Goal: Transaction & Acquisition: Purchase product/service

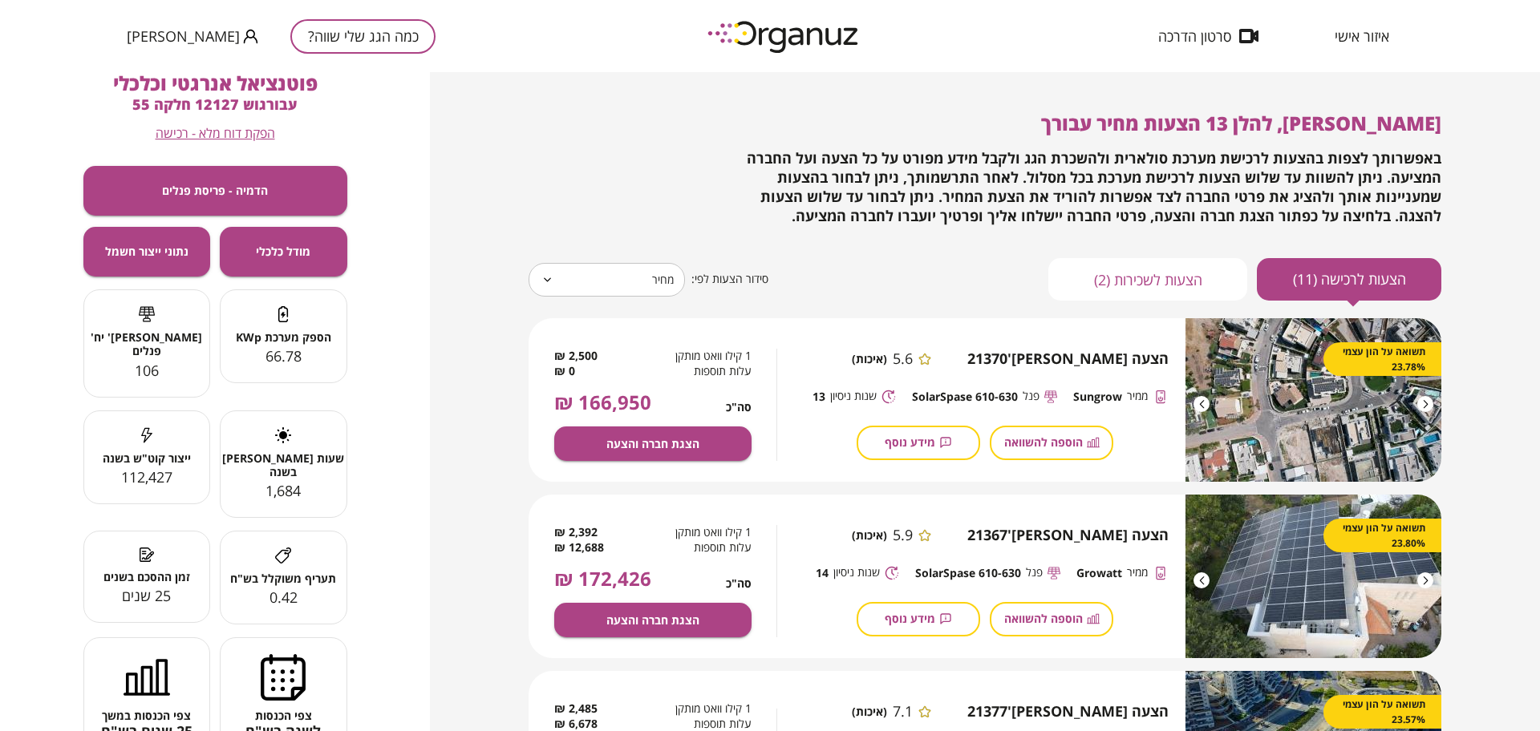
click at [319, 34] on button "כמה הגג שלי שווה?" at bounding box center [362, 36] width 145 height 34
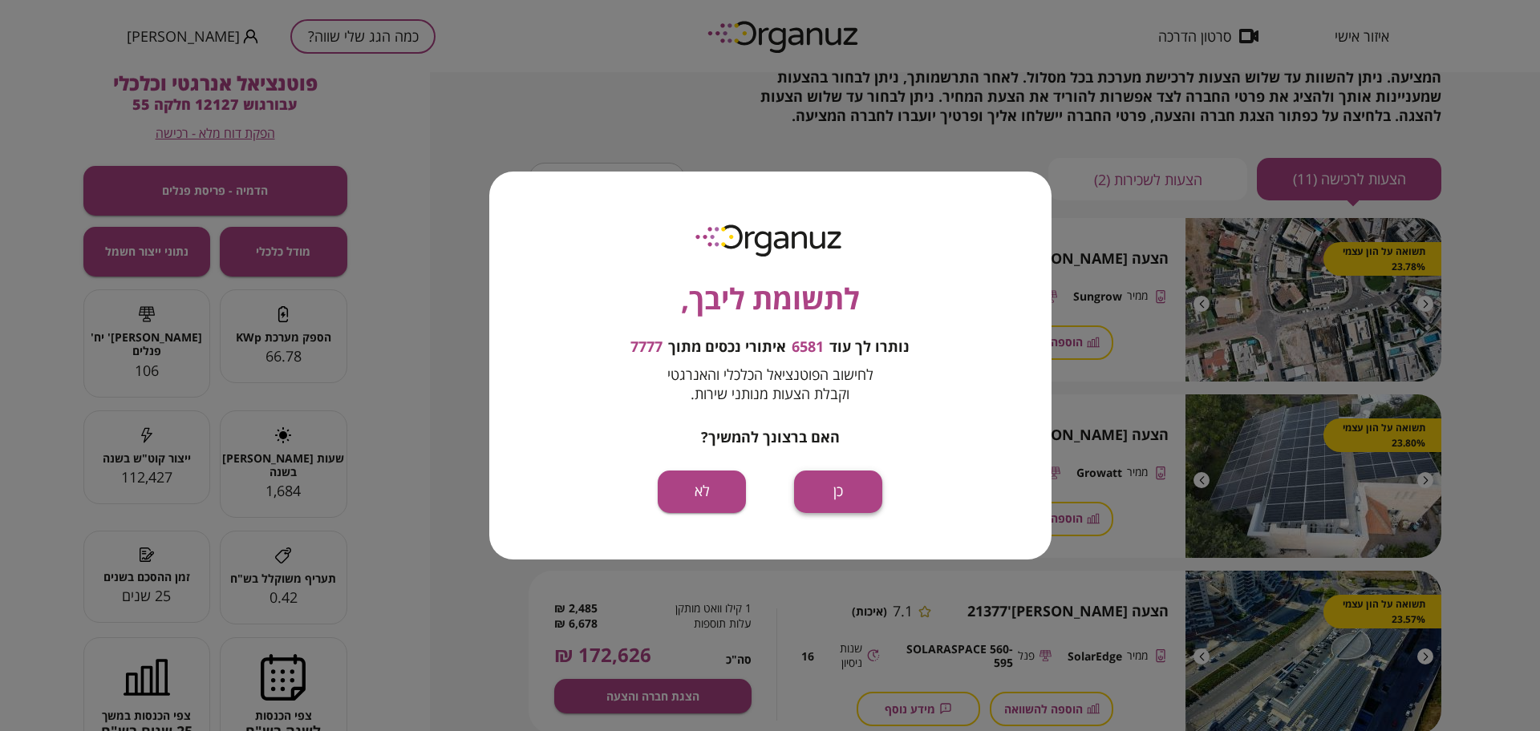
click at [820, 476] on button "כן" at bounding box center [838, 492] width 88 height 43
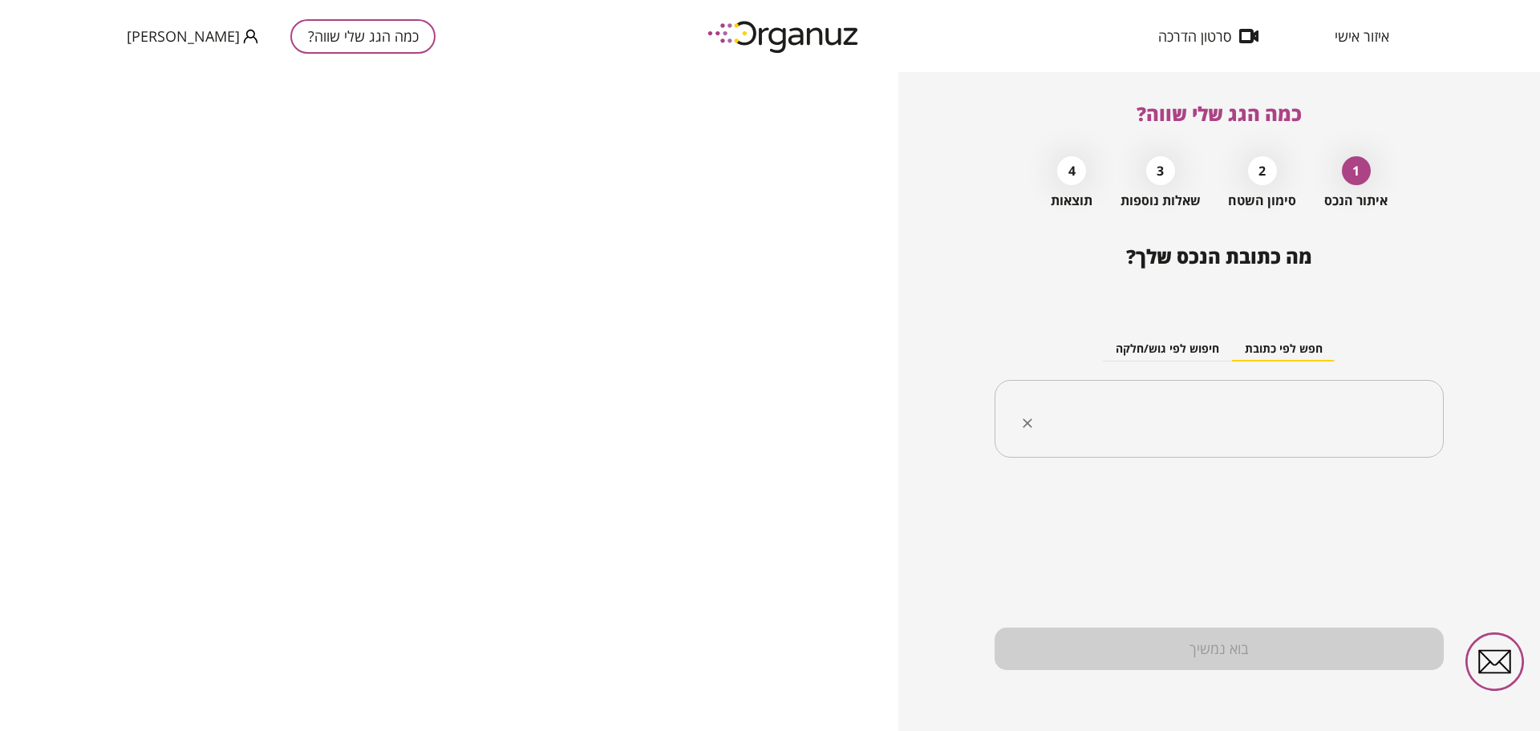
click at [1139, 404] on input "text" at bounding box center [1225, 419] width 399 height 40
paste input "**********"
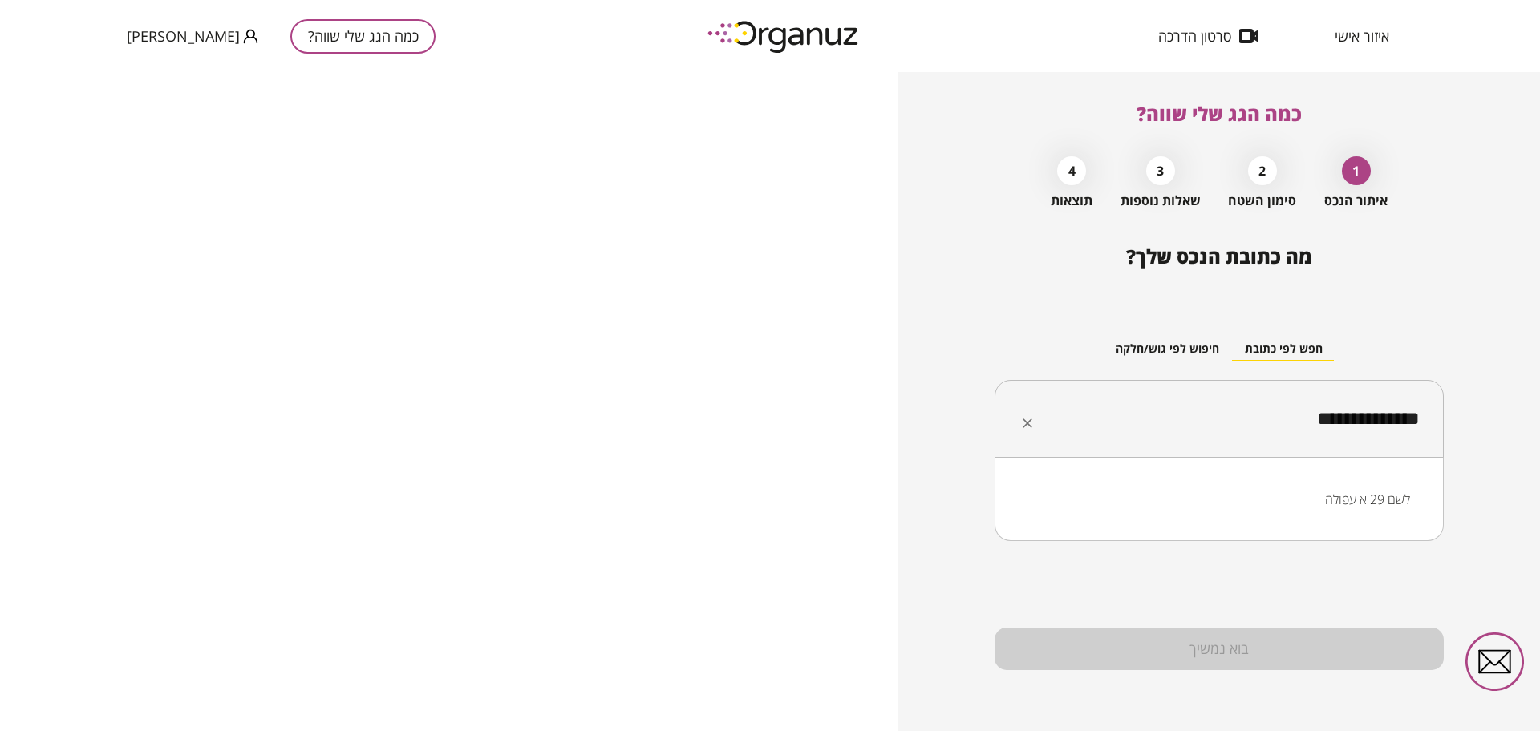
click at [1209, 504] on li "לשם 29 א עפולה" at bounding box center [1218, 499] width 407 height 29
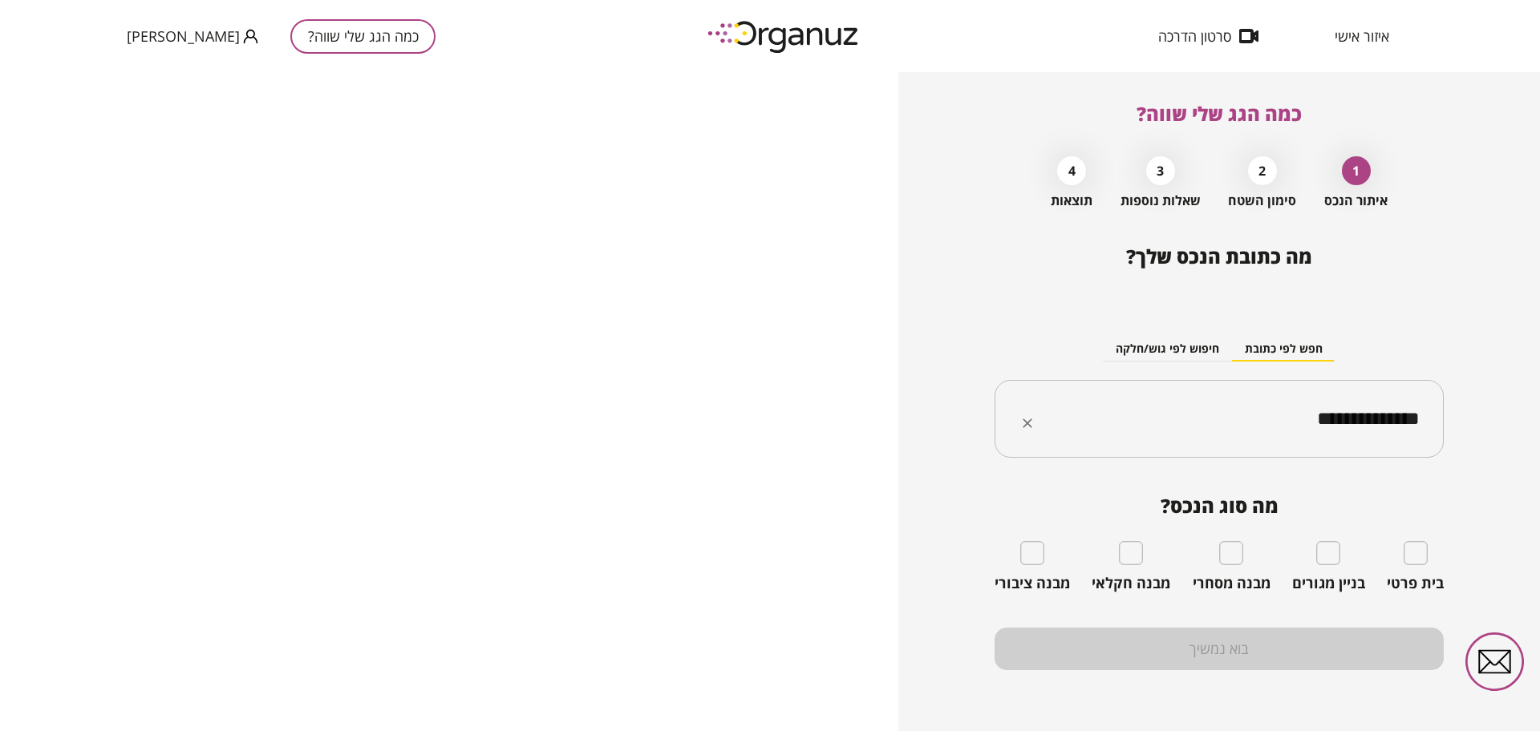
type input "**********"
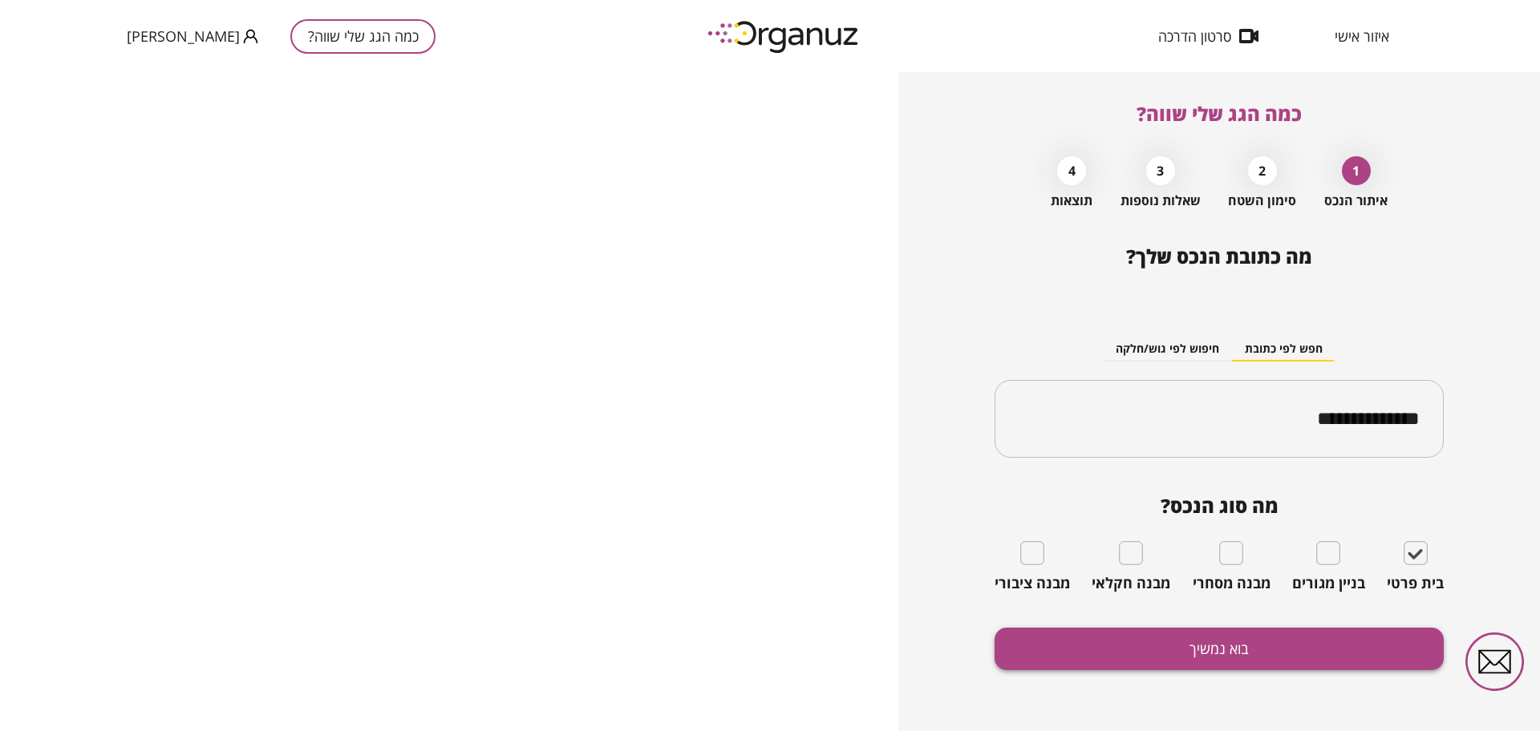
click at [1263, 650] on button "בוא נמשיך" at bounding box center [1218, 649] width 449 height 43
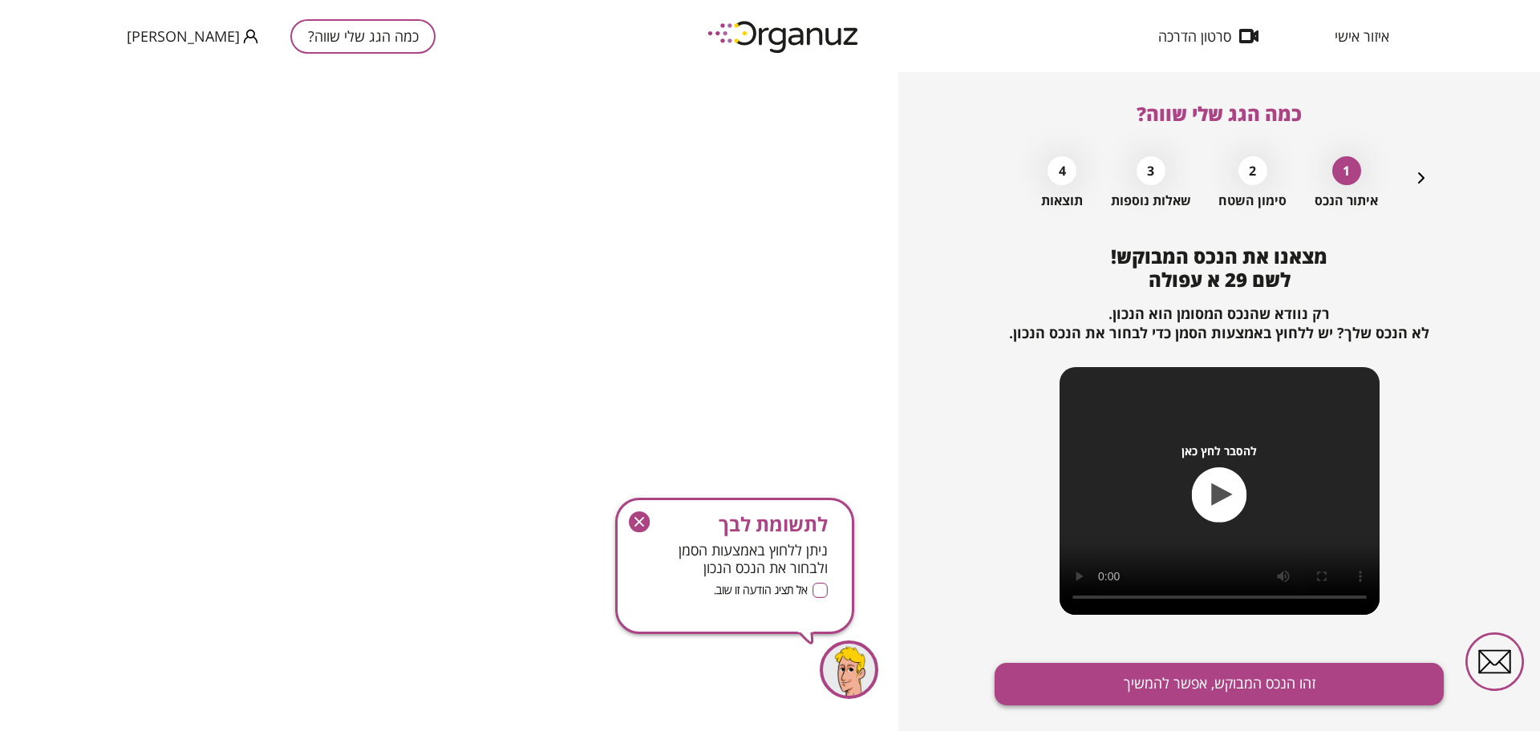
click at [1254, 681] on button "זהו הנכס המבוקש, אפשר להמשיך" at bounding box center [1218, 684] width 449 height 43
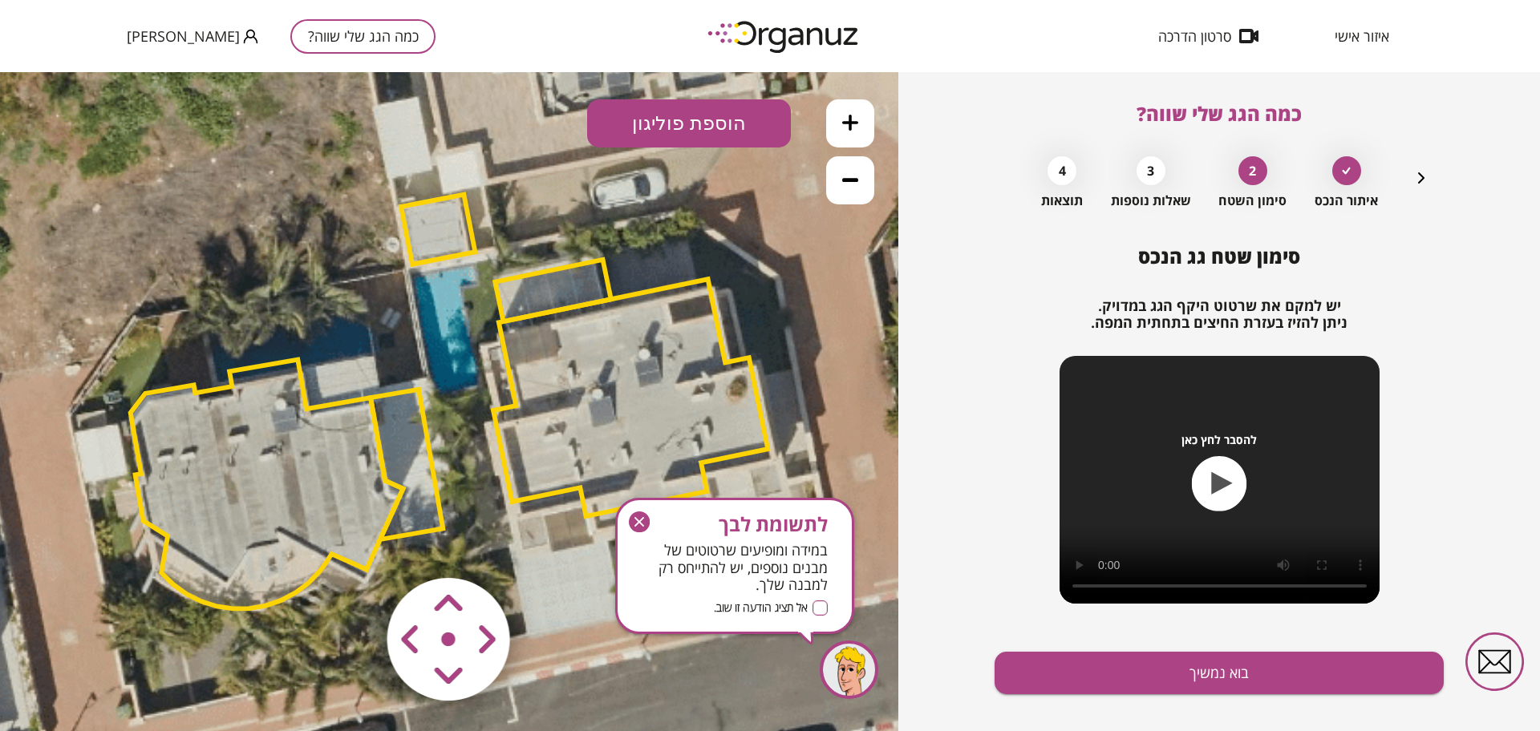
click at [632, 518] on icon "button" at bounding box center [639, 522] width 21 height 21
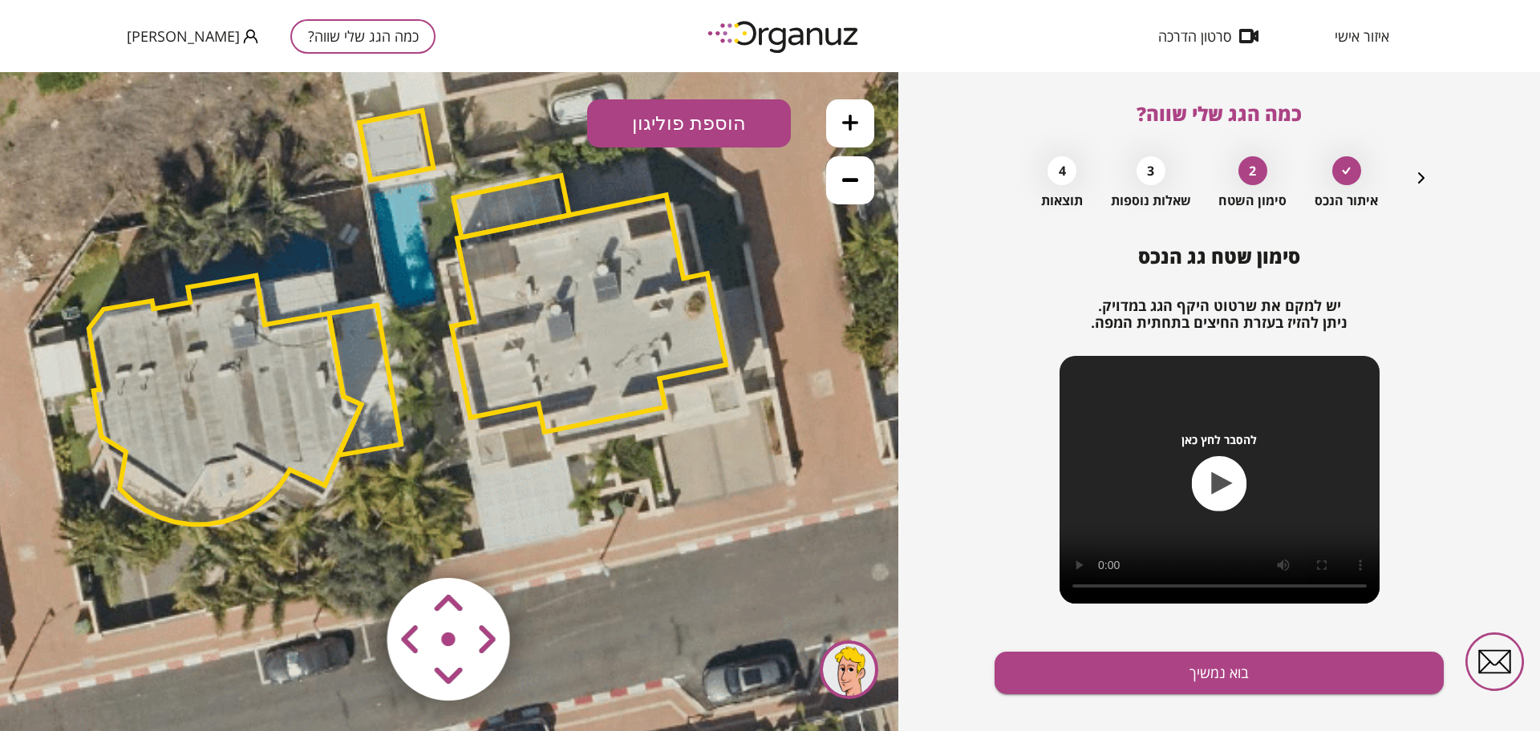
drag, startPoint x: 731, startPoint y: 547, endPoint x: 690, endPoint y: 468, distance: 88.6
click at [690, 468] on icon at bounding box center [409, 324] width 1949 height 1949
click at [354, 545] on area at bounding box center [354, 545] width 0 height 0
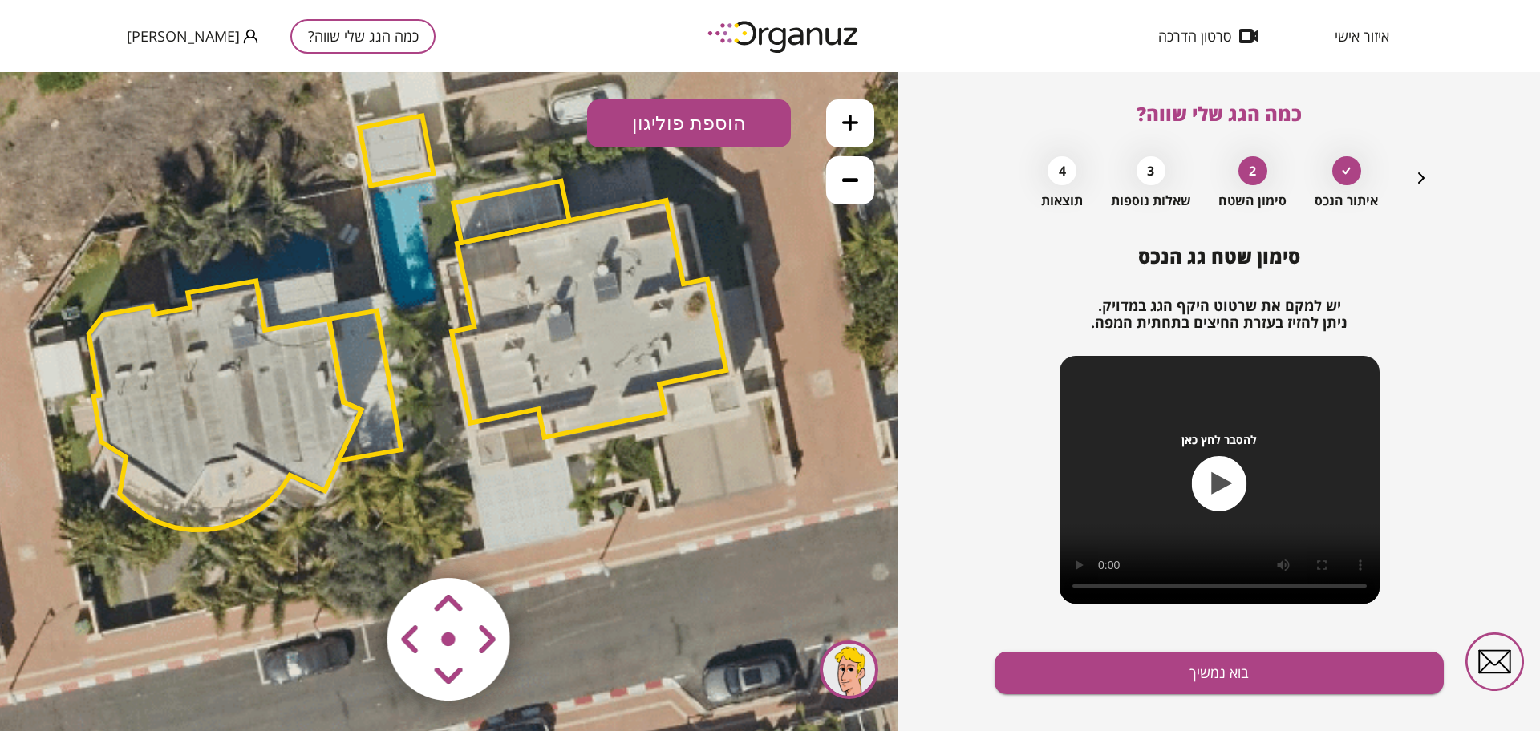
click at [354, 545] on area at bounding box center [354, 545] width 0 height 0
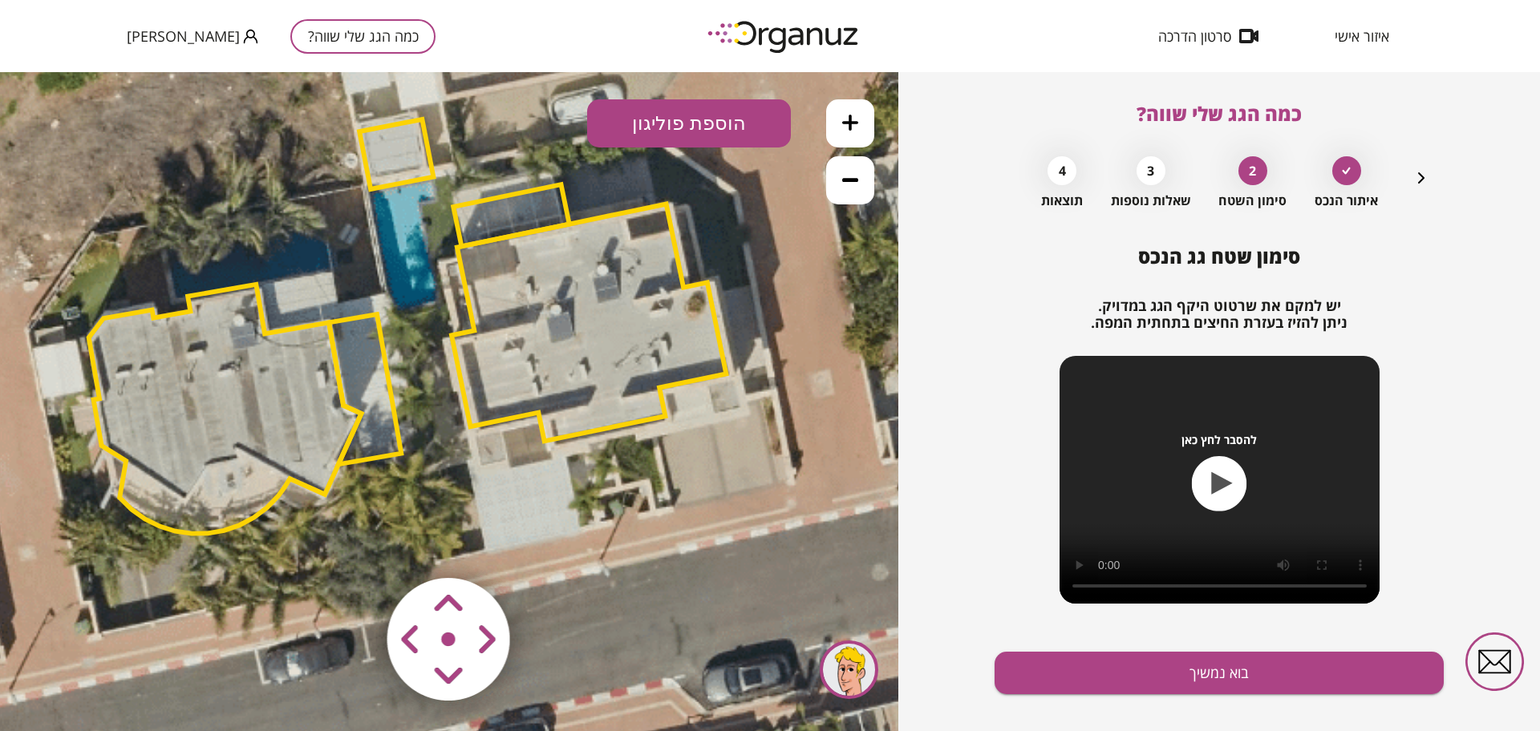
click at [354, 545] on area at bounding box center [354, 545] width 0 height 0
click at [851, 165] on button at bounding box center [850, 180] width 48 height 48
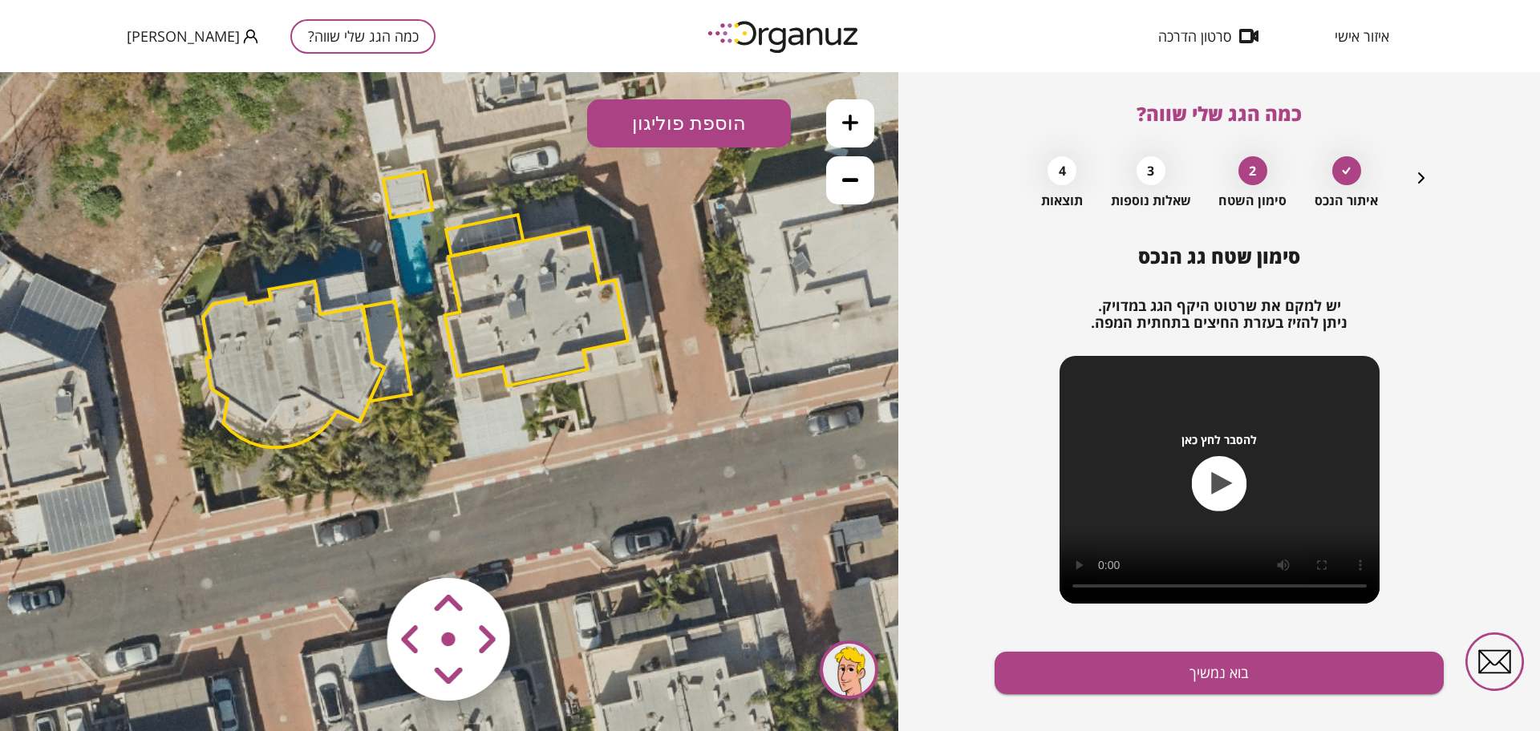
drag, startPoint x: 728, startPoint y: 520, endPoint x: 721, endPoint y: 476, distance: 43.9
click at [721, 476] on icon at bounding box center [415, 307] width 1299 height 1299
click at [852, 126] on icon at bounding box center [850, 123] width 16 height 16
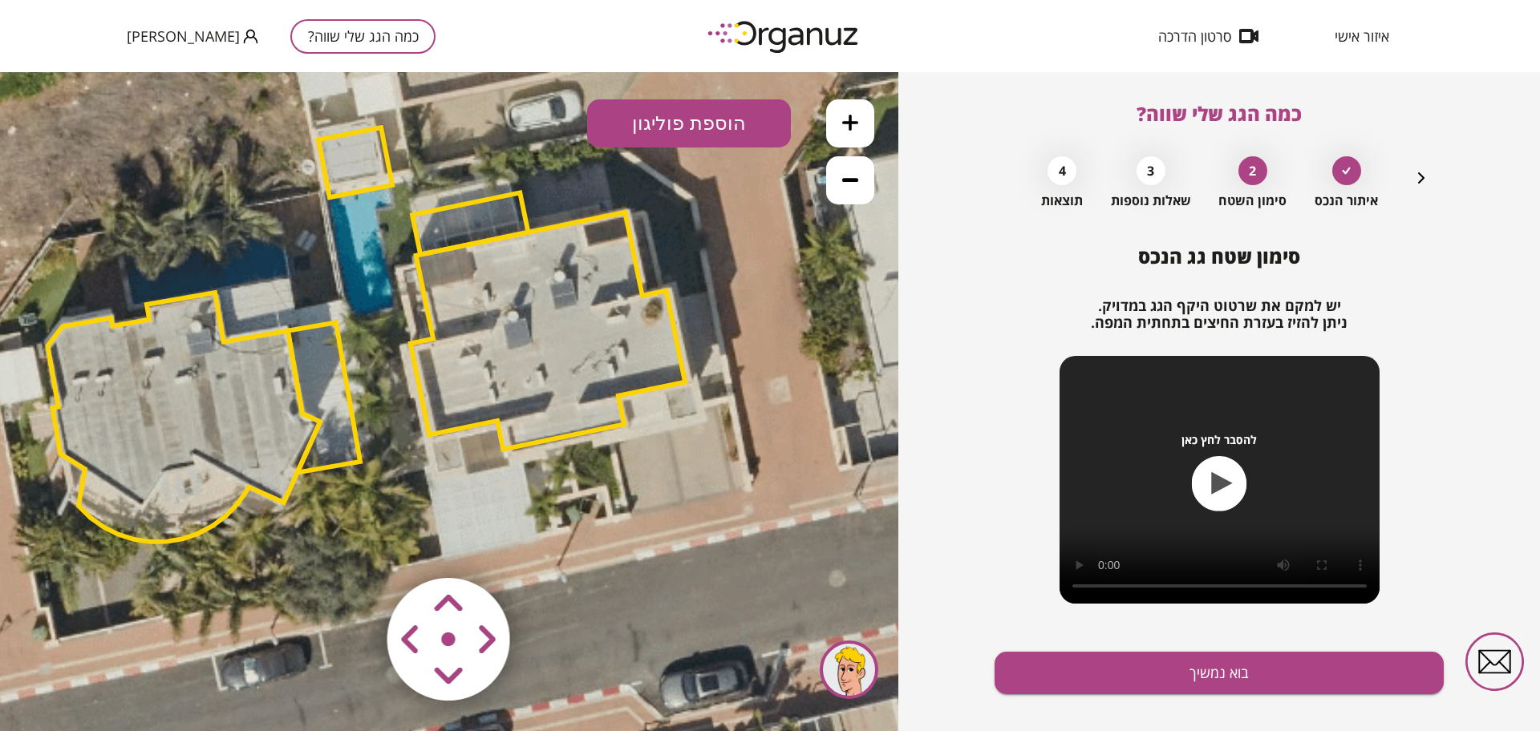
drag, startPoint x: 721, startPoint y: 398, endPoint x: 689, endPoint y: 473, distance: 81.9
click at [689, 473] on icon at bounding box center [367, 331] width 1949 height 1949
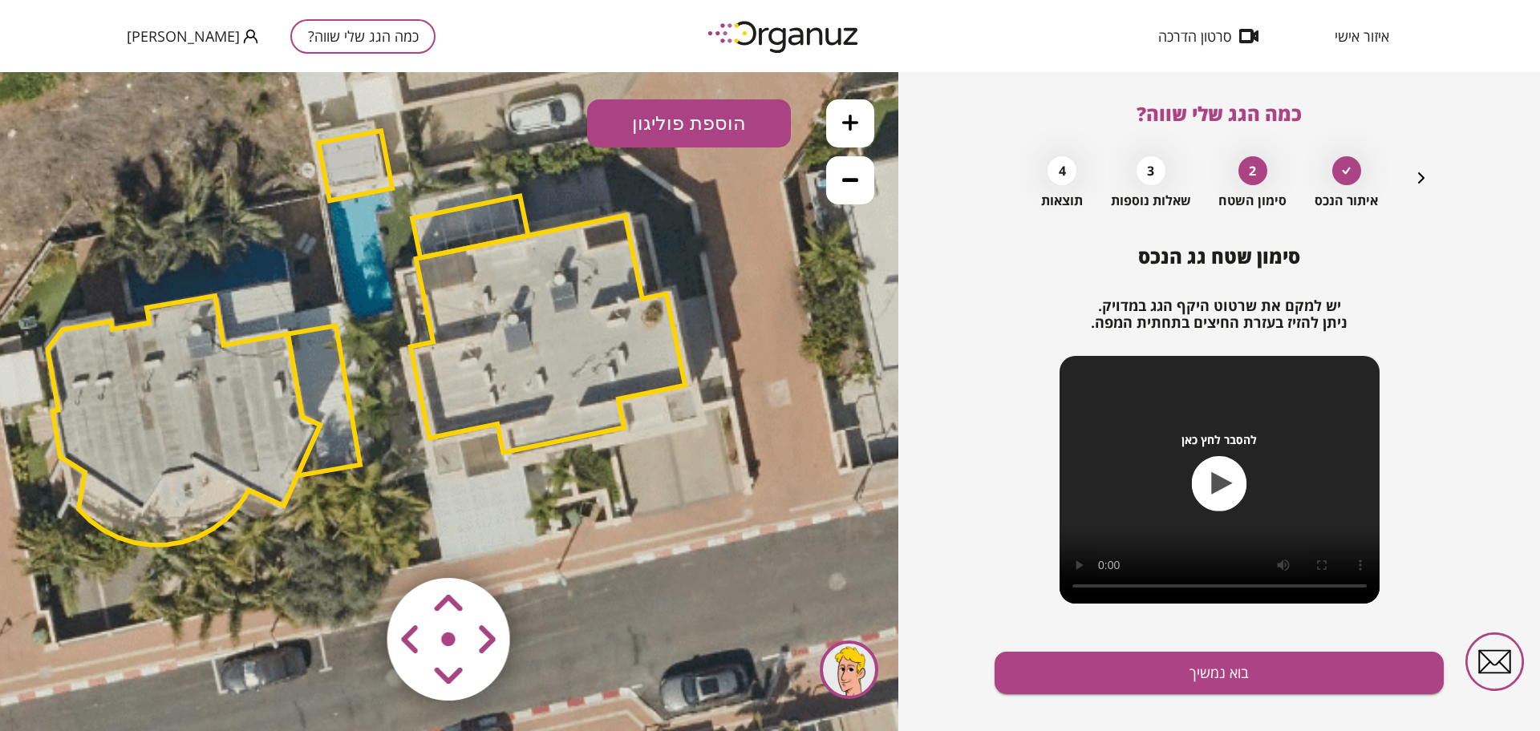
click at [516, 375] on polygon at bounding box center [548, 334] width 274 height 237
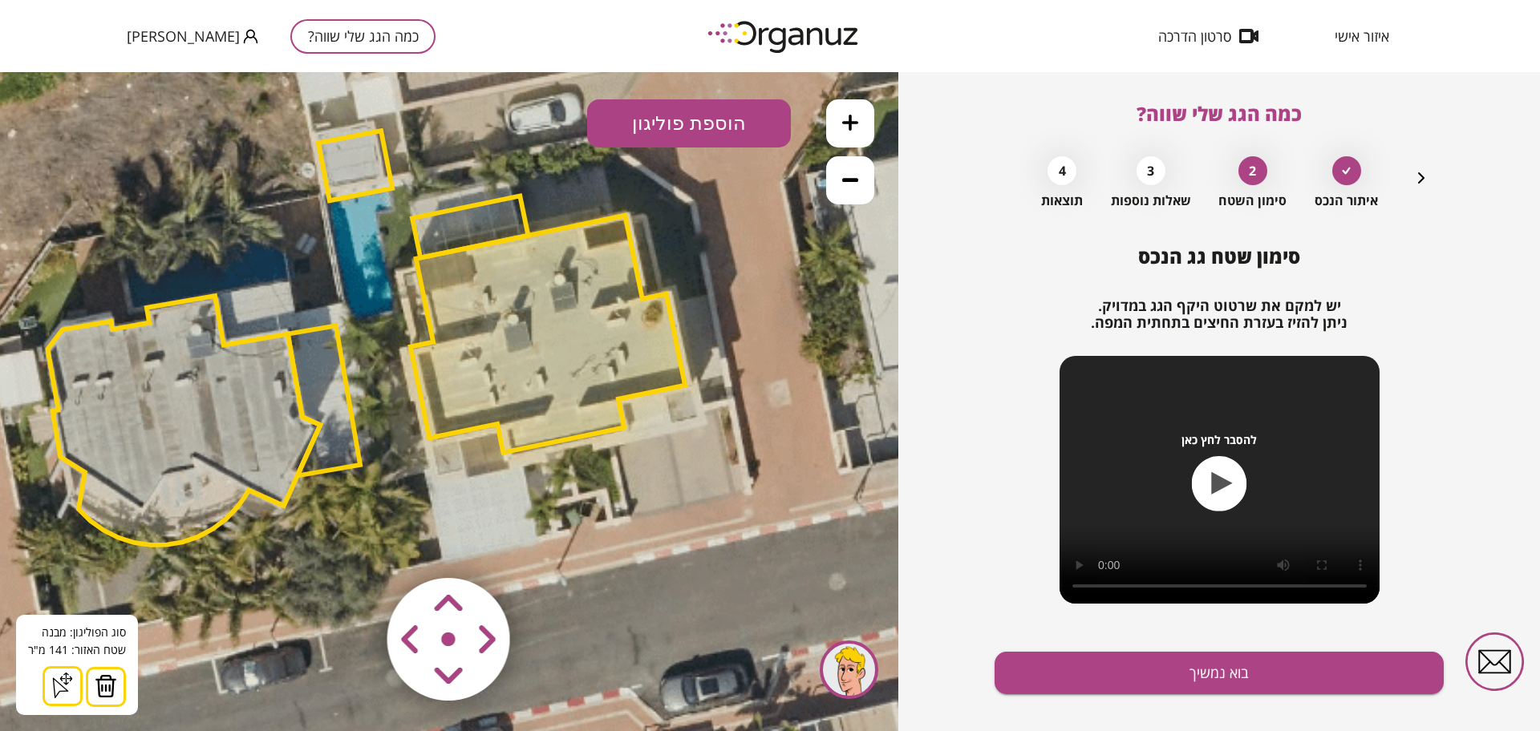
click at [354, 545] on area at bounding box center [354, 545] width 0 height 0
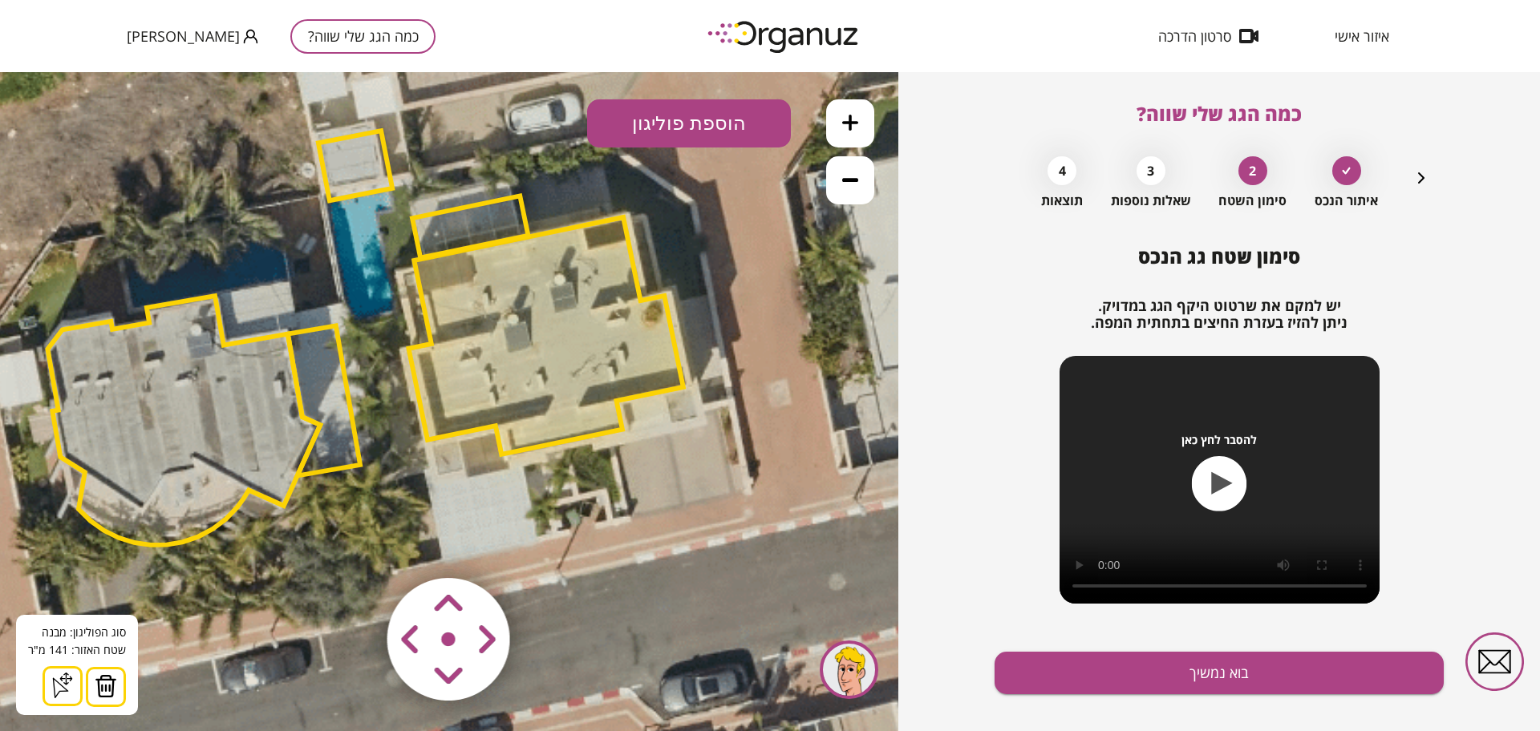
click at [354, 545] on area at bounding box center [354, 545] width 0 height 0
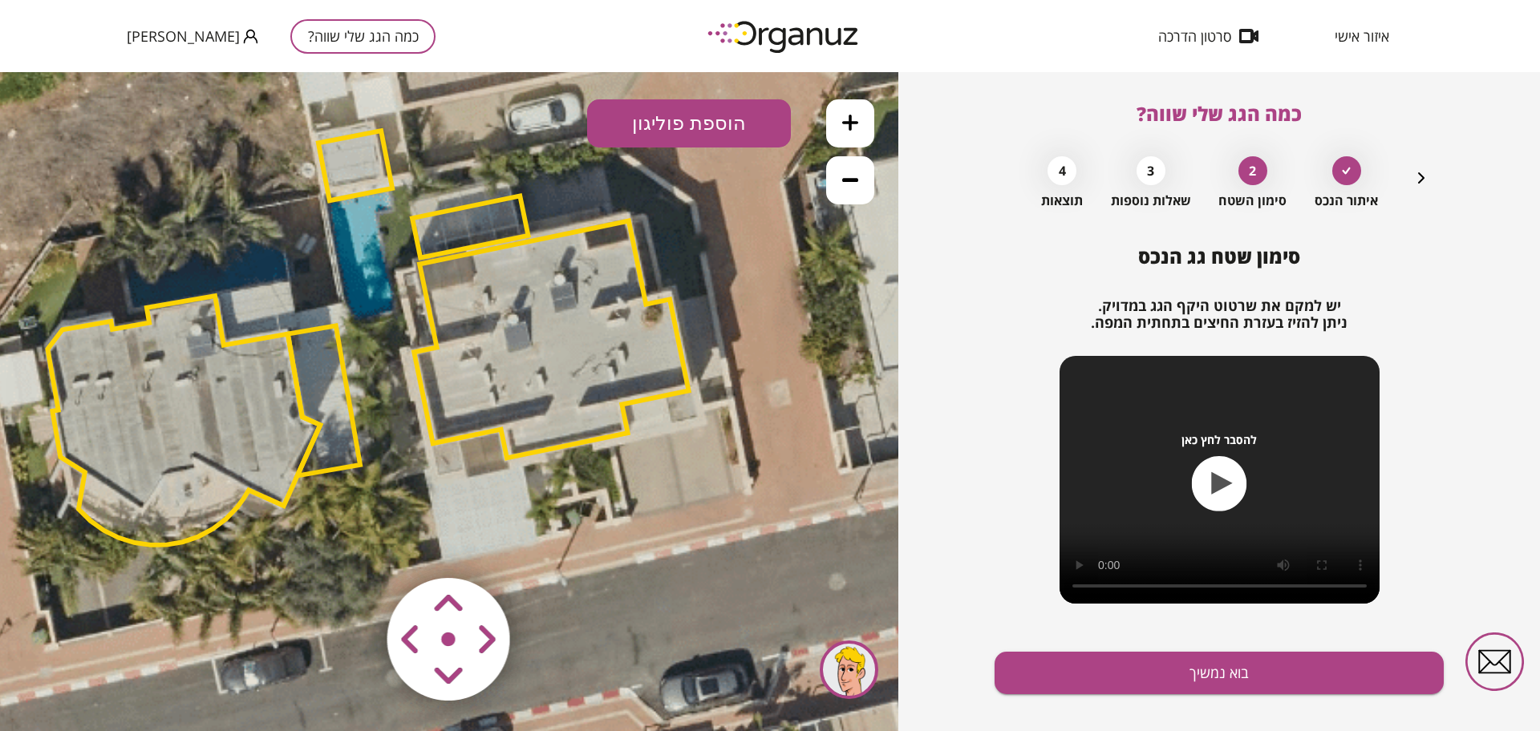
click at [486, 226] on polygon at bounding box center [469, 227] width 115 height 62
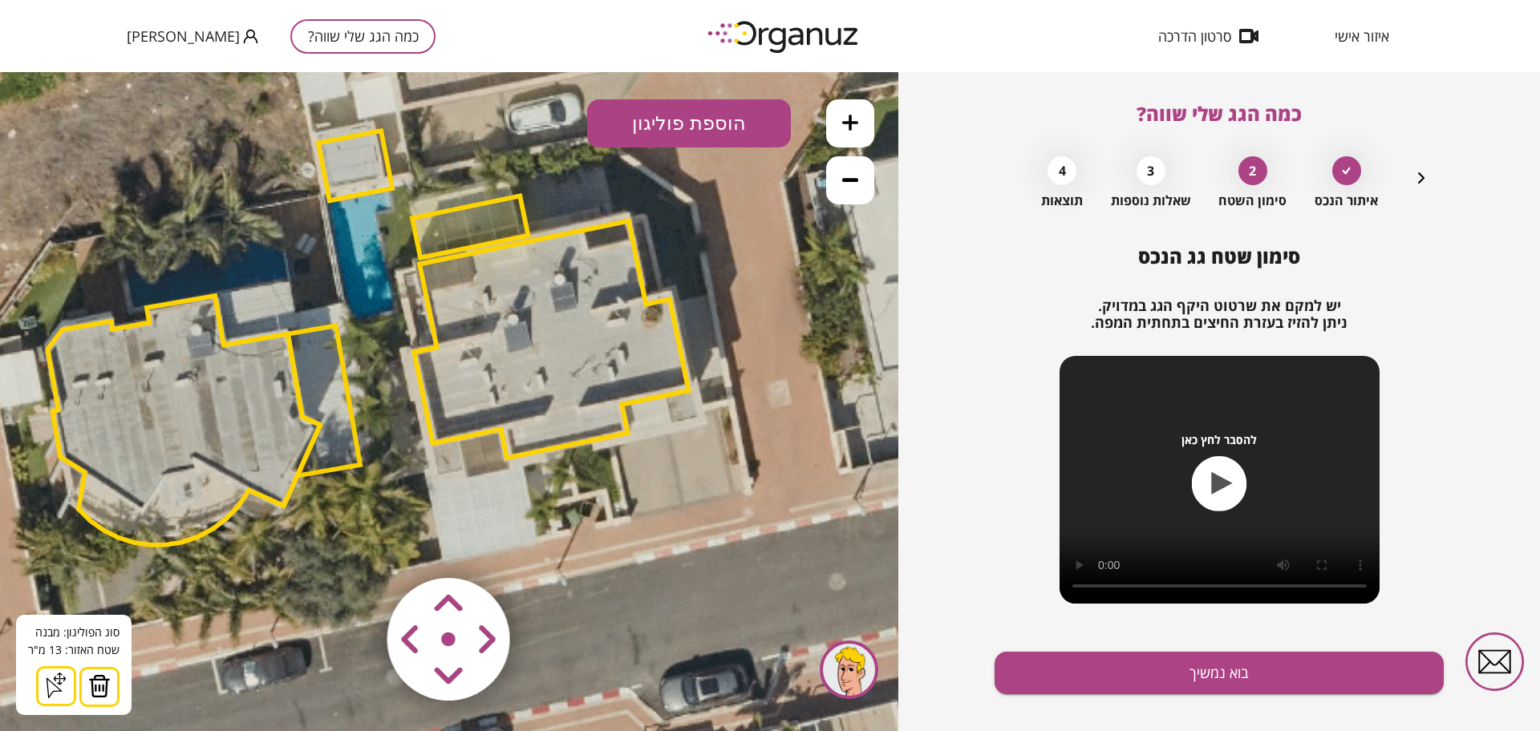
click at [113, 678] on button at bounding box center [99, 687] width 40 height 40
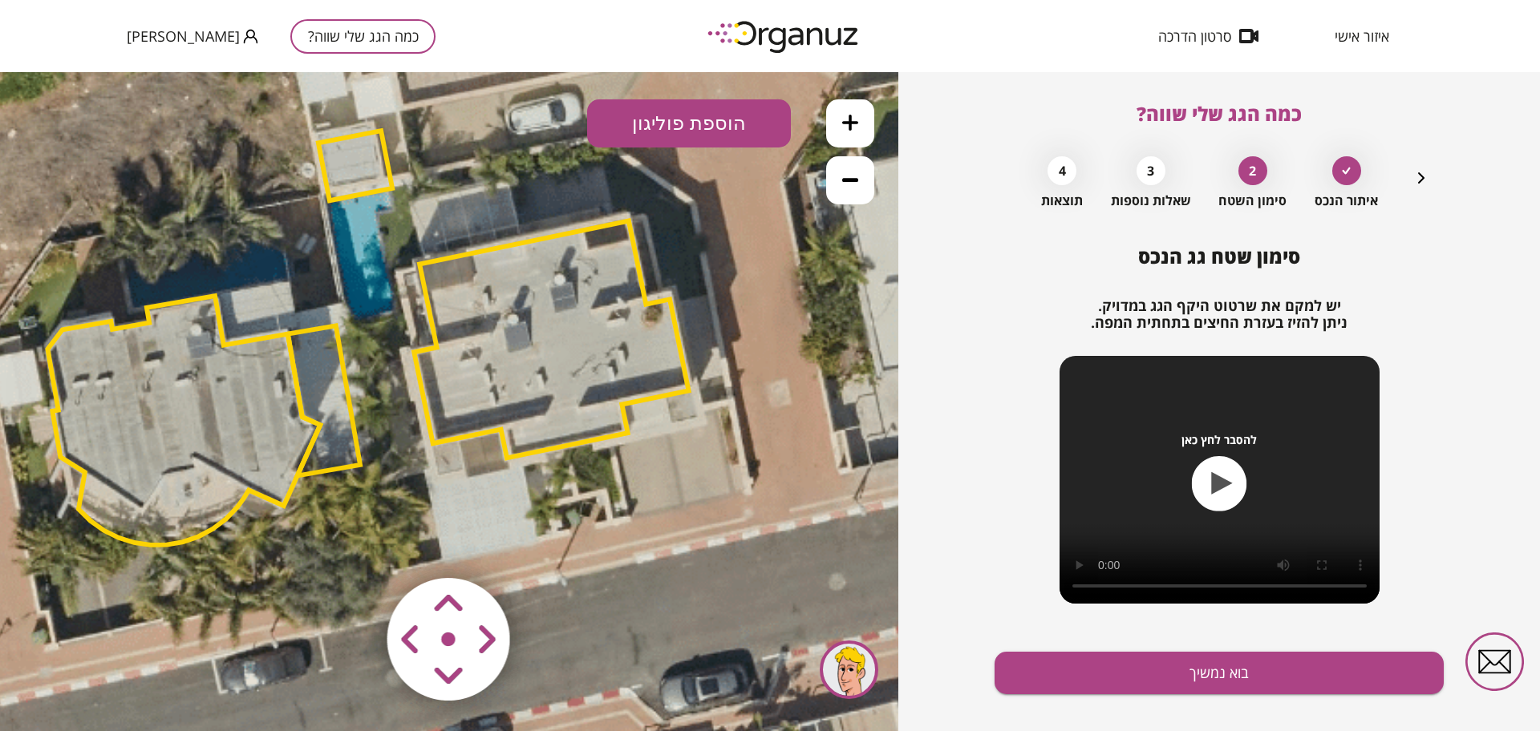
click at [546, 377] on polygon at bounding box center [551, 339] width 274 height 237
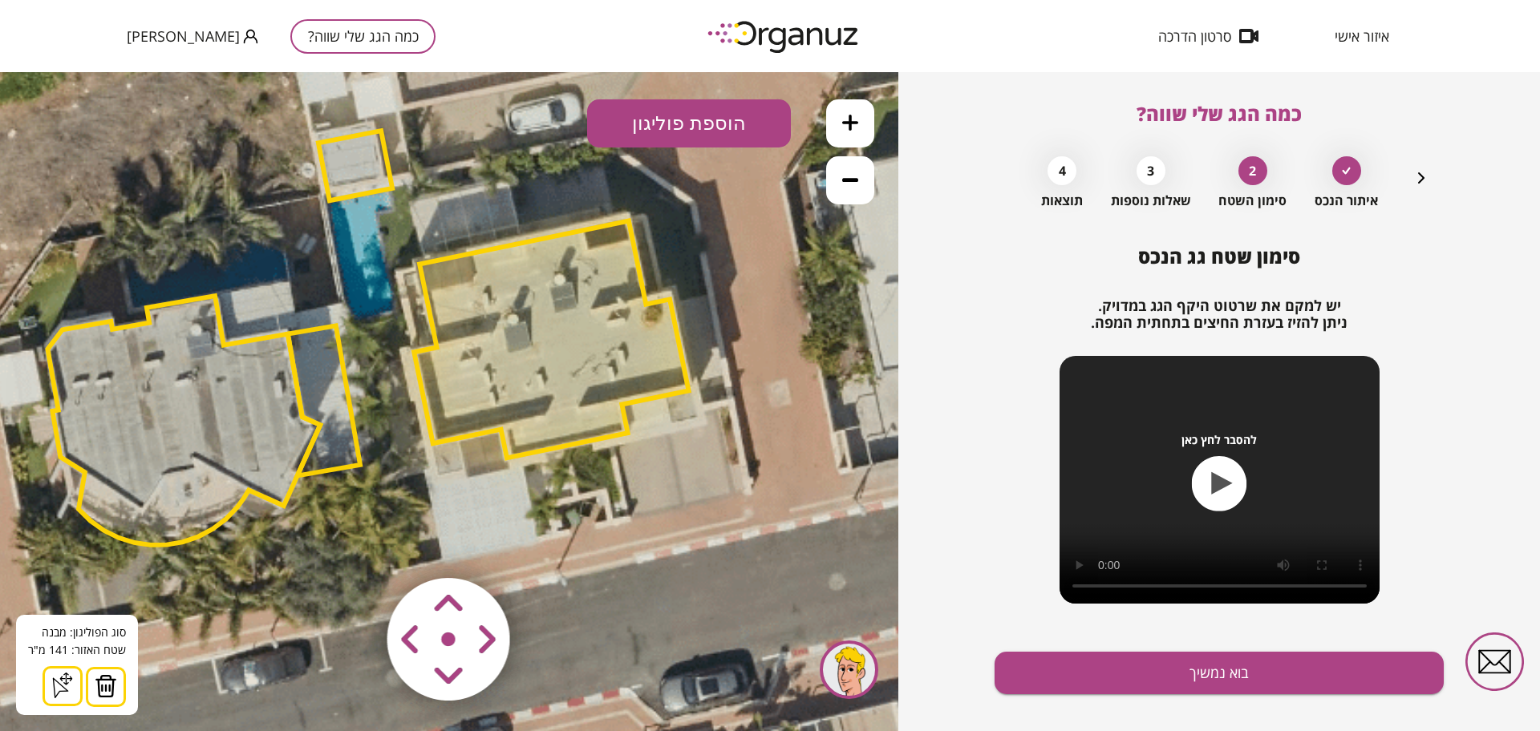
click at [111, 687] on img at bounding box center [106, 686] width 22 height 24
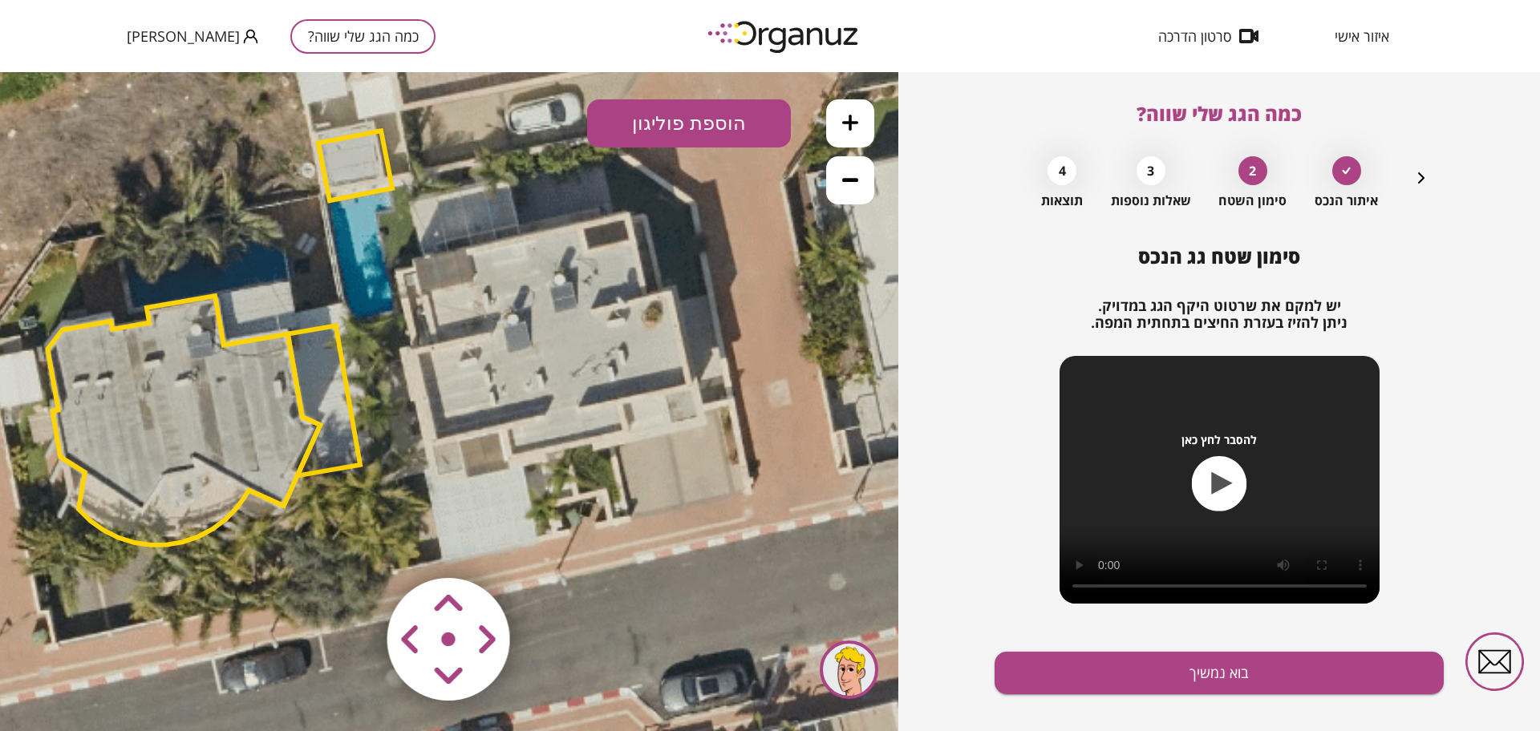
click at [752, 113] on button "הוספת פוליגון" at bounding box center [689, 123] width 204 height 48
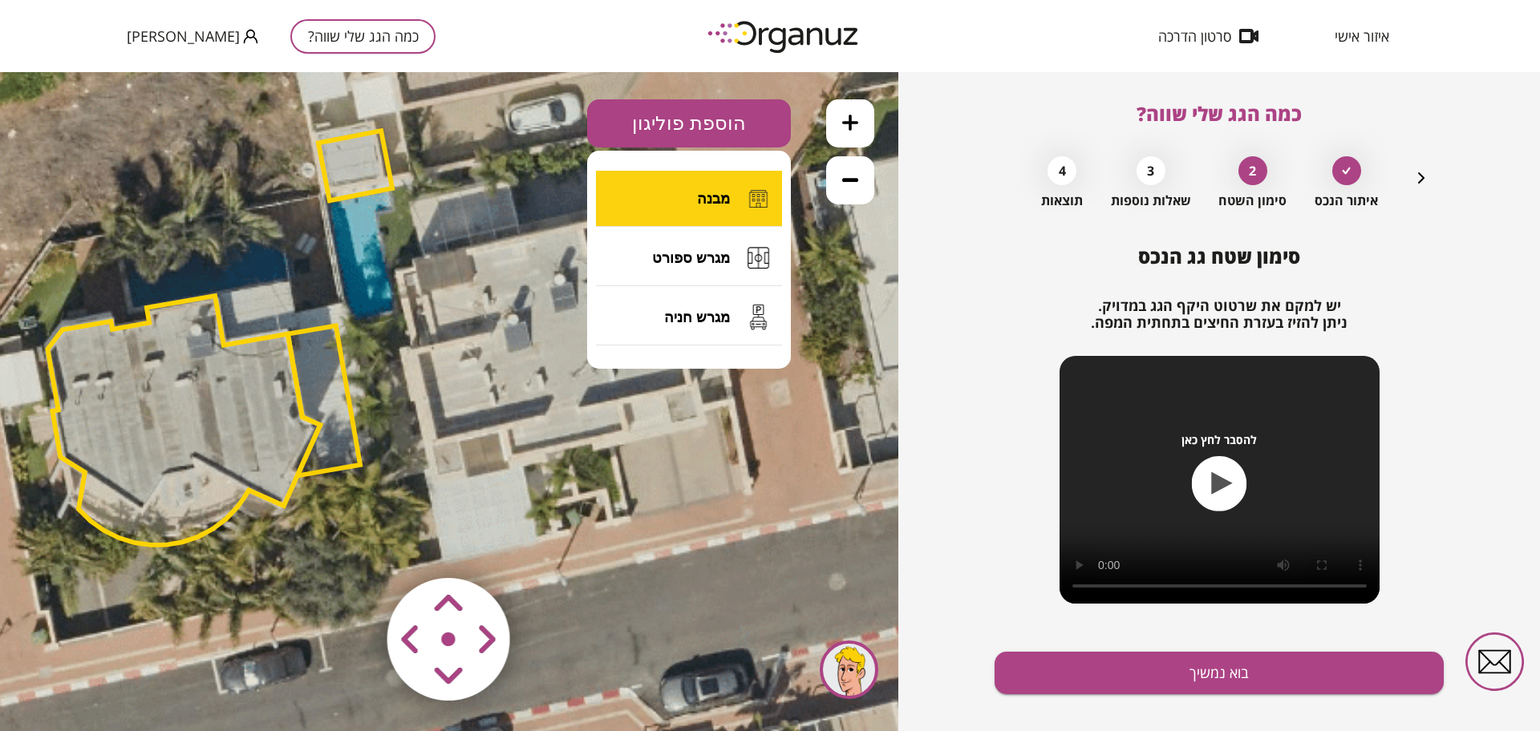
click at [698, 192] on span "מבנה" at bounding box center [713, 199] width 33 height 18
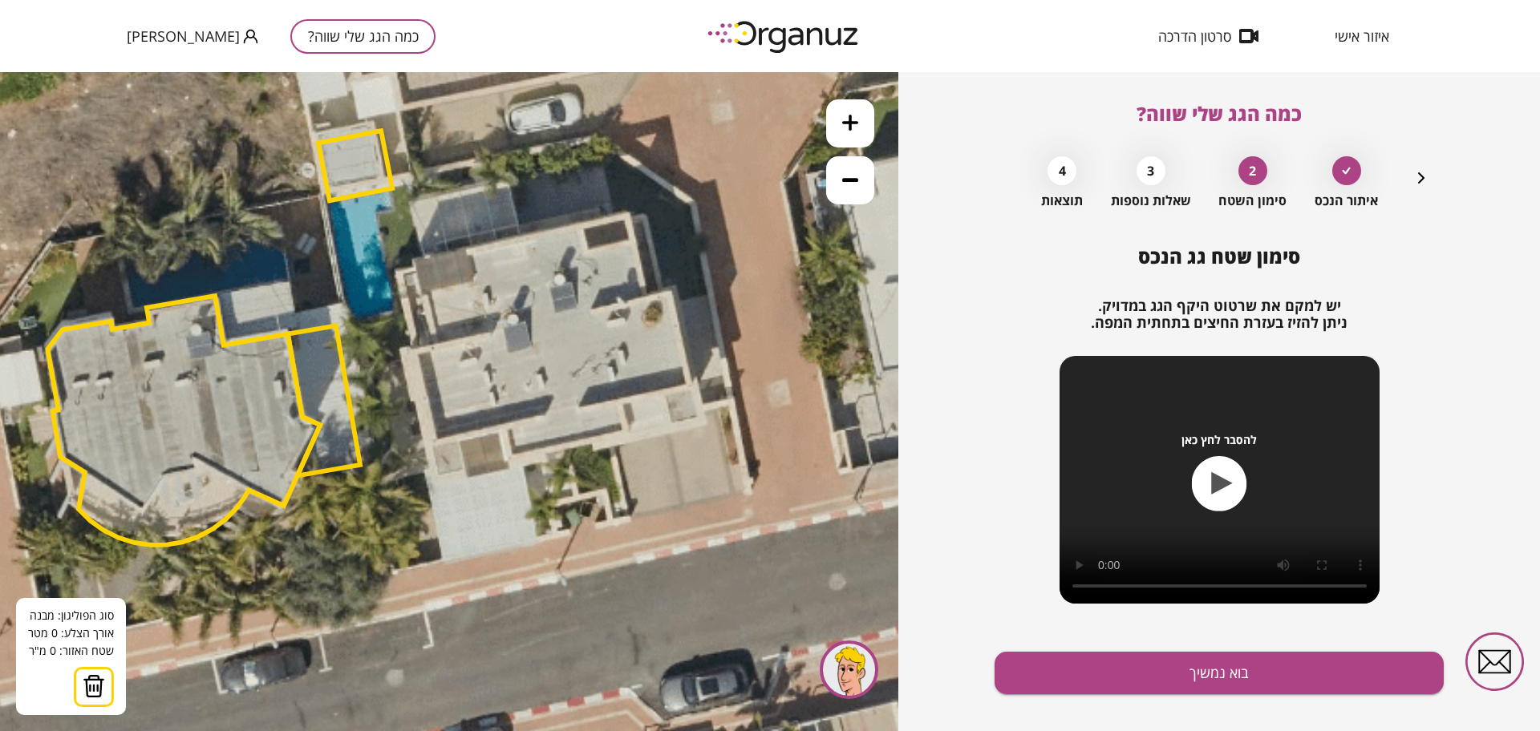
click at [401, 273] on icon at bounding box center [367, 334] width 1949 height 1949
click at [402, 270] on icon at bounding box center [368, 334] width 1949 height 1949
click at [433, 446] on icon at bounding box center [368, 334] width 1949 height 1949
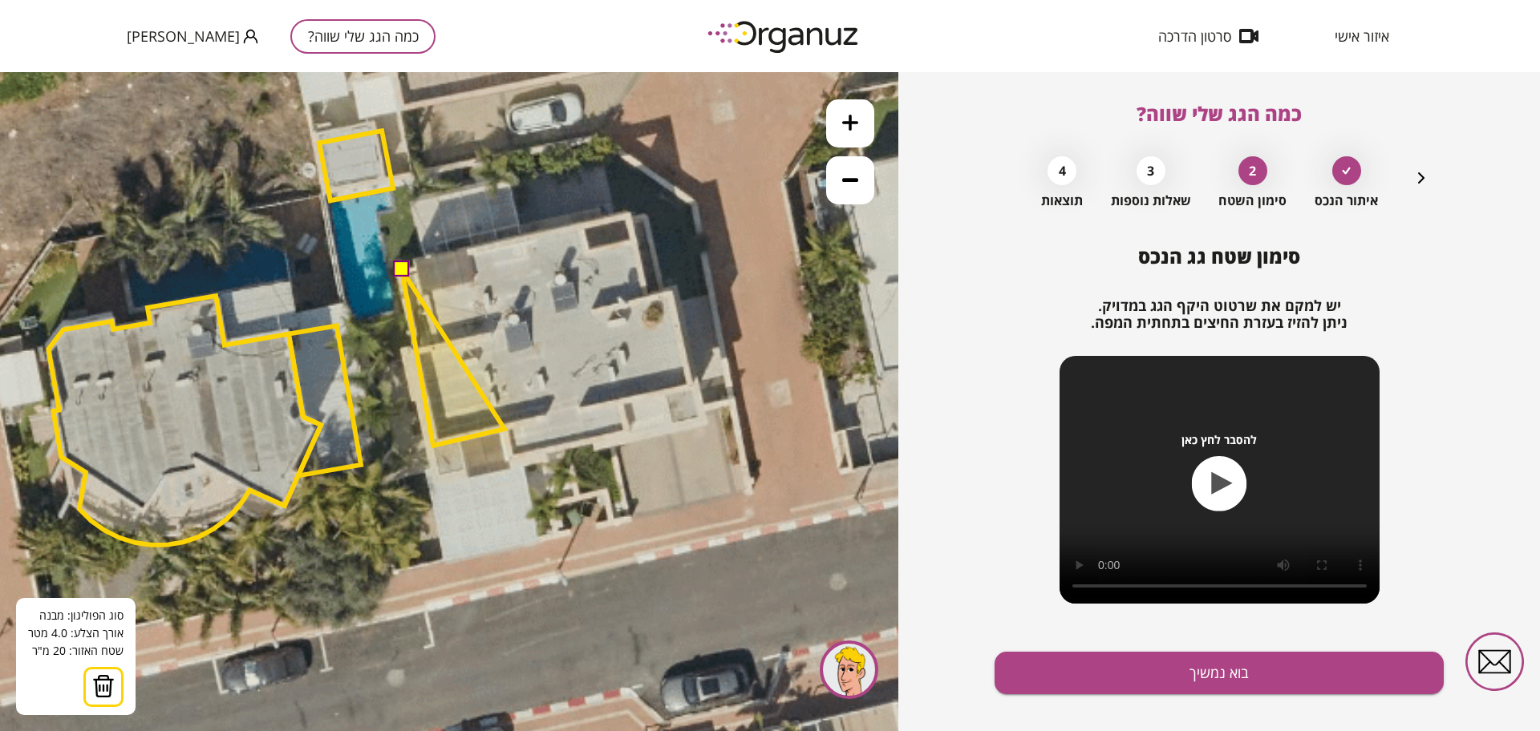
click at [504, 429] on polygon at bounding box center [453, 358] width 103 height 176
click at [512, 457] on icon at bounding box center [368, 334] width 1949 height 1949
click at [511, 460] on polygon at bounding box center [456, 364] width 109 height 190
click at [574, 446] on polygon at bounding box center [488, 364] width 172 height 190
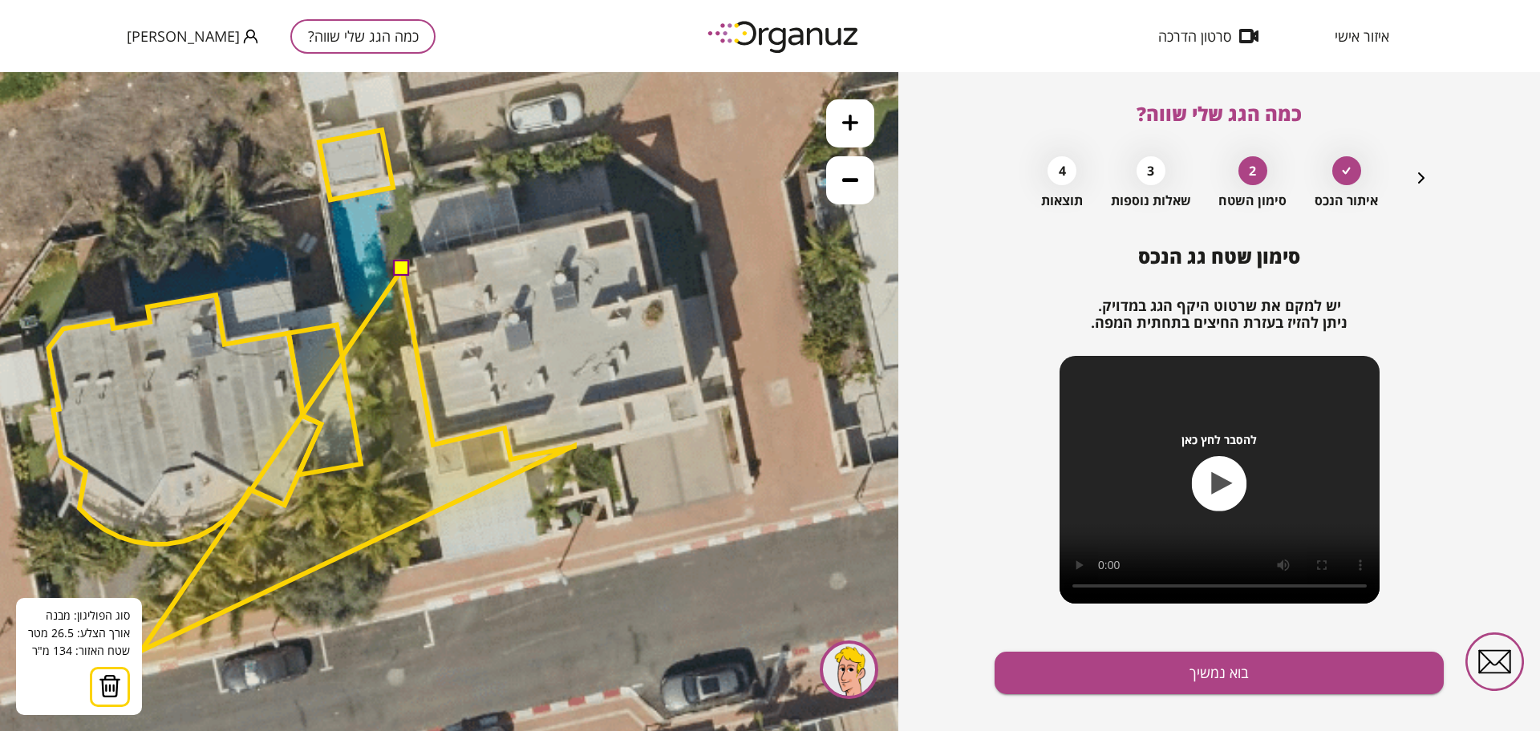
drag, startPoint x: 118, startPoint y: 679, endPoint x: 221, endPoint y: 594, distance: 133.9
click at [119, 678] on img at bounding box center [110, 686] width 22 height 24
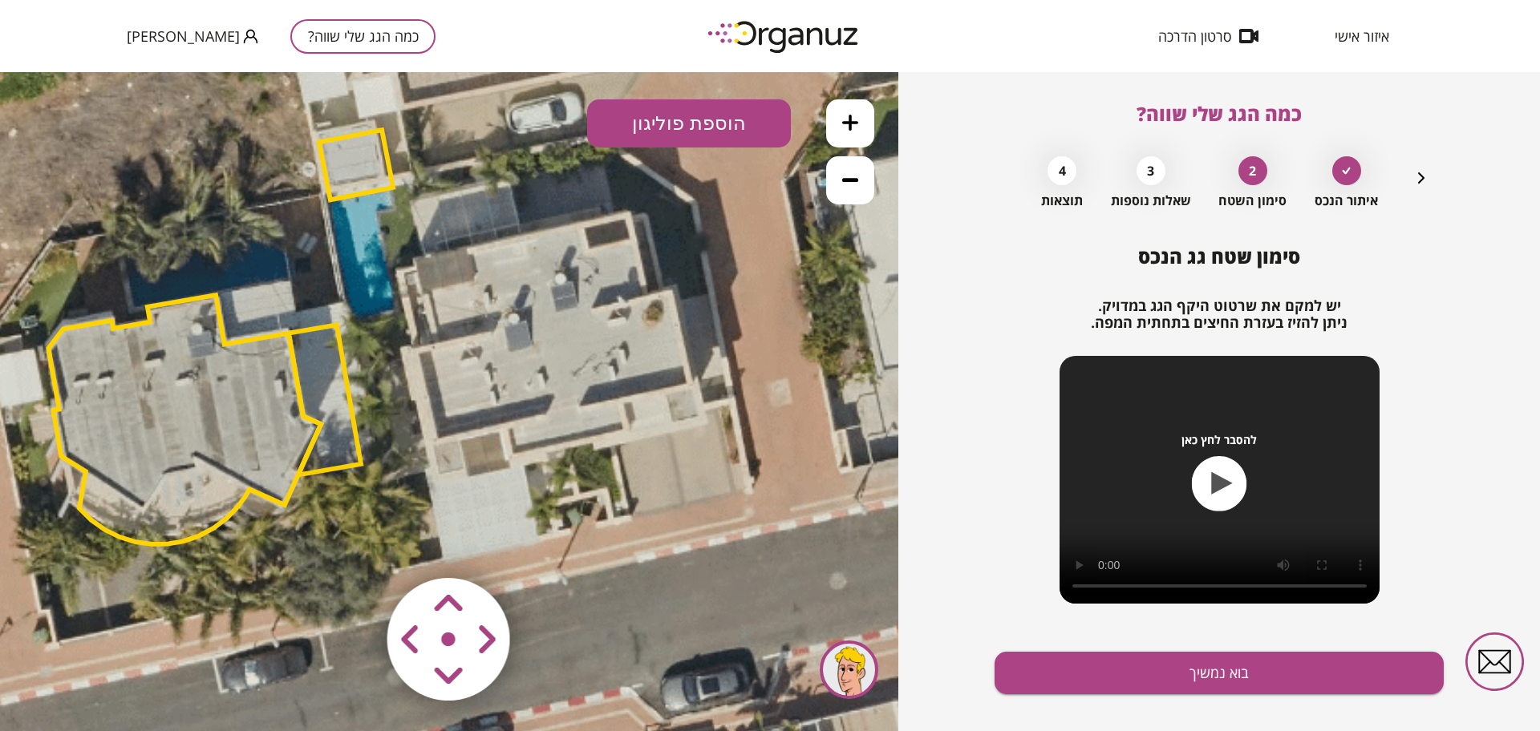
click at [682, 128] on button "הוספת פוליגון" at bounding box center [689, 123] width 204 height 48
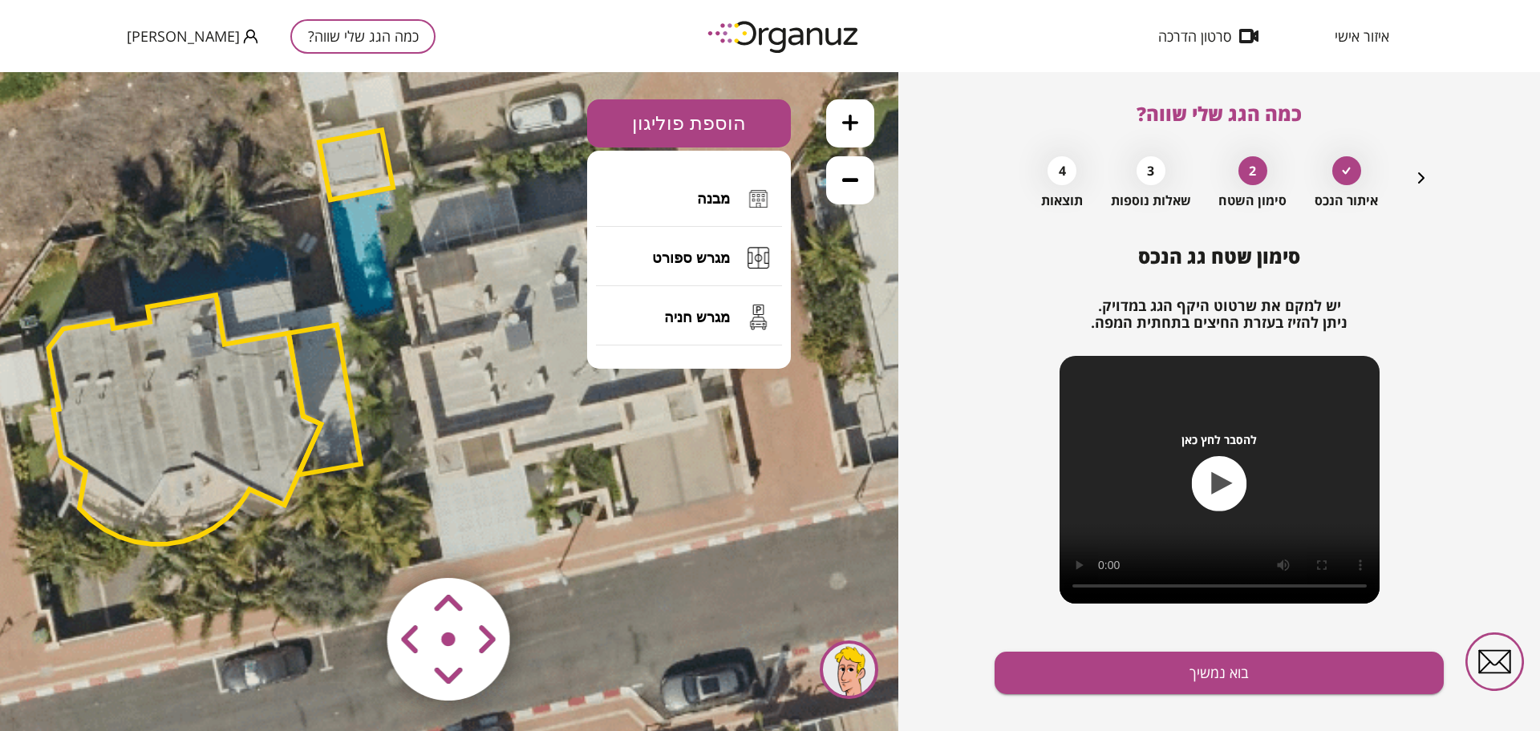
click at [695, 197] on button "מבנה" at bounding box center [689, 199] width 186 height 56
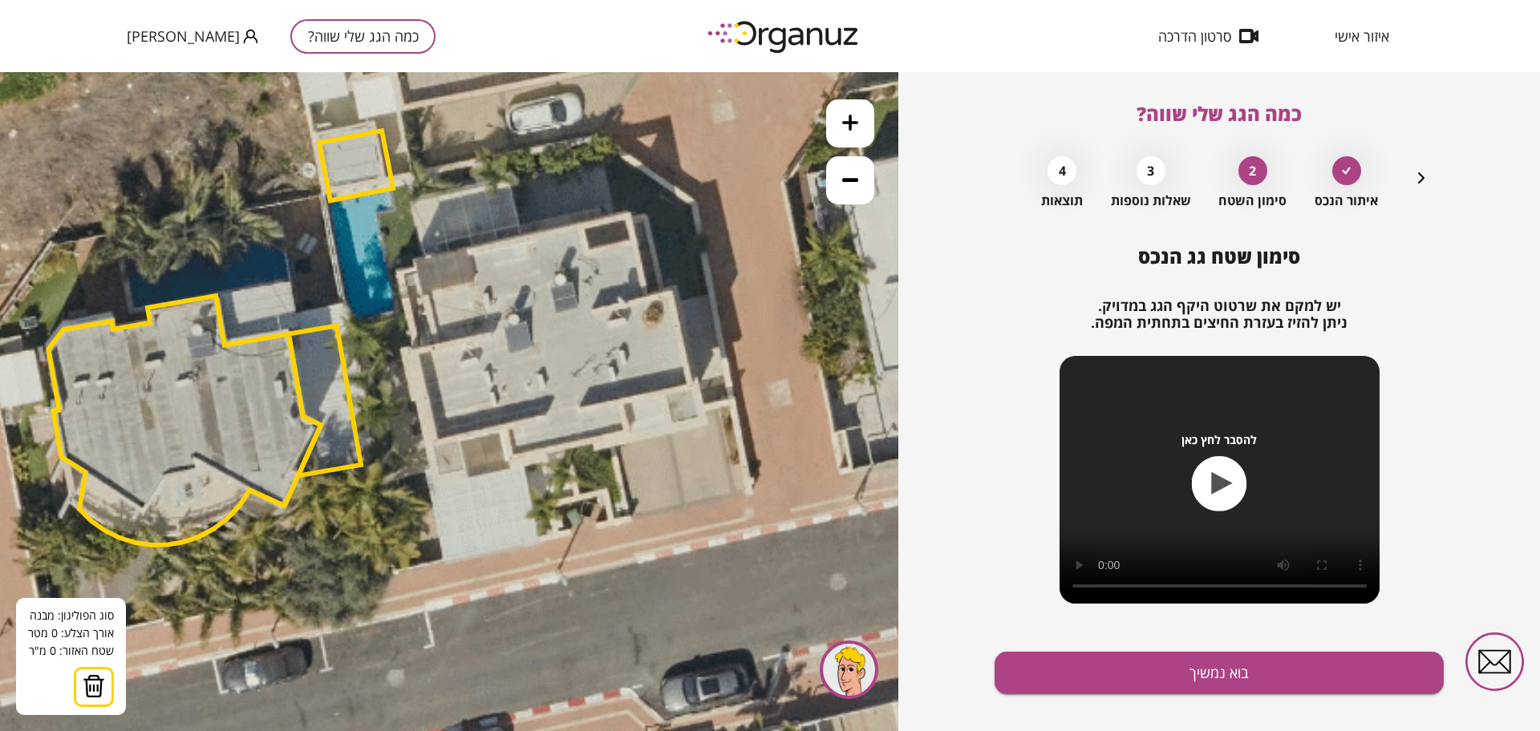
click at [416, 262] on icon at bounding box center [368, 334] width 1949 height 1949
click at [526, 239] on polygon at bounding box center [471, 250] width 110 height 23
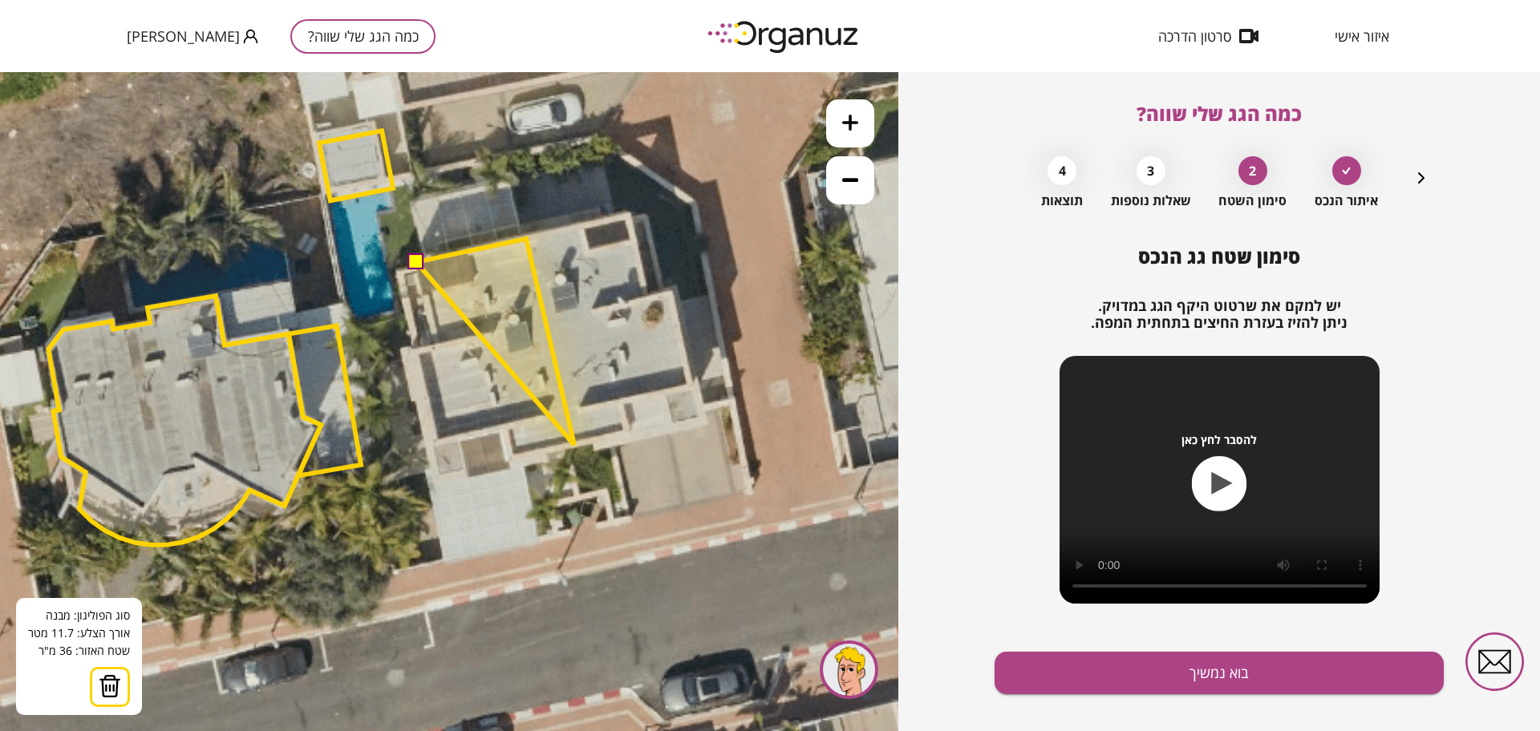
click at [573, 445] on polygon at bounding box center [495, 342] width 158 height 206
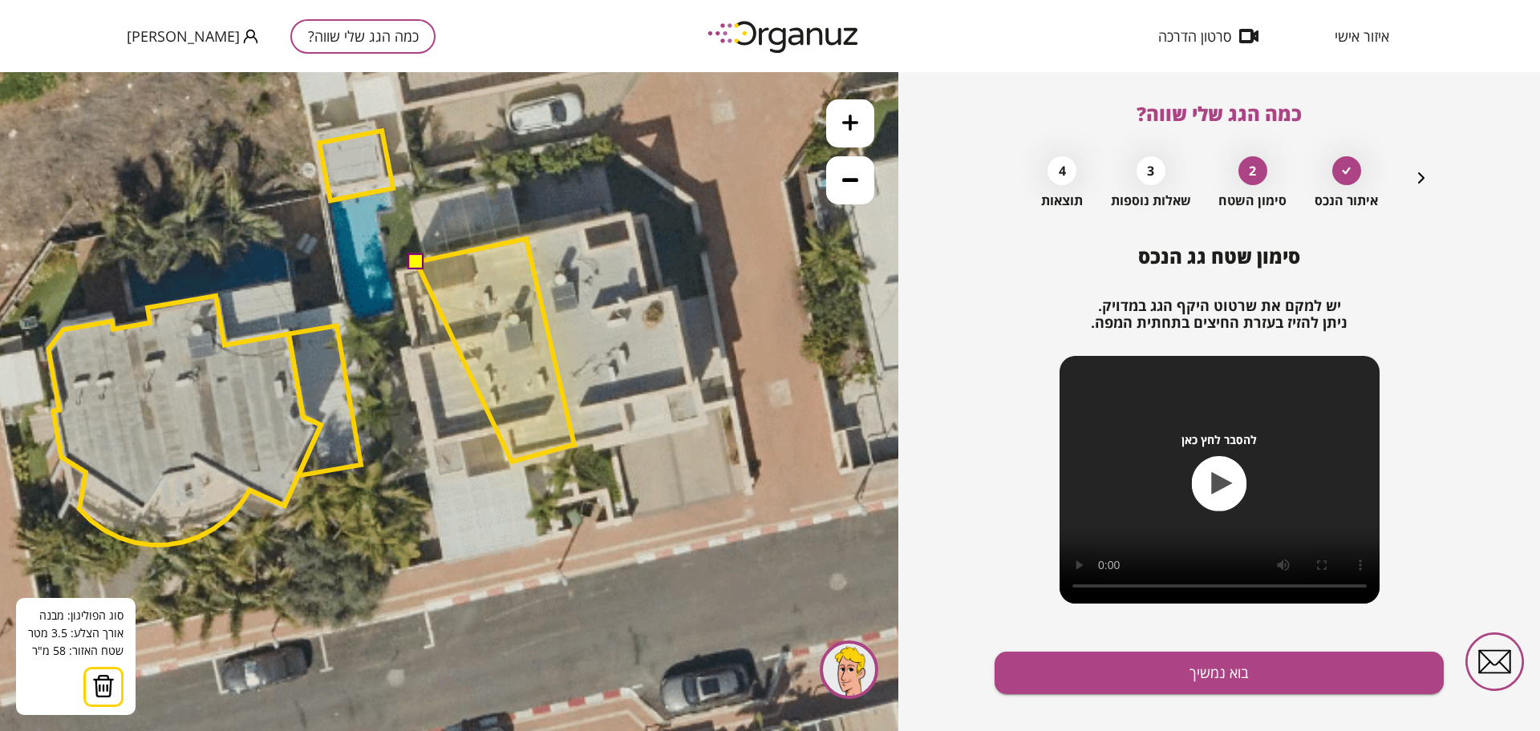
click at [512, 462] on polygon at bounding box center [495, 350] width 158 height 223
click at [505, 430] on polygon at bounding box center [495, 350] width 158 height 223
click at [430, 444] on polygon at bounding box center [495, 350] width 158 height 223
click at [407, 355] on polygon at bounding box center [490, 350] width 167 height 223
click at [419, 352] on polygon at bounding box center [490, 350] width 167 height 223
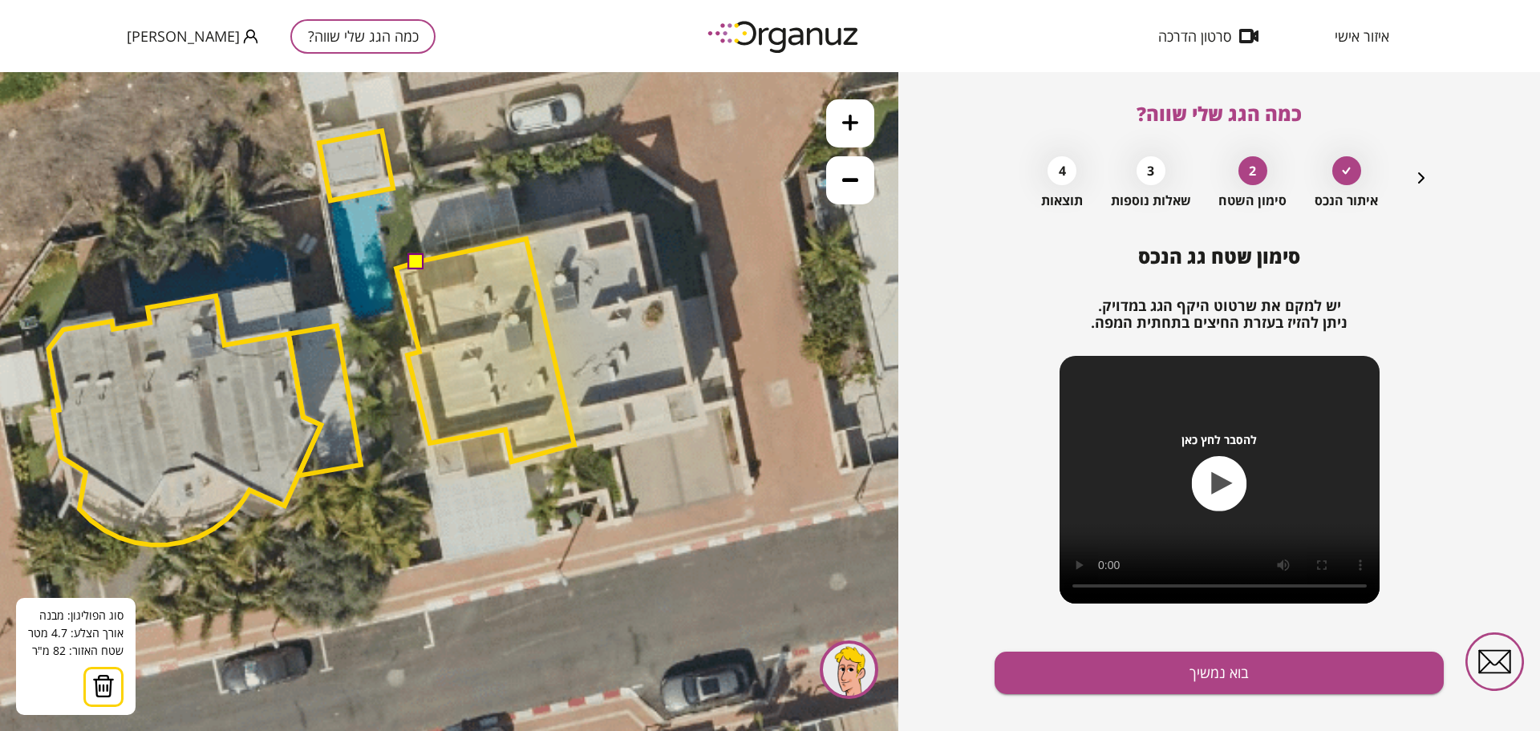
click at [396, 269] on polygon at bounding box center [485, 350] width 178 height 223
click at [415, 261] on button at bounding box center [415, 261] width 16 height 16
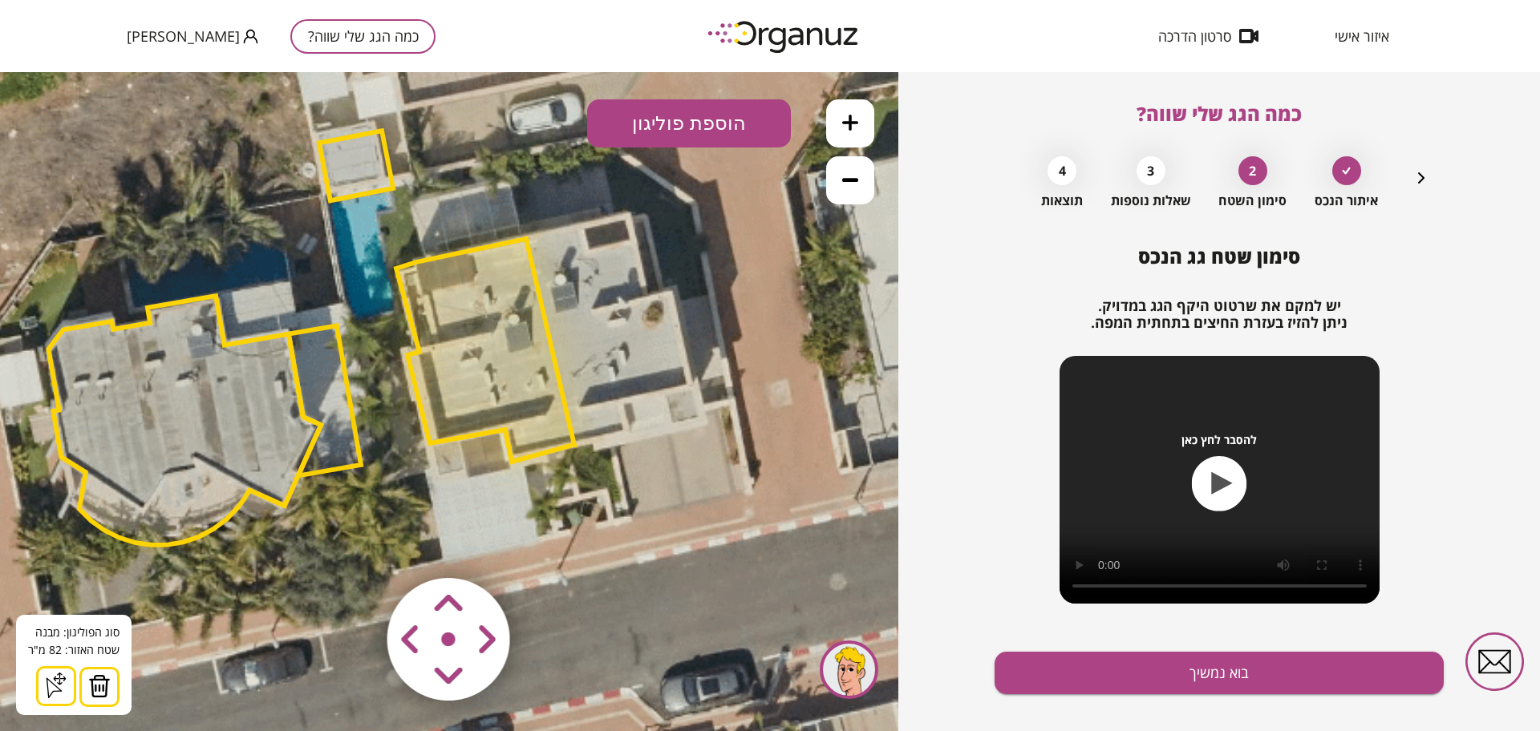
click at [645, 135] on button "הוספת פוליגון" at bounding box center [689, 123] width 204 height 48
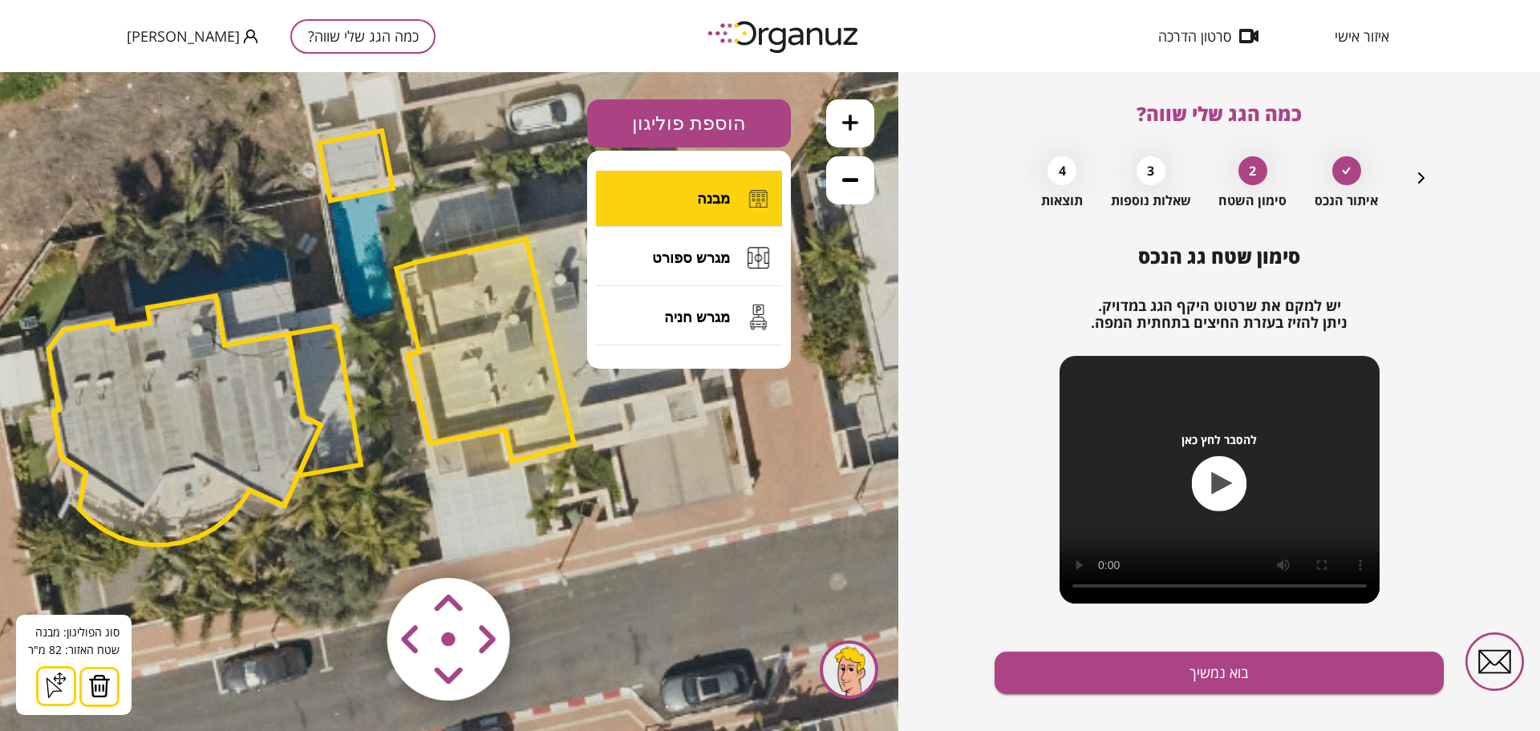
click at [721, 209] on button "מבנה" at bounding box center [689, 199] width 186 height 56
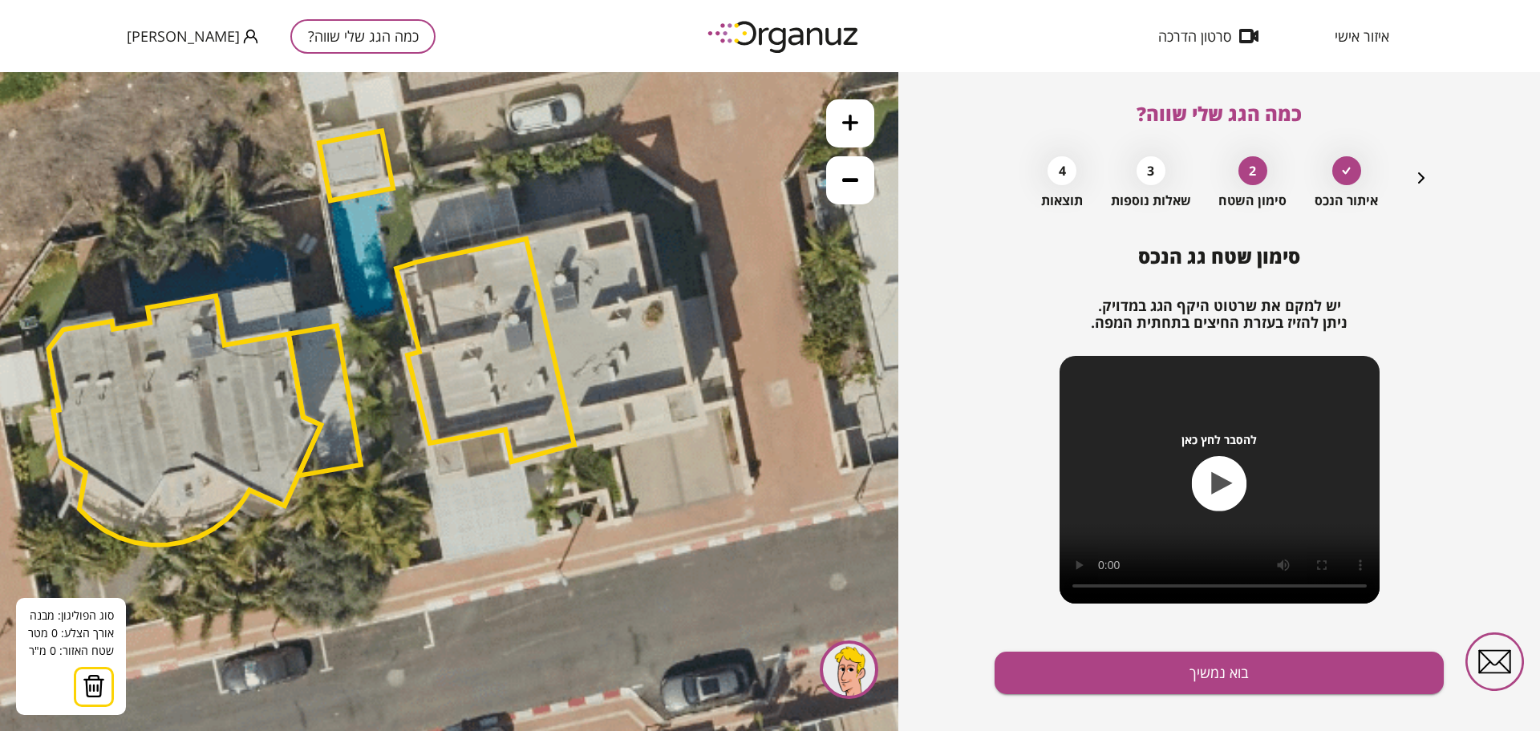
click at [424, 470] on icon at bounding box center [368, 334] width 1949 height 1949
click at [444, 569] on icon at bounding box center [368, 334] width 1949 height 1949
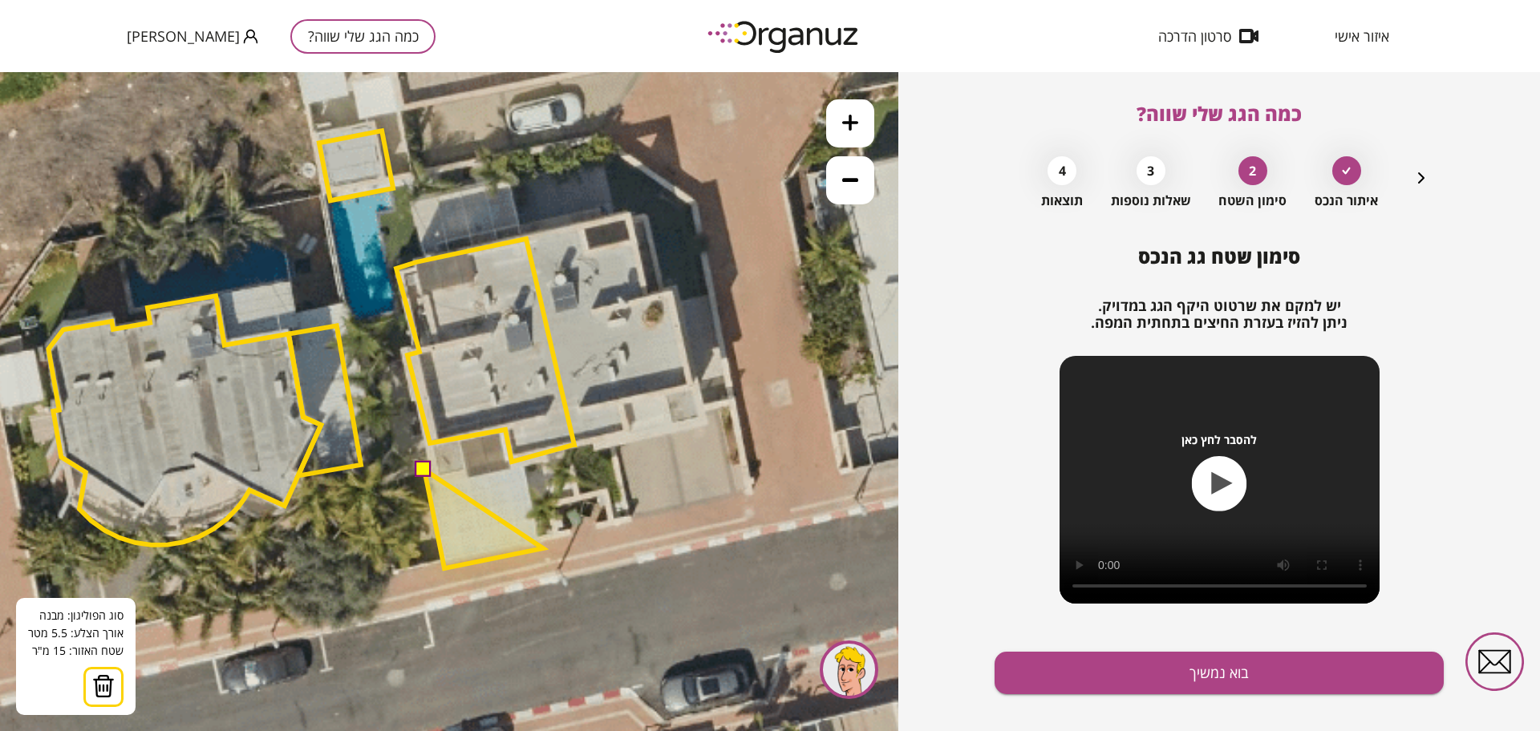
click at [543, 549] on polygon at bounding box center [483, 519] width 119 height 99
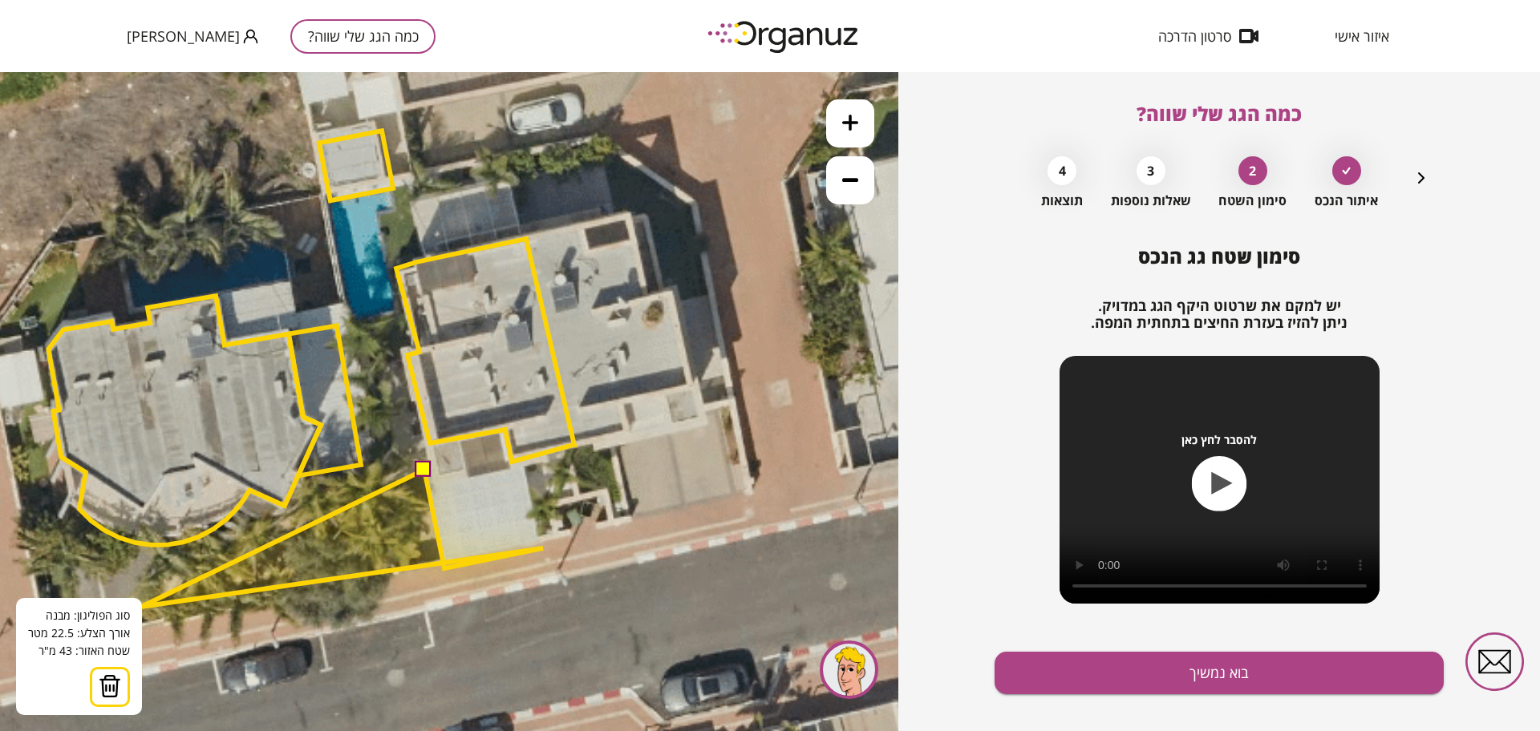
drag, startPoint x: 111, startPoint y: 695, endPoint x: 133, endPoint y: 691, distance: 23.0
click at [113, 694] on img at bounding box center [110, 686] width 22 height 24
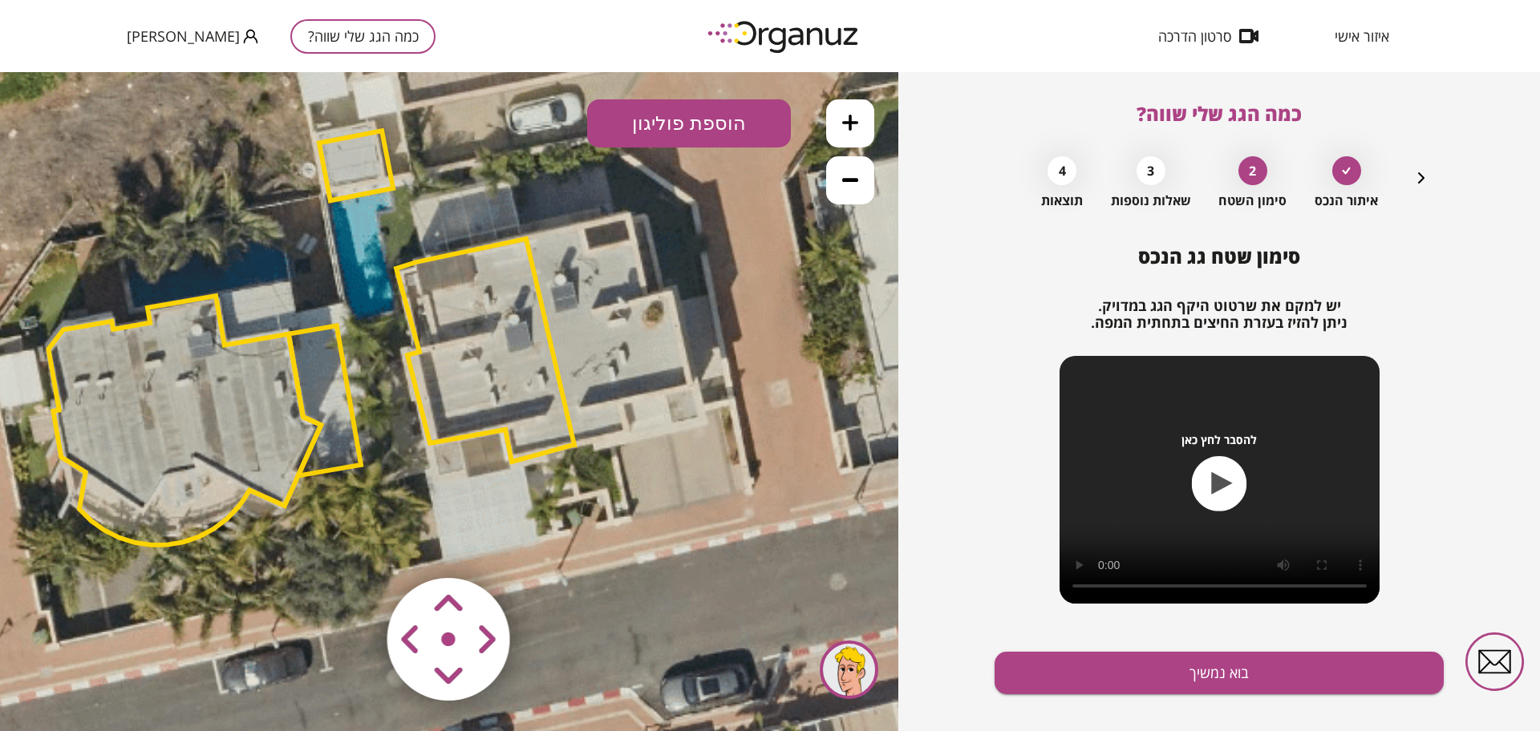
click at [830, 125] on button at bounding box center [850, 123] width 48 height 48
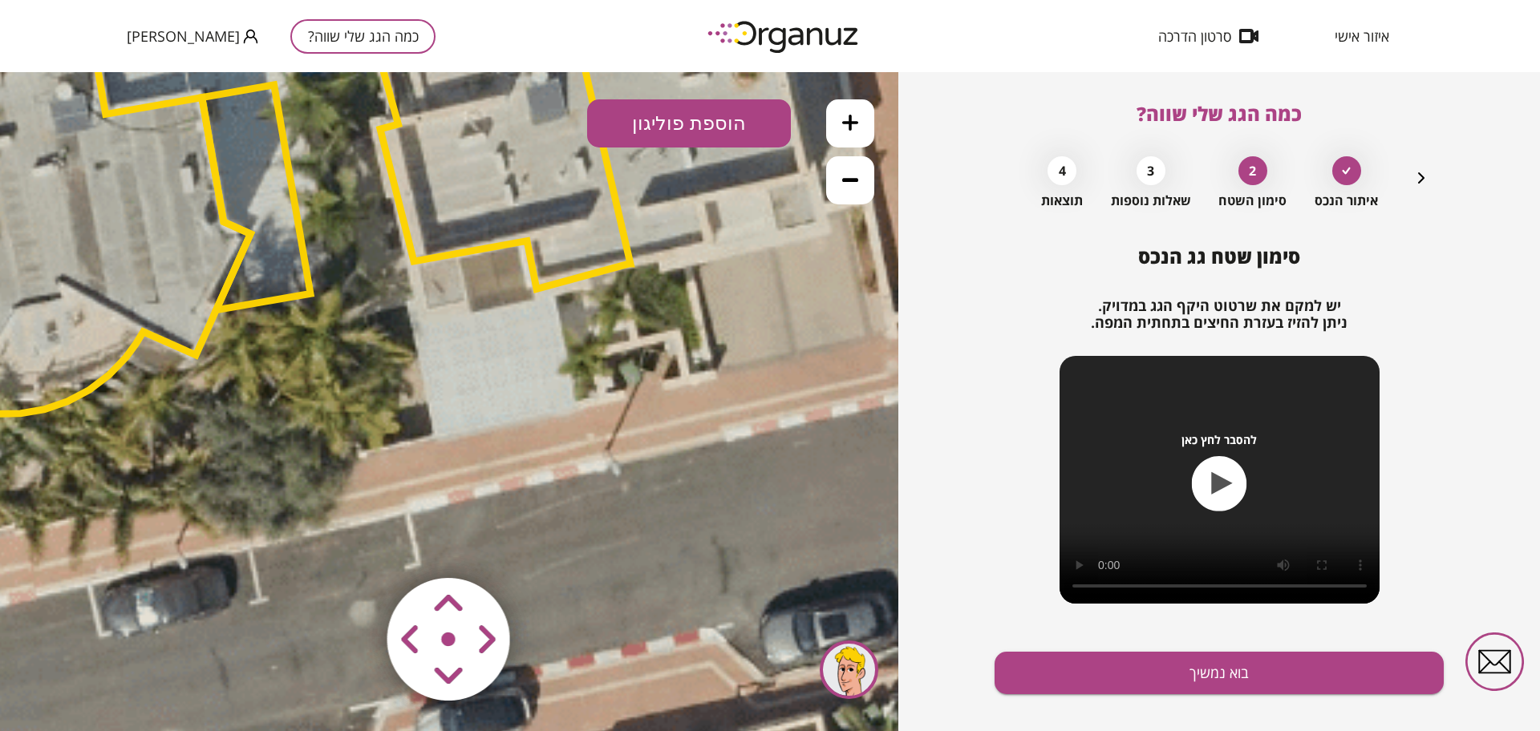
drag, startPoint x: 734, startPoint y: 585, endPoint x: 727, endPoint y: 383, distance: 202.2
click at [727, 383] on icon at bounding box center [320, 98] width 2923 height 2923
click at [690, 132] on button "הוספת פוליגון" at bounding box center [689, 123] width 204 height 48
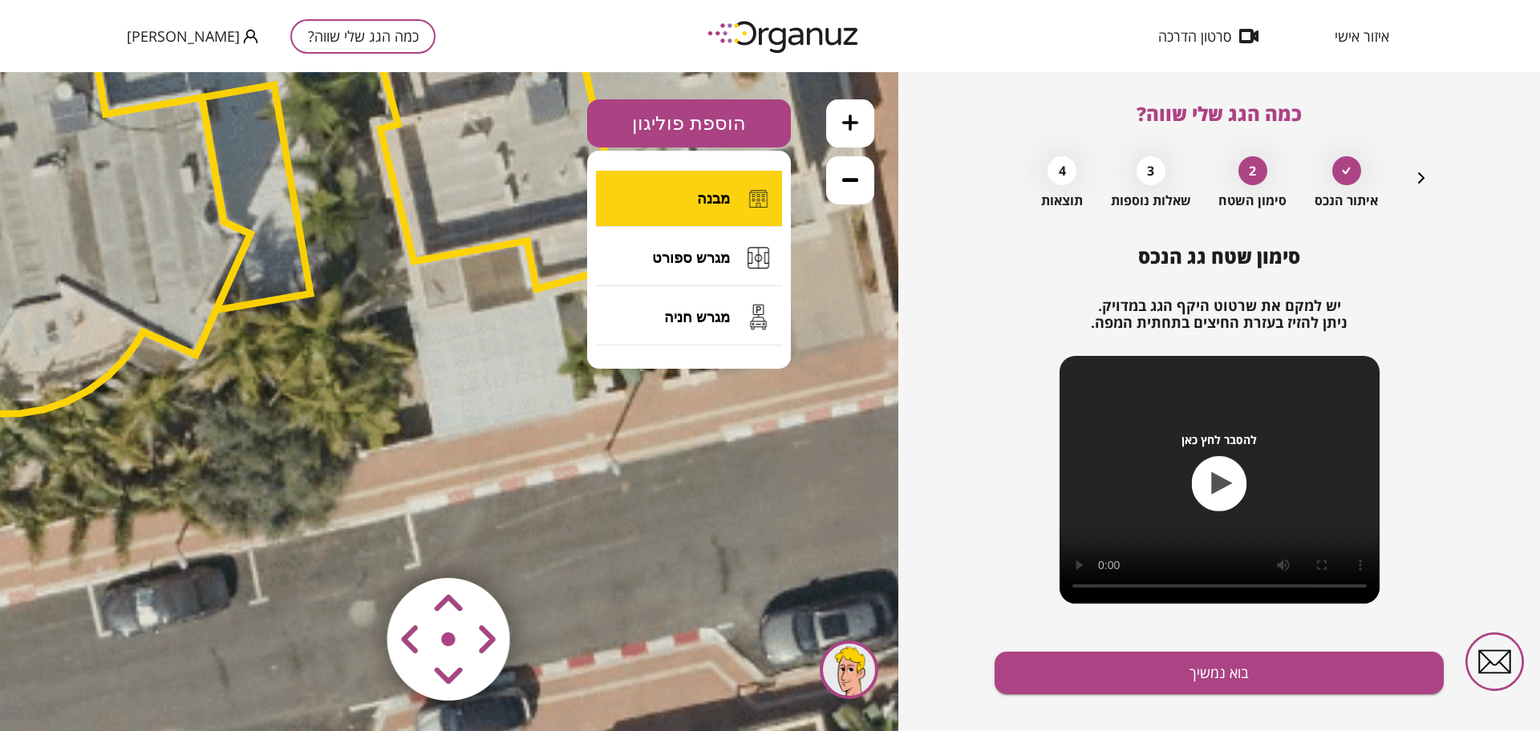
click at [707, 194] on span "מבנה" at bounding box center [713, 199] width 33 height 18
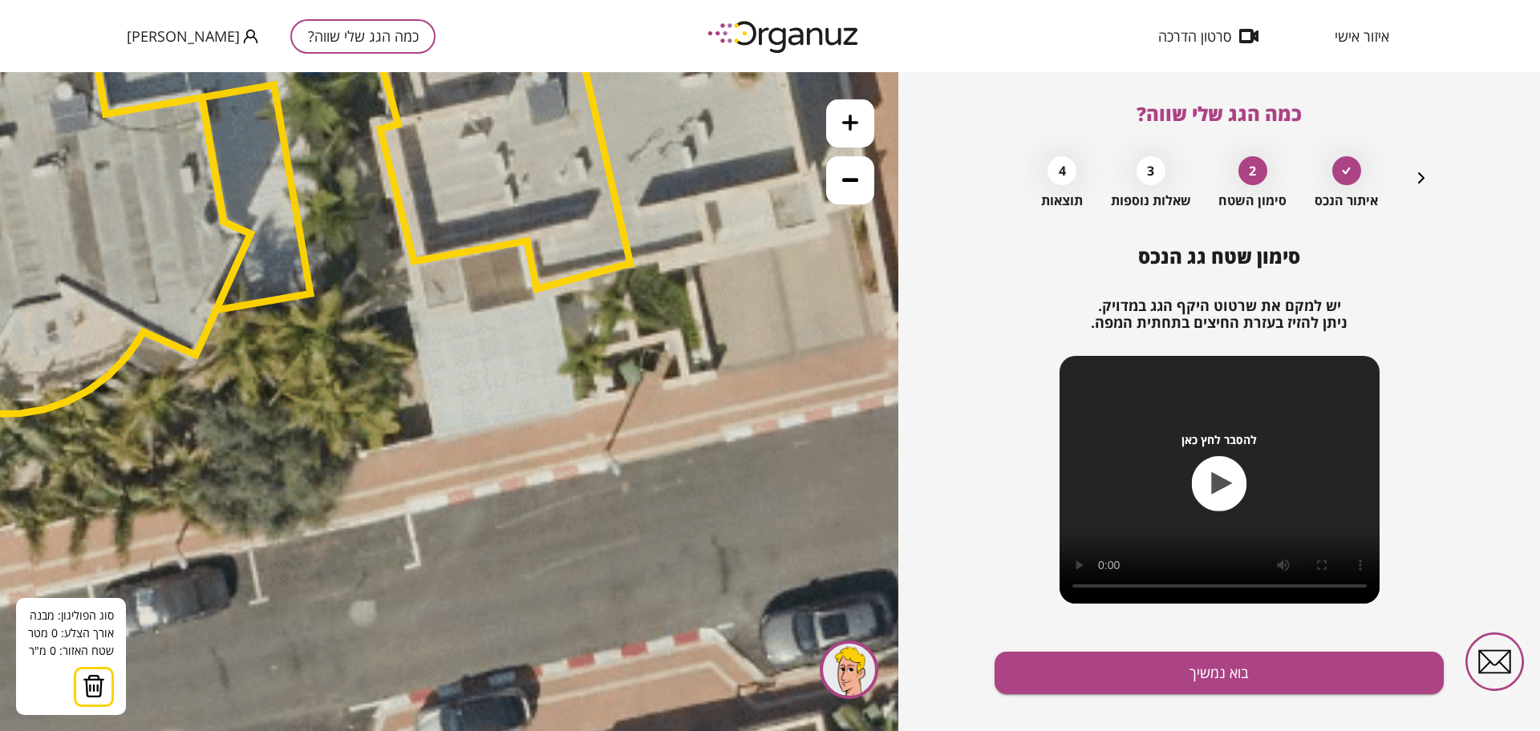
click at [521, 251] on icon at bounding box center [320, 98] width 2923 height 2923
click at [404, 269] on polygon at bounding box center [462, 260] width 116 height 19
click at [410, 298] on polygon at bounding box center [462, 274] width 116 height 47
click at [404, 298] on polygon at bounding box center [462, 274] width 116 height 47
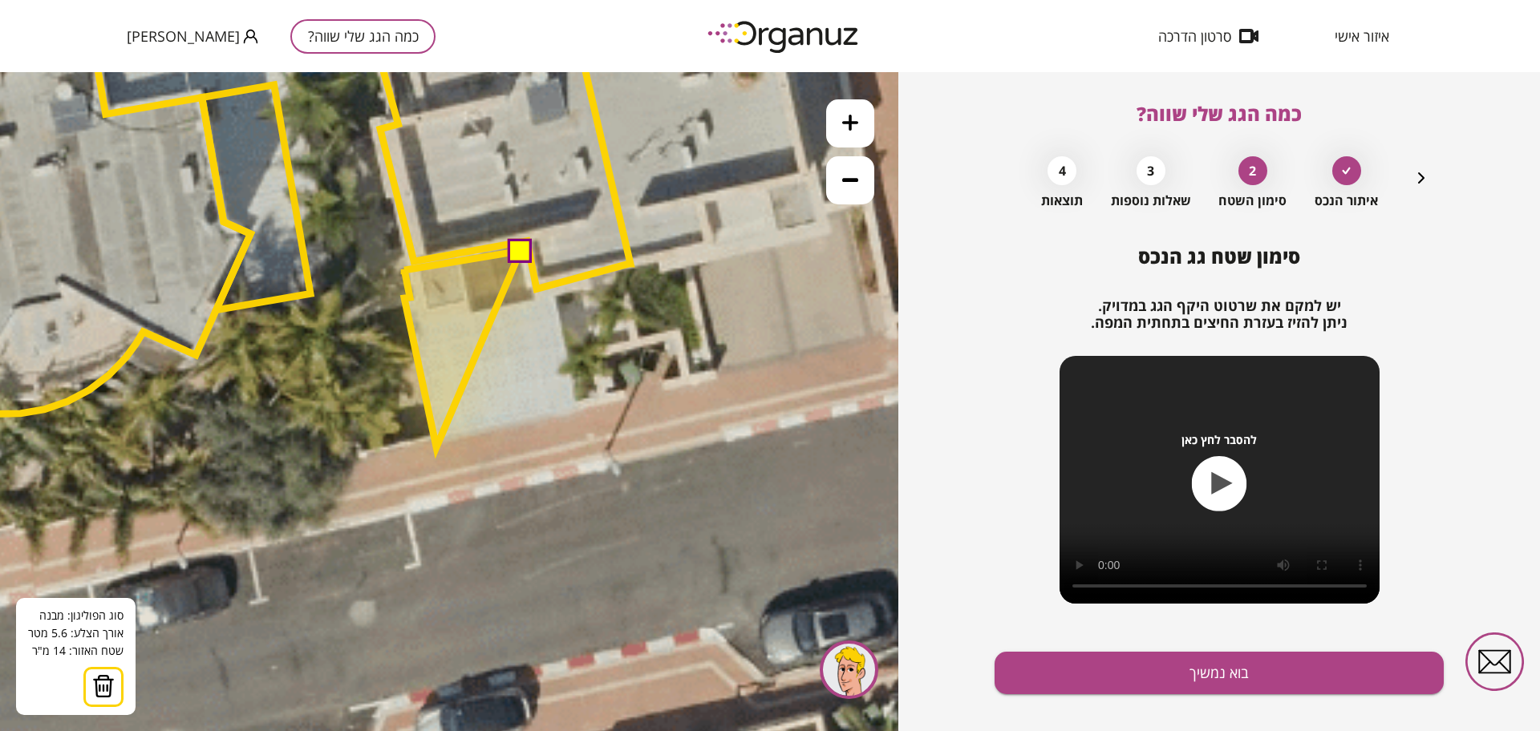
click at [436, 448] on polygon at bounding box center [462, 349] width 116 height 196
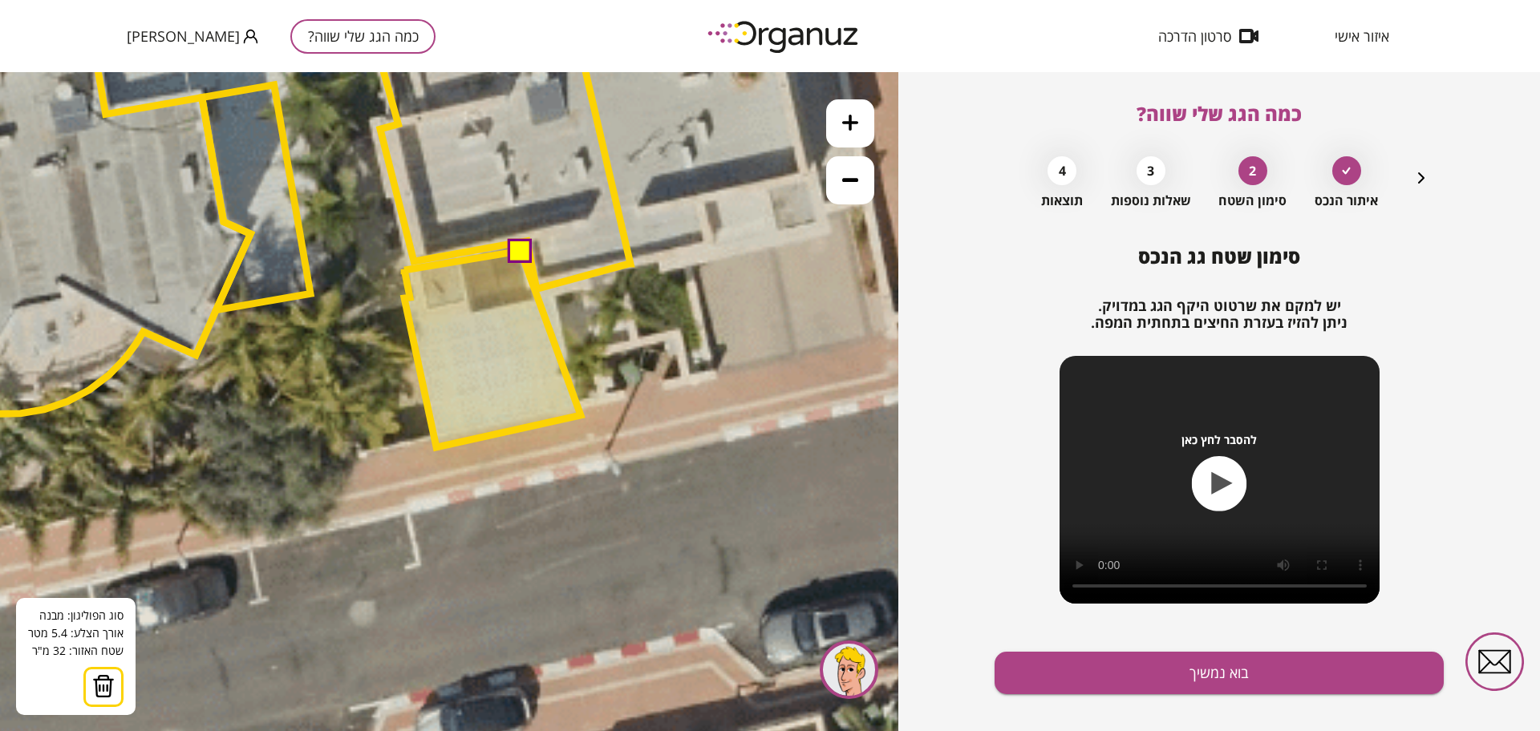
click at [581, 415] on polygon at bounding box center [492, 349] width 176 height 196
click at [557, 300] on polygon at bounding box center [492, 349] width 176 height 196
click at [553, 286] on polygon at bounding box center [492, 349] width 176 height 196
click at [534, 290] on polygon at bounding box center [492, 349] width 176 height 196
click at [525, 252] on button at bounding box center [519, 249] width 24 height 24
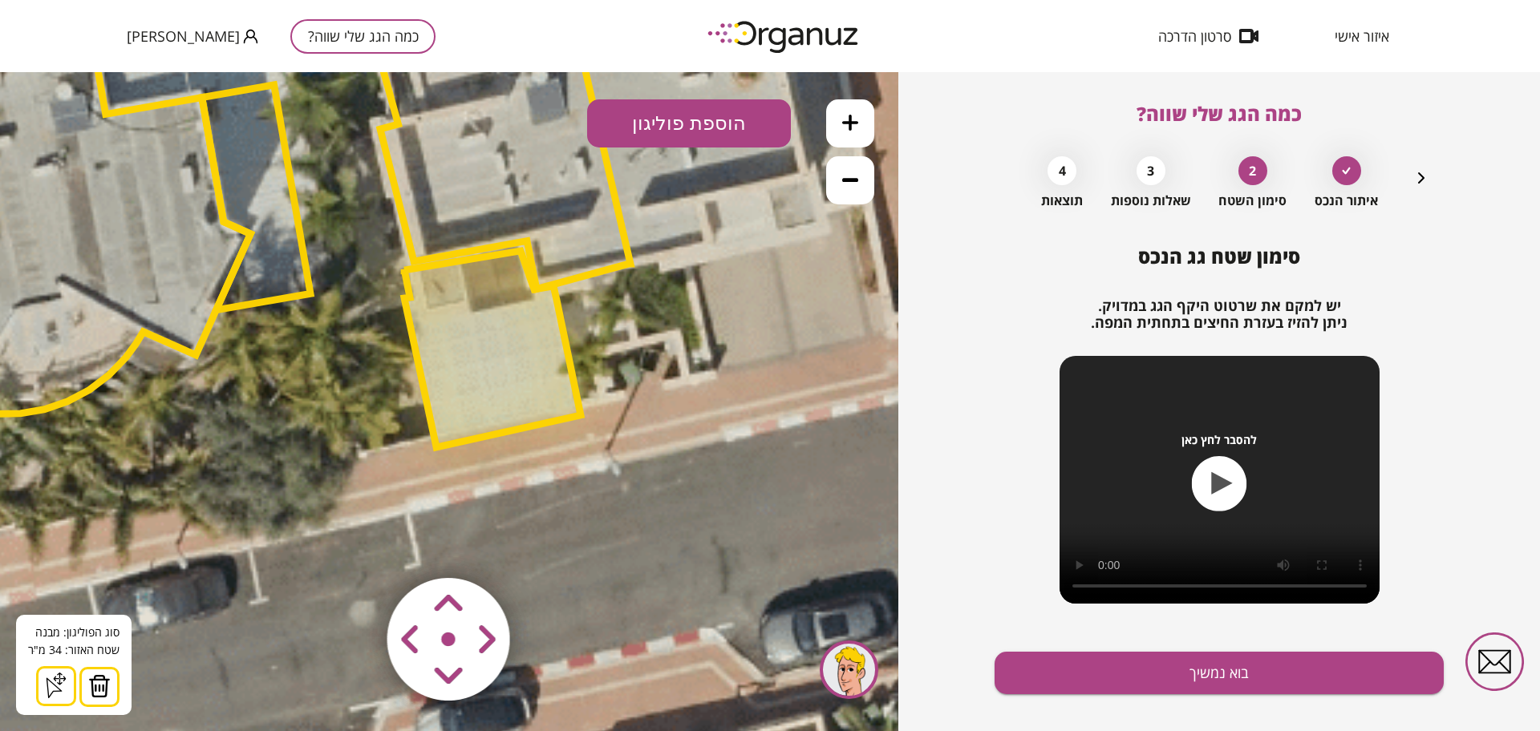
click at [832, 175] on button at bounding box center [850, 180] width 48 height 48
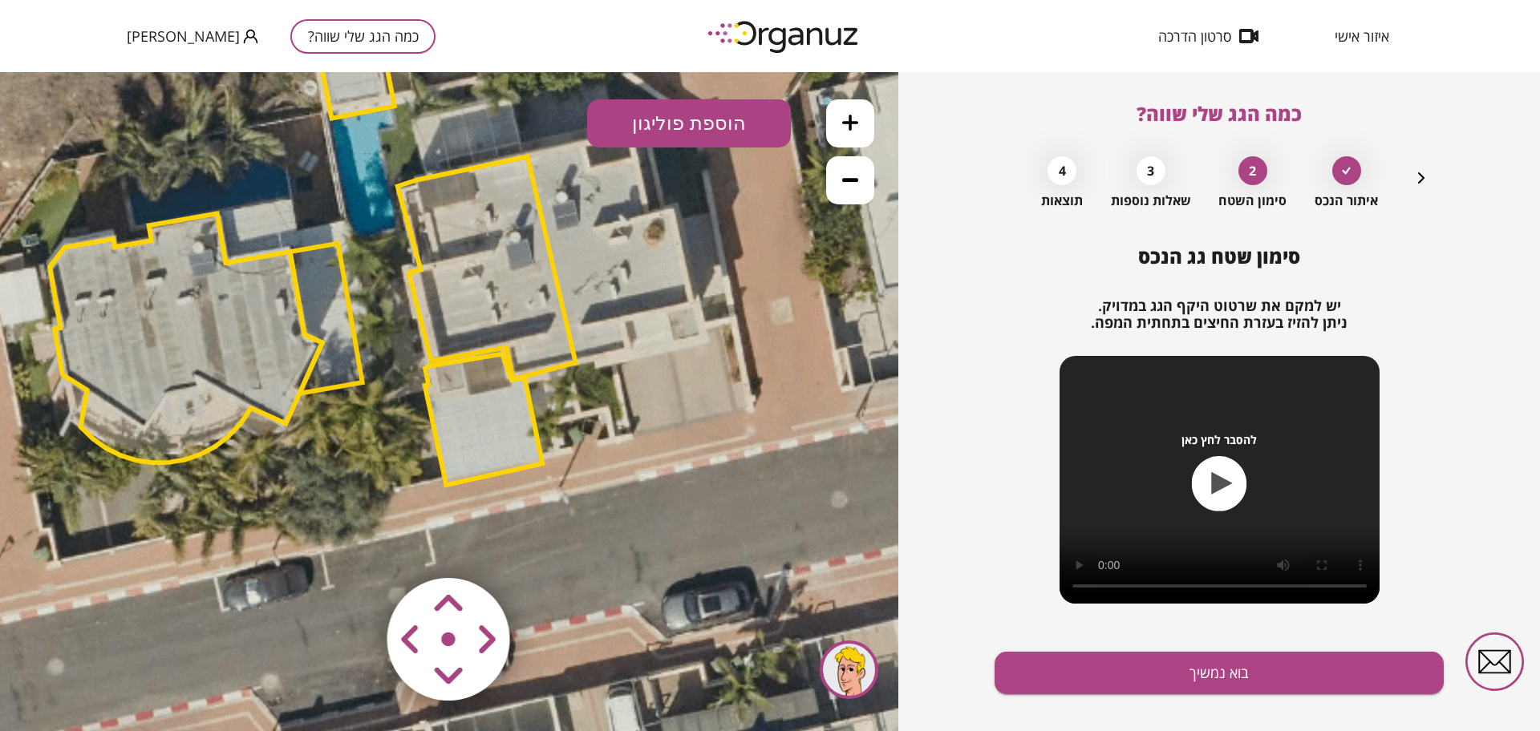
drag, startPoint x: 665, startPoint y: 493, endPoint x: 673, endPoint y: 558, distance: 65.5
click at [672, 558] on icon at bounding box center [368, 251] width 1949 height 1949
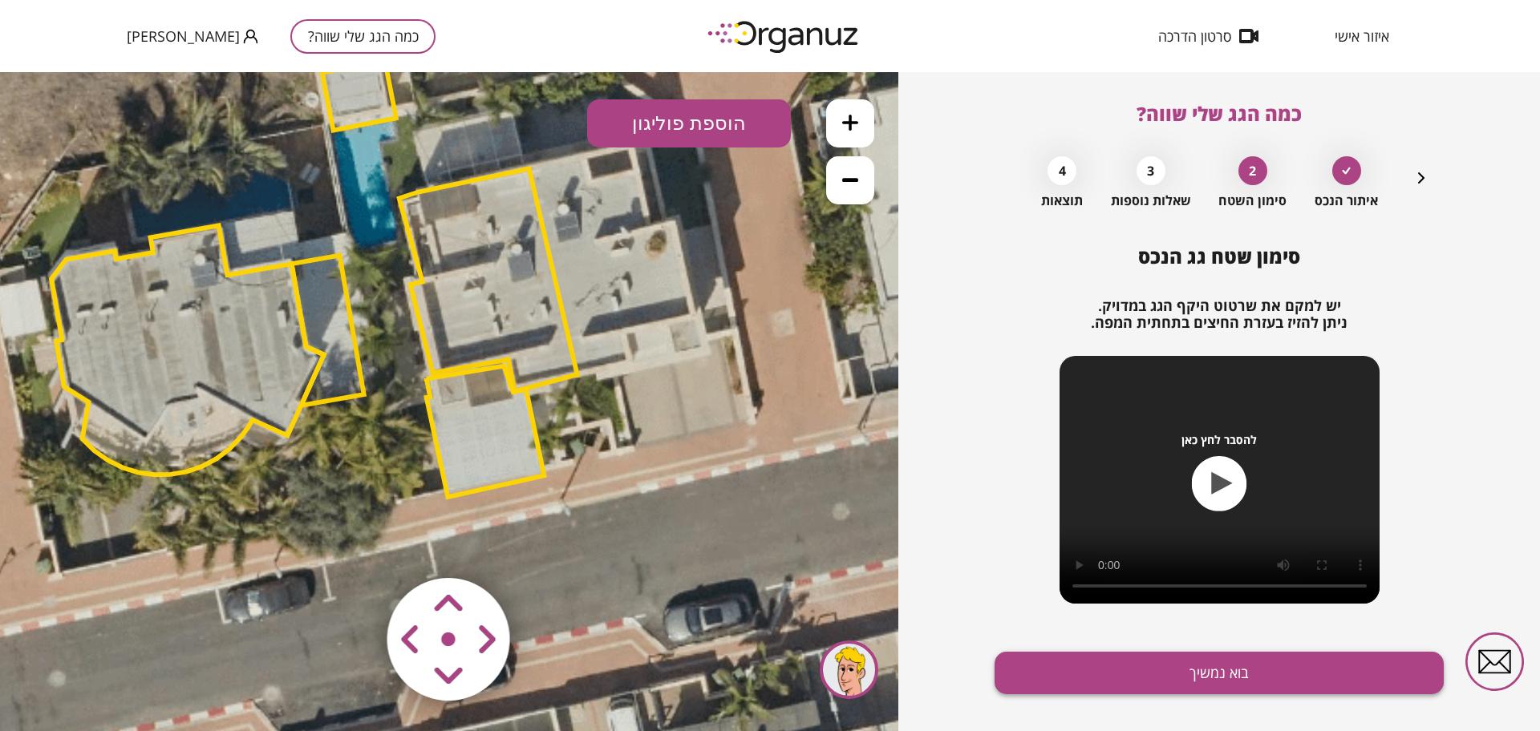
click at [1123, 672] on button "בוא נמשיך" at bounding box center [1218, 673] width 449 height 43
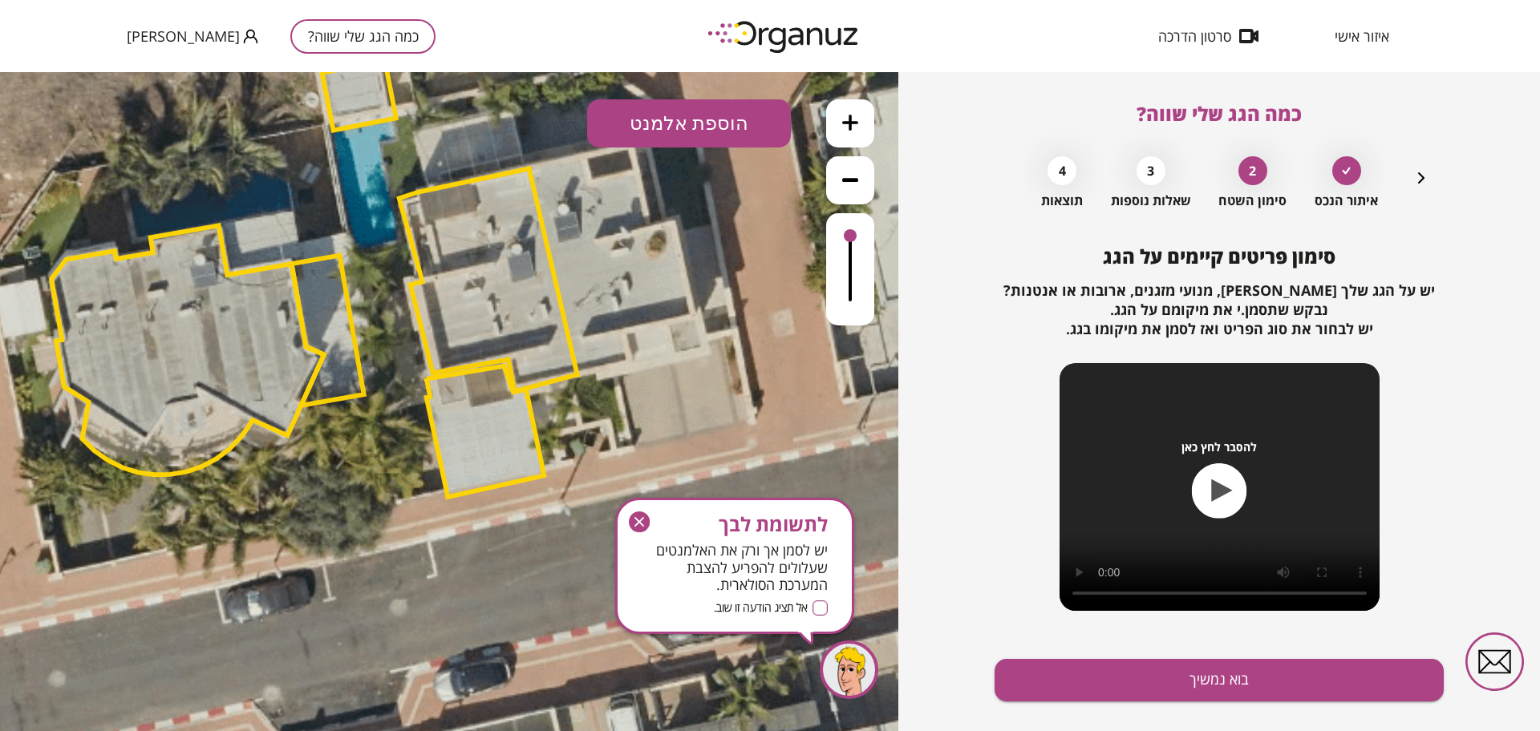
click at [634, 124] on button "הוספת אלמנט" at bounding box center [689, 123] width 204 height 48
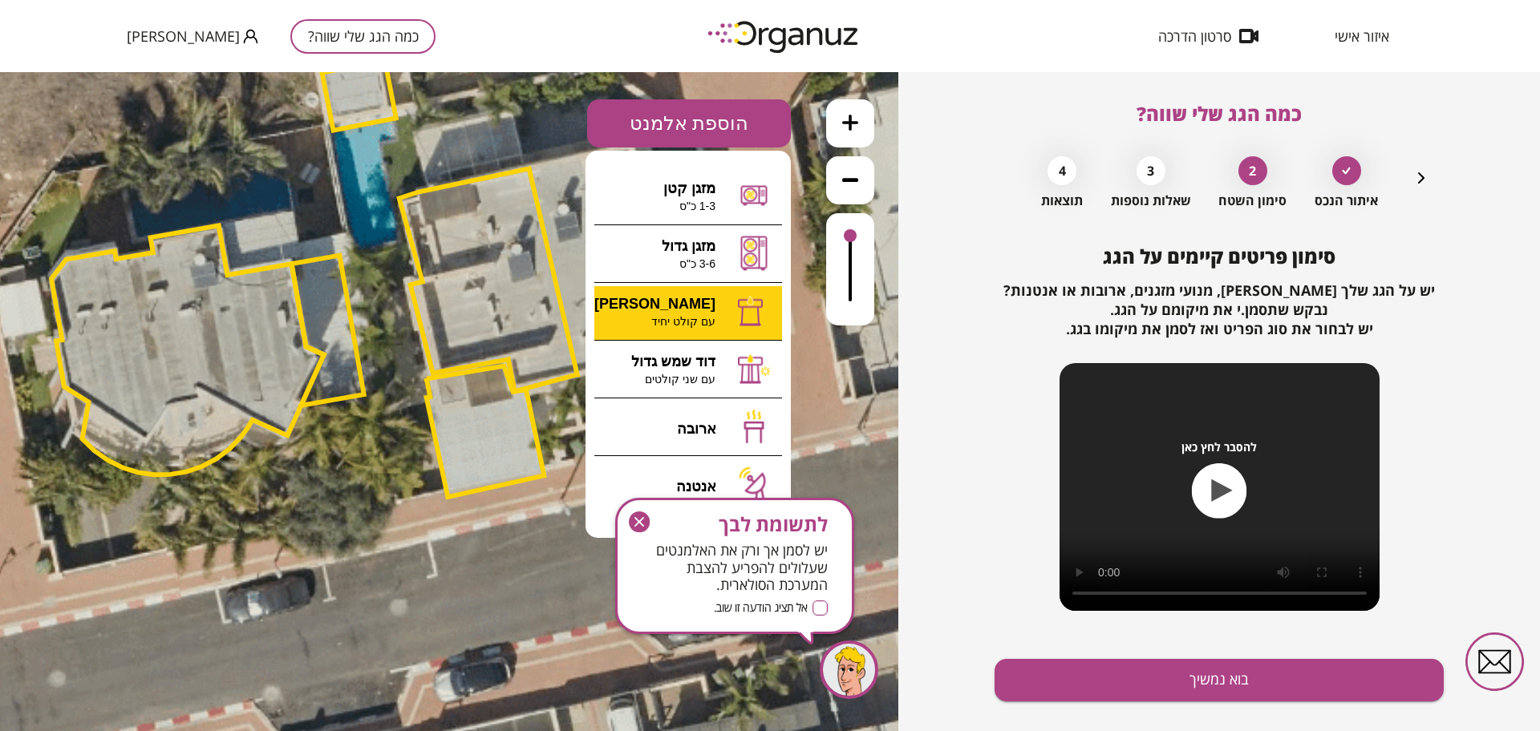
click at [735, 307] on div ".st0 { fill: #FFFFFF; } 34" at bounding box center [449, 401] width 898 height 659
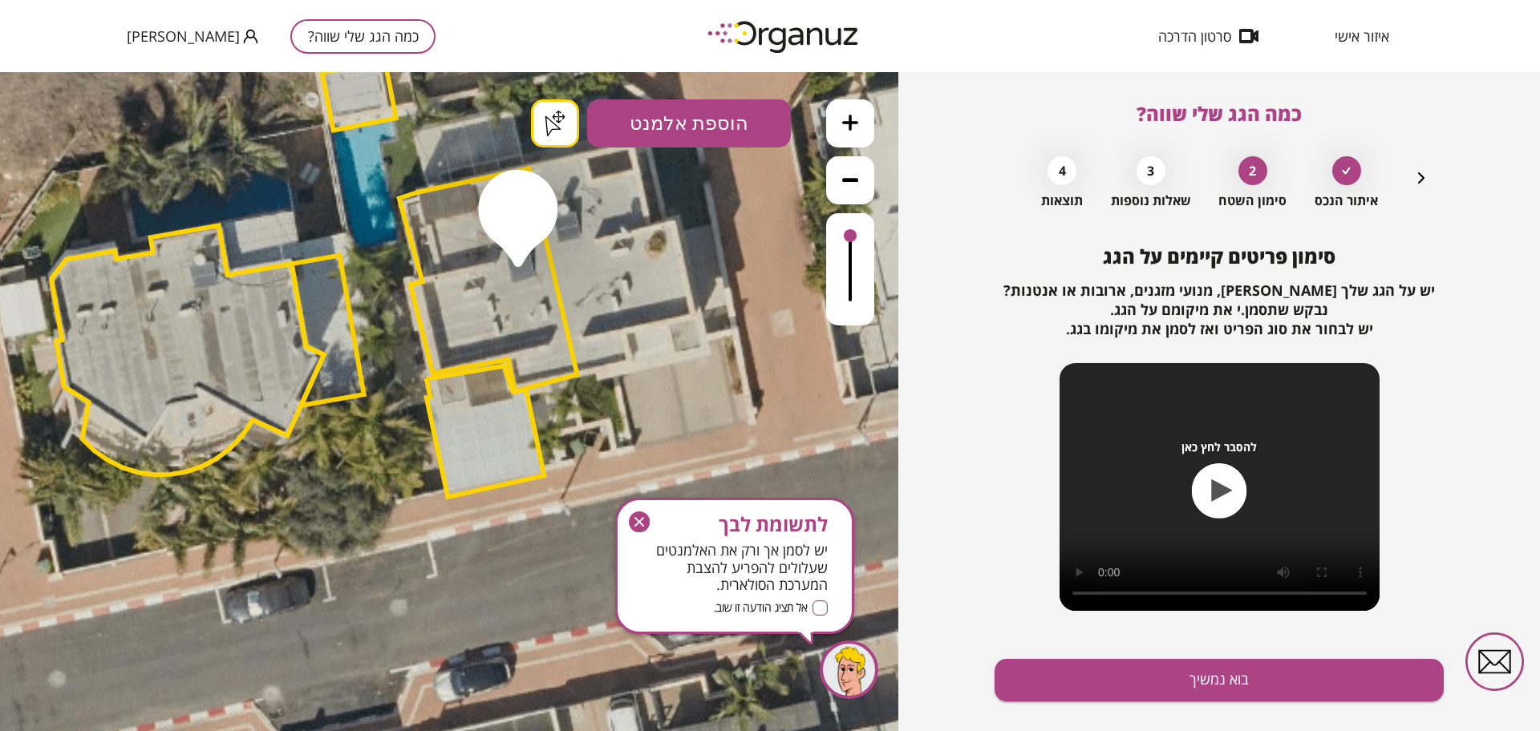
click at [630, 519] on icon "button" at bounding box center [639, 522] width 21 height 21
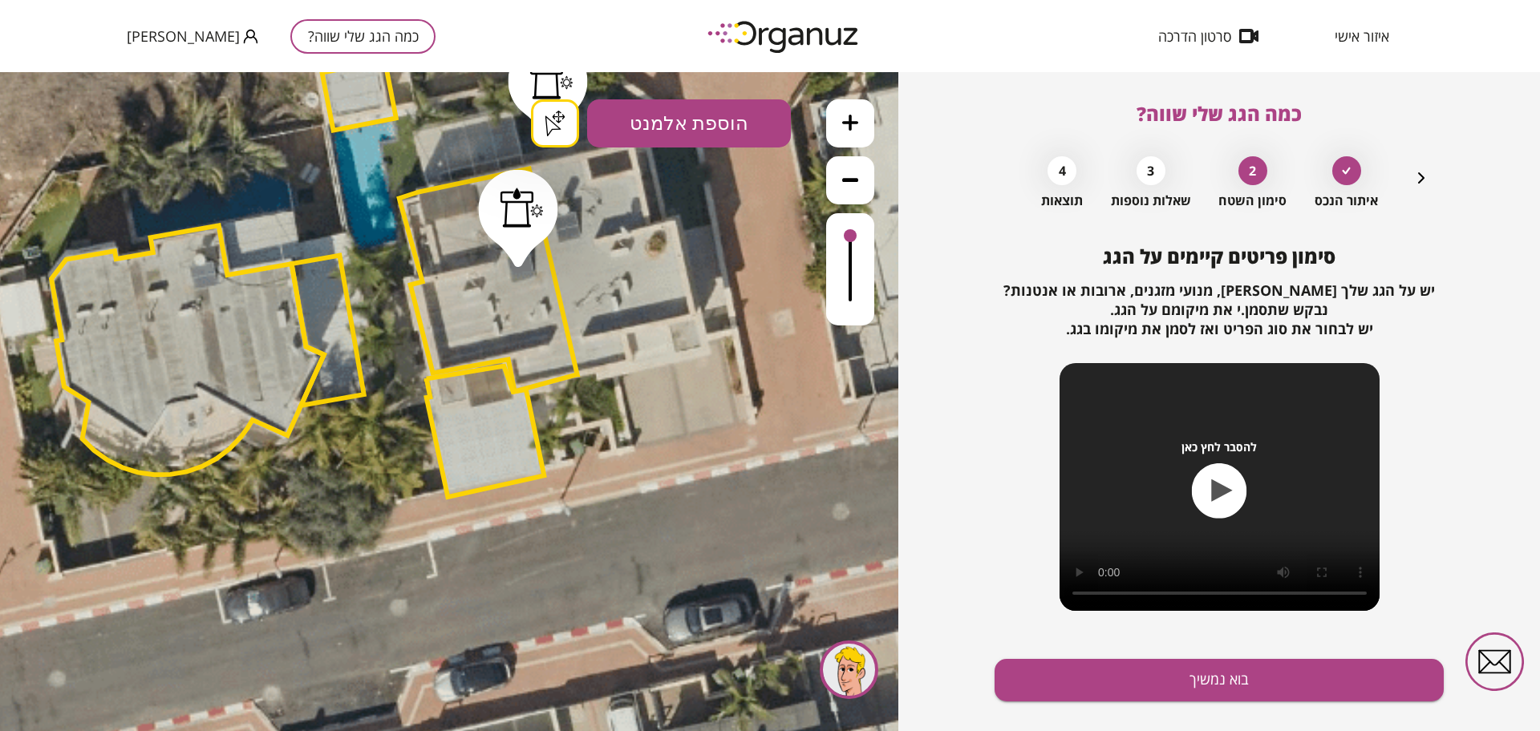
click at [548, 129] on div ".st0 { fill: #FFFFFF; } .st0 { fill: #FFFFFF; }" at bounding box center [449, 401] width 898 height 659
click at [1213, 680] on button "בוא נמשיך" at bounding box center [1218, 680] width 449 height 43
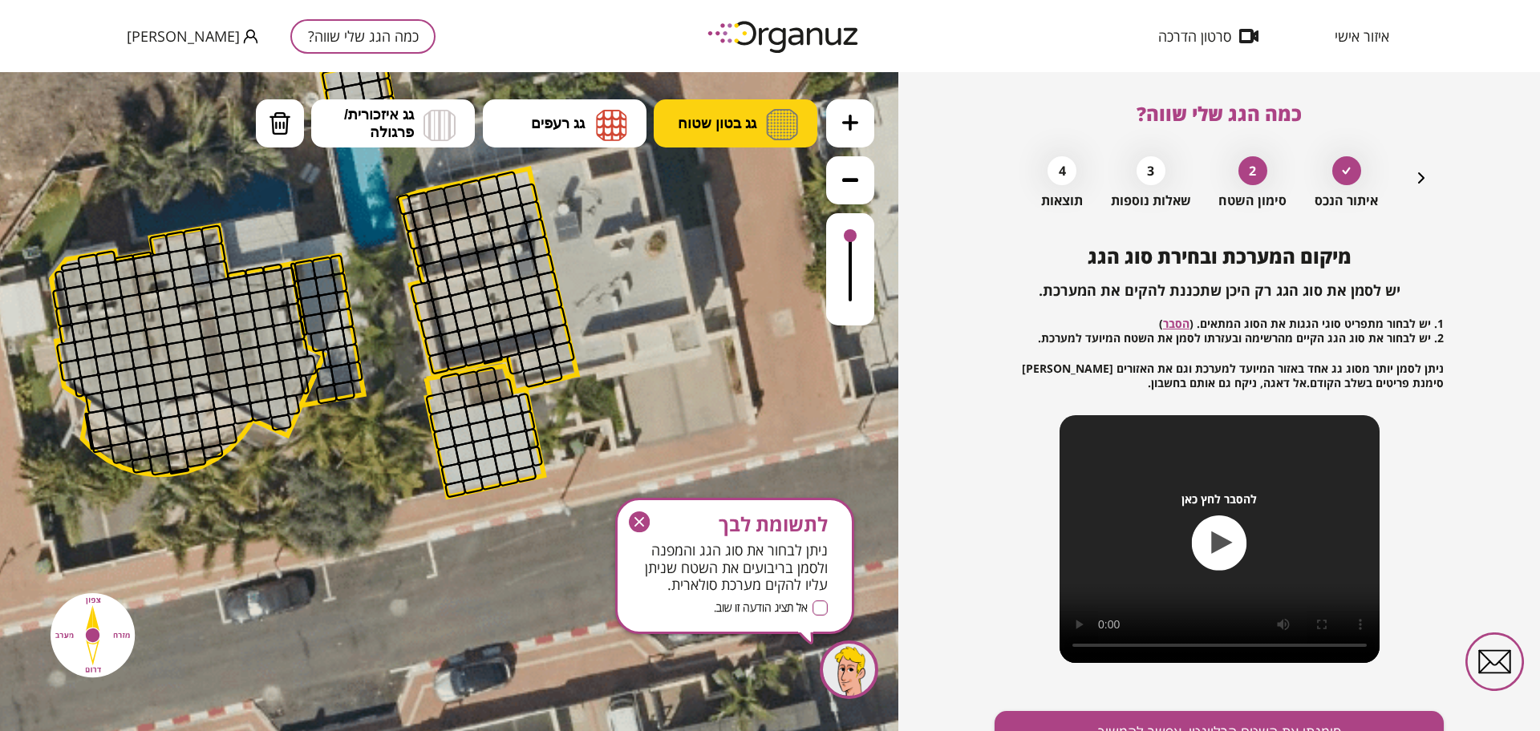
click at [747, 131] on span "גג בטון שטוח" at bounding box center [717, 124] width 79 height 18
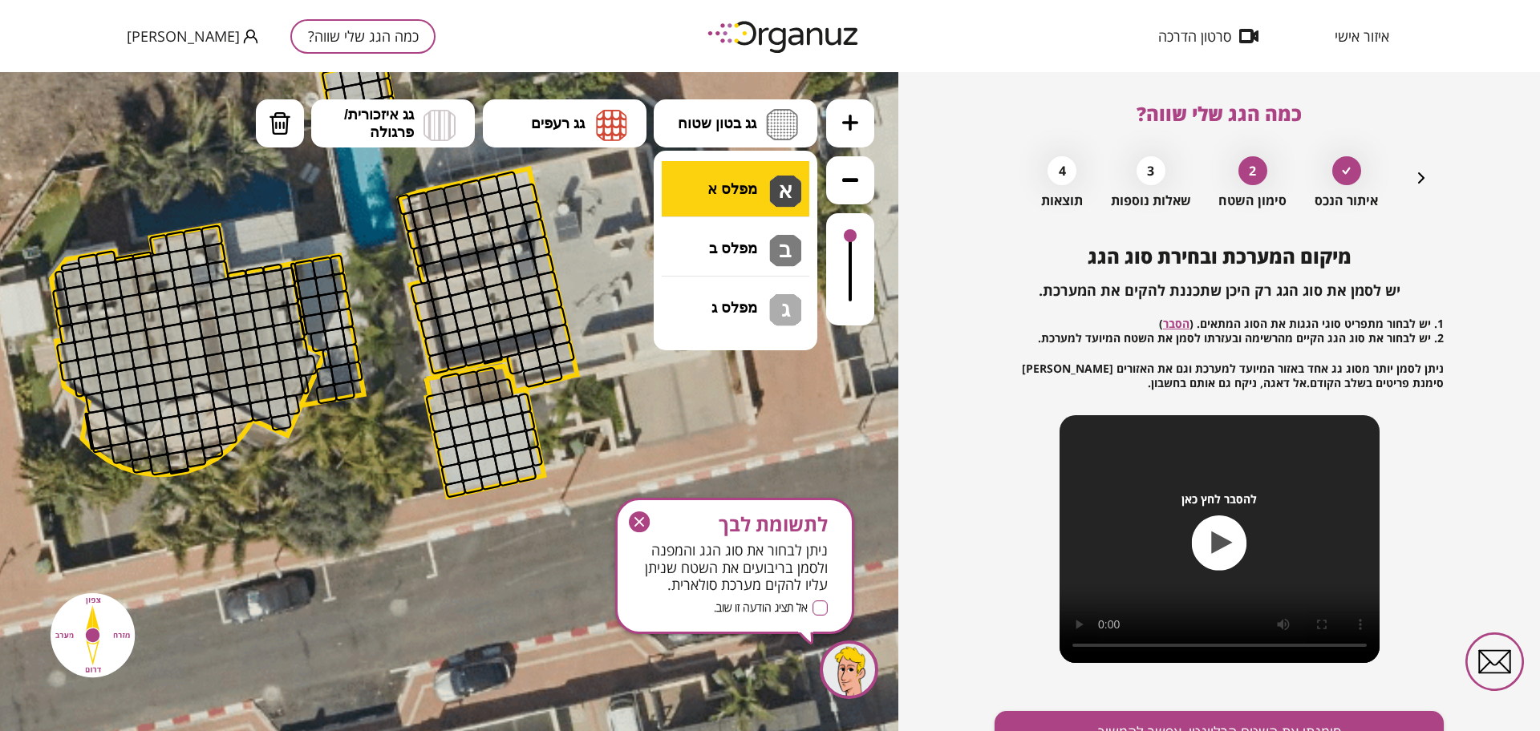
click at [772, 197] on div ".st0 { fill: #FFFFFF; } .st0 { fill: #FFFFFF; }" at bounding box center [449, 401] width 898 height 659
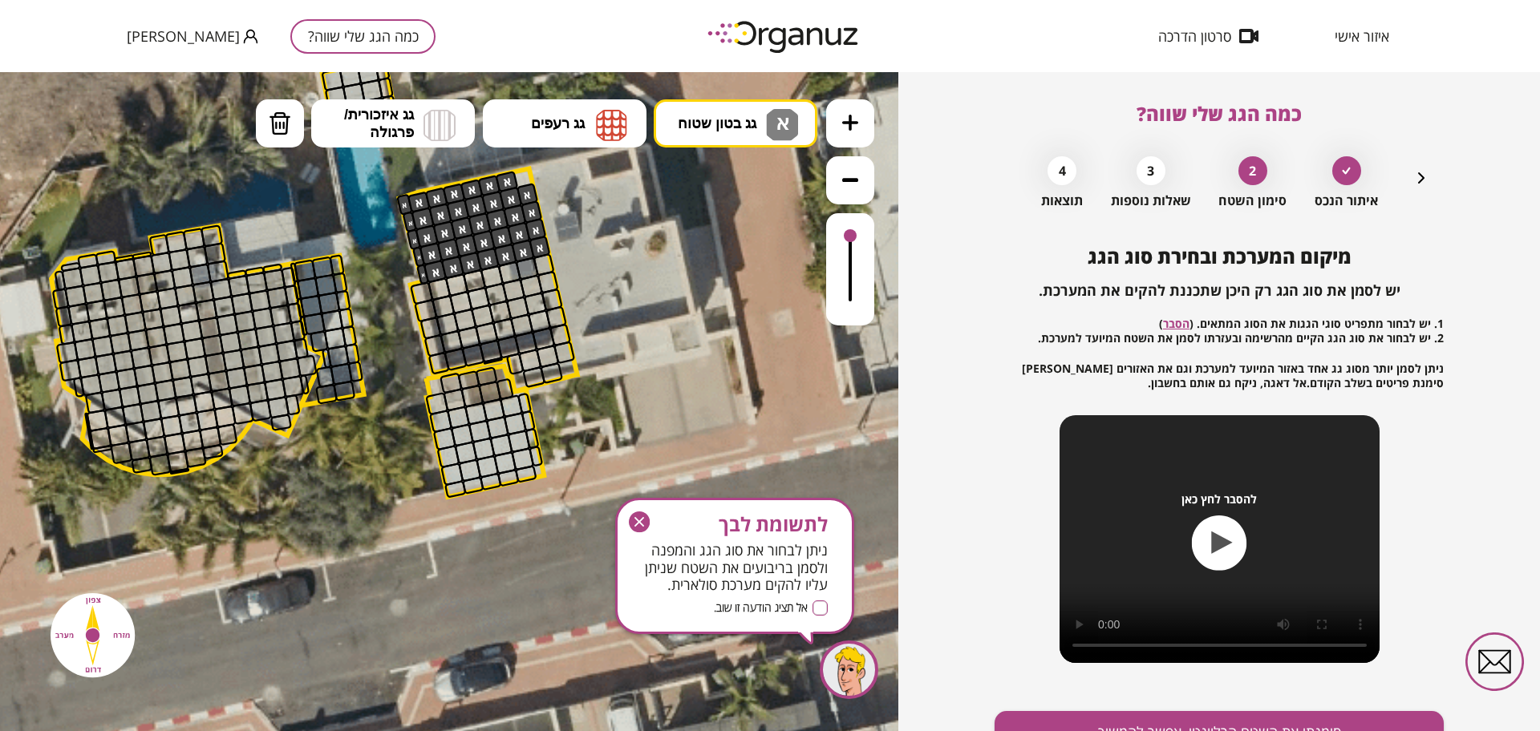
drag, startPoint x: 403, startPoint y: 201, endPoint x: 510, endPoint y: 202, distance: 107.5
click at [731, 105] on button "גג בטון שטוח א" at bounding box center [736, 123] width 164 height 48
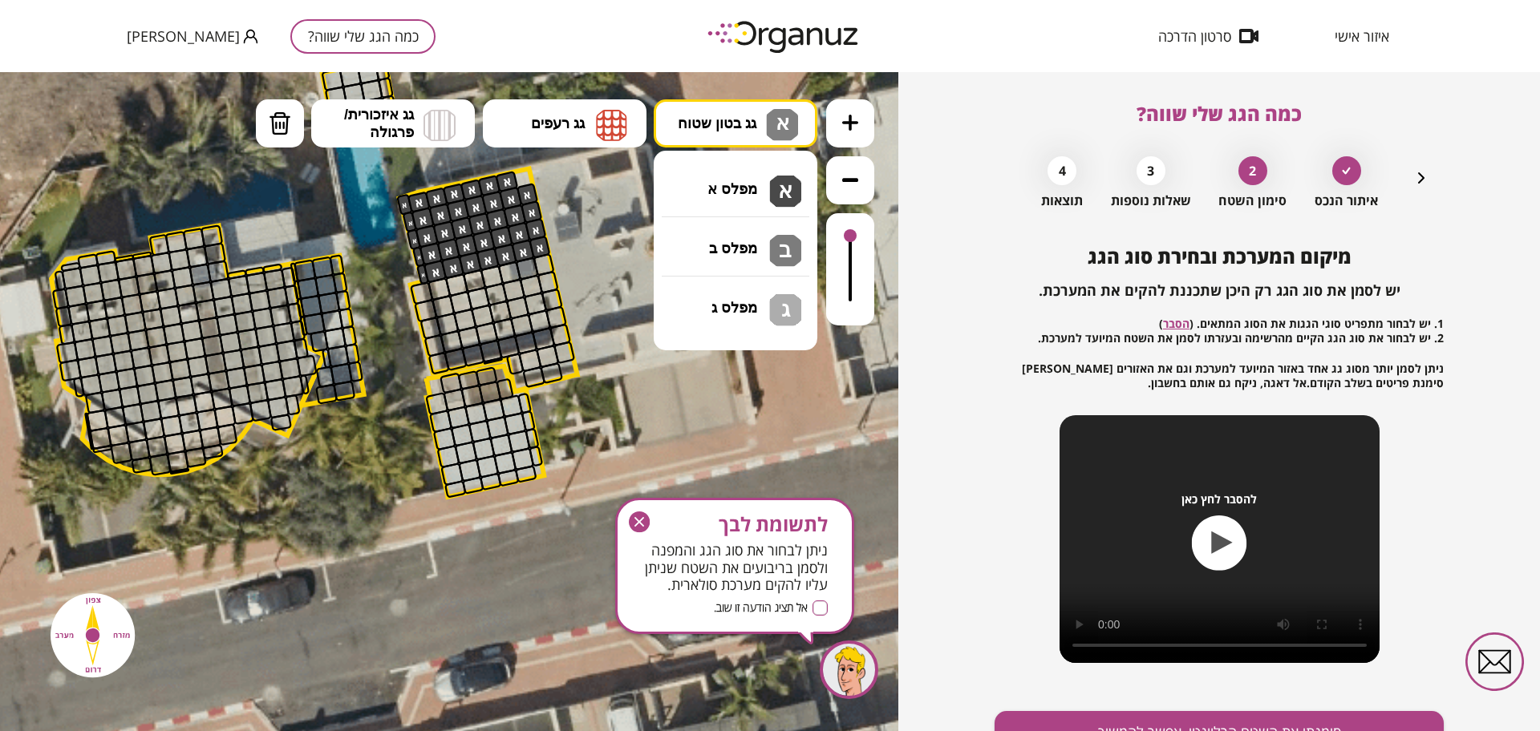
drag, startPoint x: 760, startPoint y: 262, endPoint x: 742, endPoint y: 265, distance: 18.6
click at [761, 262] on div ".st0 { fill: #FFFFFF; } .st0 { fill: #FFFFFF; }" at bounding box center [449, 401] width 898 height 659
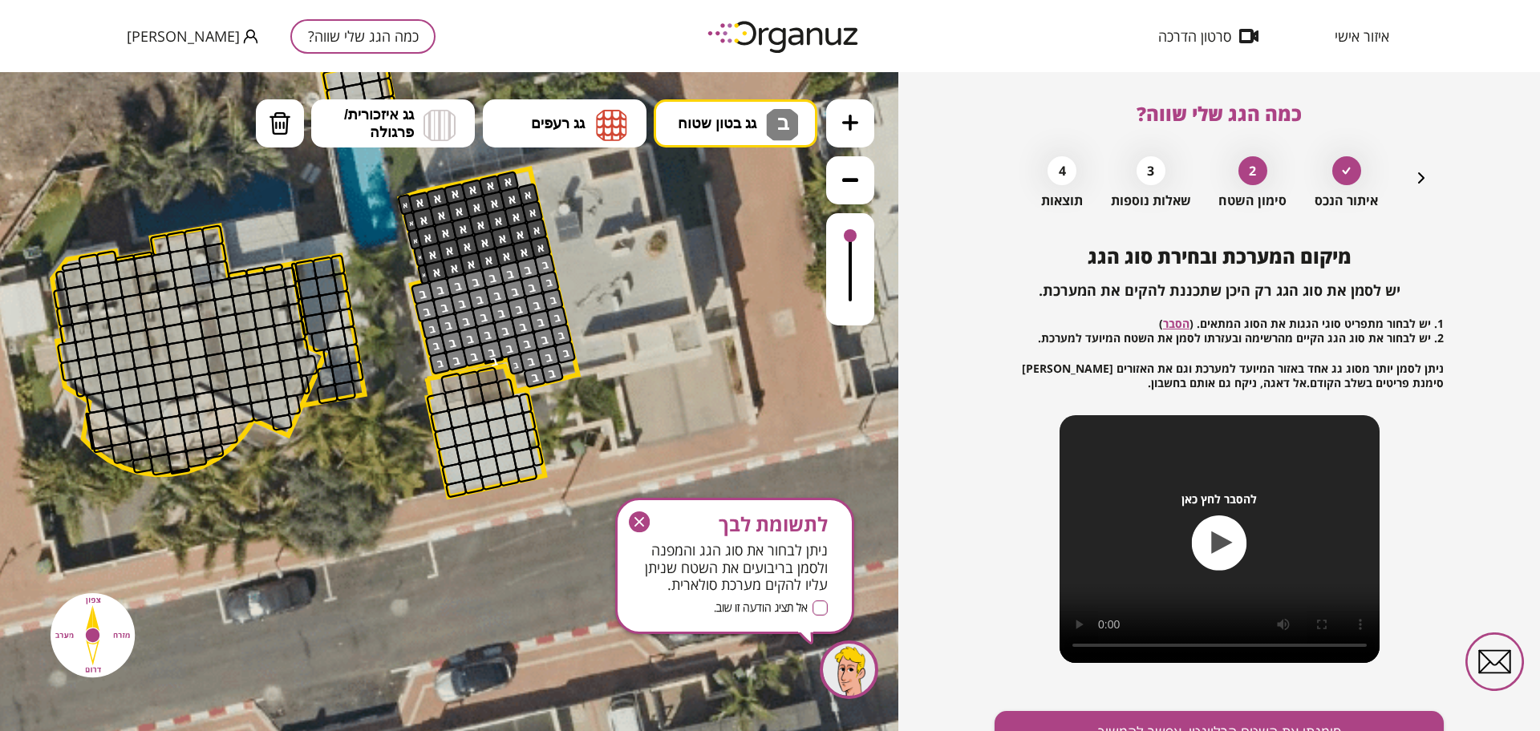
drag, startPoint x: 426, startPoint y: 294, endPoint x: 555, endPoint y: 359, distance: 144.5
click at [435, 126] on img at bounding box center [439, 125] width 32 height 32
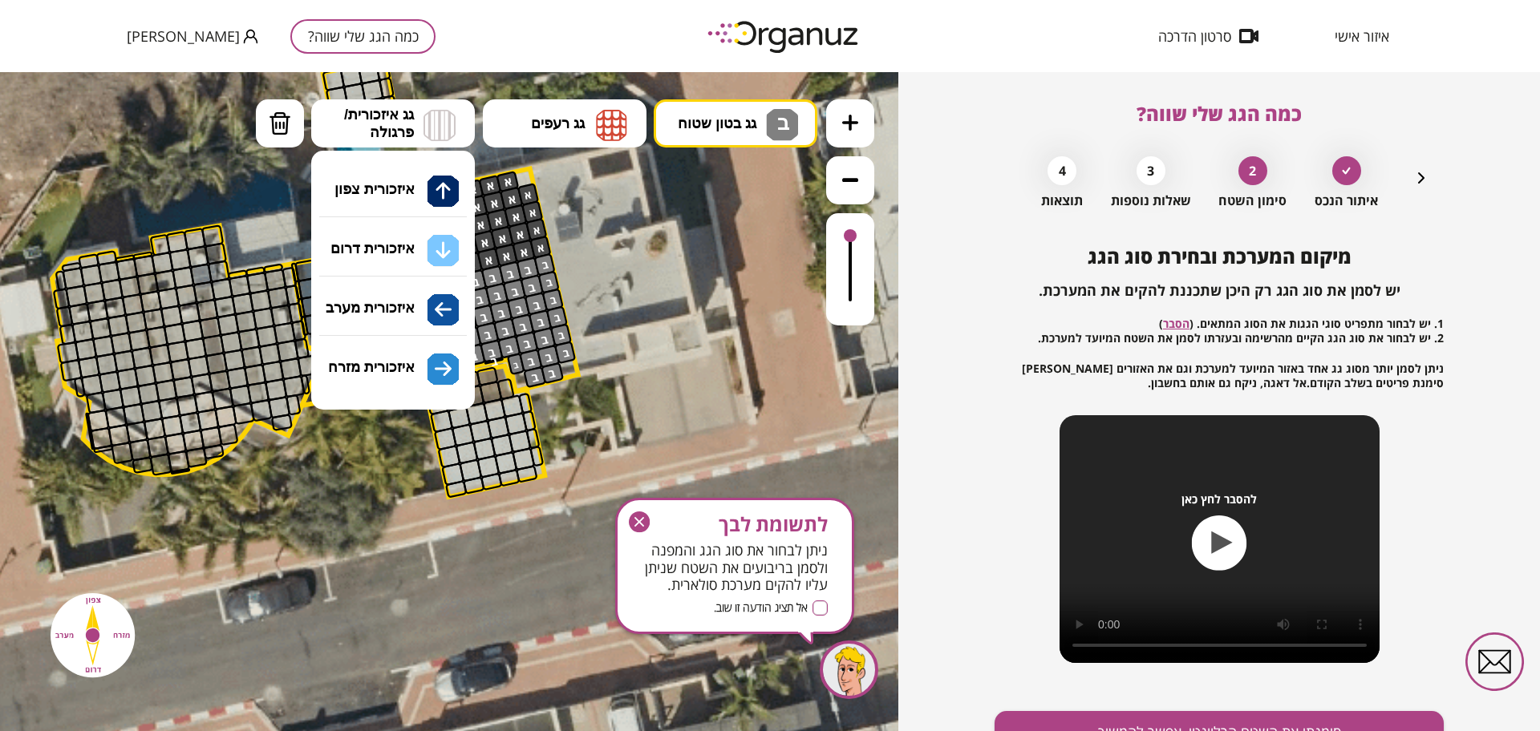
drag, startPoint x: 423, startPoint y: 253, endPoint x: 431, endPoint y: 317, distance: 63.9
click at [423, 253] on div ".st0 { fill: #FFFFFF; } .st0 { fill: #FFFFFF; }" at bounding box center [449, 401] width 898 height 659
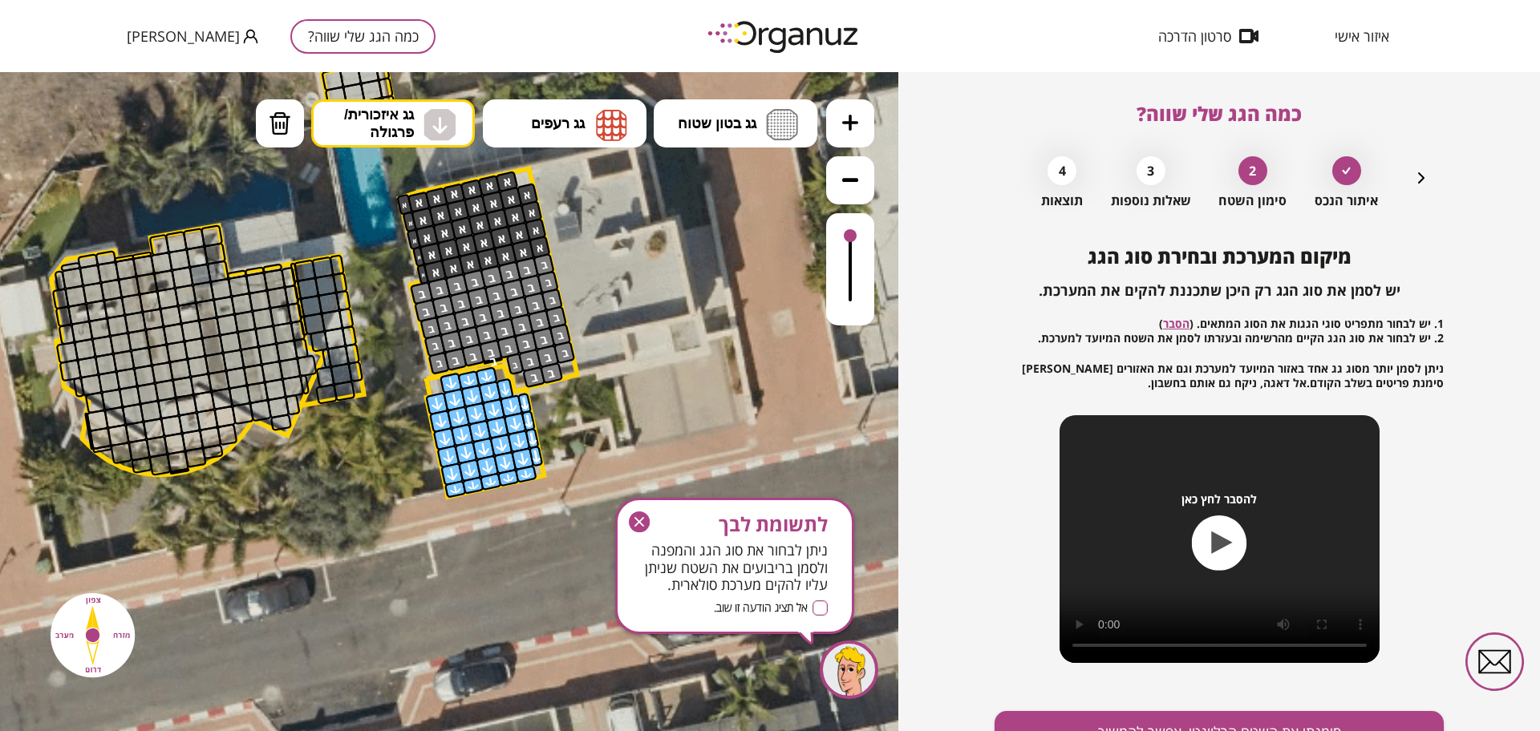
drag, startPoint x: 476, startPoint y: 401, endPoint x: 519, endPoint y: 490, distance: 99.0
click at [519, 490] on div ".st0 { fill: #FFFFFF; } .st0 { fill: #FFFFFF; }" at bounding box center [370, 263] width 1949 height 1949
drag, startPoint x: 634, startPoint y: 529, endPoint x: 634, endPoint y: 456, distance: 73.0
click at [634, 528] on icon "button" at bounding box center [639, 522] width 21 height 21
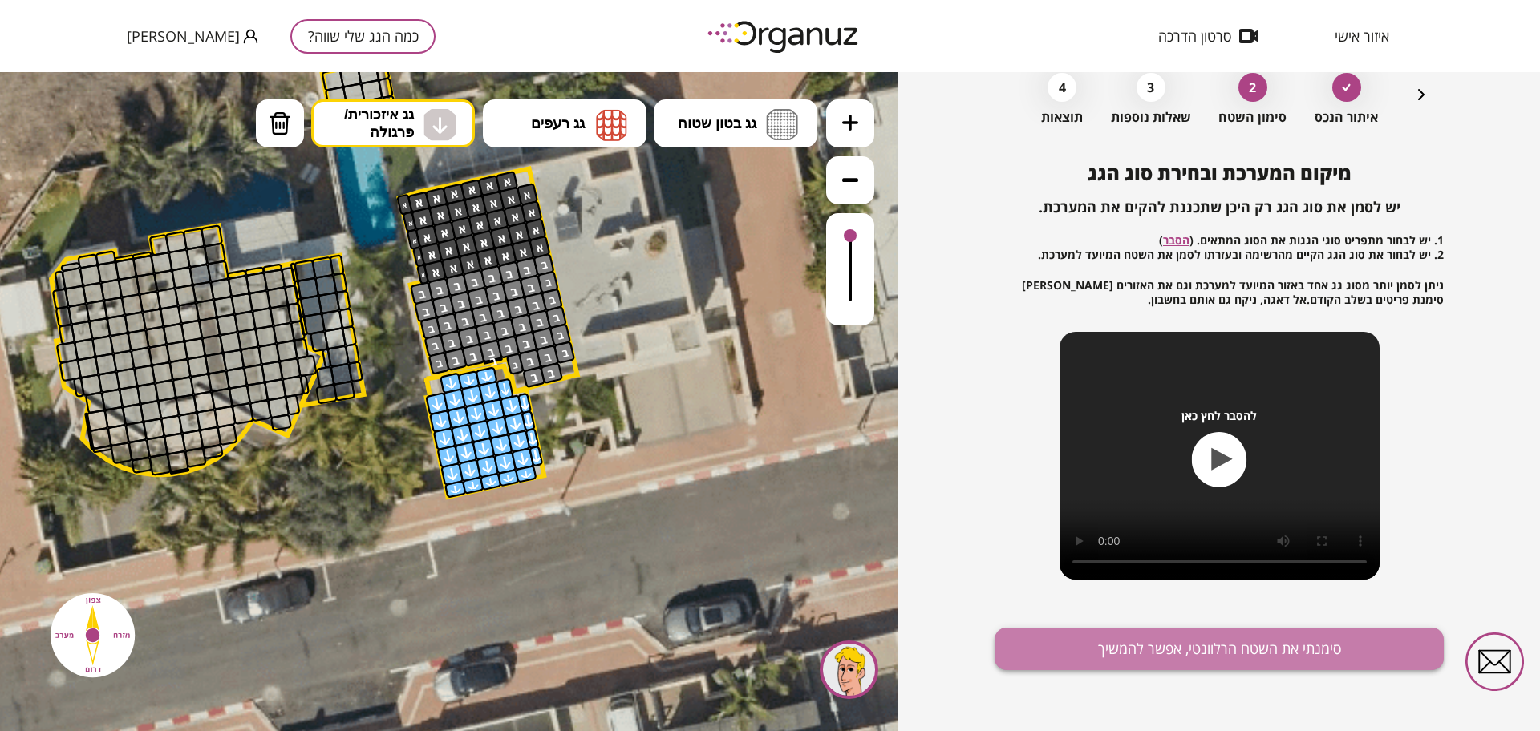
click at [1231, 654] on button "סימנתי את השטח הרלוונטי, אפשר להמשיך" at bounding box center [1218, 649] width 449 height 43
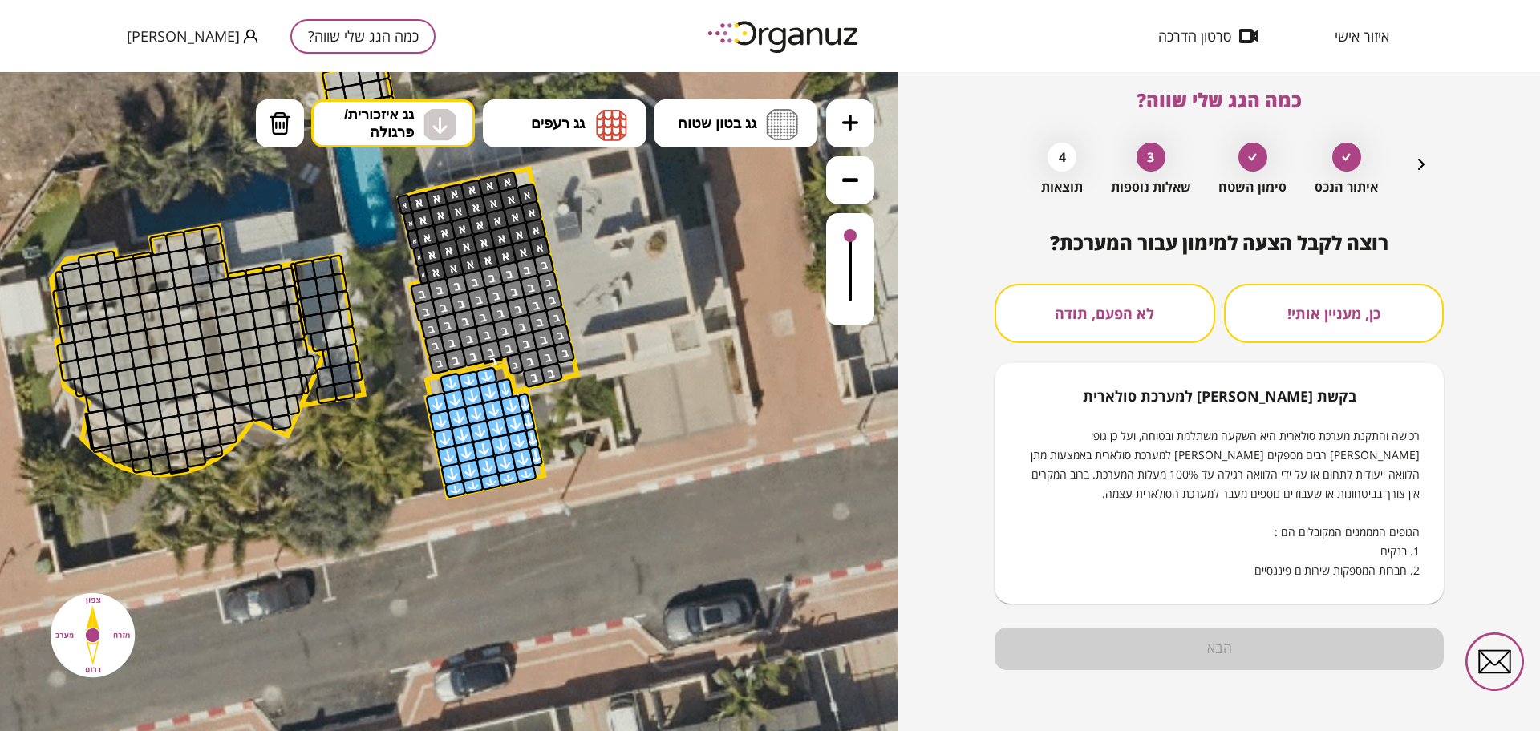
click at [1093, 294] on button "לא הפעם, תודה" at bounding box center [1104, 313] width 221 height 59
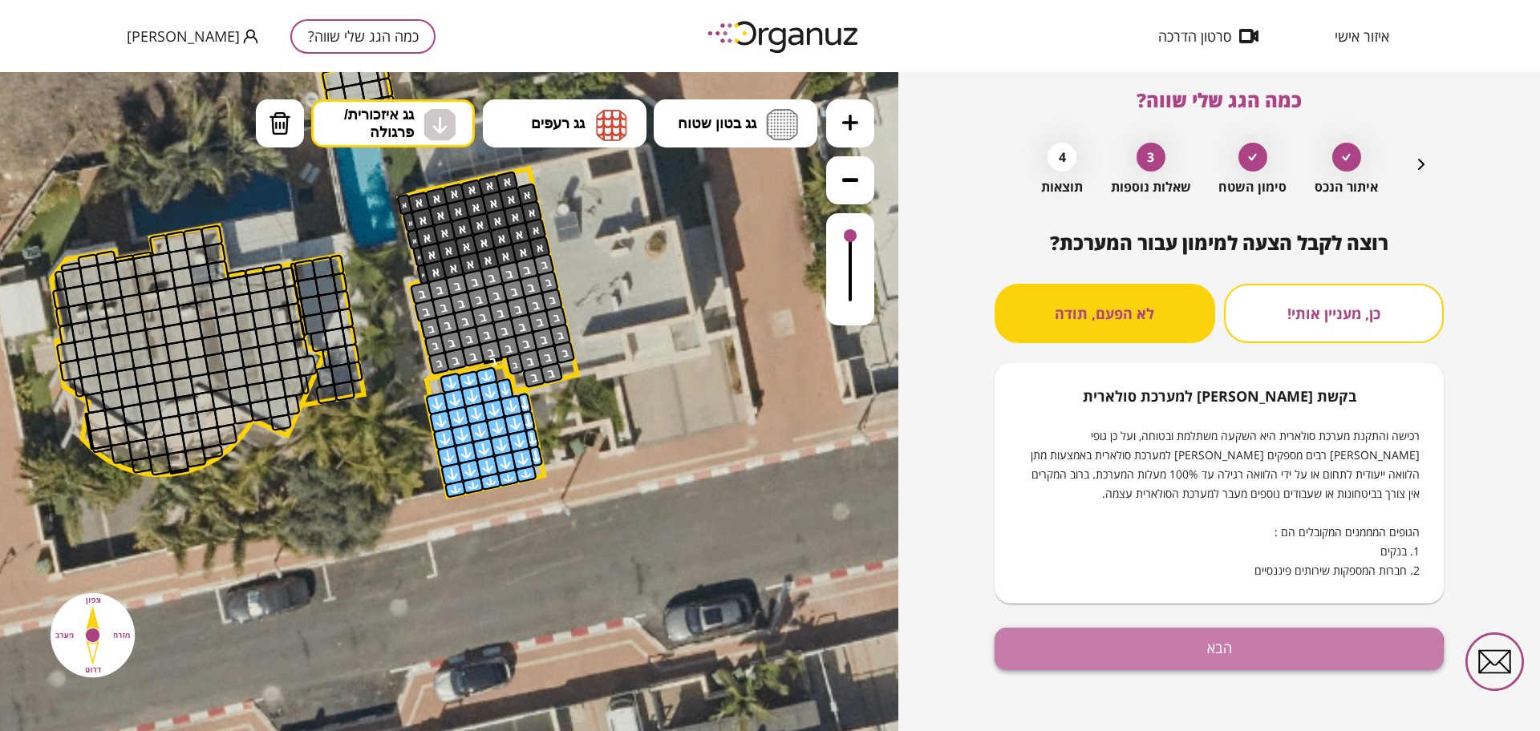
click at [1194, 658] on button "הבא" at bounding box center [1218, 649] width 449 height 43
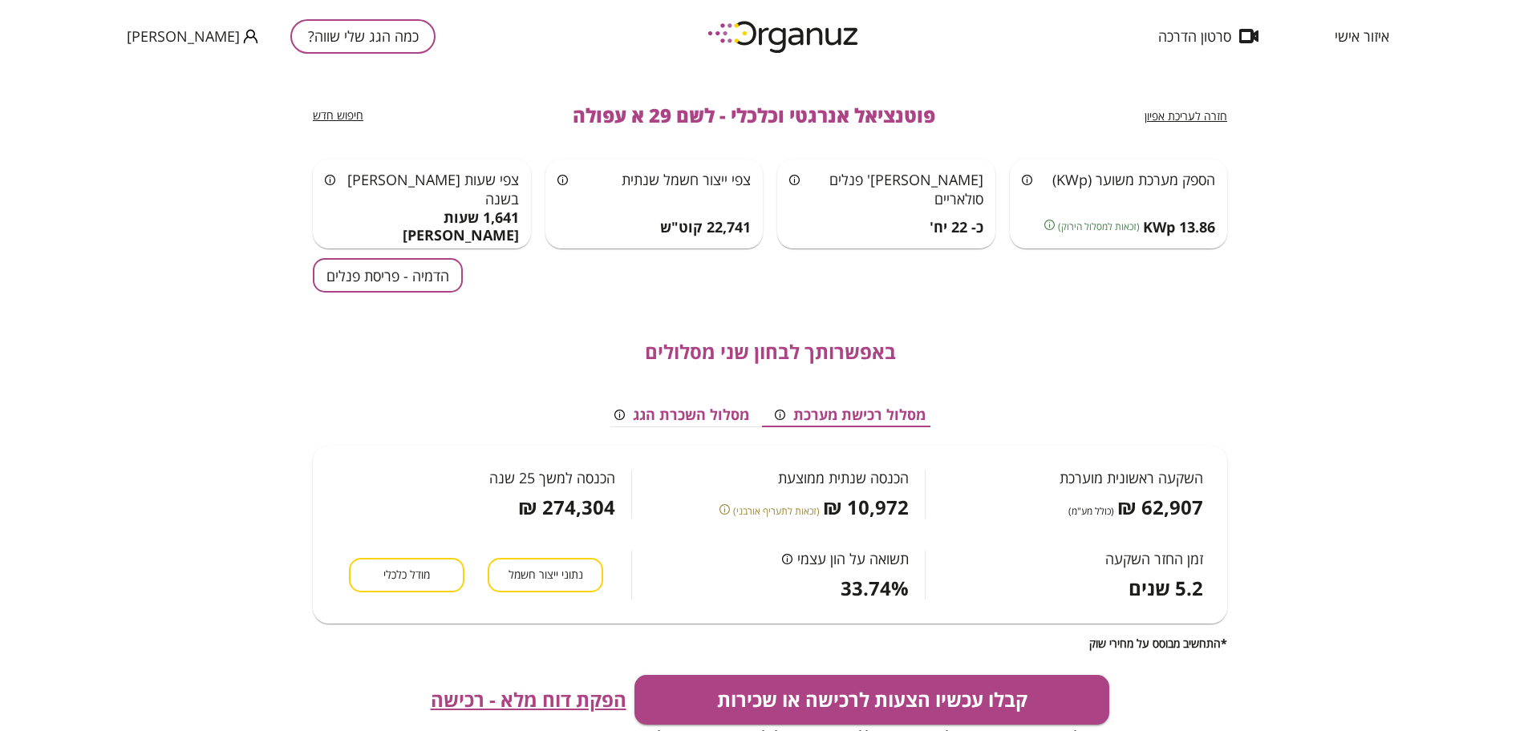
click at [365, 282] on button "הדמיה - פריסת פנלים" at bounding box center [388, 275] width 150 height 34
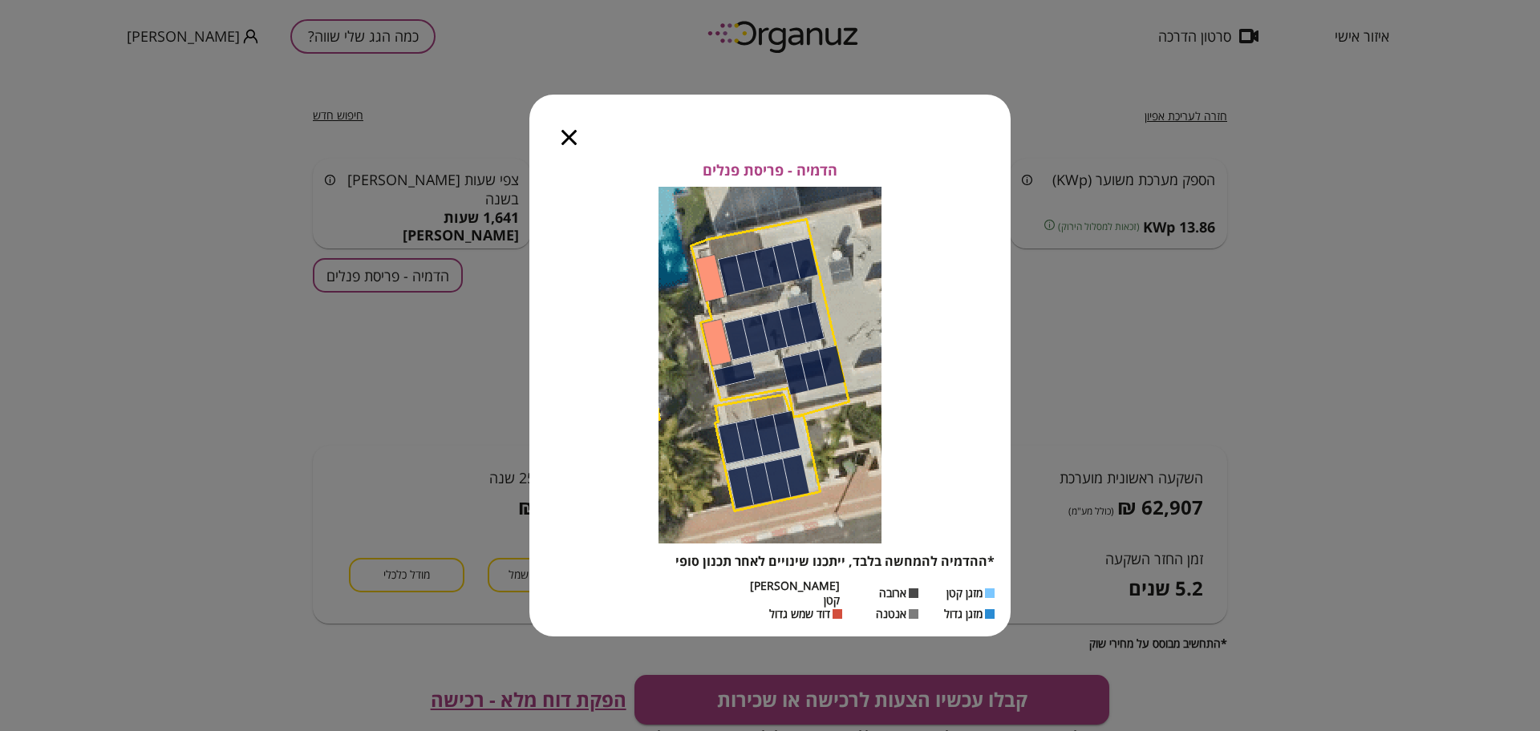
click at [565, 140] on icon "button" at bounding box center [568, 137] width 15 height 15
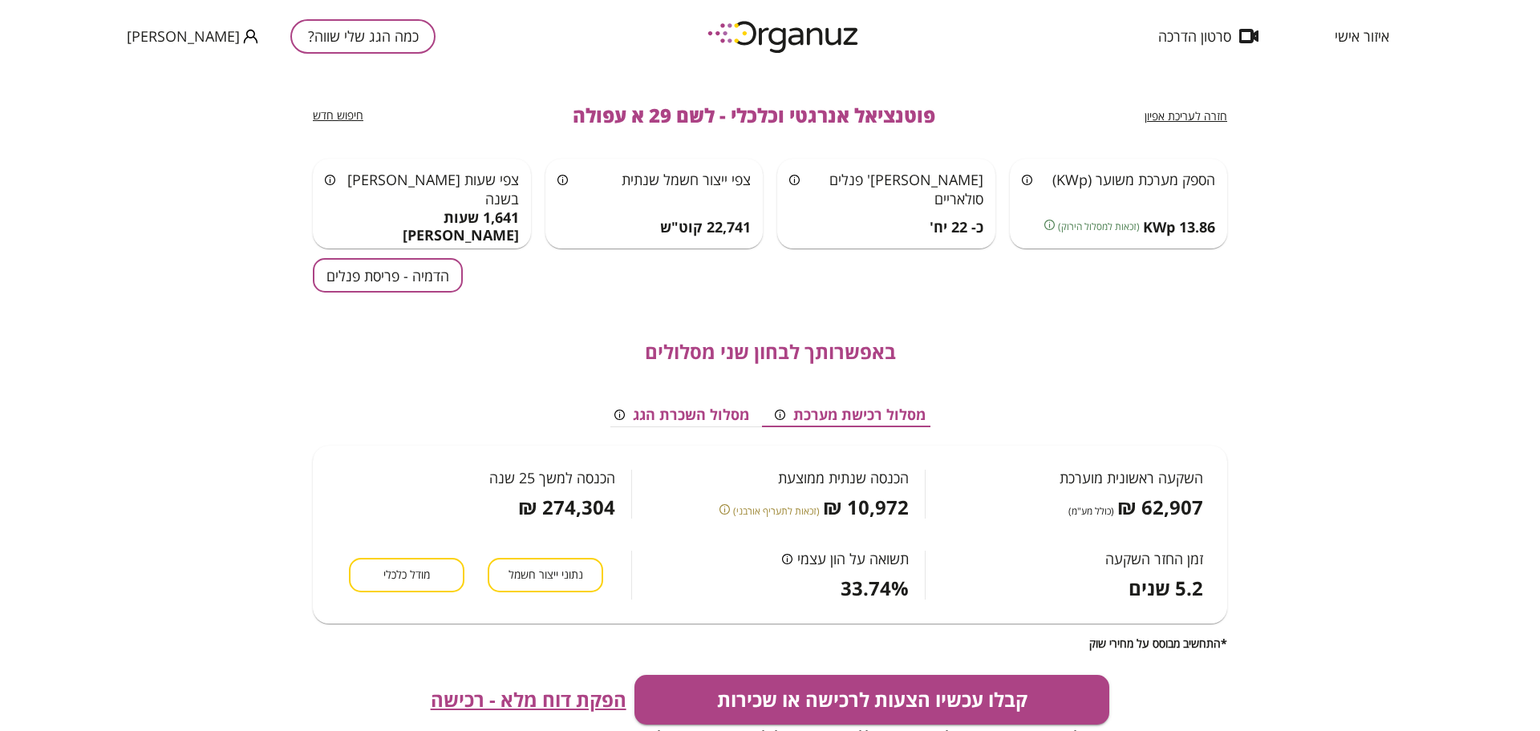
click at [1218, 120] on span "חזרה לעריכת אפיון" at bounding box center [1185, 115] width 83 height 15
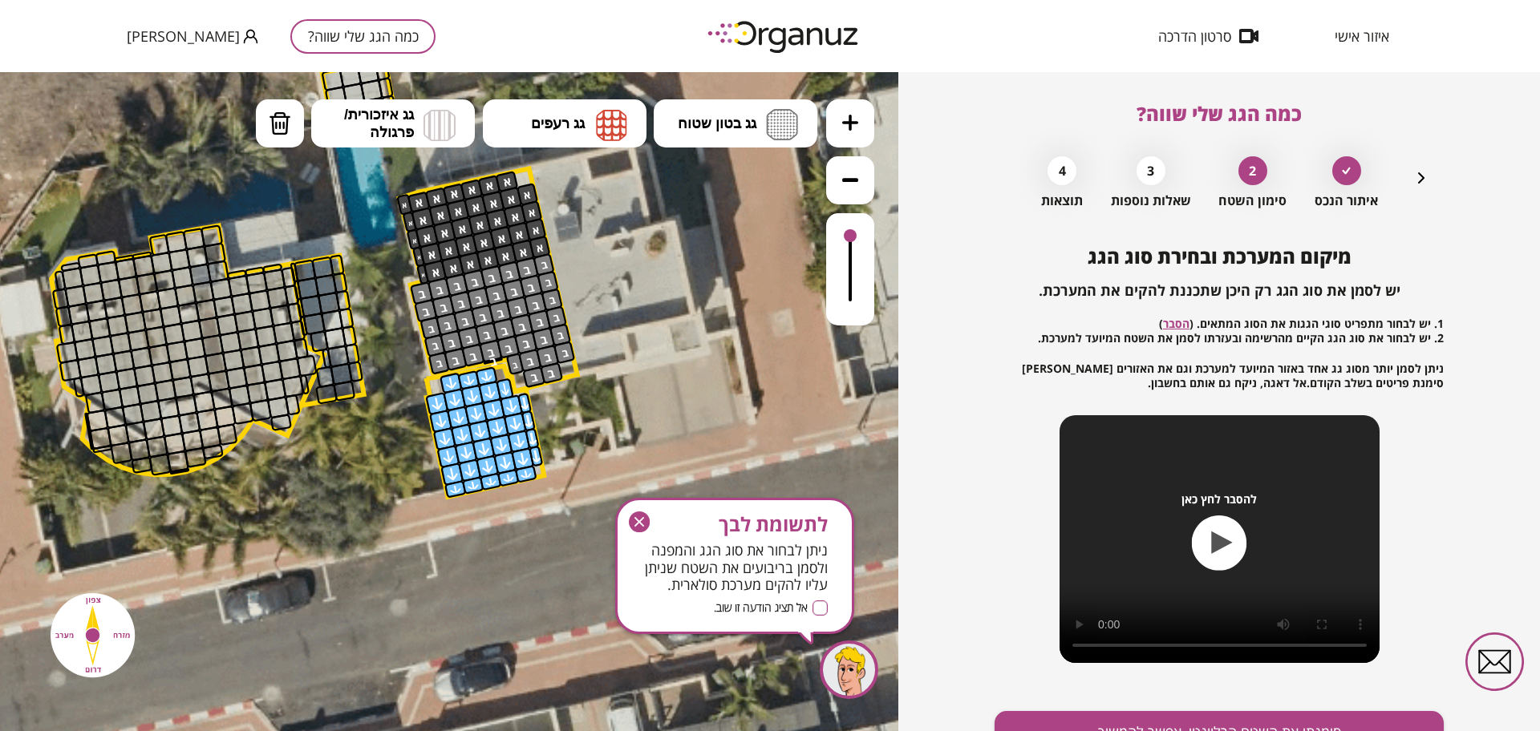
click at [1416, 176] on icon "button" at bounding box center [1421, 177] width 19 height 19
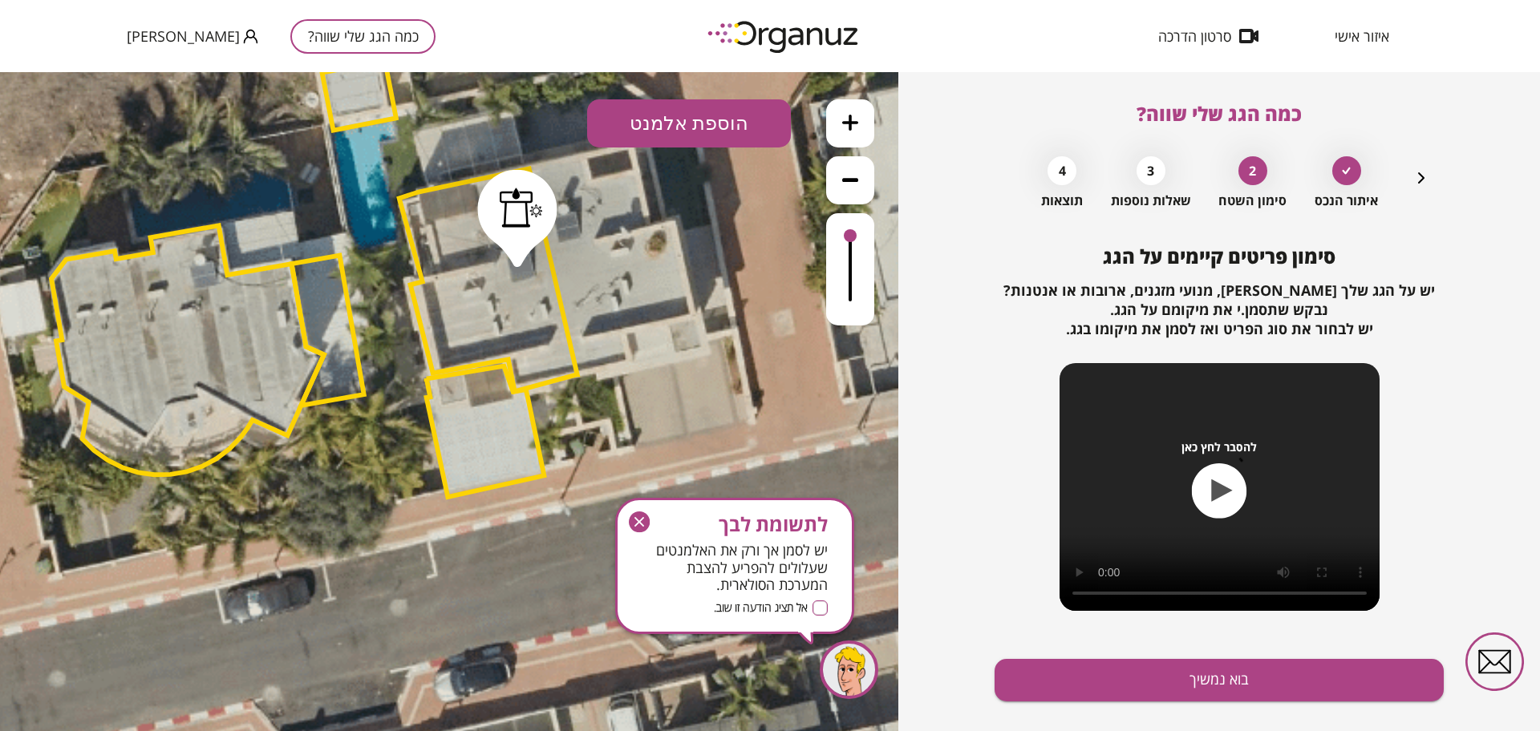
click at [515, 220] on div at bounding box center [521, 208] width 43 height 40
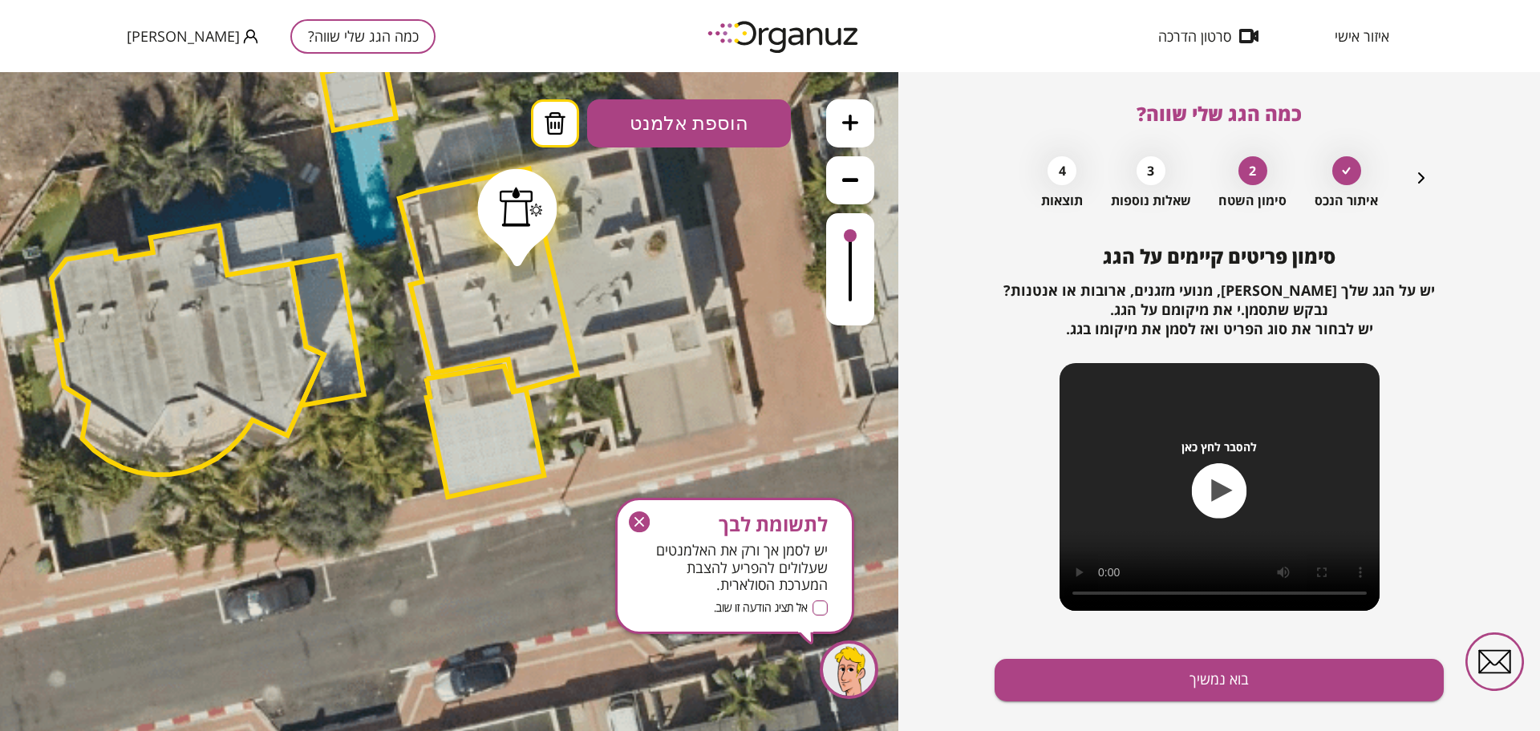
click at [567, 124] on button at bounding box center [555, 123] width 48 height 48
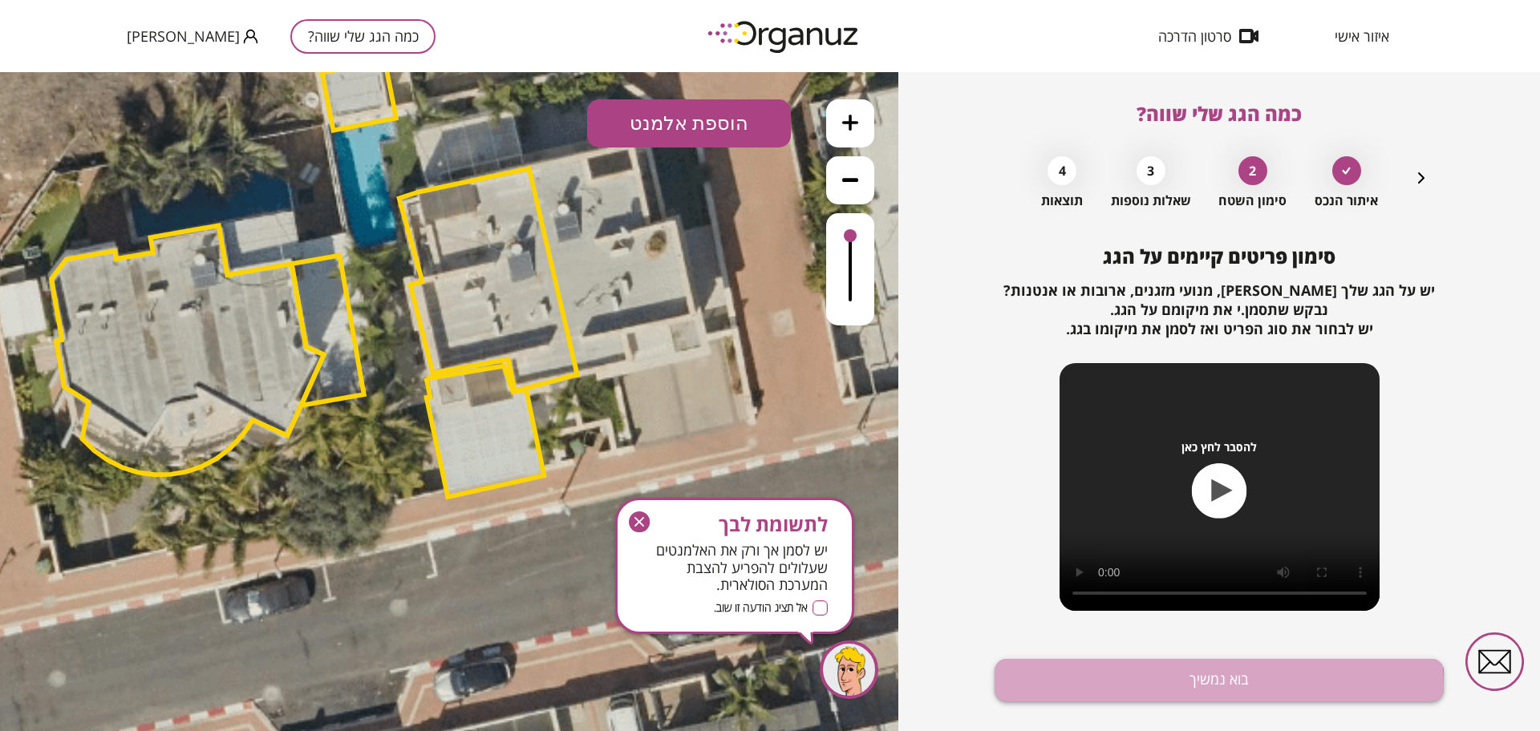
click at [1114, 687] on button "בוא נמשיך" at bounding box center [1218, 680] width 449 height 43
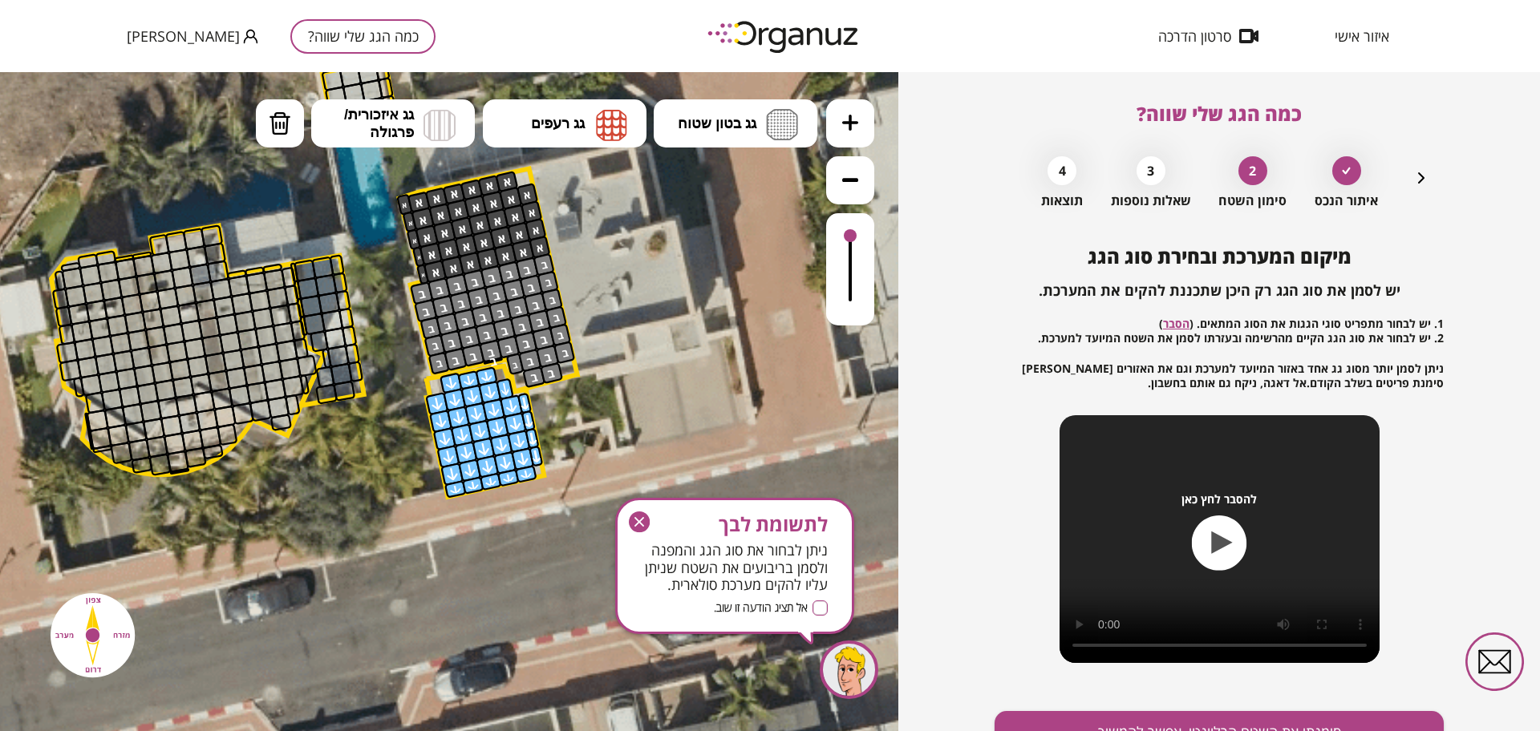
drag, startPoint x: 1114, startPoint y: 687, endPoint x: 1416, endPoint y: 338, distance: 462.3
click at [1416, 338] on h5 "1. יש לבחור מתפריט סוגי הגגות את הסוג המתאים. ( הסבר ) 2. יש לבחור את סוג הגג ה…" at bounding box center [1218, 354] width 449 height 75
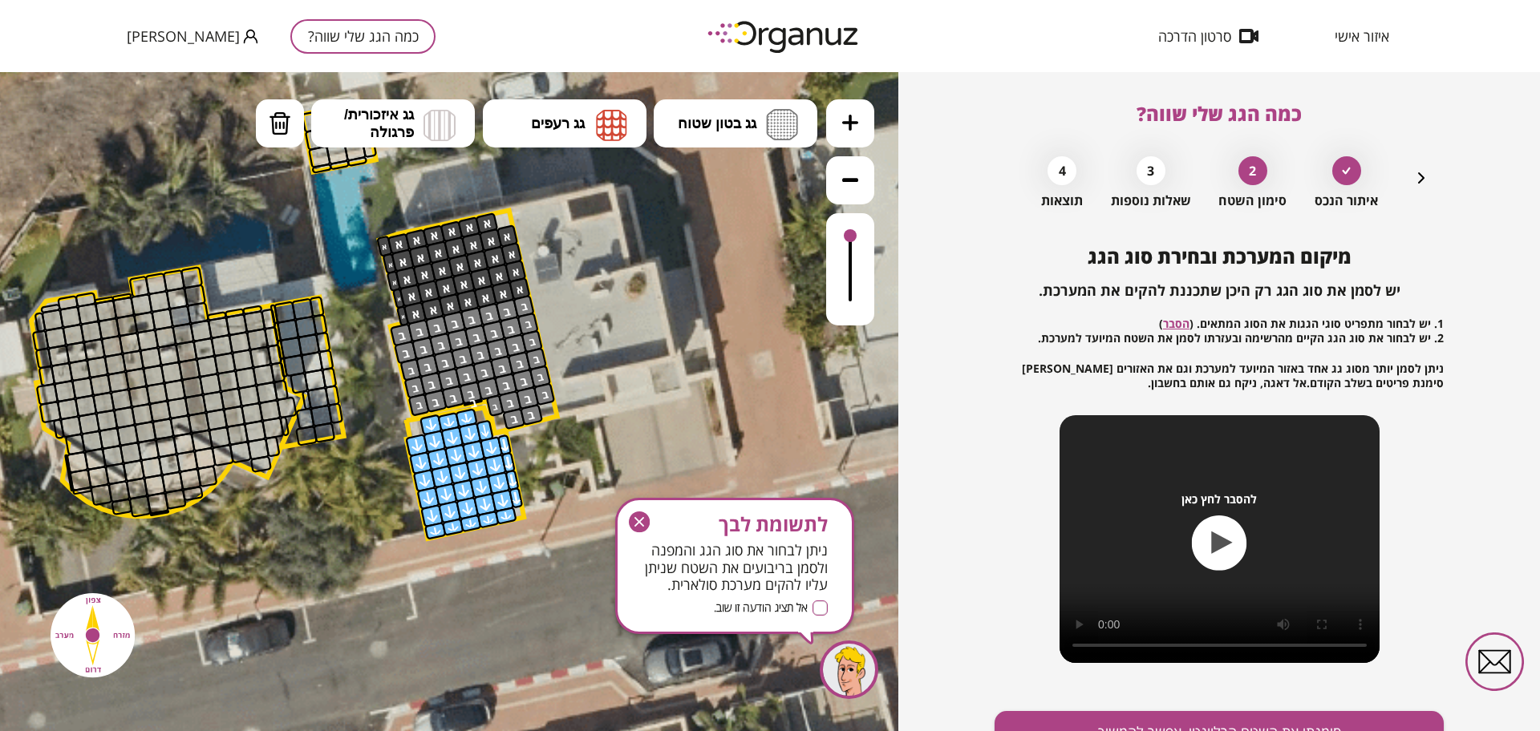
drag, startPoint x: 754, startPoint y: 420, endPoint x: 735, endPoint y: 462, distance: 45.9
click at [735, 462] on icon at bounding box center [350, 305] width 1949 height 1949
drag, startPoint x: 839, startPoint y: 547, endPoint x: 821, endPoint y: 448, distance: 101.0
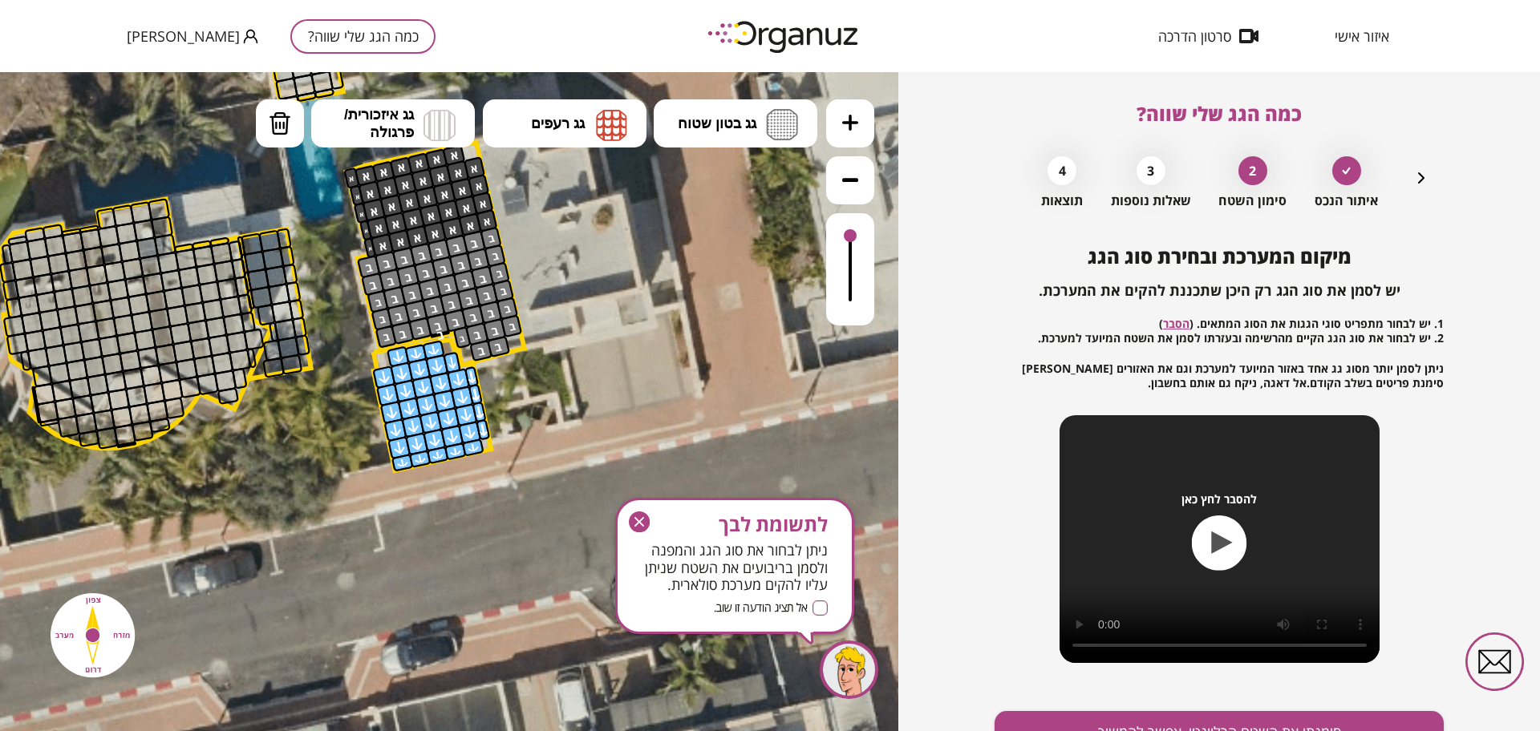
drag, startPoint x: 730, startPoint y: 421, endPoint x: 697, endPoint y: 353, distance: 75.7
click at [697, 353] on icon at bounding box center [317, 237] width 1949 height 1949
click at [631, 518] on icon "button" at bounding box center [639, 522] width 21 height 21
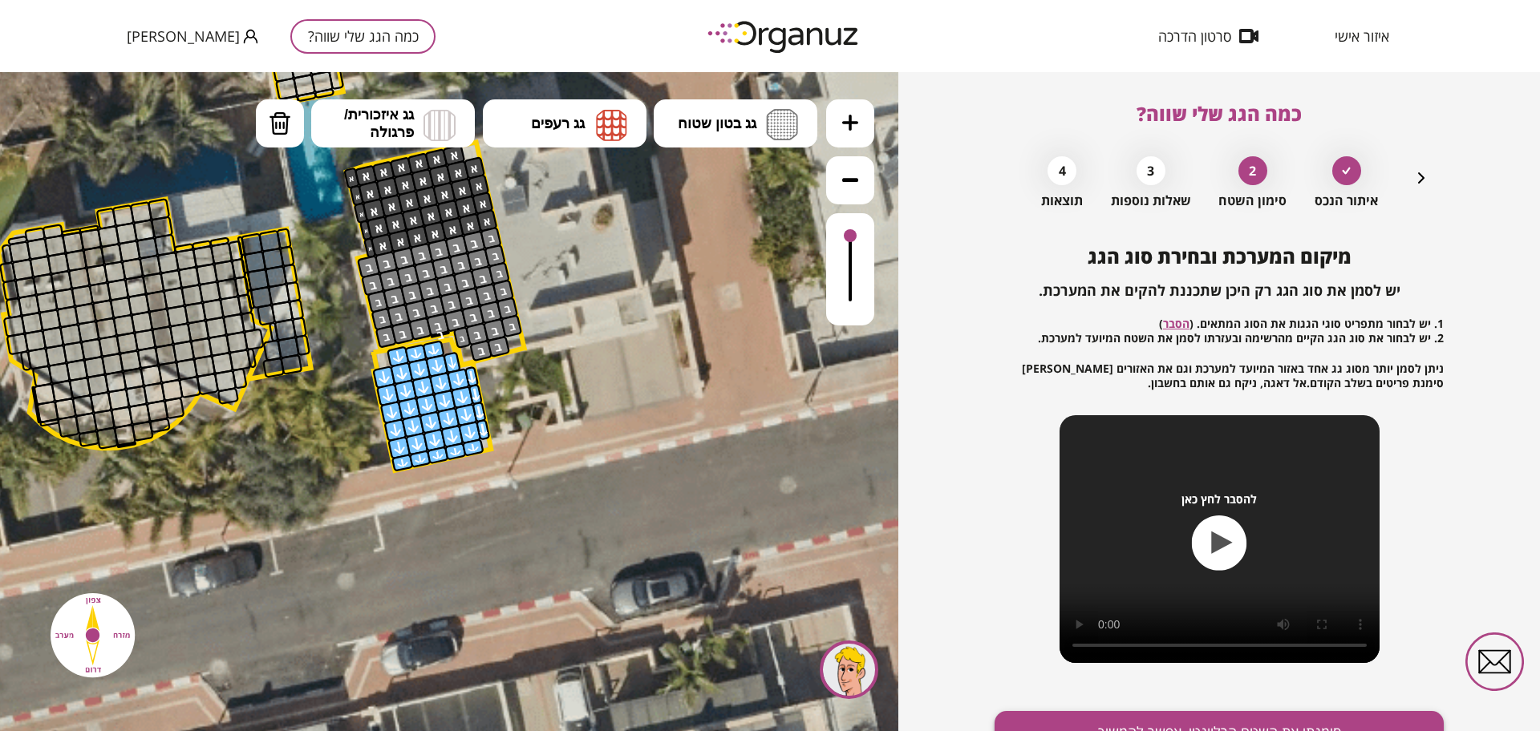
click at [1144, 718] on button "סימנתי את השטח הרלוונטי, אפשר להמשיך" at bounding box center [1218, 732] width 449 height 43
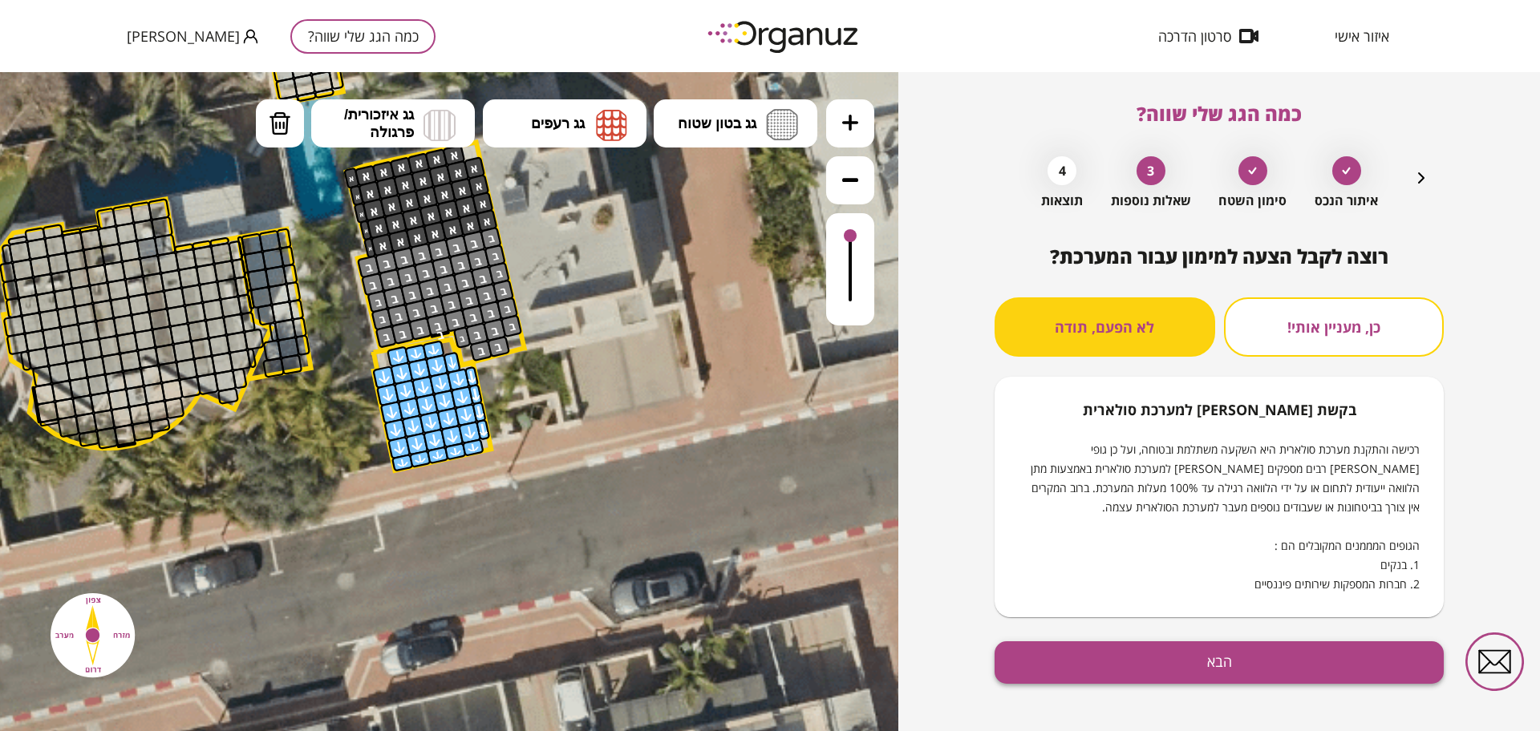
click at [1211, 664] on button "הבא" at bounding box center [1218, 663] width 449 height 43
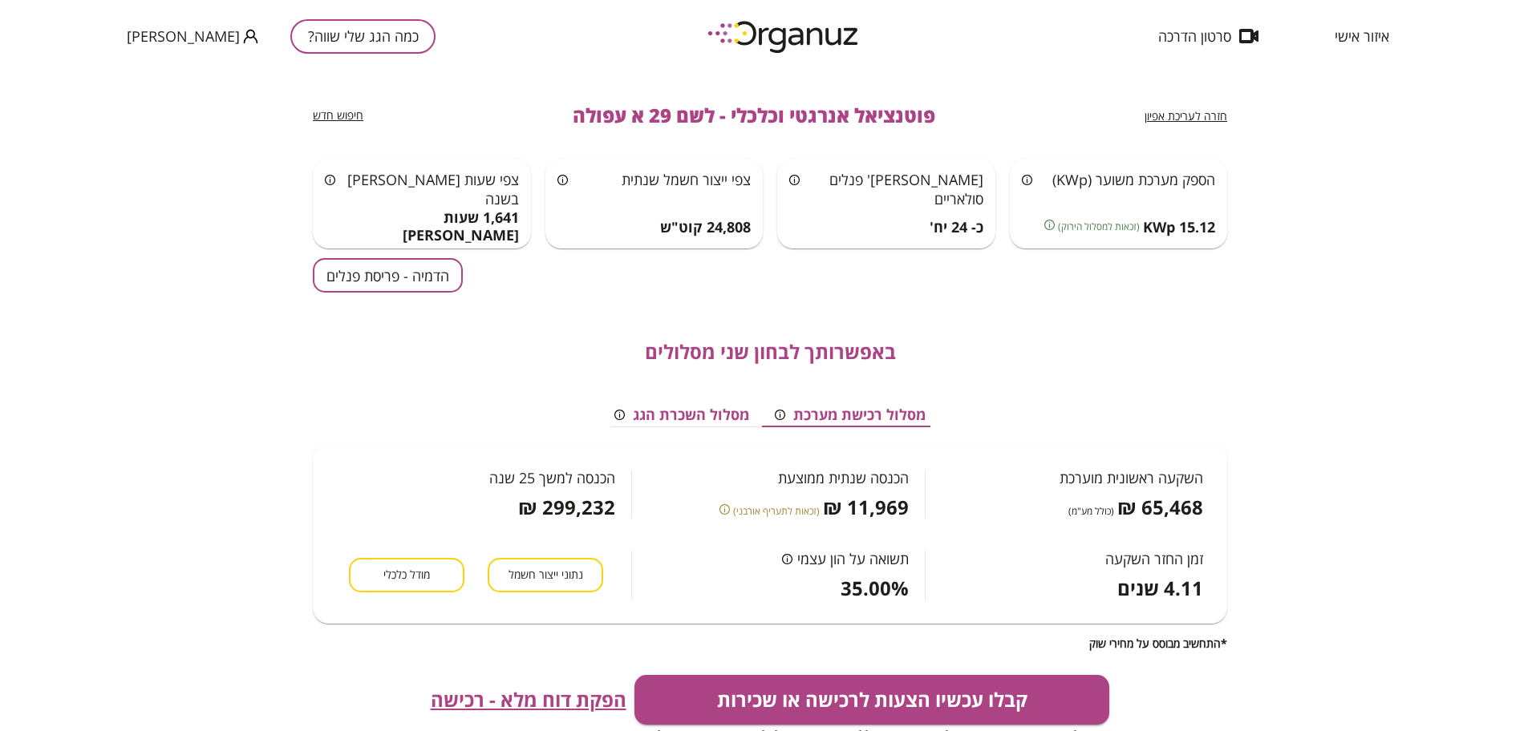
click at [338, 271] on button "הדמיה - פריסת פנלים" at bounding box center [388, 275] width 150 height 34
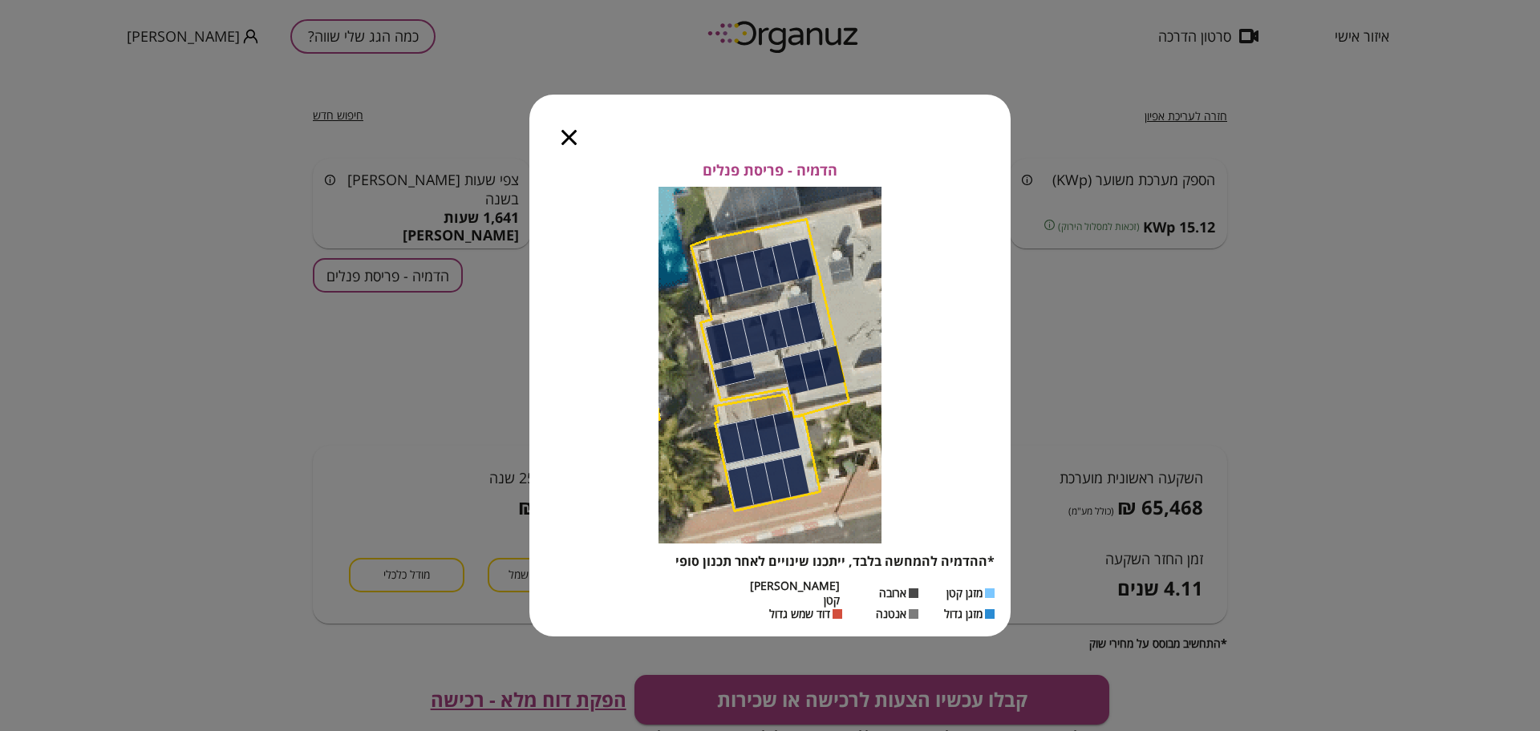
click at [571, 143] on icon "button" at bounding box center [568, 137] width 15 height 15
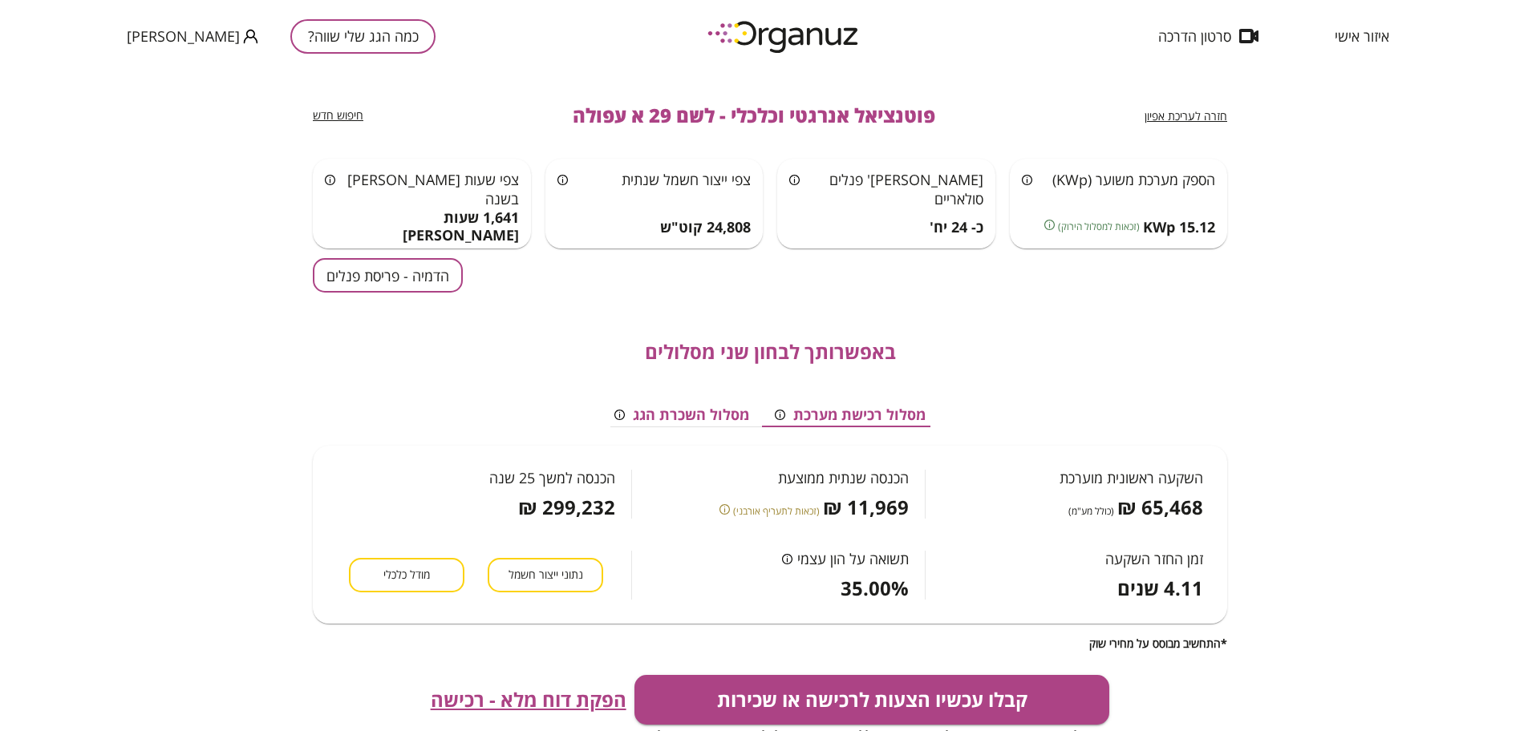
click at [1161, 116] on span "חזרה לעריכת אפיון" at bounding box center [1185, 115] width 83 height 15
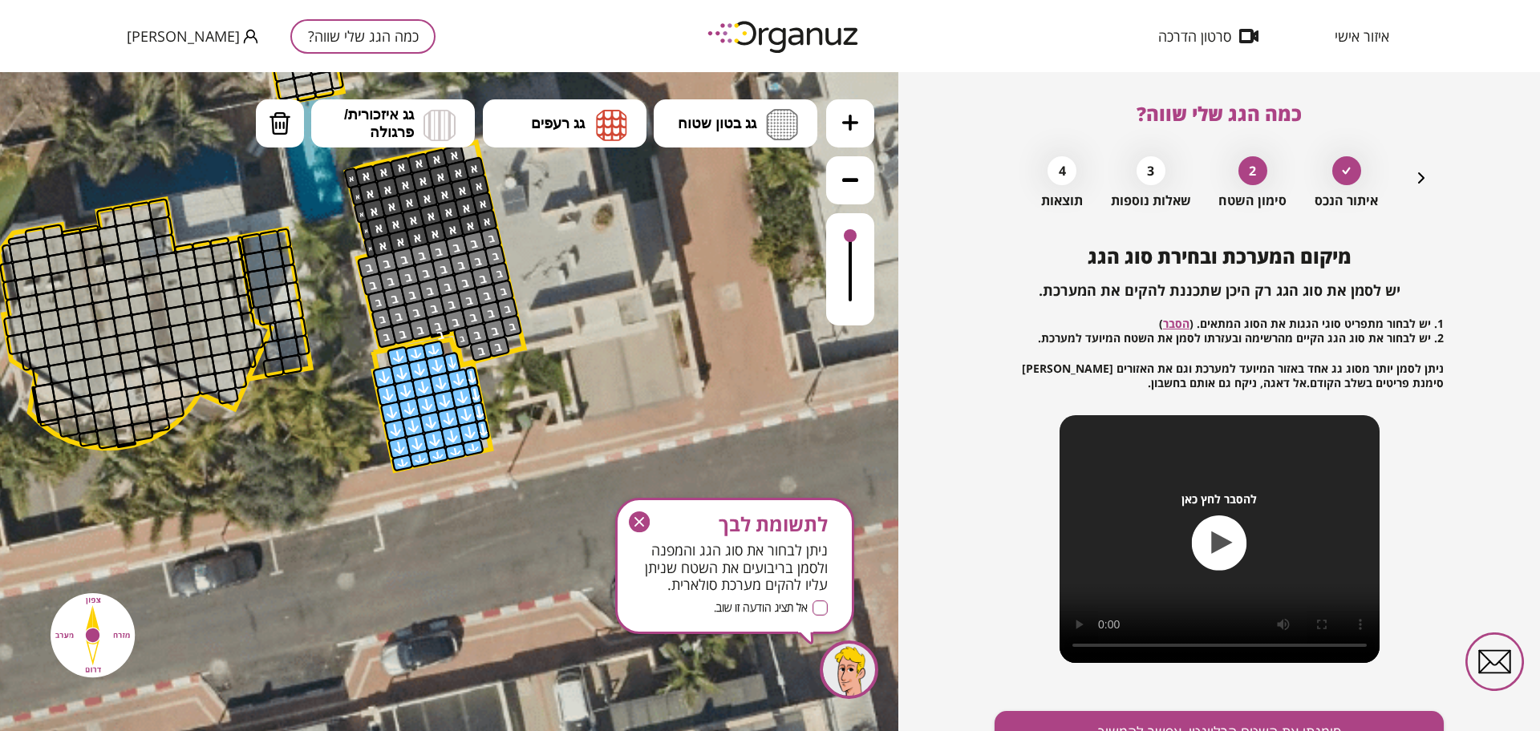
click at [633, 519] on icon "button" at bounding box center [639, 522] width 21 height 21
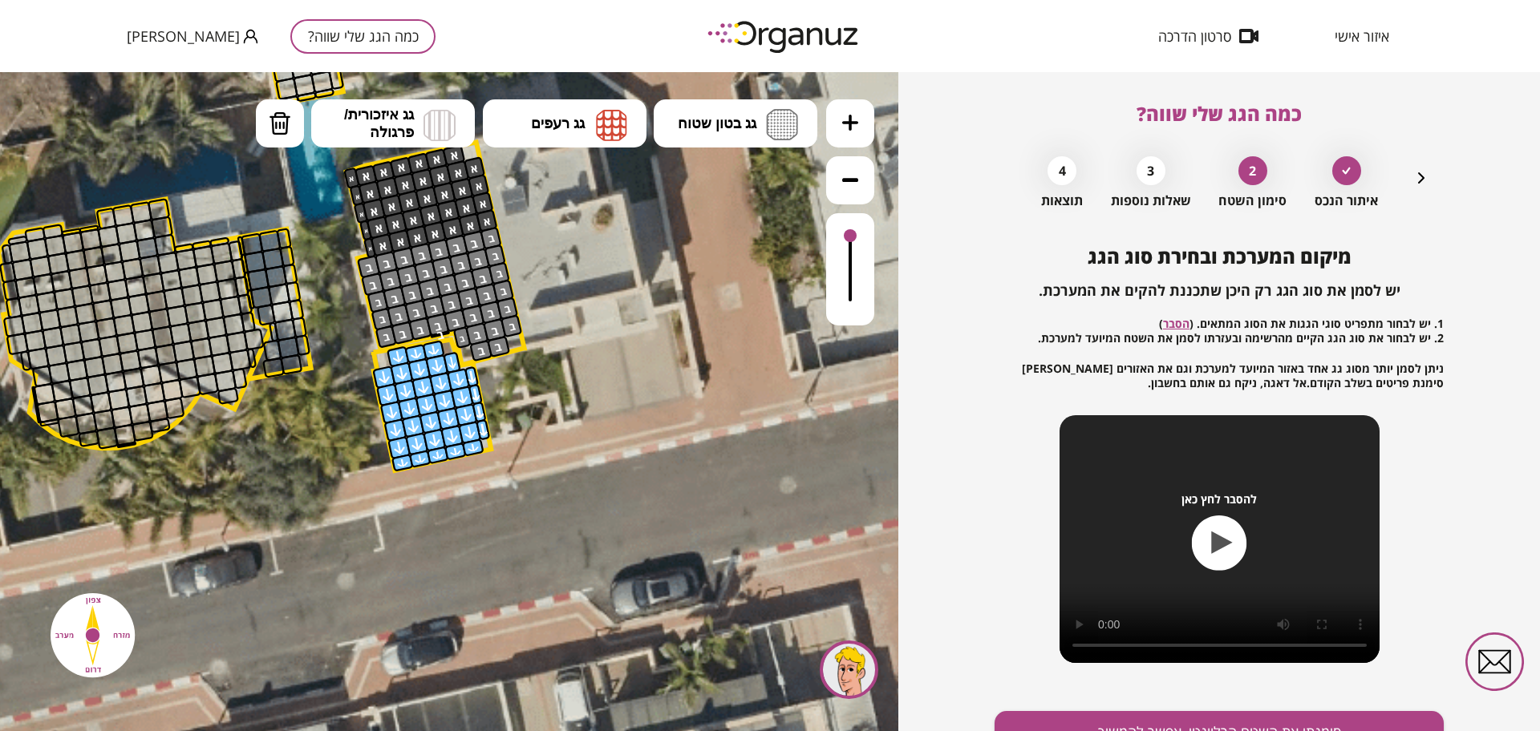
click at [1424, 178] on icon "button" at bounding box center [1421, 177] width 19 height 19
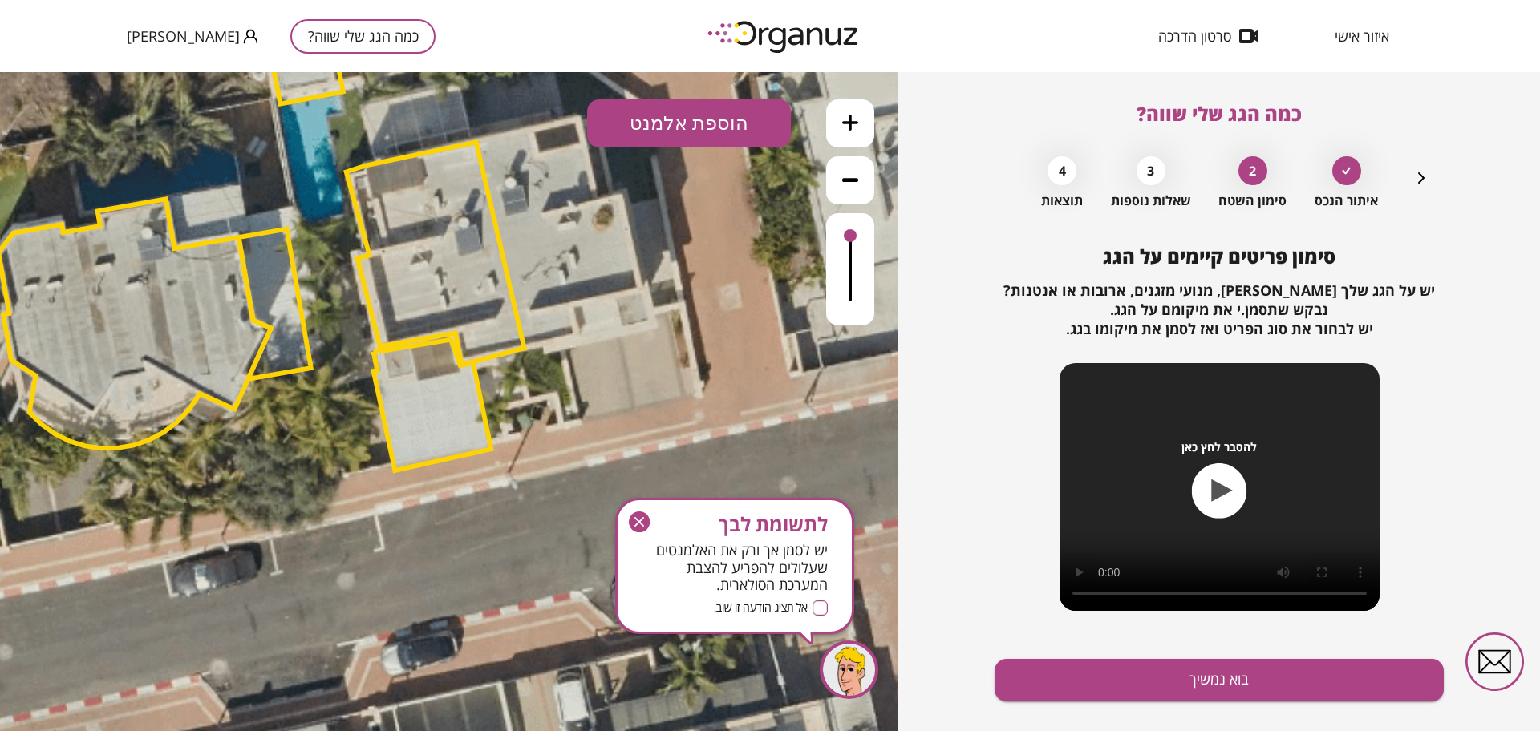
click at [693, 126] on button "הוספת אלמנט" at bounding box center [689, 123] width 204 height 48
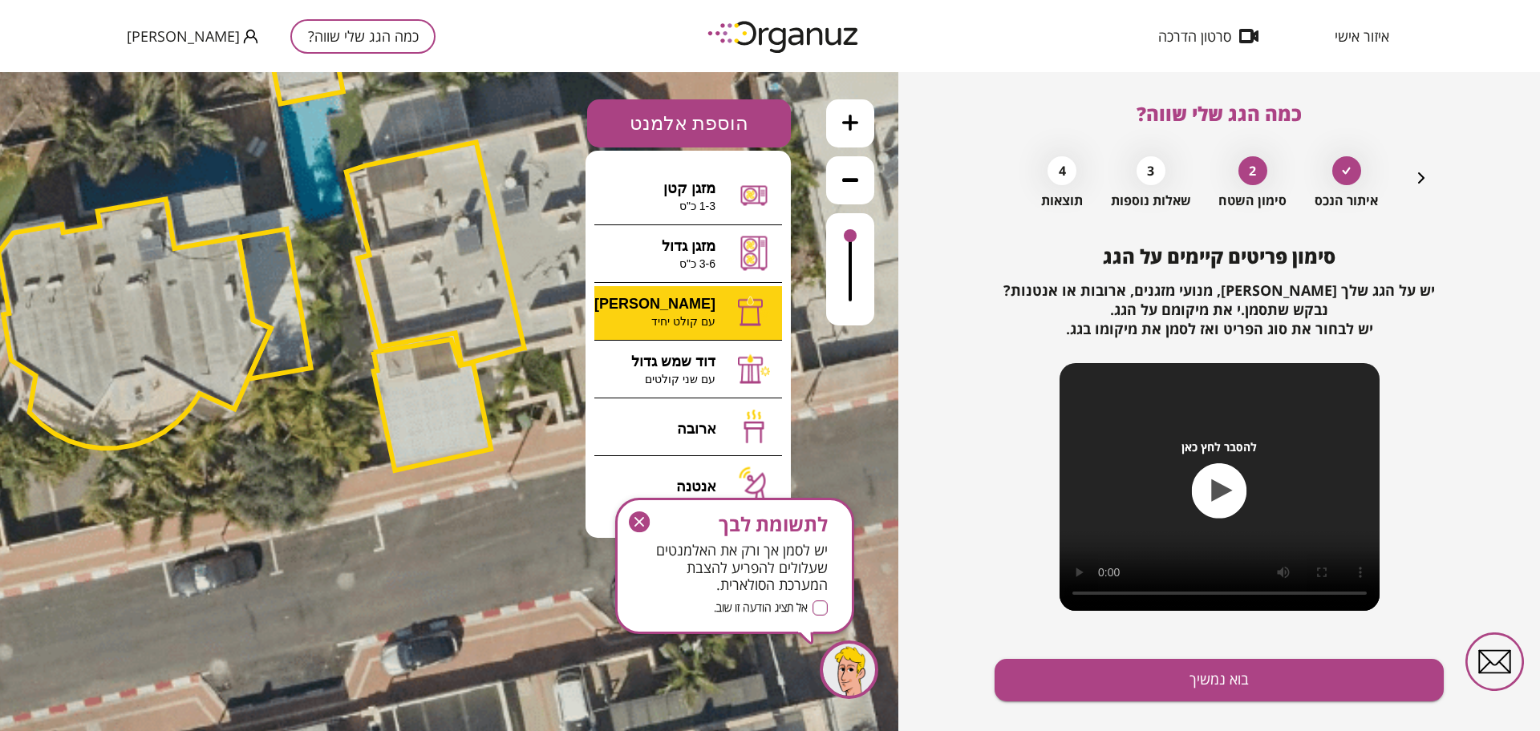
click at [717, 318] on div ".st0 { fill: #FFFFFF; } 10" at bounding box center [449, 401] width 898 height 659
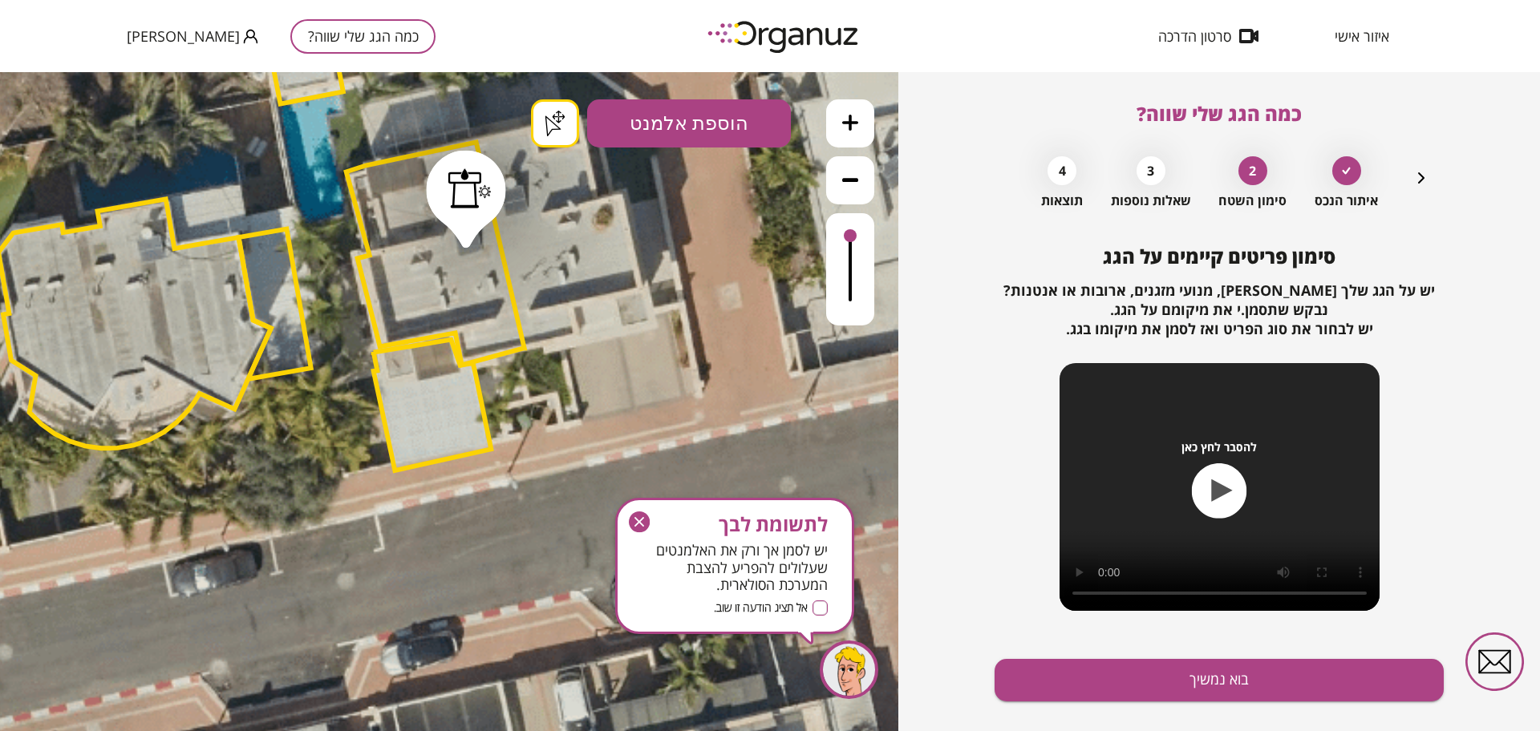
click at [558, 134] on div ".st0 { fill: #FFFFFF; } .st0 { fill: #FFFFFF; }" at bounding box center [449, 401] width 898 height 659
drag, startPoint x: 647, startPoint y: 521, endPoint x: 755, endPoint y: 471, distance: 119.1
click at [647, 521] on icon "button" at bounding box center [639, 522] width 21 height 21
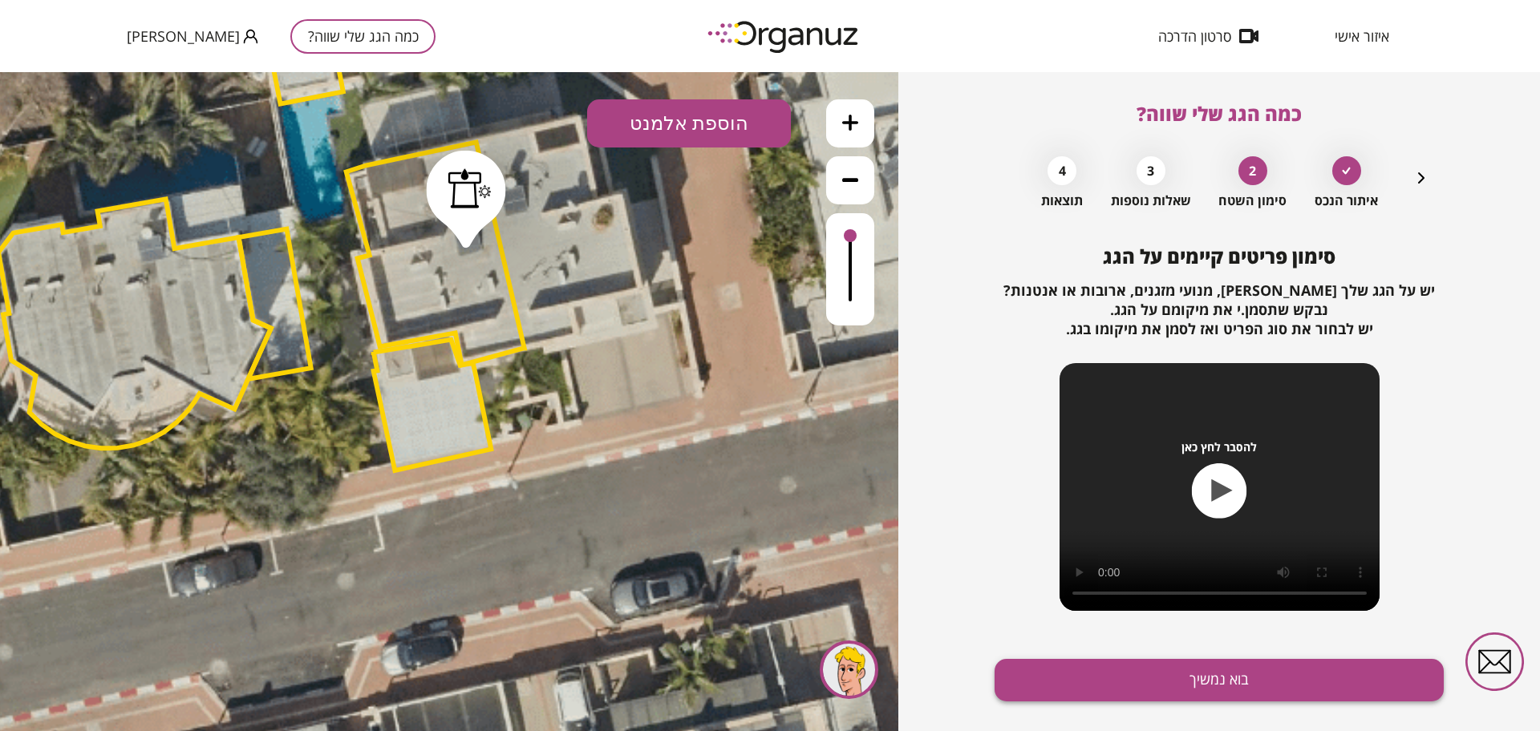
click at [1143, 663] on button "בוא נמשיך" at bounding box center [1218, 680] width 449 height 43
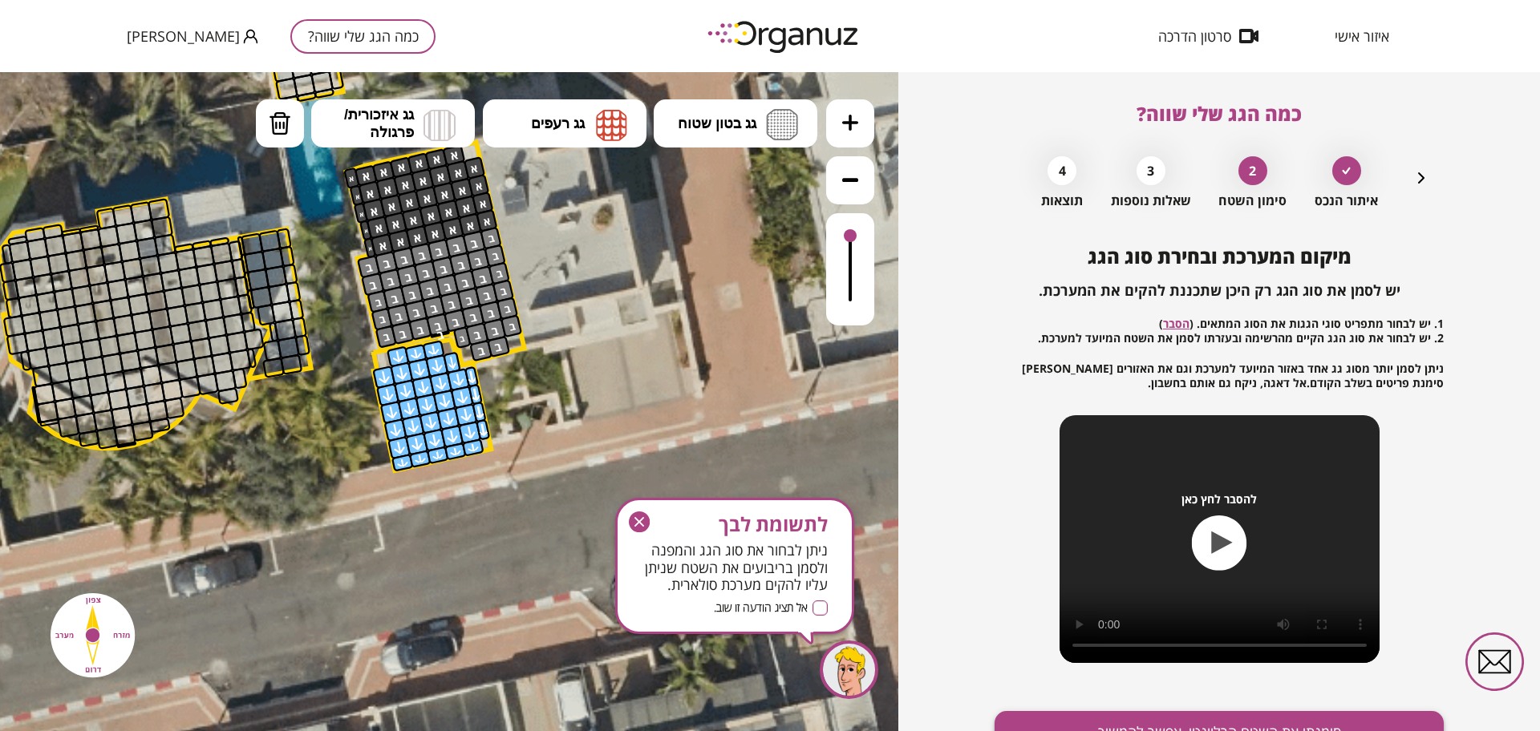
click at [1222, 713] on button "סימנתי את השטח הרלוונטי, אפשר להמשיך" at bounding box center [1218, 732] width 449 height 43
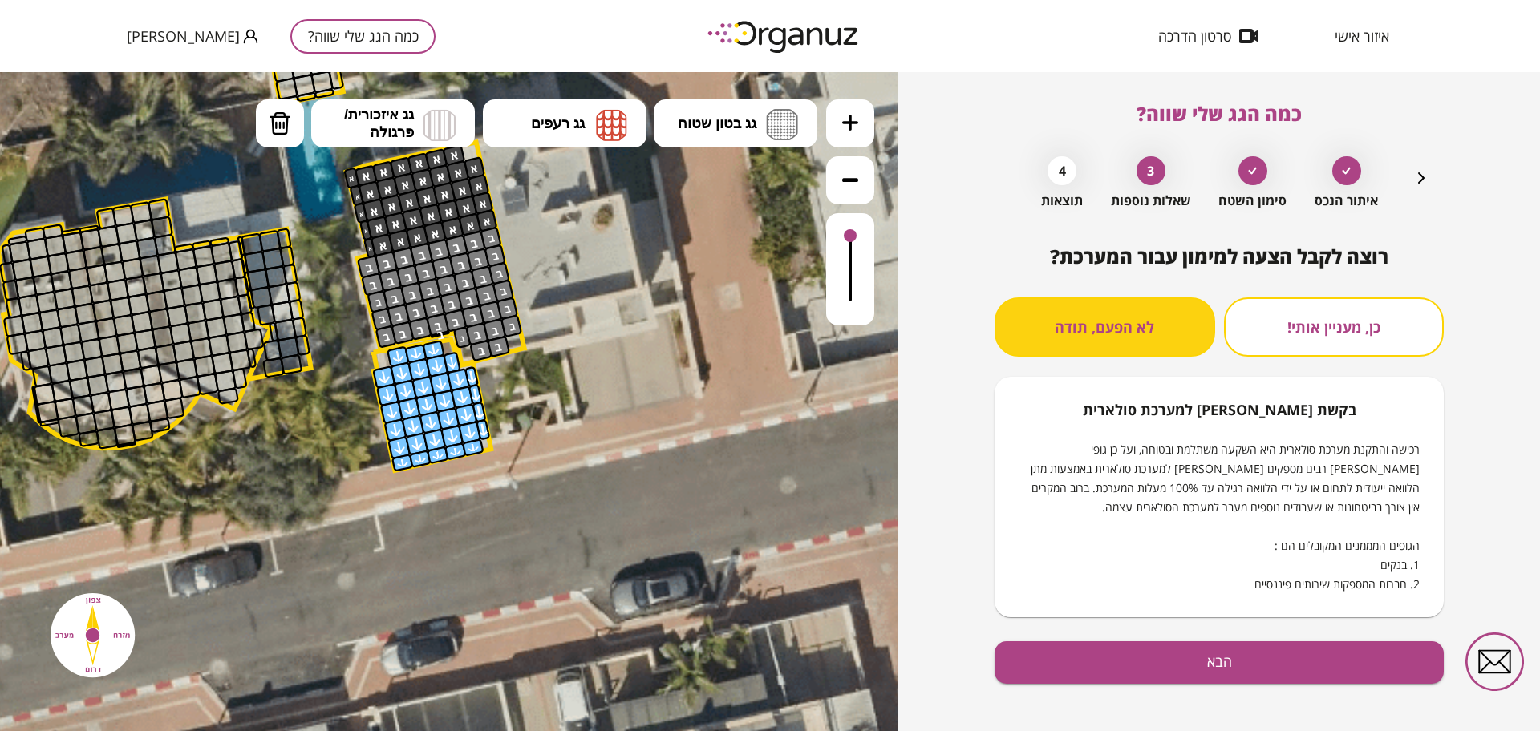
click at [1420, 185] on icon "button" at bounding box center [1421, 177] width 19 height 19
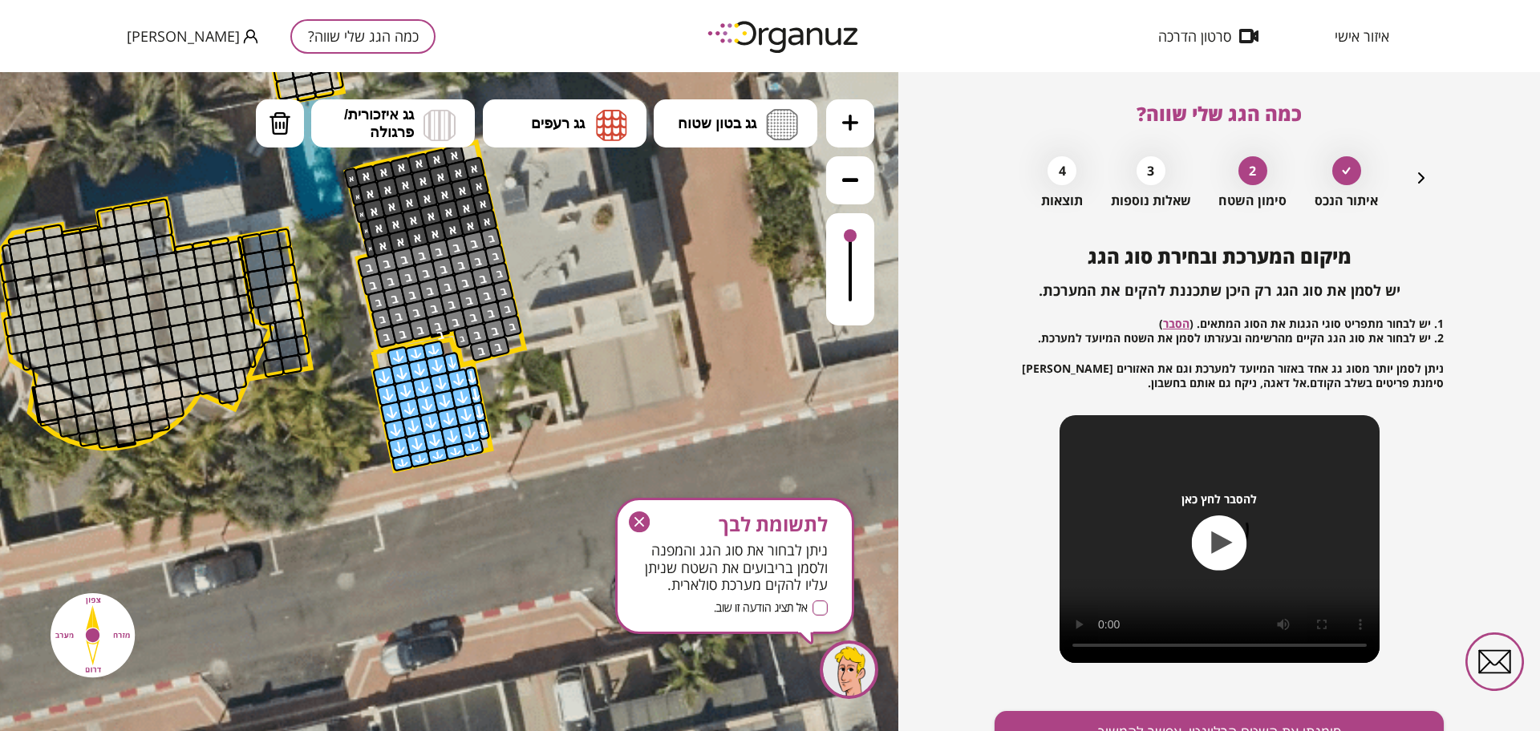
click at [1420, 185] on icon "button" at bounding box center [1421, 177] width 19 height 19
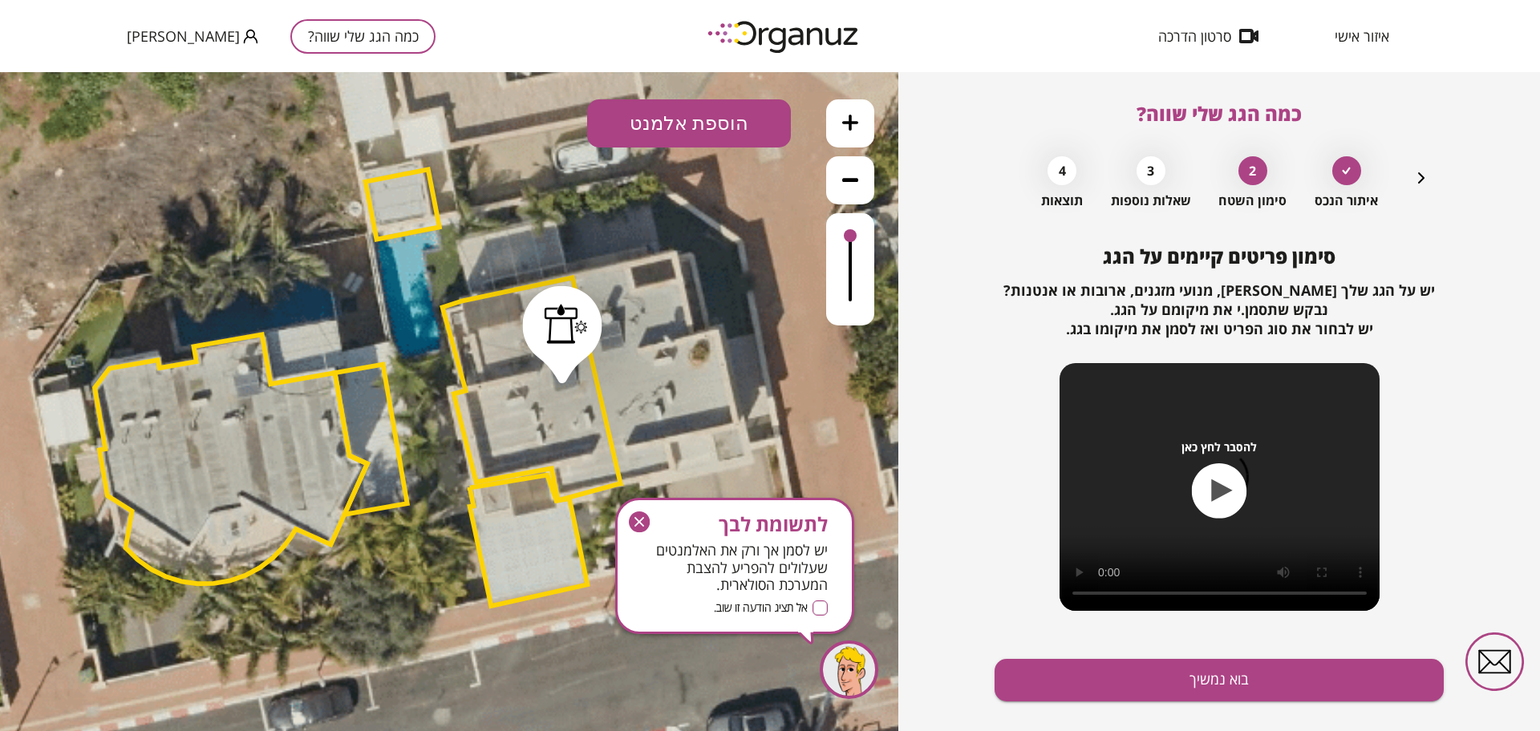
drag, startPoint x: 622, startPoint y: 386, endPoint x: 712, endPoint y: 512, distance: 154.7
click at [712, 512] on icon at bounding box center [413, 372] width 1949 height 1949
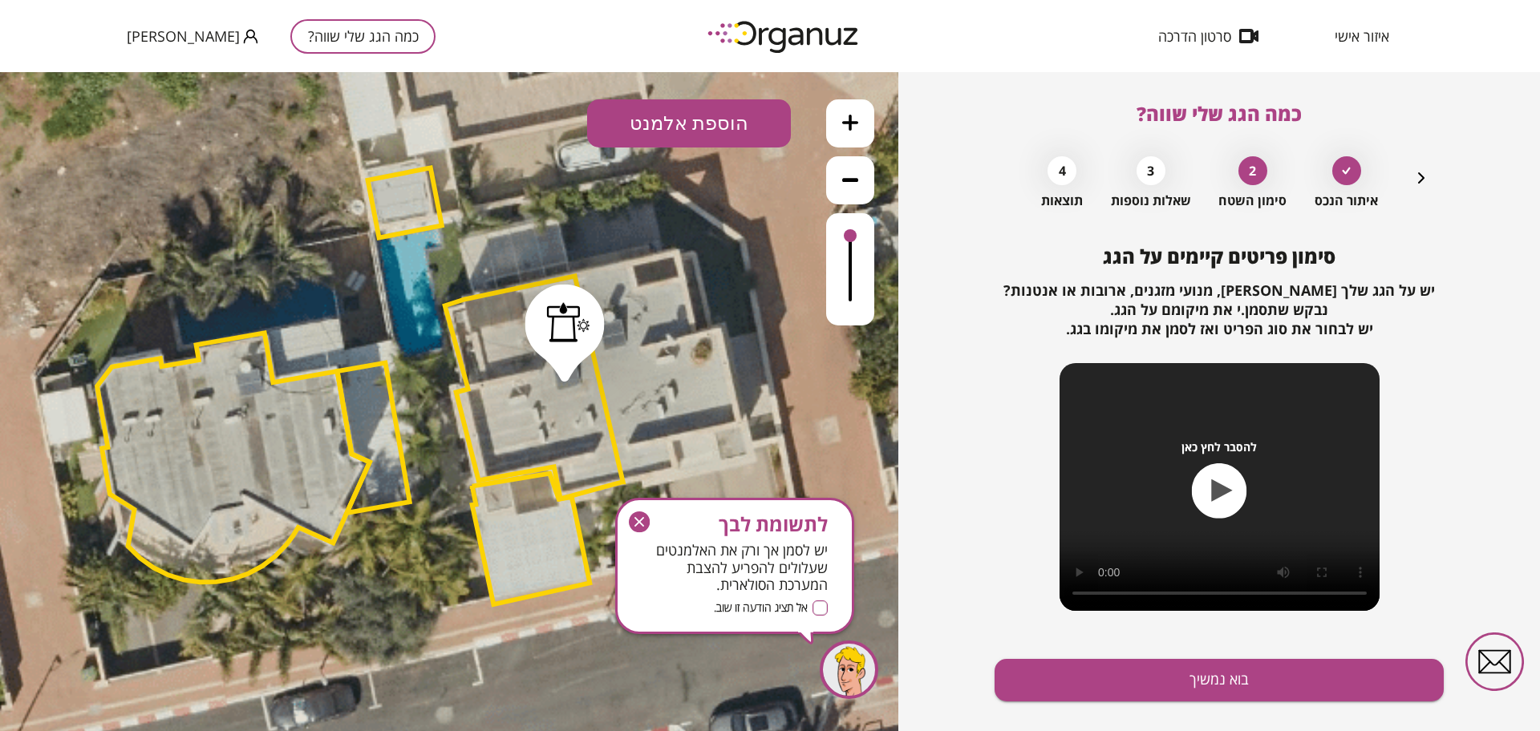
click at [1402, 175] on div "איתור הנכס 2 סימון השטח 3 שאלות נוספות 4 תוצאות" at bounding box center [1218, 178] width 423 height 60
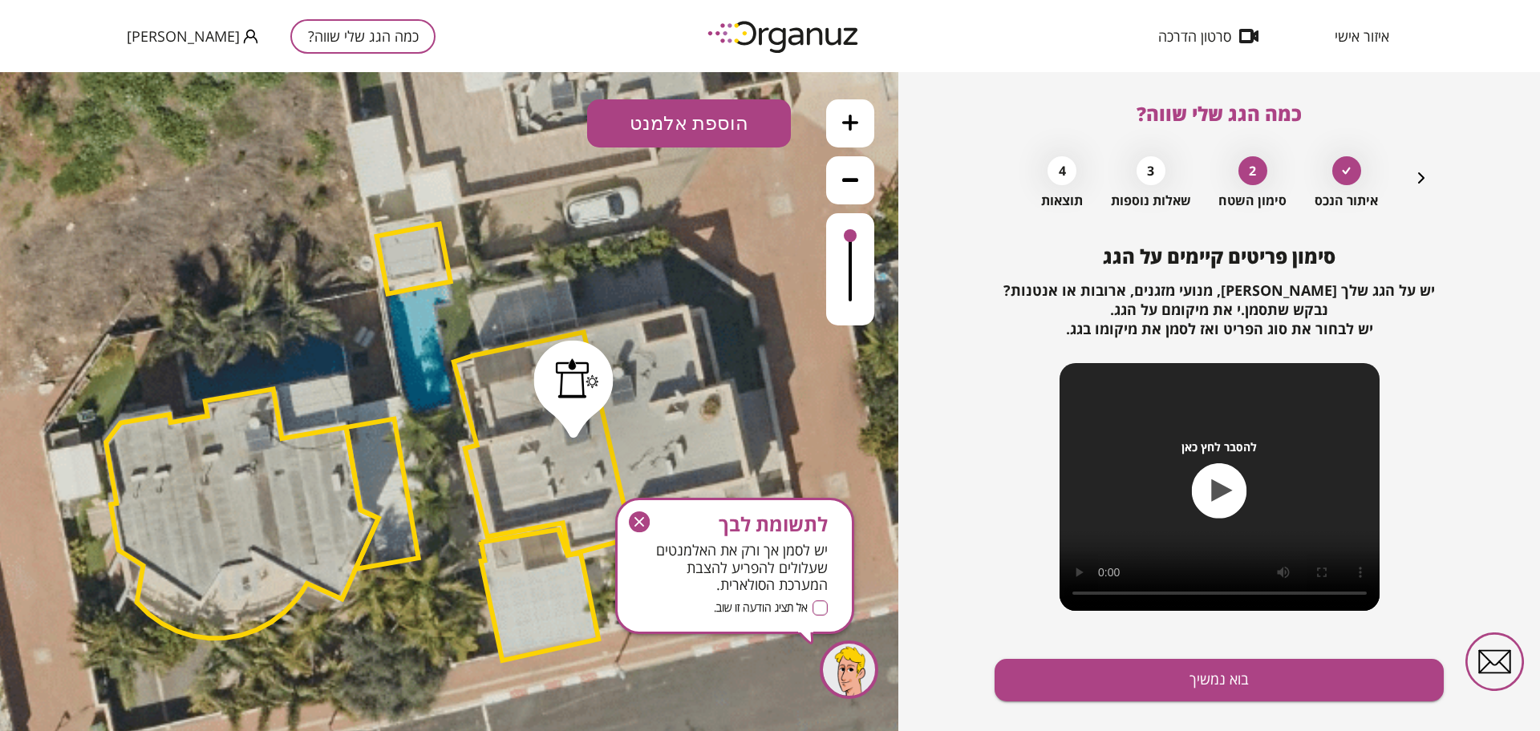
drag, startPoint x: 731, startPoint y: 253, endPoint x: 740, endPoint y: 309, distance: 56.8
click at [740, 309] on icon at bounding box center [425, 427] width 1949 height 1949
click at [1428, 174] on icon "button" at bounding box center [1421, 177] width 19 height 19
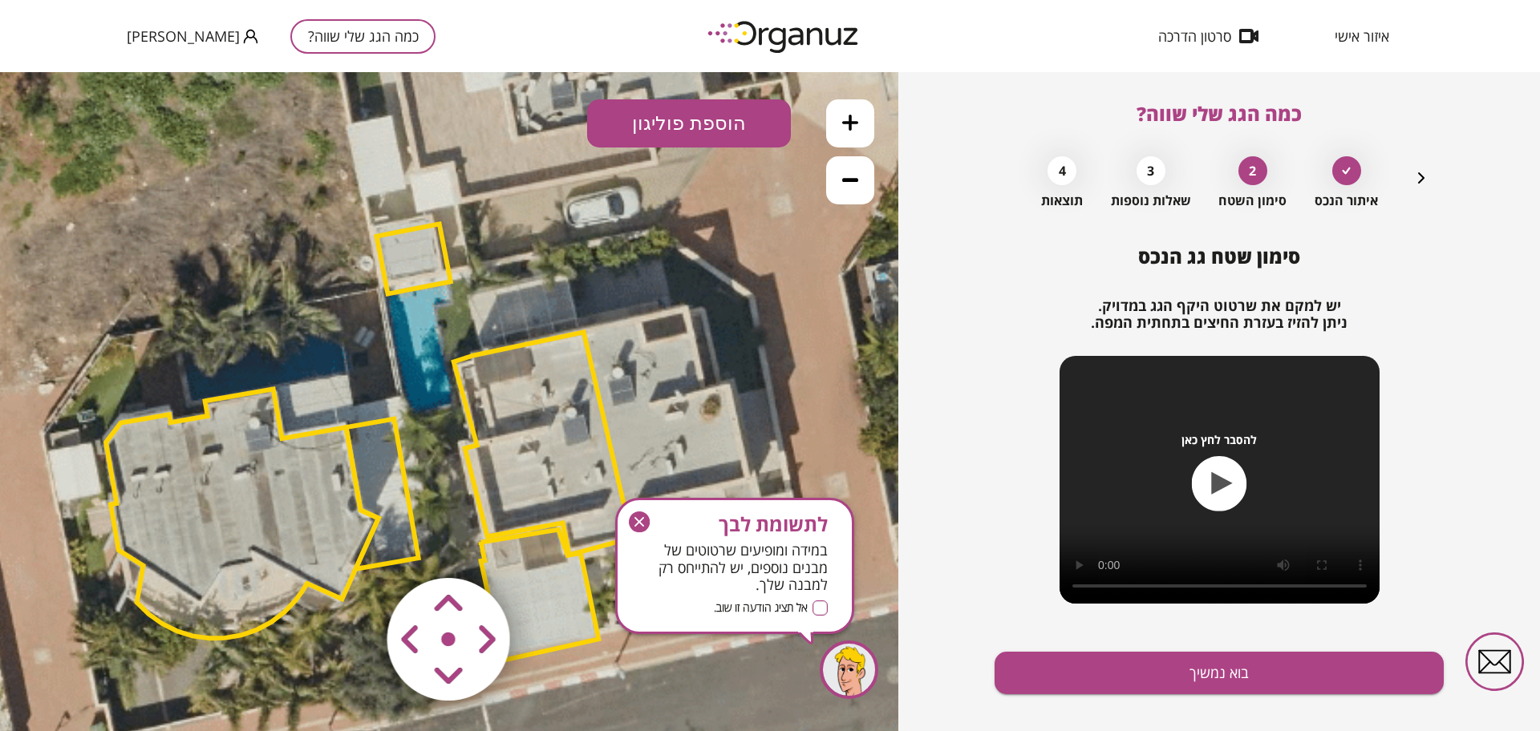
click at [646, 140] on button "הוספת פוליגון" at bounding box center [689, 123] width 204 height 48
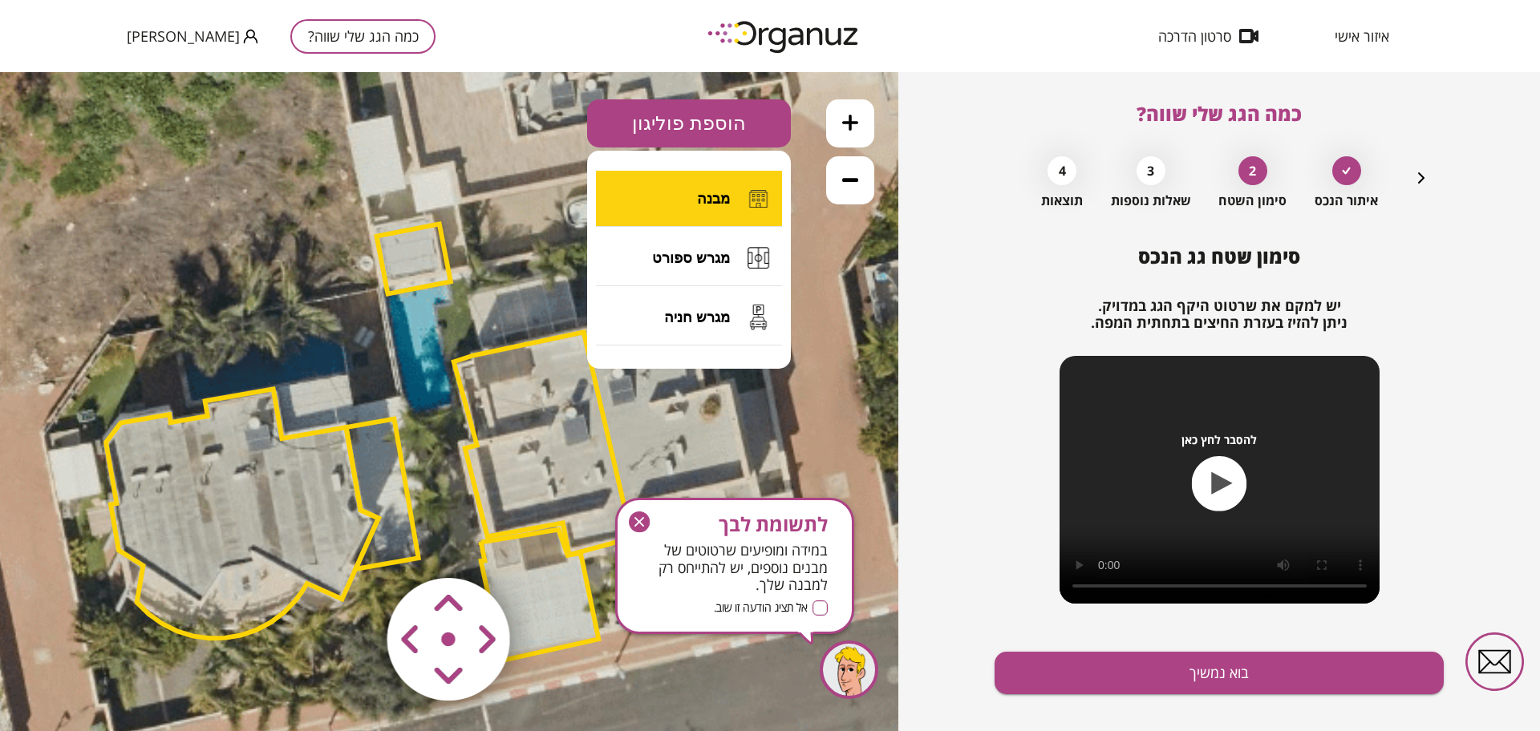
click at [681, 197] on button "מבנה" at bounding box center [689, 199] width 186 height 56
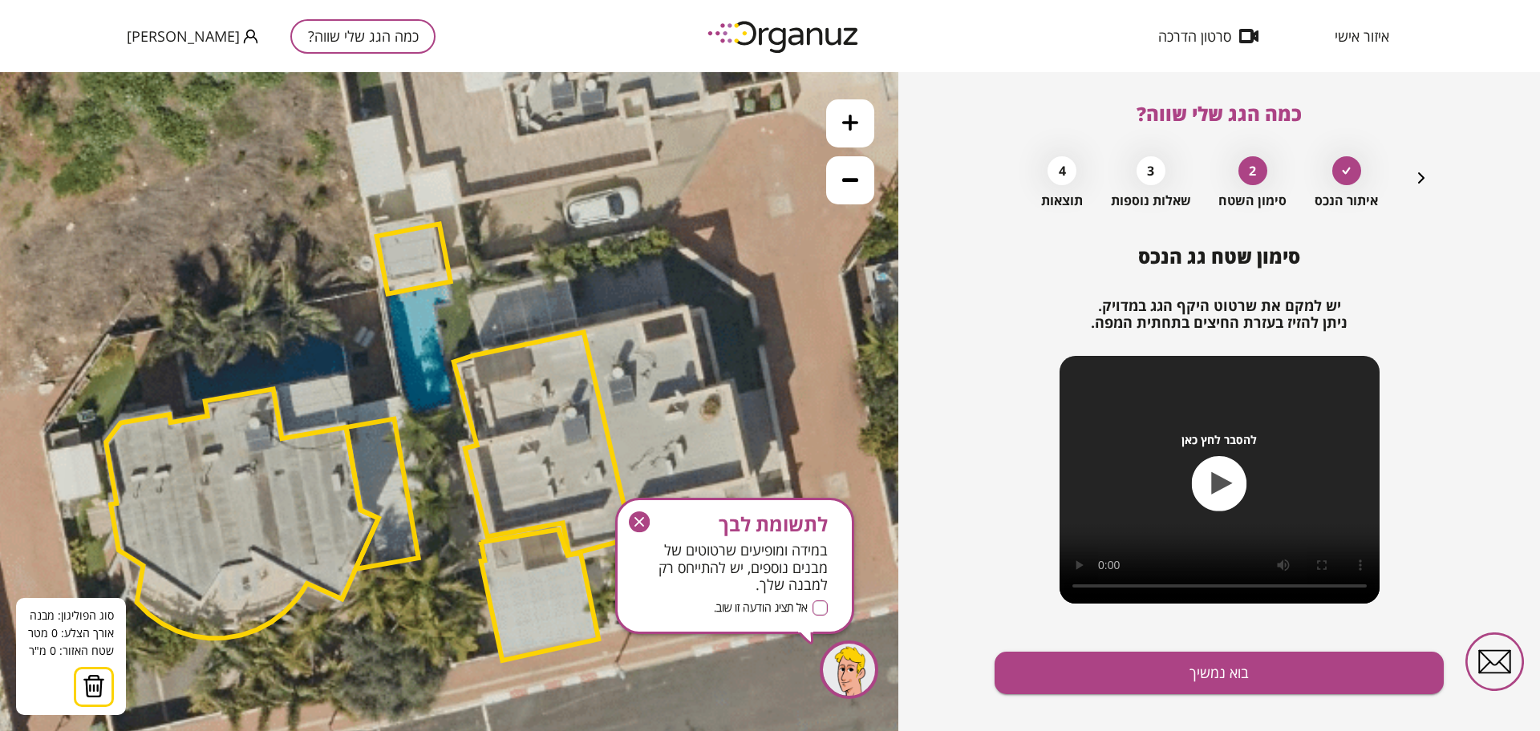
click at [468, 294] on icon at bounding box center [425, 427] width 1949 height 1949
click at [569, 274] on polygon at bounding box center [518, 283] width 101 height 21
click at [581, 329] on polygon at bounding box center [524, 300] width 113 height 55
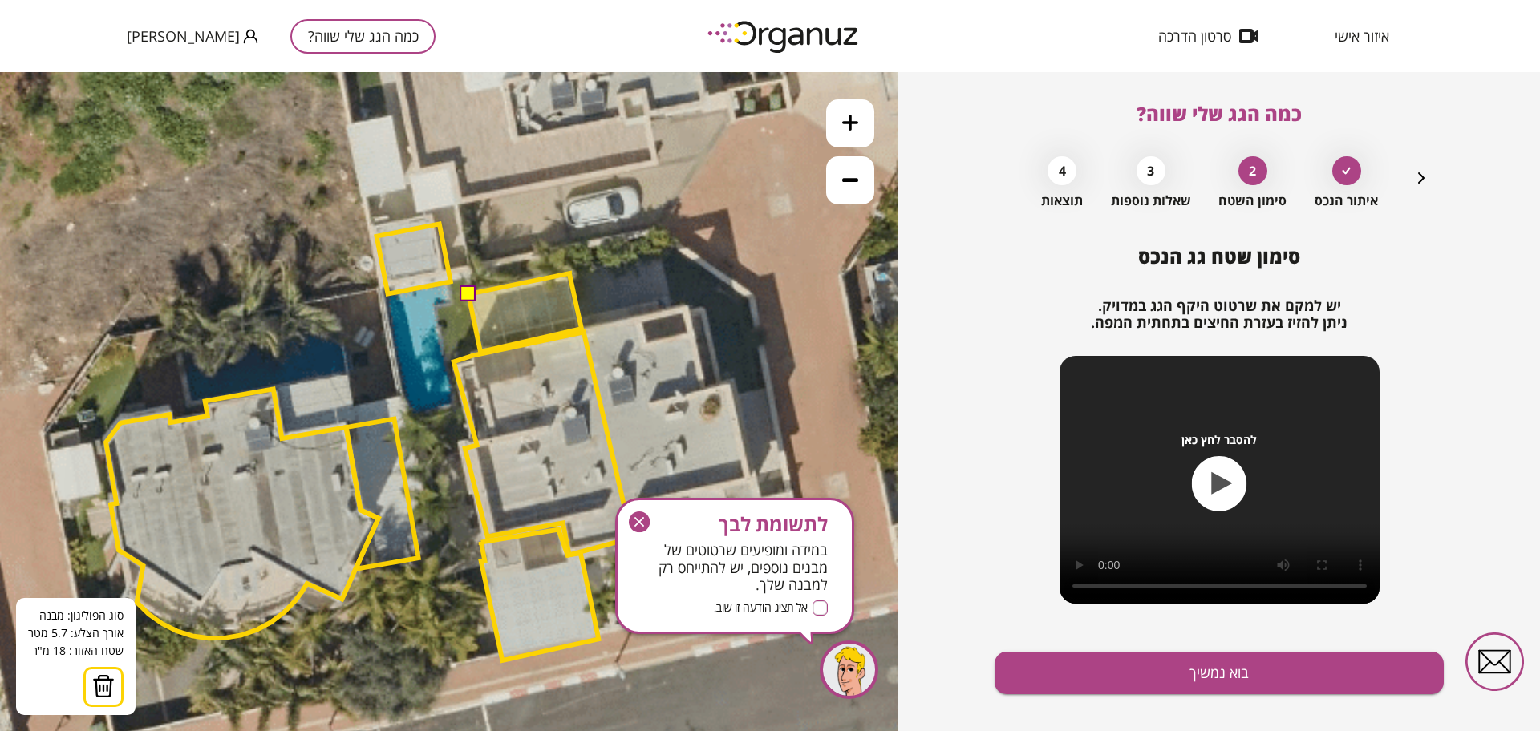
click at [480, 352] on polygon at bounding box center [524, 312] width 113 height 79
click at [468, 295] on button at bounding box center [468, 294] width 16 height 16
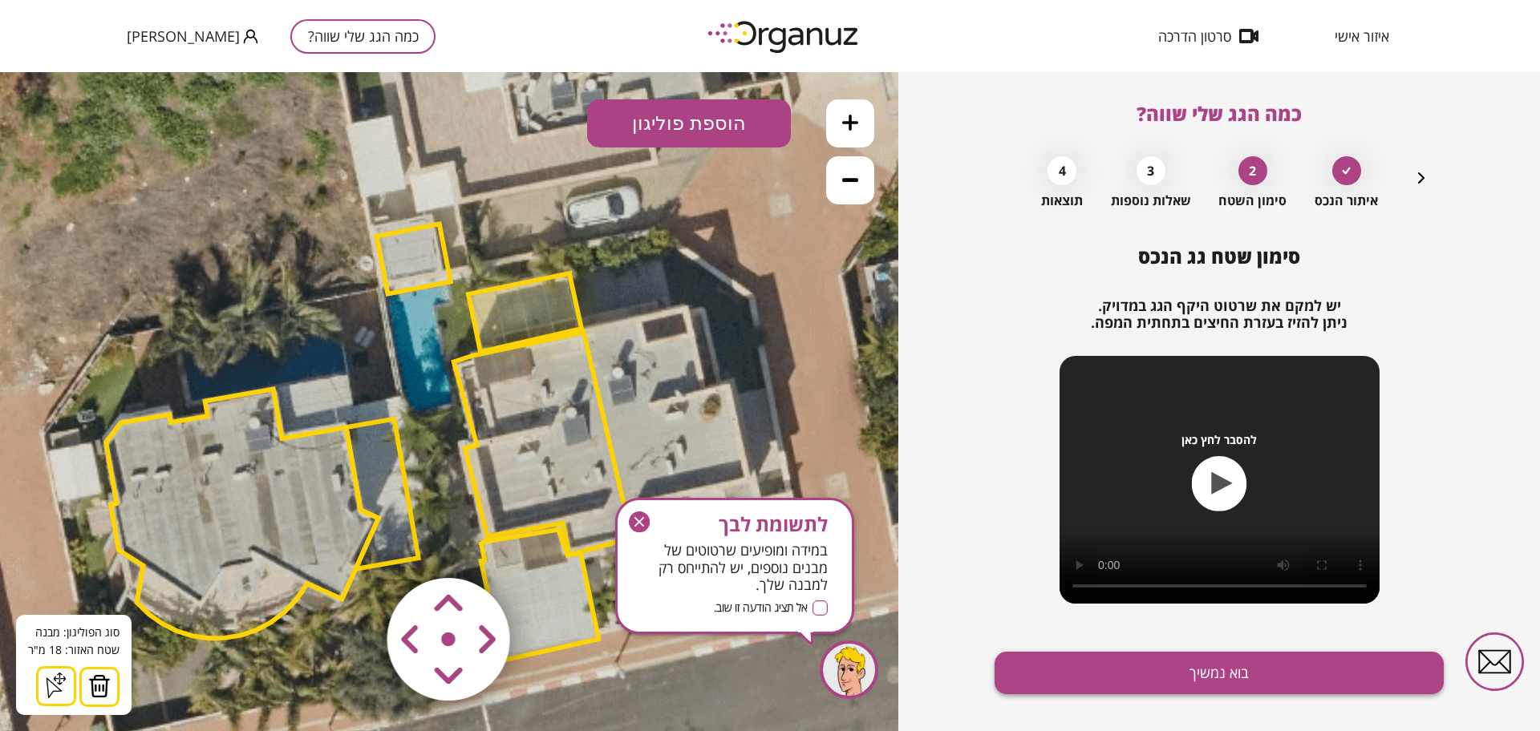
click at [1309, 675] on button "בוא נמשיך" at bounding box center [1218, 673] width 449 height 43
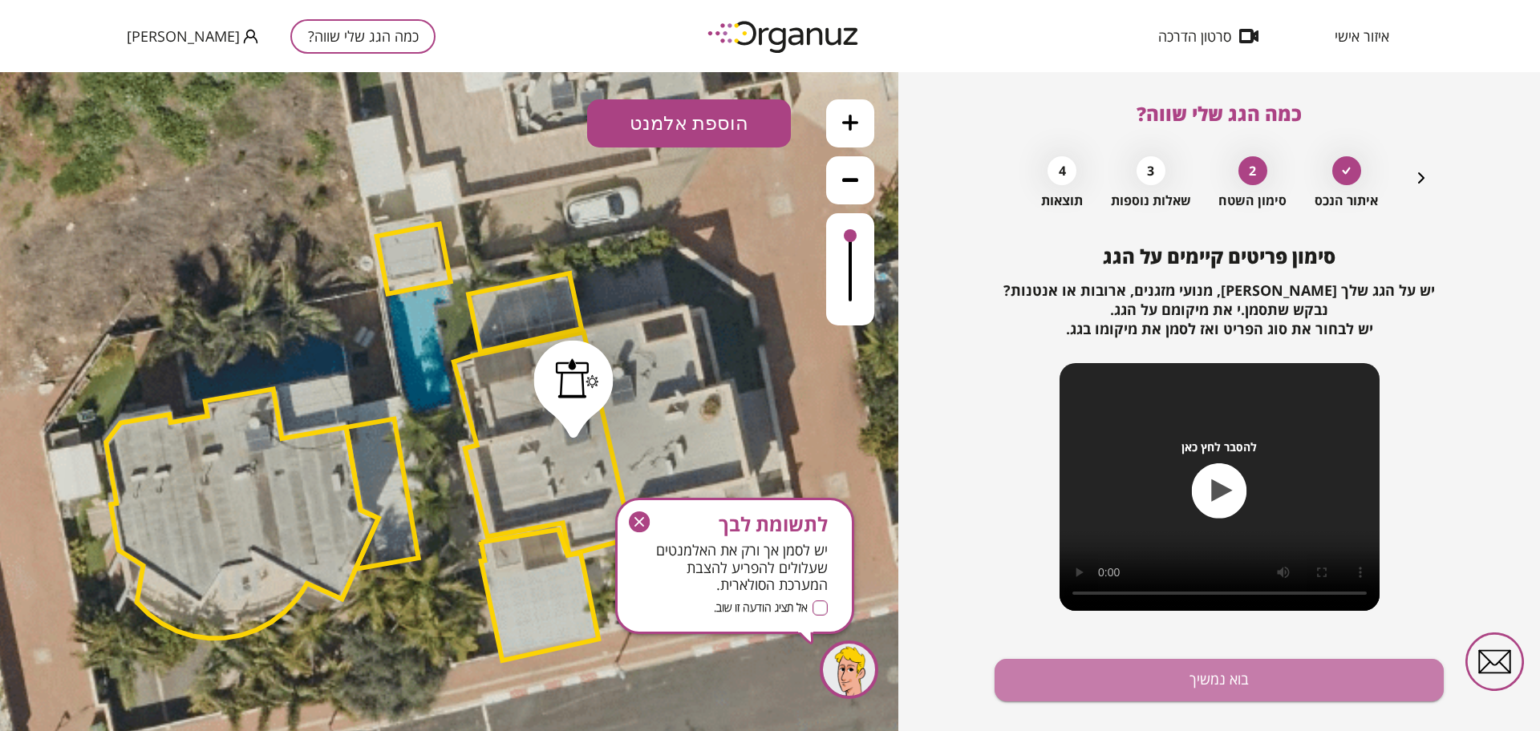
click at [1307, 687] on button "בוא נמשיך" at bounding box center [1218, 680] width 449 height 43
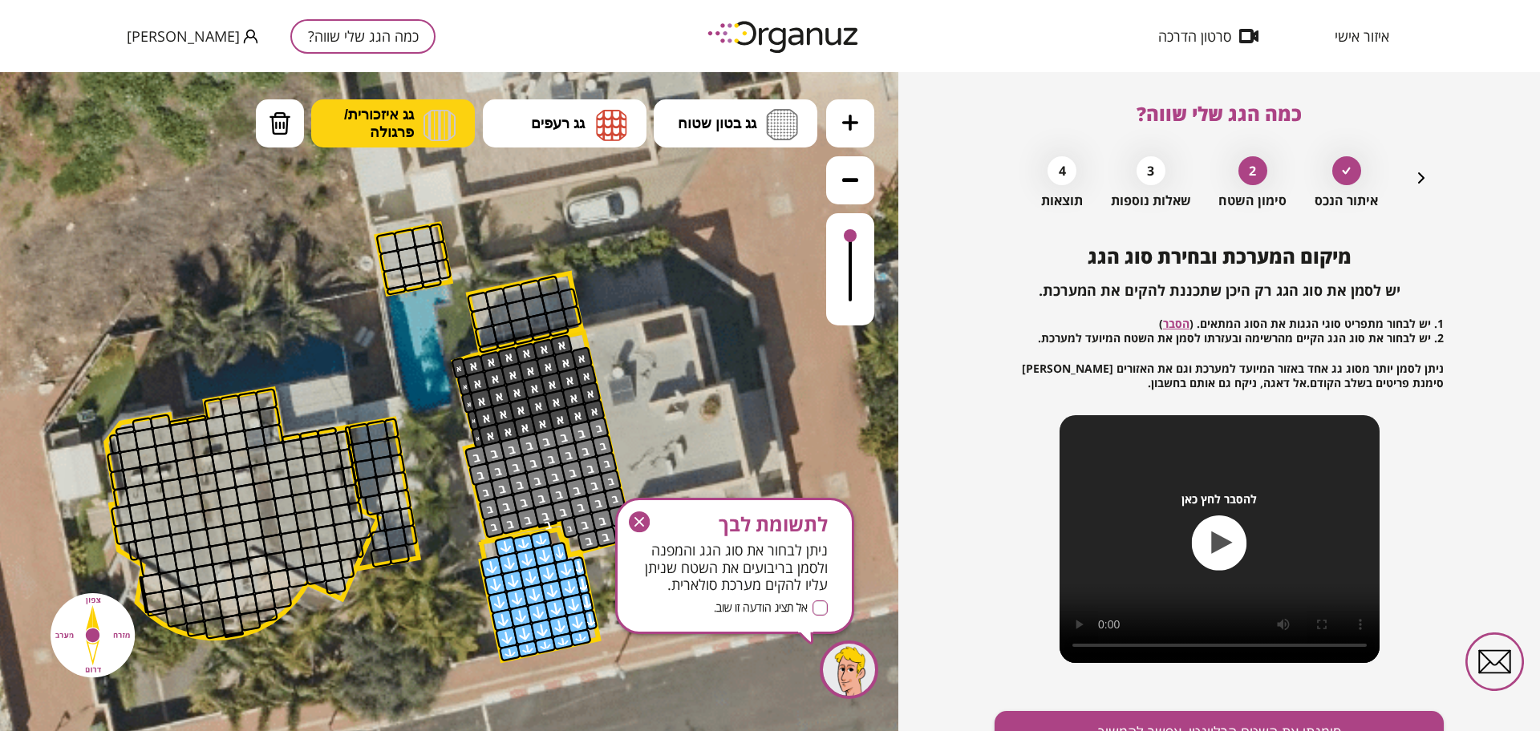
click at [404, 116] on span "גג איזכורית/ פרגולה" at bounding box center [379, 123] width 70 height 35
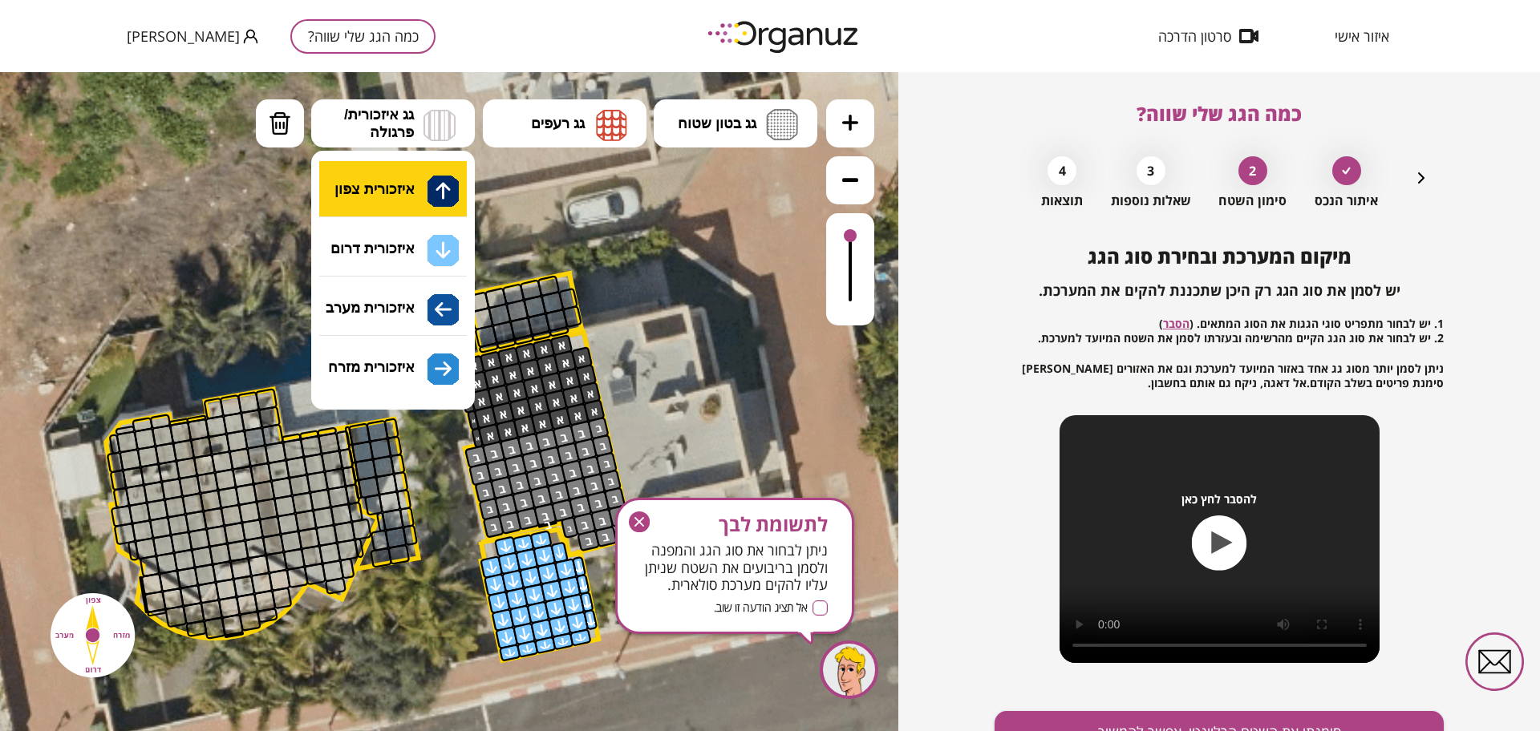
click at [399, 187] on div ".st0 { fill: #FFFFFF; } .st0 { fill: #FFFFFF; }" at bounding box center [449, 401] width 898 height 659
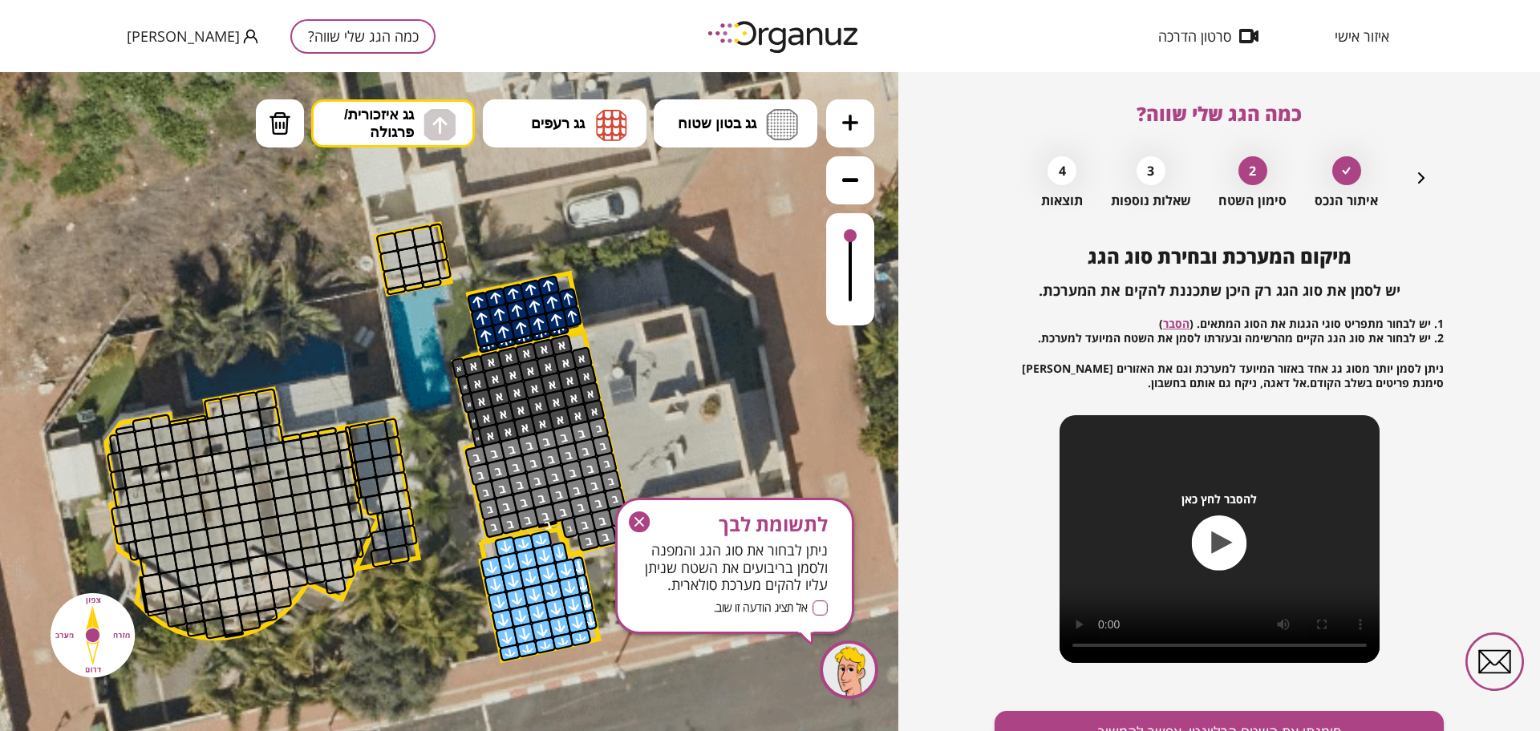
drag, startPoint x: 494, startPoint y: 334, endPoint x: 528, endPoint y: 310, distance: 41.4
click at [638, 526] on icon "button" at bounding box center [639, 522] width 21 height 21
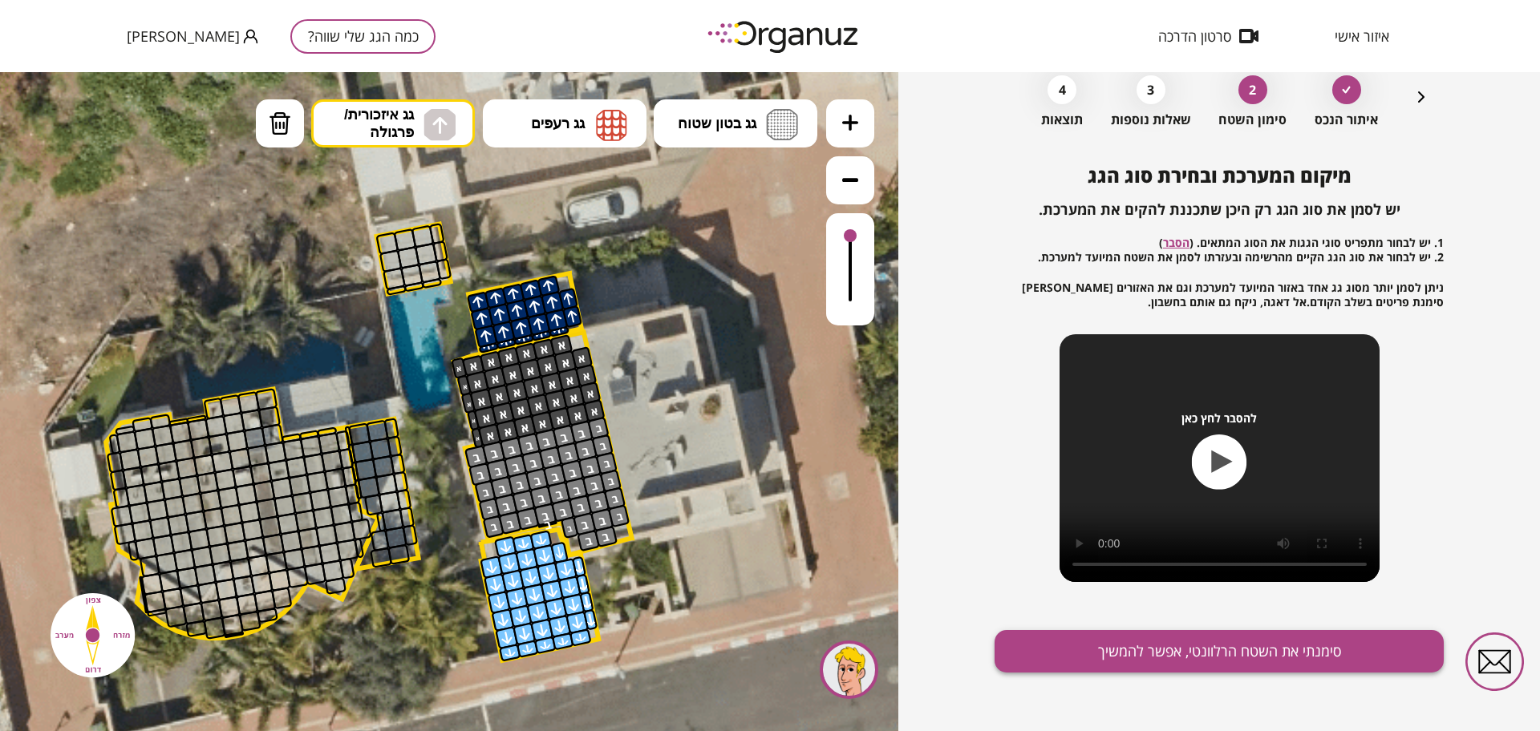
scroll to position [83, 0]
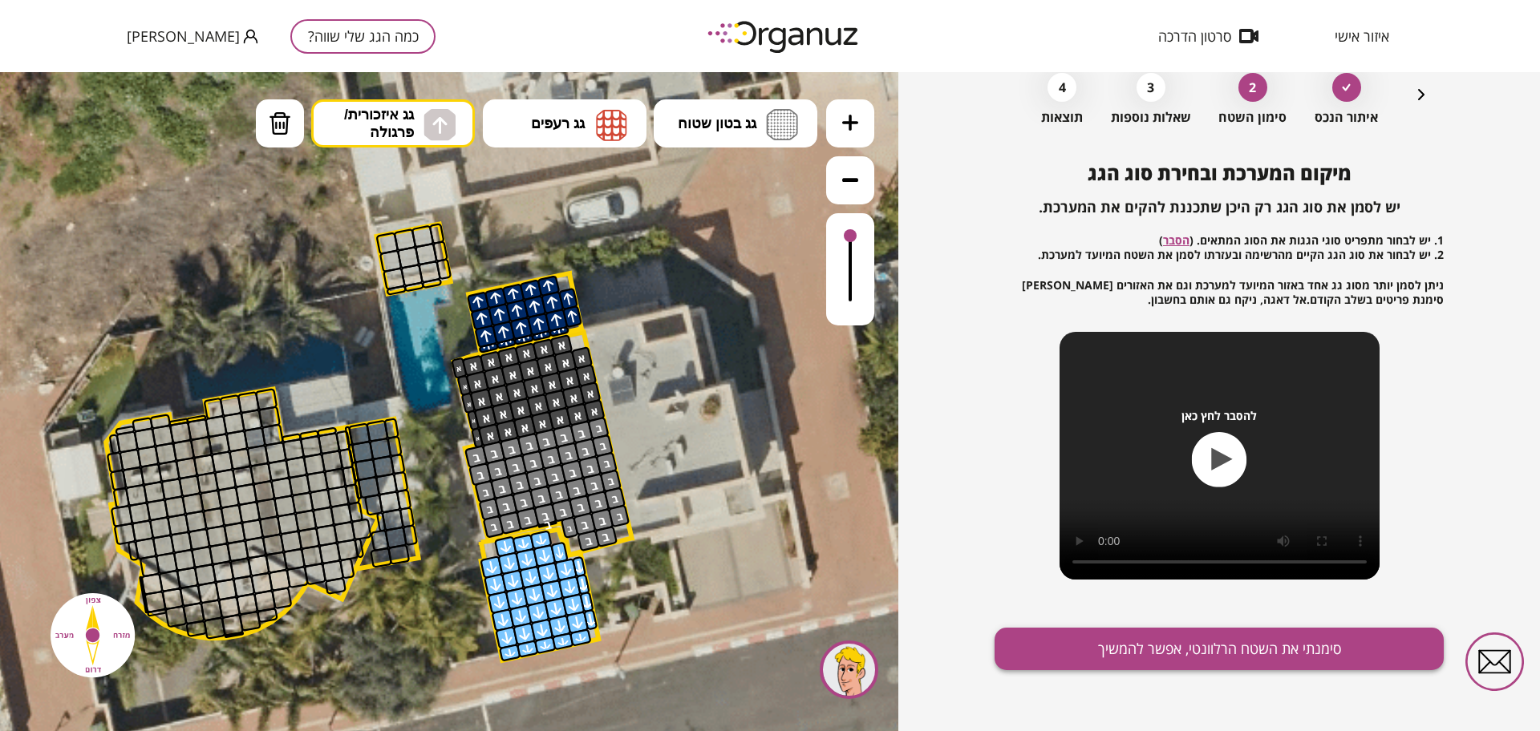
click at [1173, 653] on button "סימנתי את השטח הרלוונטי, אפשר להמשיך" at bounding box center [1218, 649] width 449 height 43
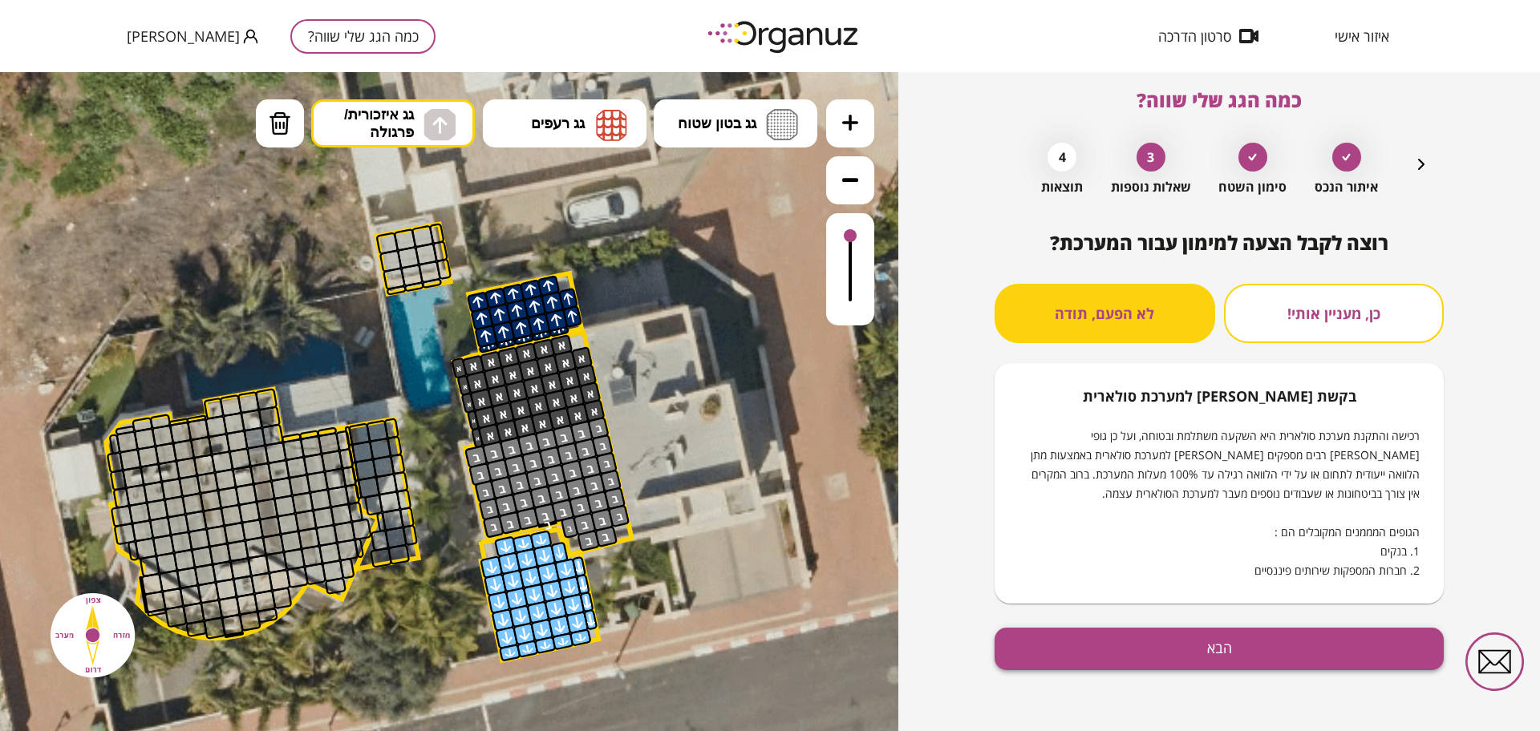
scroll to position [14, 0]
click at [1206, 651] on button "הבא" at bounding box center [1218, 649] width 449 height 43
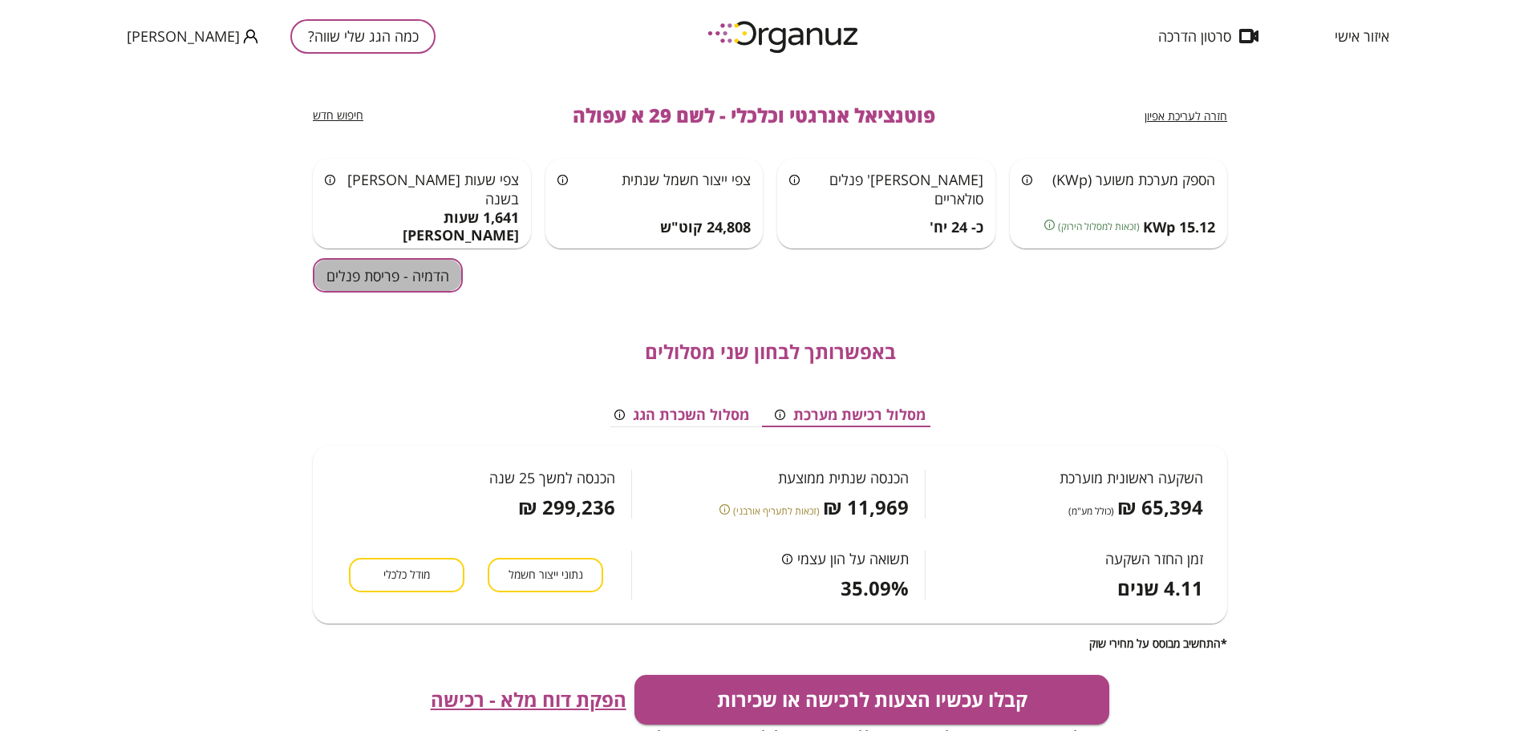
click at [416, 265] on button "הדמיה - פריסת פנלים" at bounding box center [388, 275] width 150 height 34
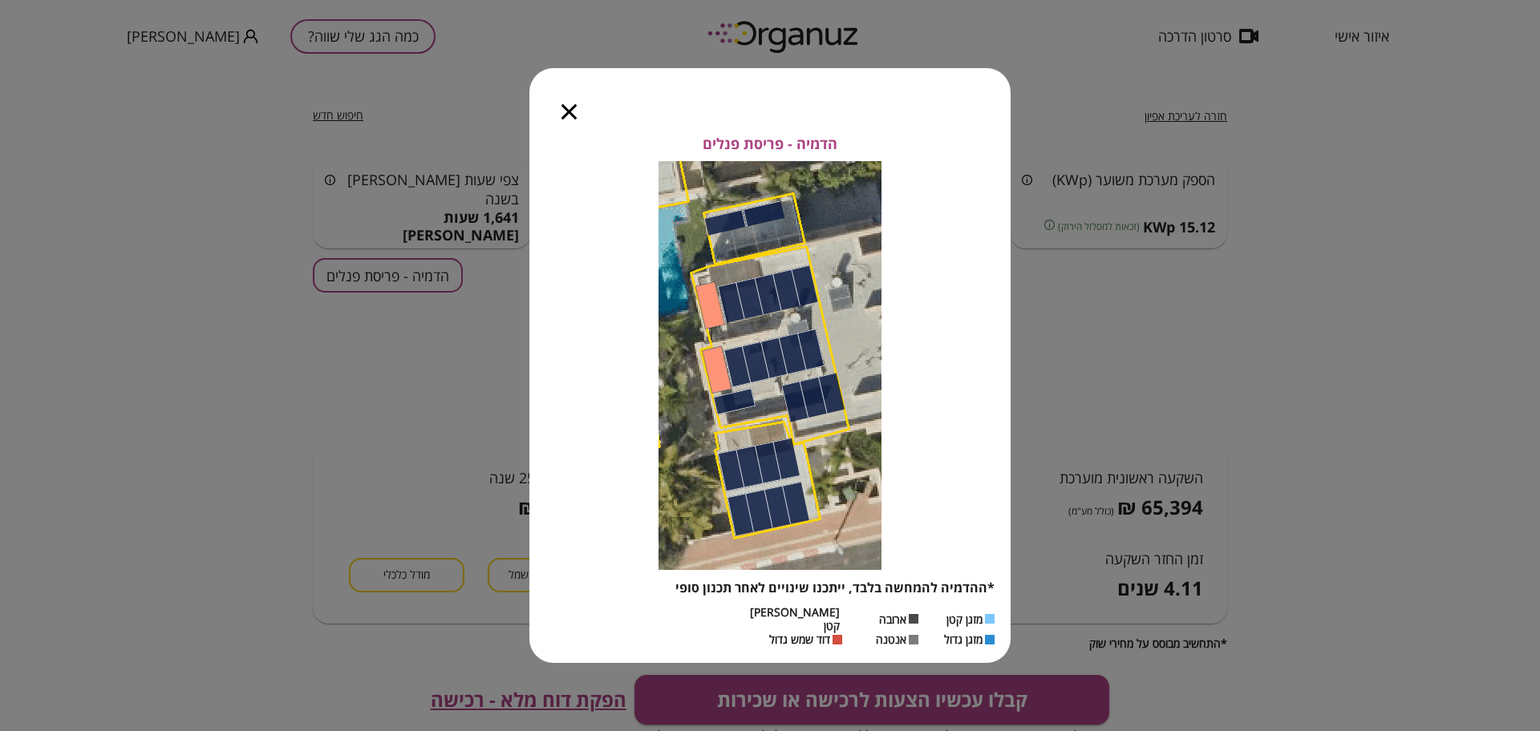
click at [563, 114] on icon "button" at bounding box center [568, 111] width 15 height 15
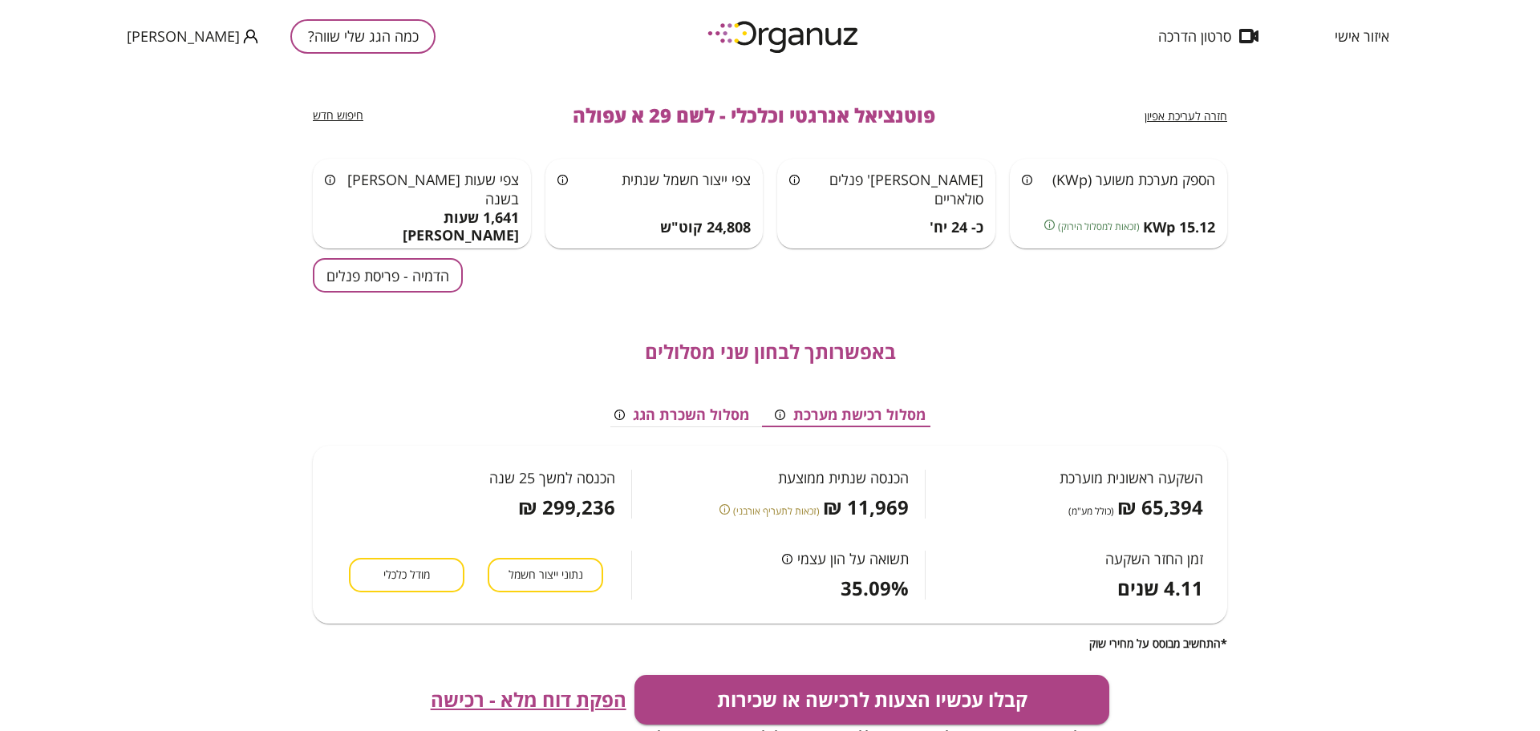
click at [1161, 112] on span "חזרה לעריכת אפיון" at bounding box center [1185, 115] width 83 height 15
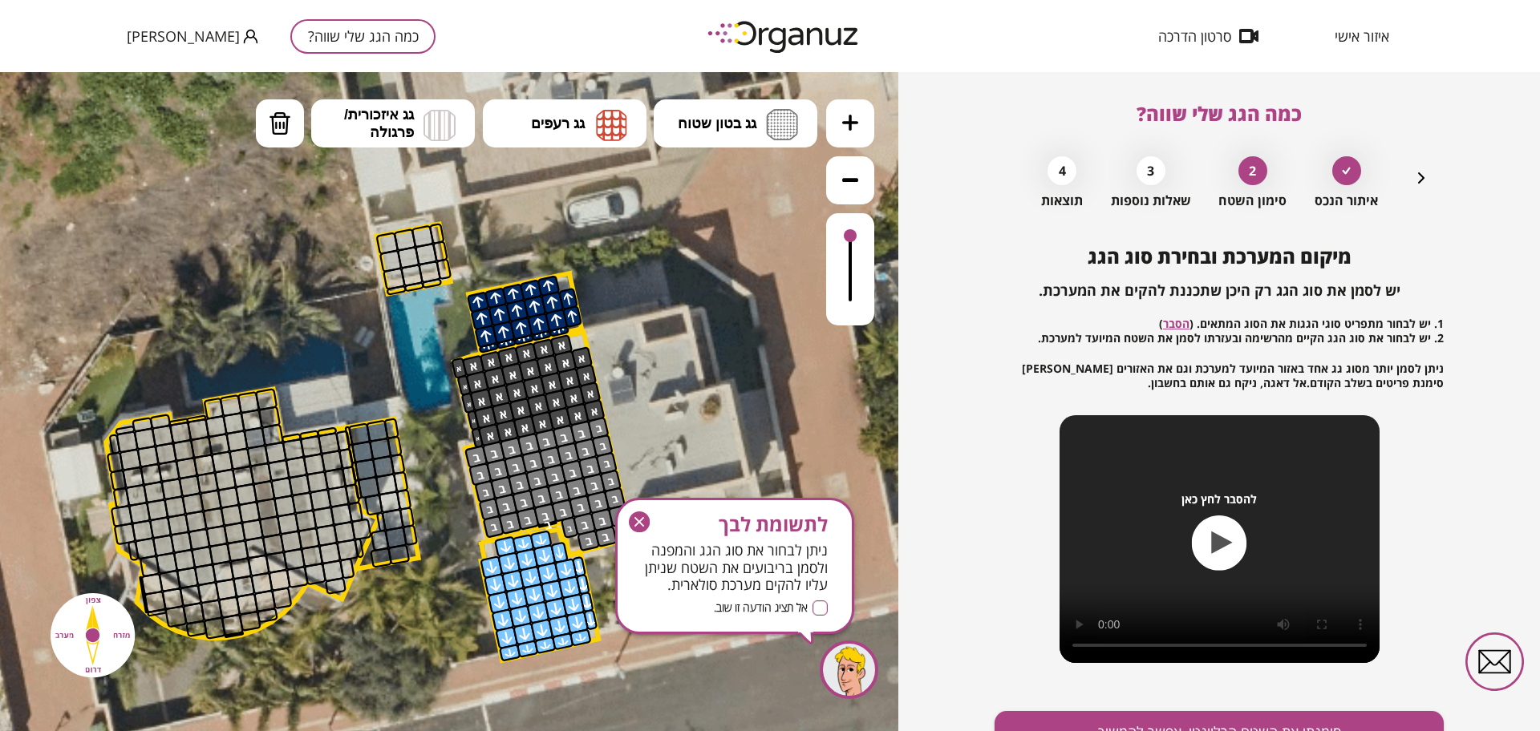
click at [1410, 176] on div "איתור הנכס 2 סימון השטח 3 שאלות נוספות 4 תוצאות" at bounding box center [1218, 178] width 423 height 60
click at [1427, 175] on icon "button" at bounding box center [1421, 177] width 19 height 19
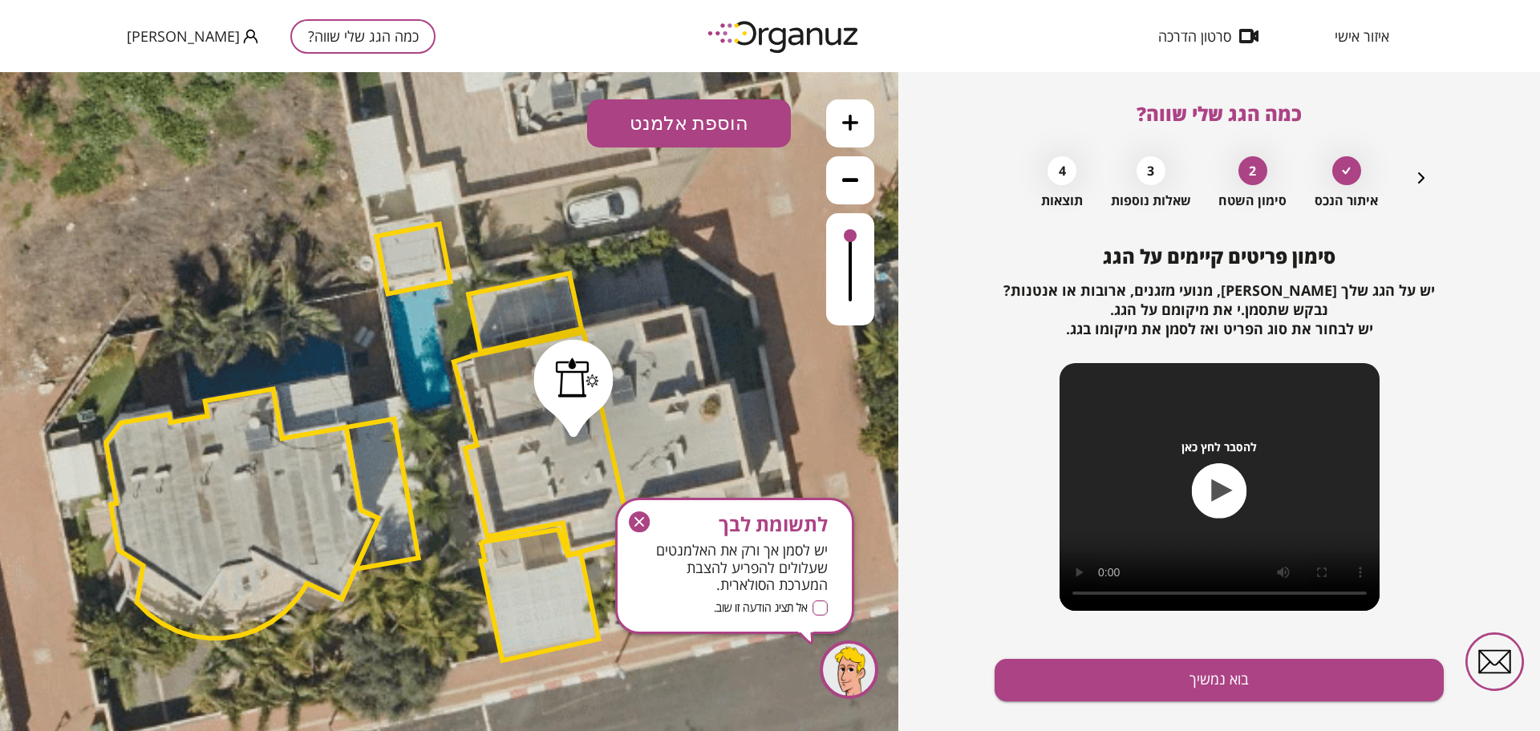
click at [1427, 175] on icon "button" at bounding box center [1421, 177] width 19 height 19
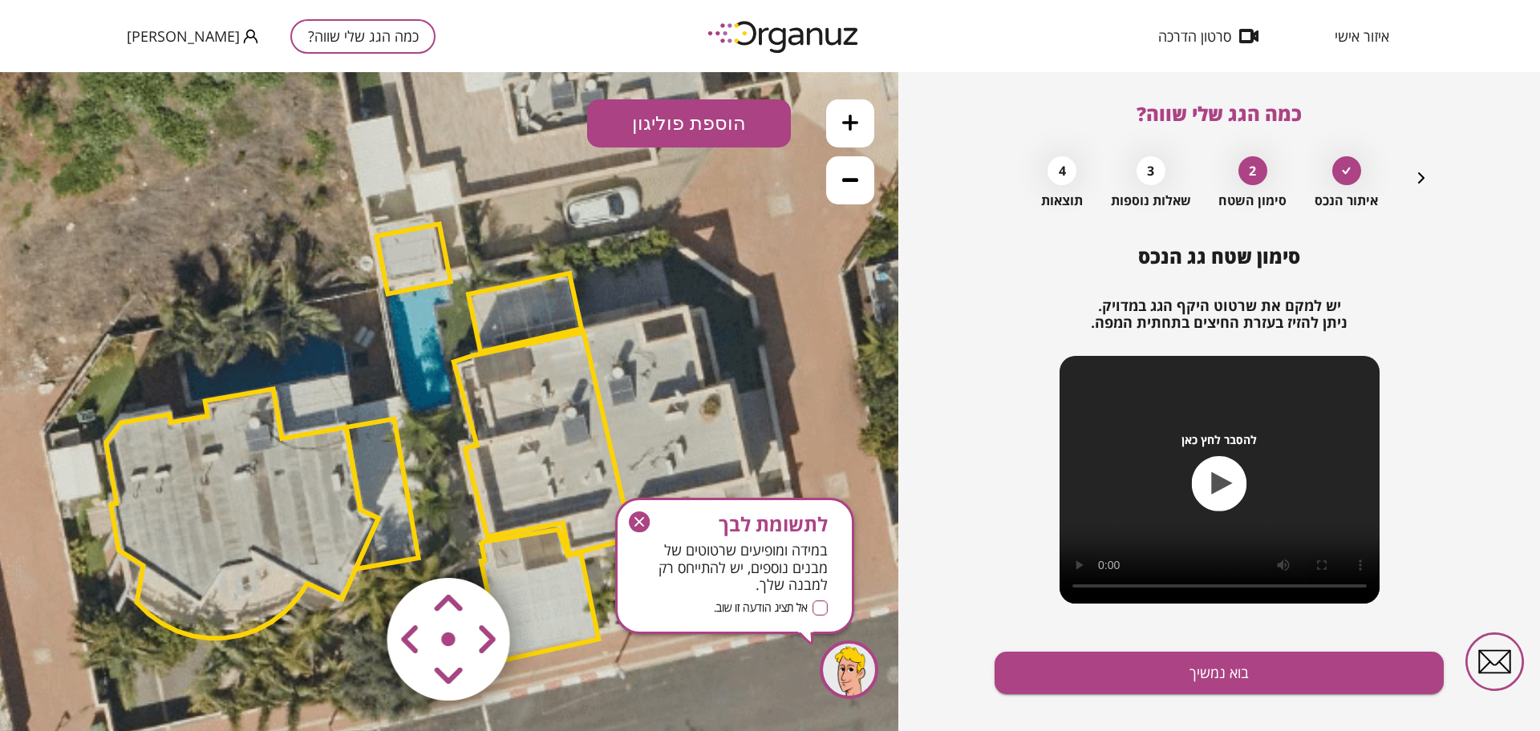
click at [537, 310] on polygon at bounding box center [524, 312] width 113 height 79
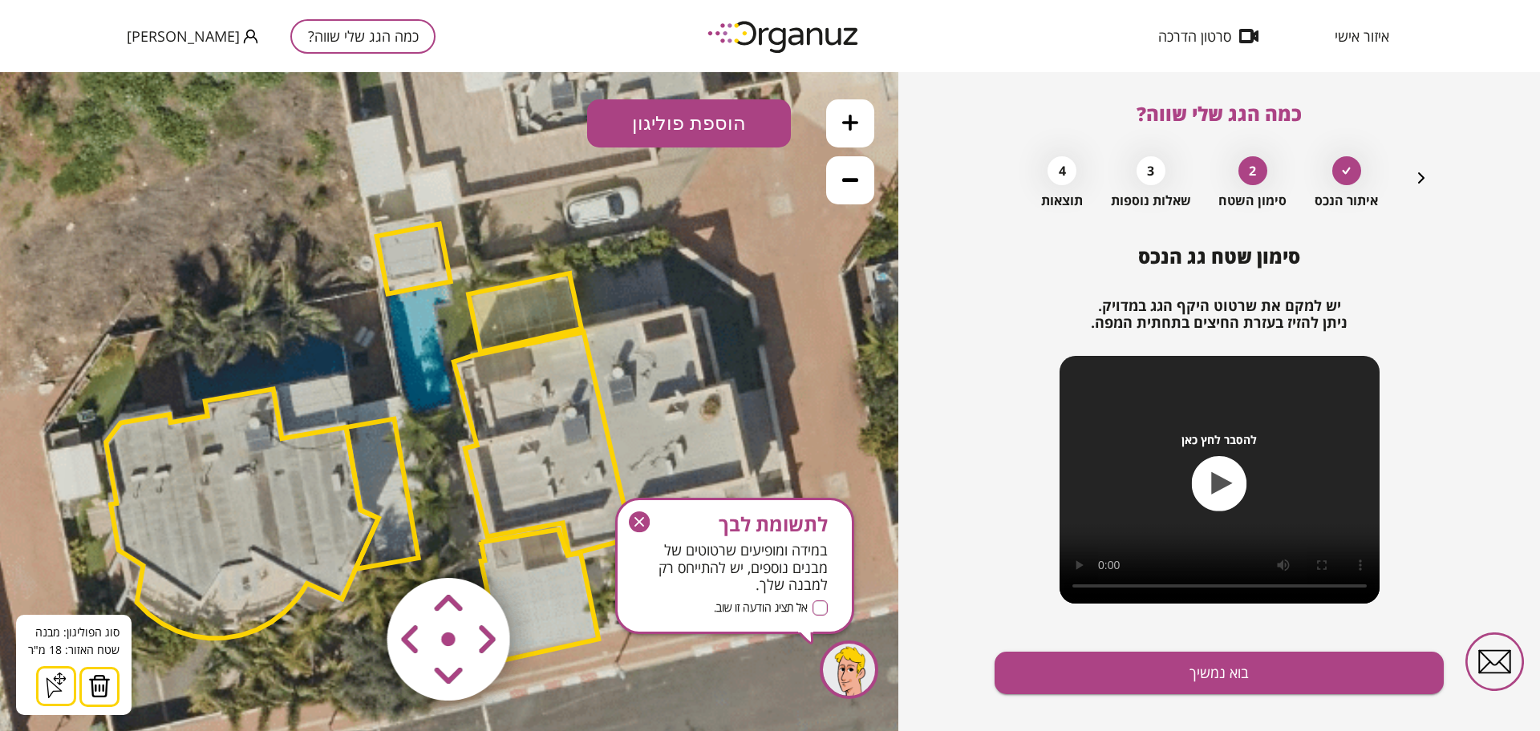
click at [100, 689] on img at bounding box center [99, 686] width 22 height 24
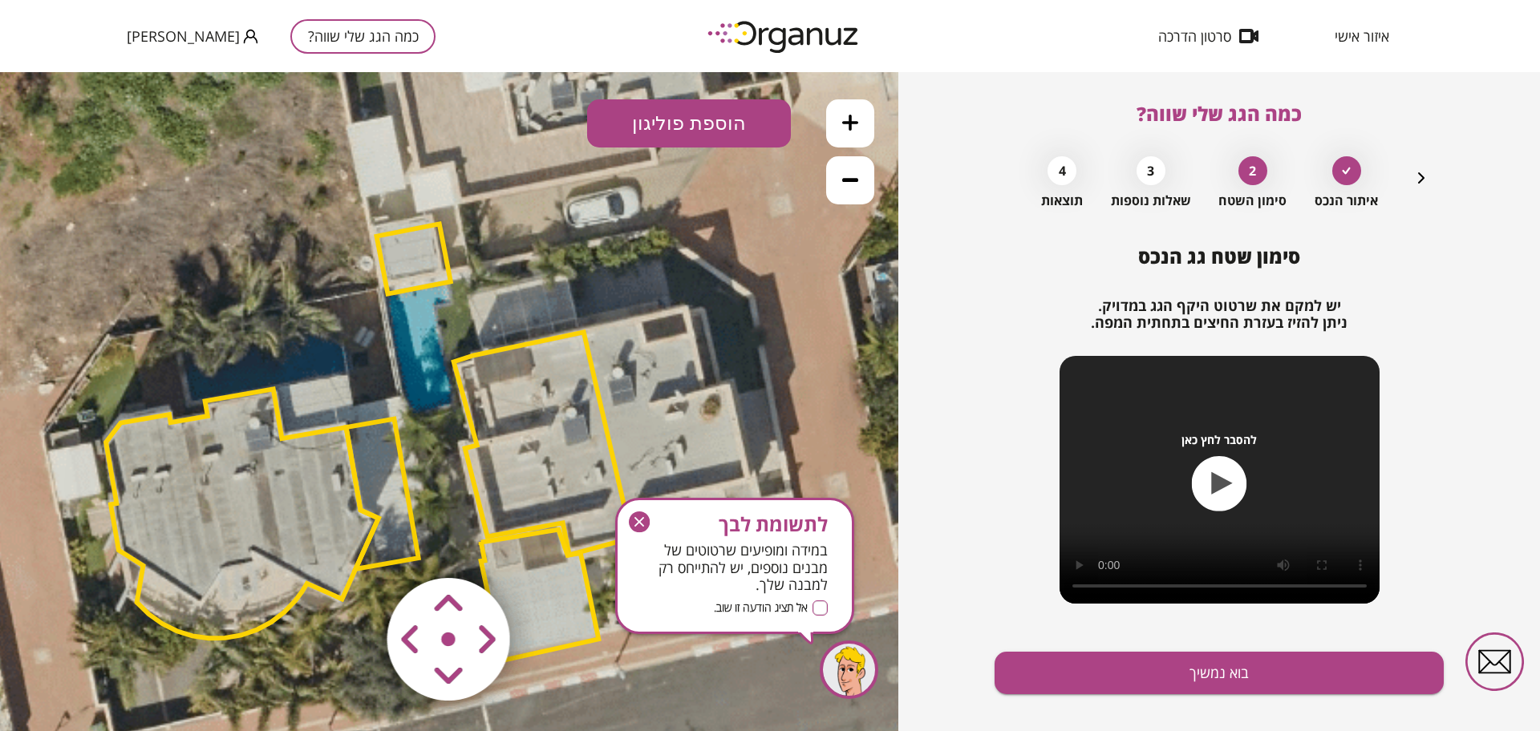
click at [847, 123] on icon at bounding box center [850, 123] width 16 height 16
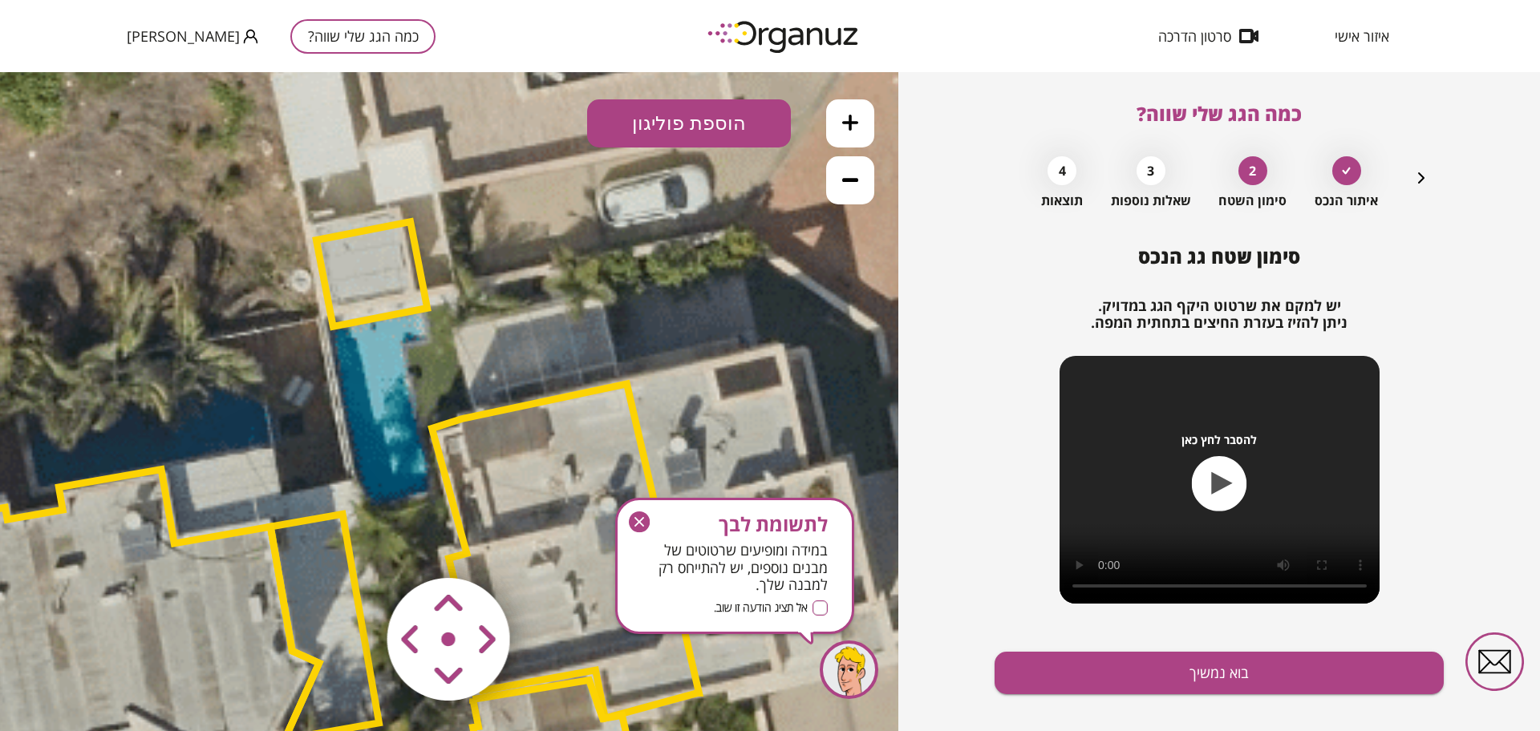
drag, startPoint x: 793, startPoint y: 246, endPoint x: 784, endPoint y: 295, distance: 49.7
click at [784, 295] on icon at bounding box center [389, 527] width 2923 height 2923
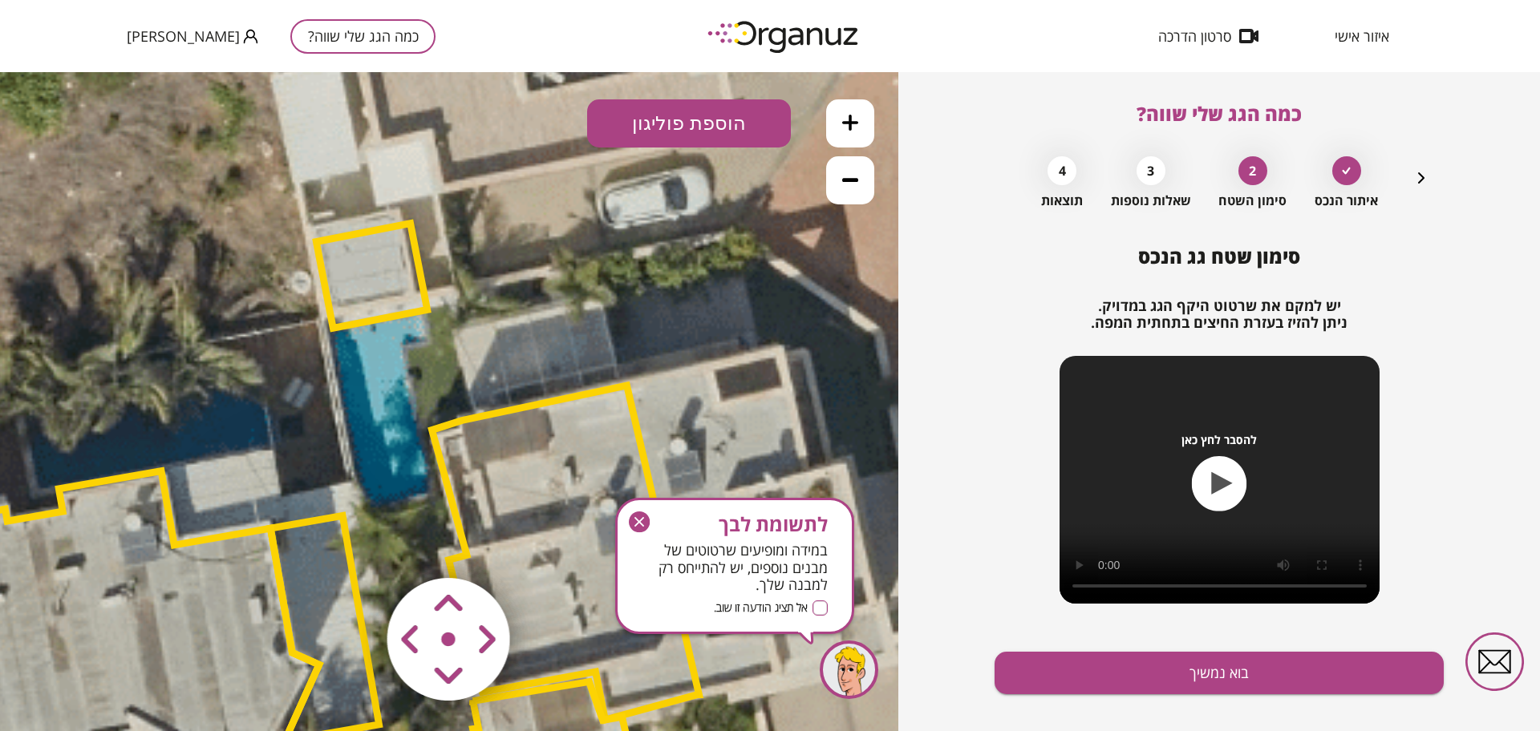
click at [715, 111] on button "הוספת פוליגון" at bounding box center [689, 123] width 204 height 48
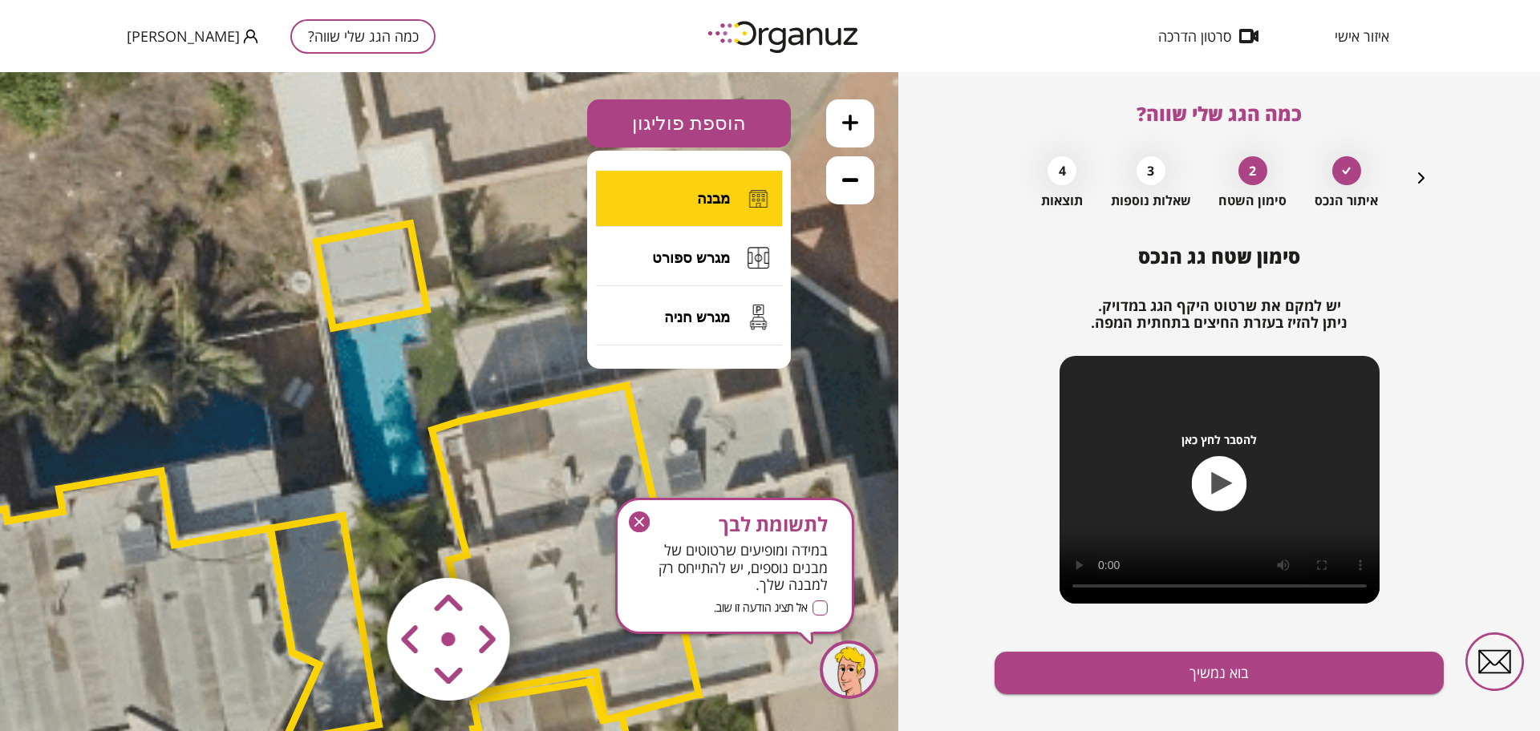
click at [723, 197] on span "מבנה" at bounding box center [713, 199] width 33 height 18
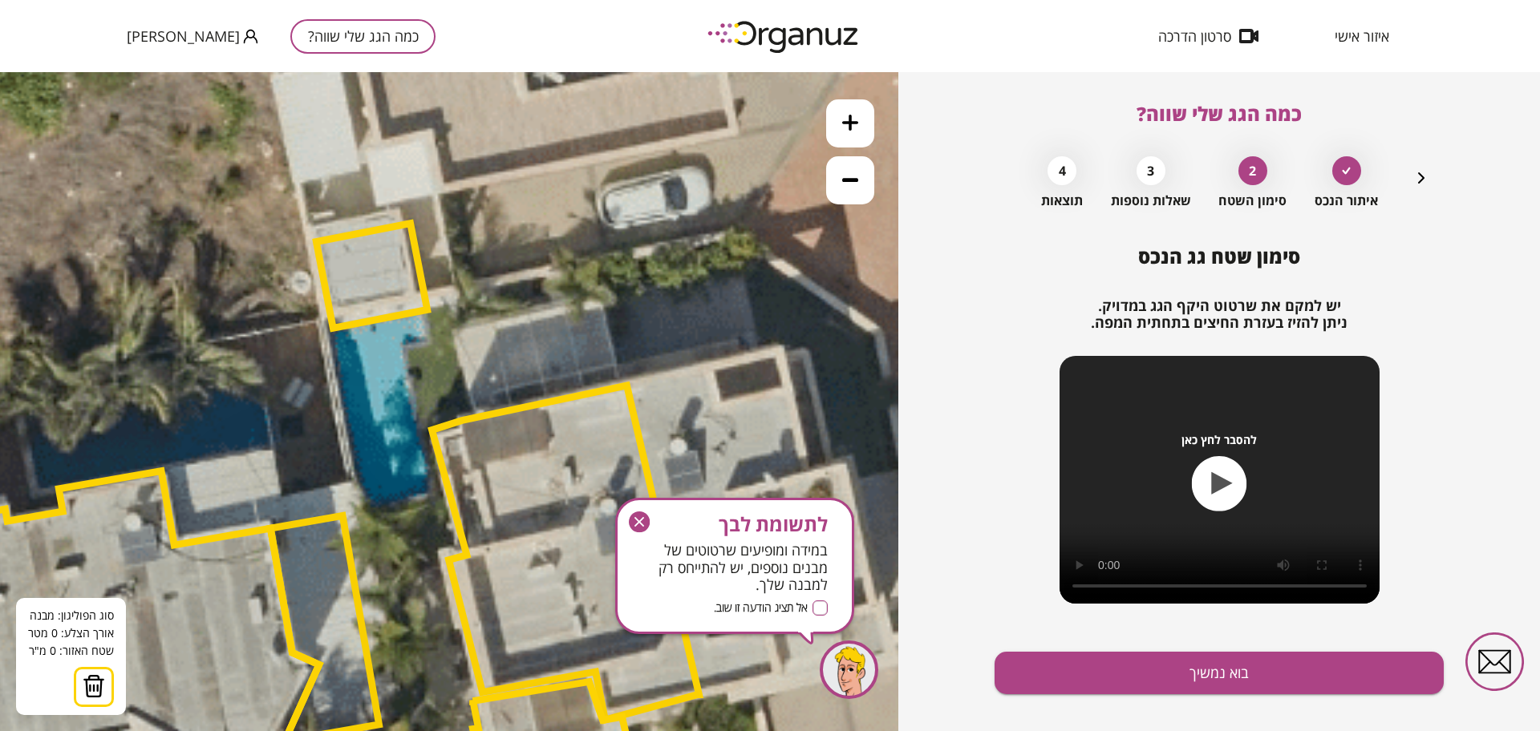
click at [449, 330] on icon at bounding box center [389, 528] width 2923 height 2923
click at [605, 298] on icon at bounding box center [389, 528] width 2923 height 2923
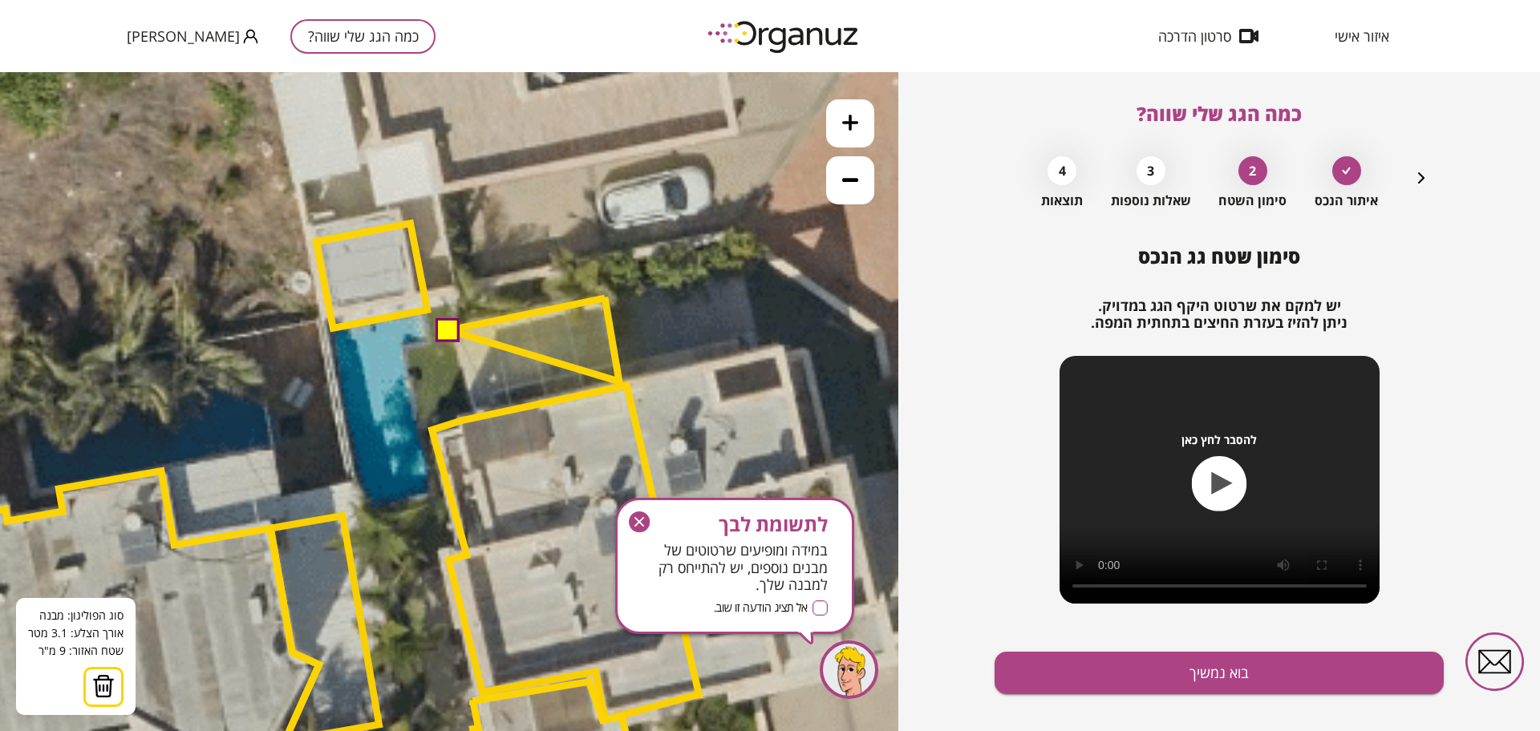
click at [619, 382] on polygon at bounding box center [534, 340] width 170 height 84
click at [468, 416] on polygon at bounding box center [534, 357] width 170 height 119
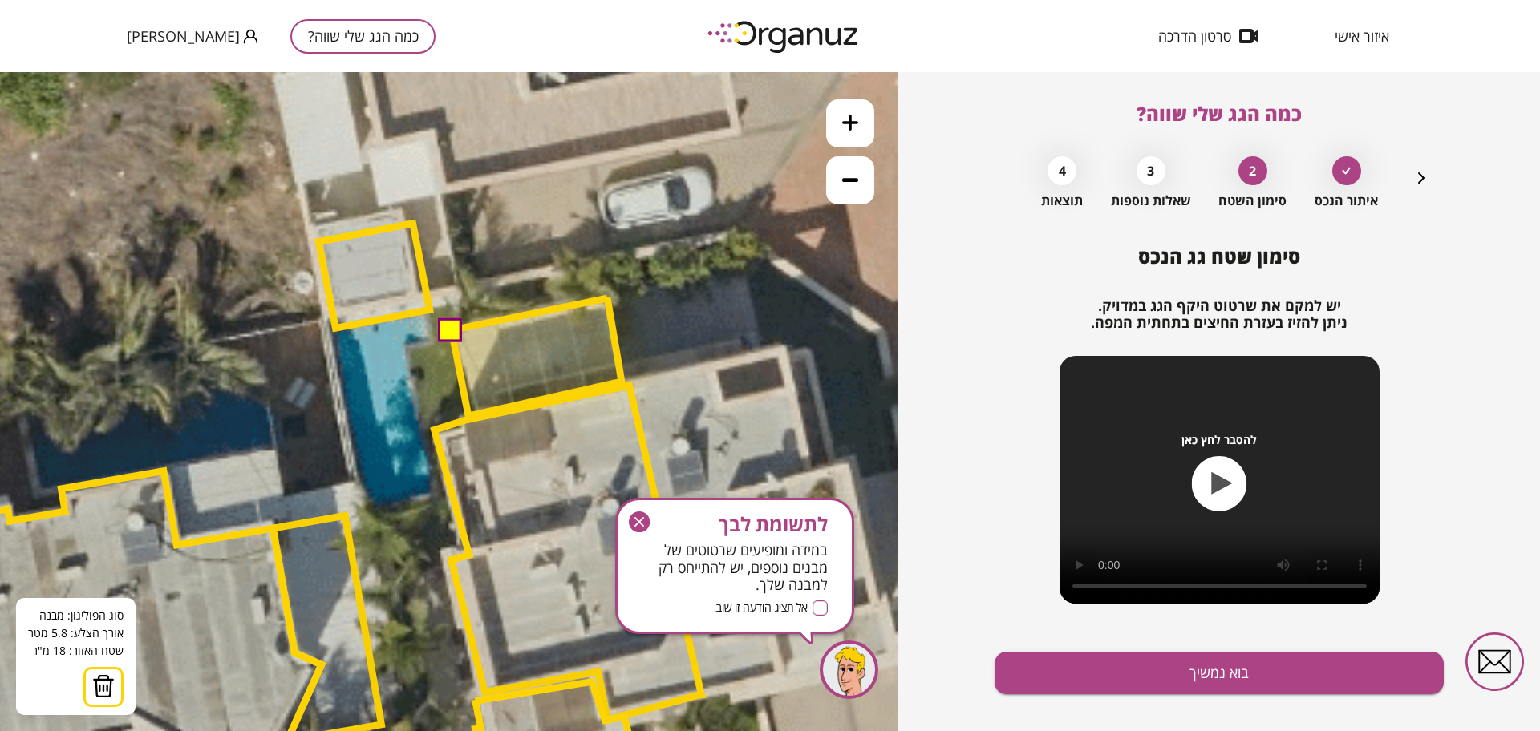
click at [468, 416] on polygon at bounding box center [537, 357] width 170 height 119
click at [466, 421] on polygon at bounding box center [537, 360] width 170 height 124
click at [454, 335] on button at bounding box center [450, 329] width 24 height 24
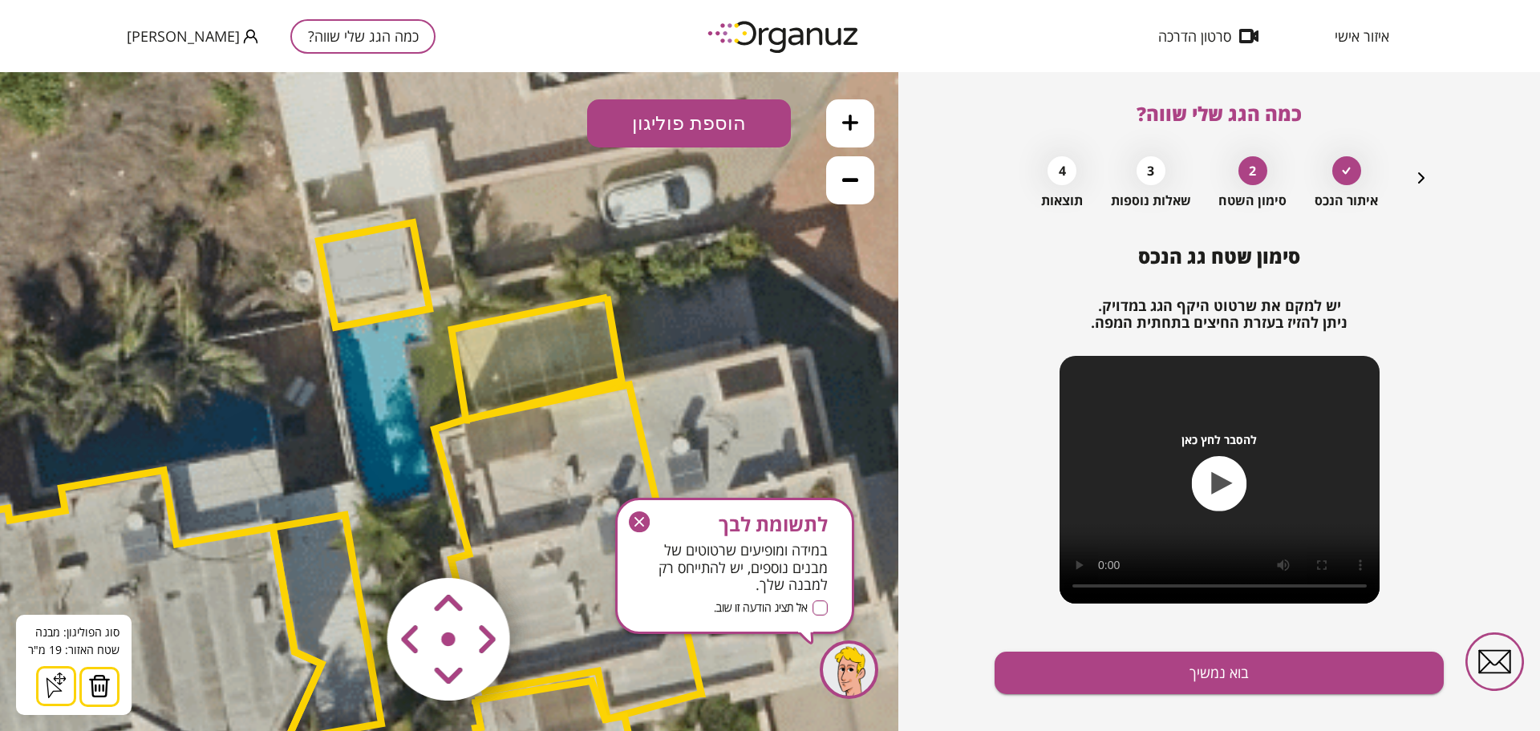
click at [1167, 647] on div "סימון שטח גג הנכס יש למקם את שרטוט היקף הגג במדויק. ניתן להזיז בעזרת החיצים בתח…" at bounding box center [1218, 500] width 449 height 510
click at [1173, 666] on button "בוא נמשיך" at bounding box center [1218, 673] width 449 height 43
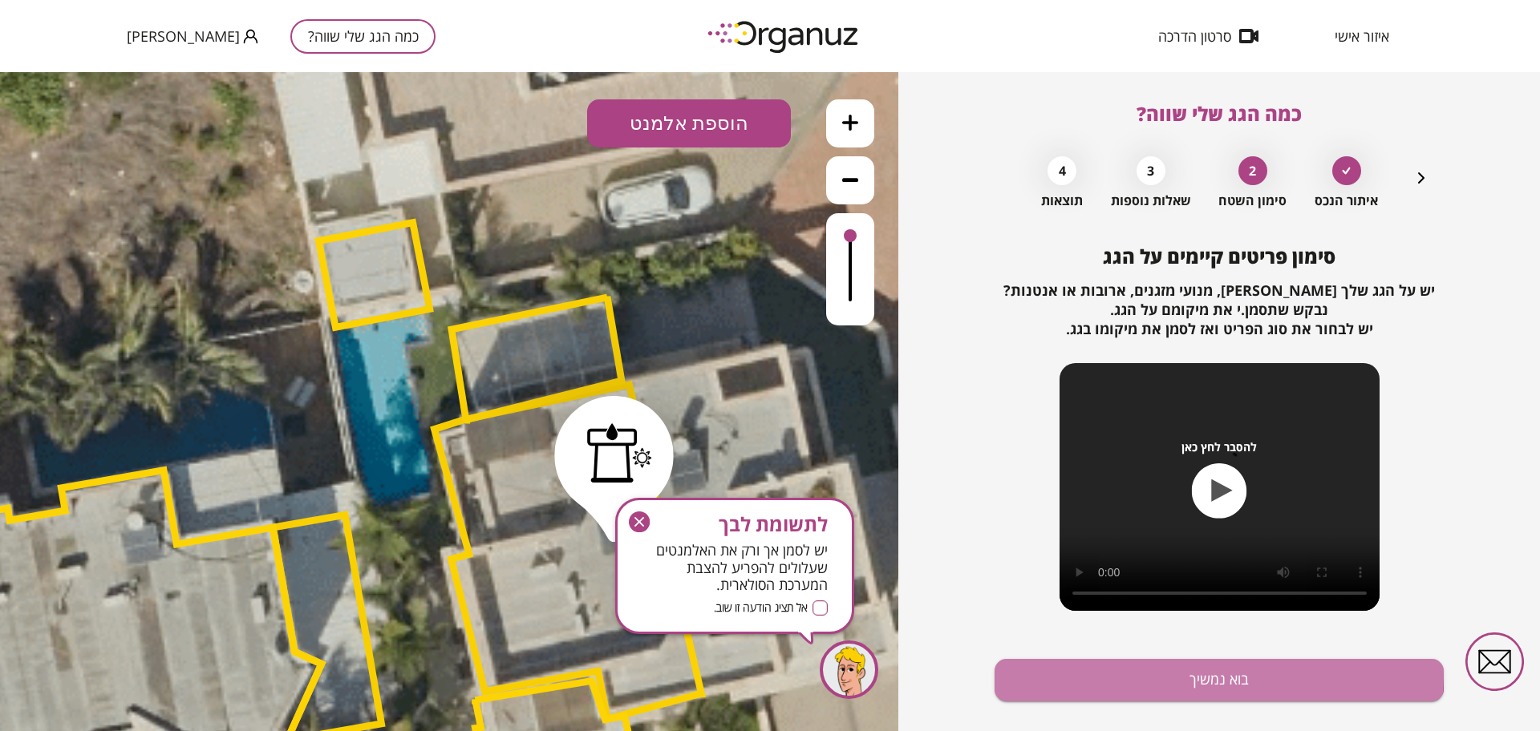
click at [1152, 672] on button "בוא נמשיך" at bounding box center [1218, 680] width 449 height 43
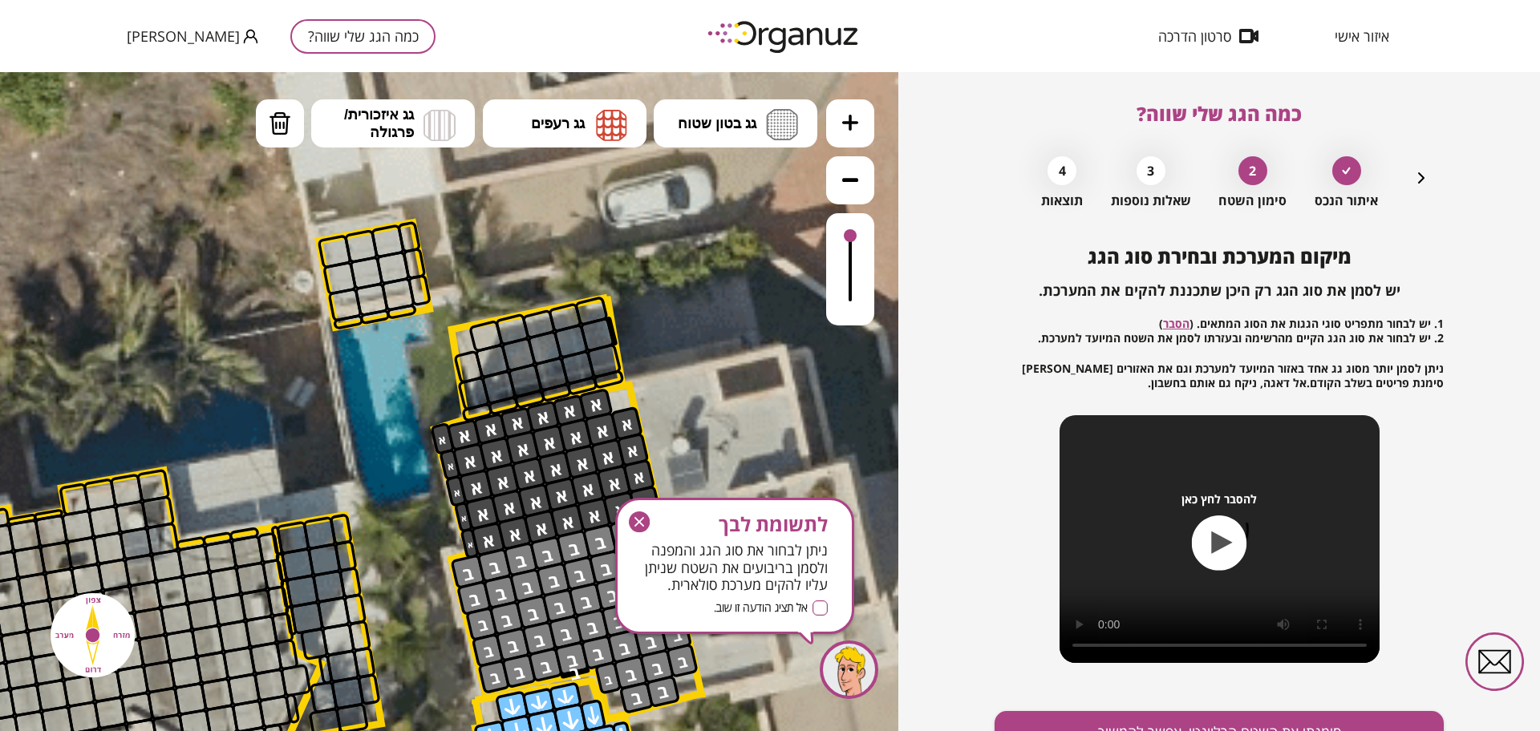
click at [343, 148] on ul "גג בטון שטוח מפלס א א מפלס ב ב מפלס ג ג גג רעפים רעפים צפון" at bounding box center [537, 125] width 562 height 52
click at [388, 126] on span "גג איזכורית/ פרגולה" at bounding box center [379, 123] width 70 height 35
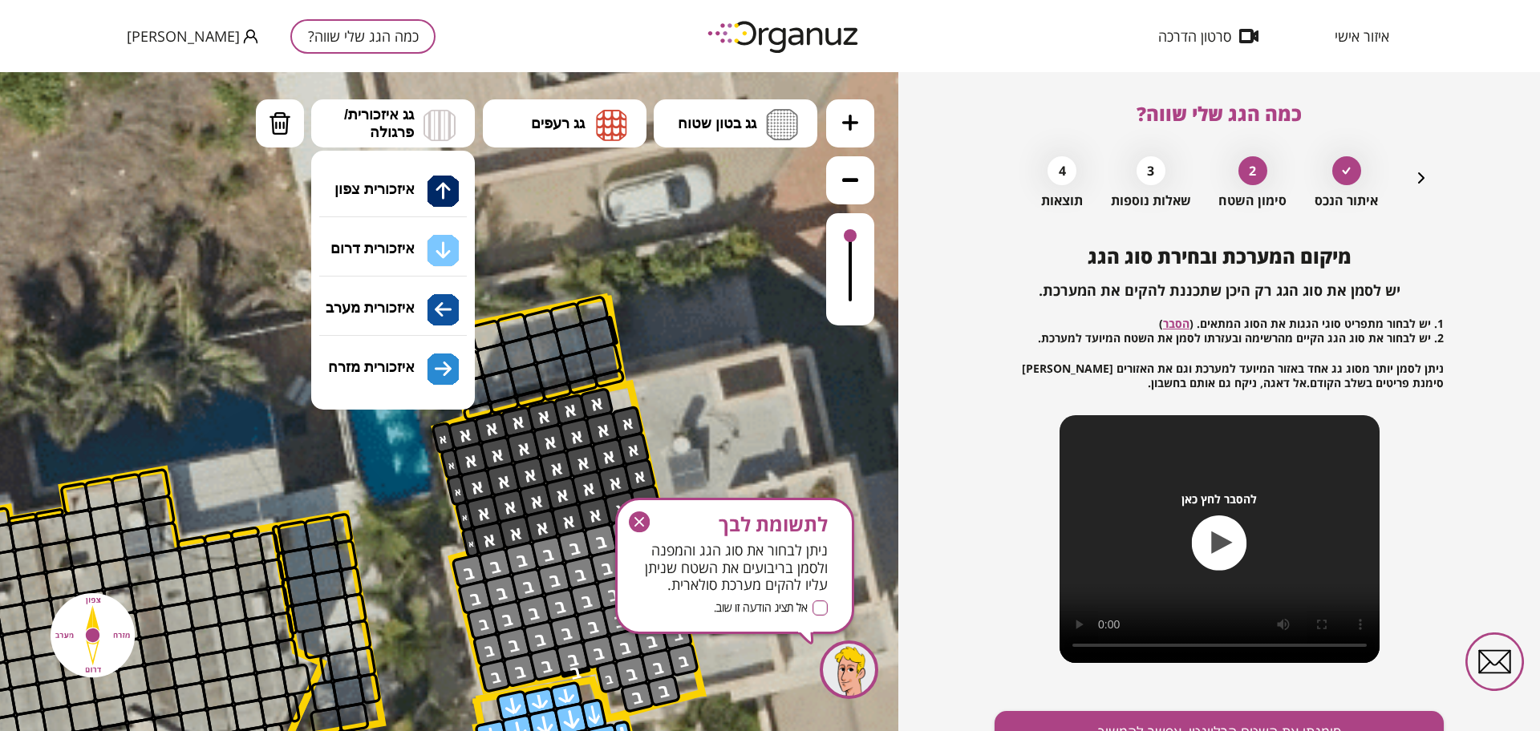
click at [395, 269] on div ".st0 { fill: #FFFFFF; } .st0 { fill: #FFFFFF; }" at bounding box center [449, 401] width 898 height 659
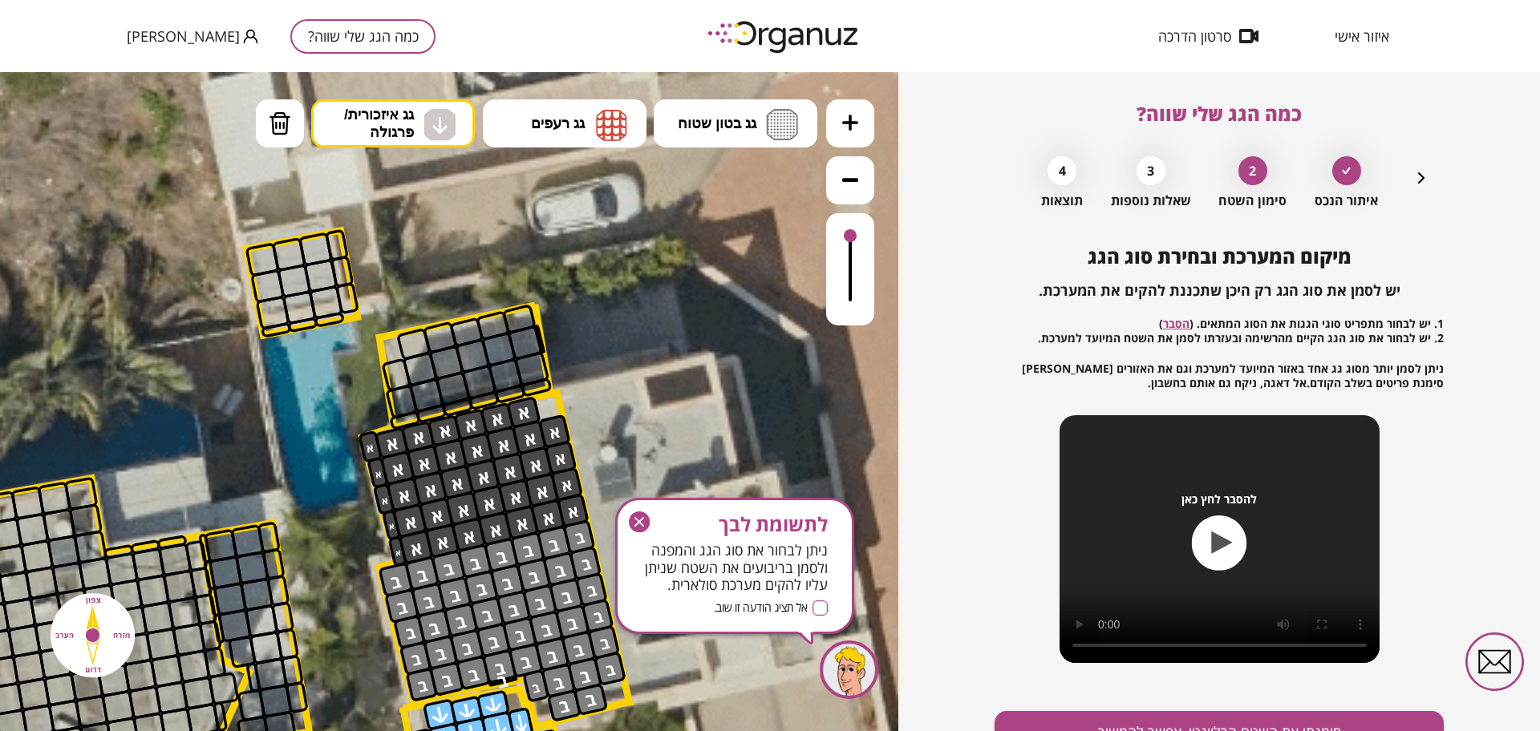
drag, startPoint x: 626, startPoint y: 375, endPoint x: 553, endPoint y: 383, distance: 72.7
click at [553, 383] on icon at bounding box center [319, 535] width 2923 height 2923
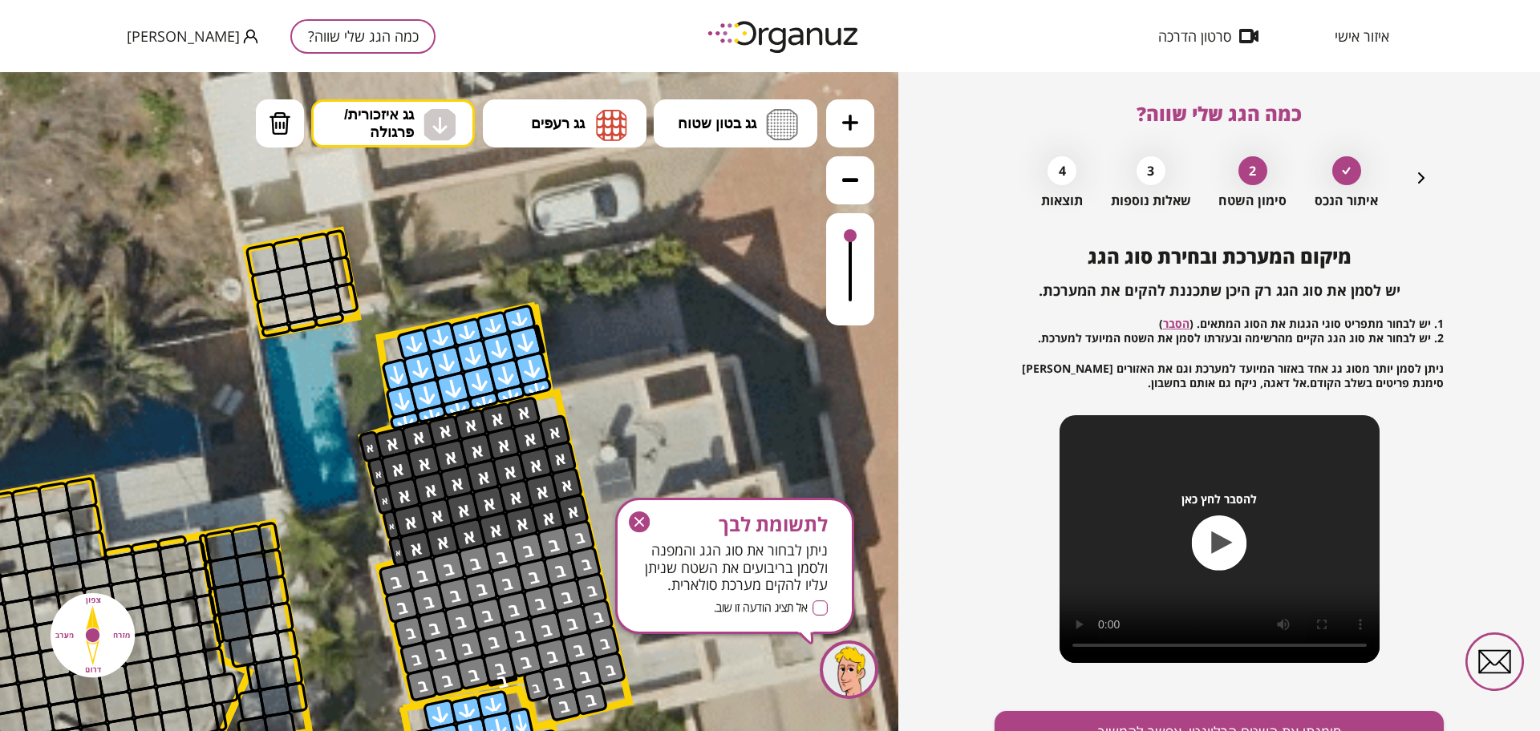
drag, startPoint x: 536, startPoint y: 384, endPoint x: 626, endPoint y: 352, distance: 96.1
click at [564, 341] on div ".st0 { fill: #FFFFFF; } .st0 { fill: #FFFFFF; }" at bounding box center [319, 535] width 2923 height 2923
click at [634, 524] on icon "button" at bounding box center [639, 522] width 21 height 21
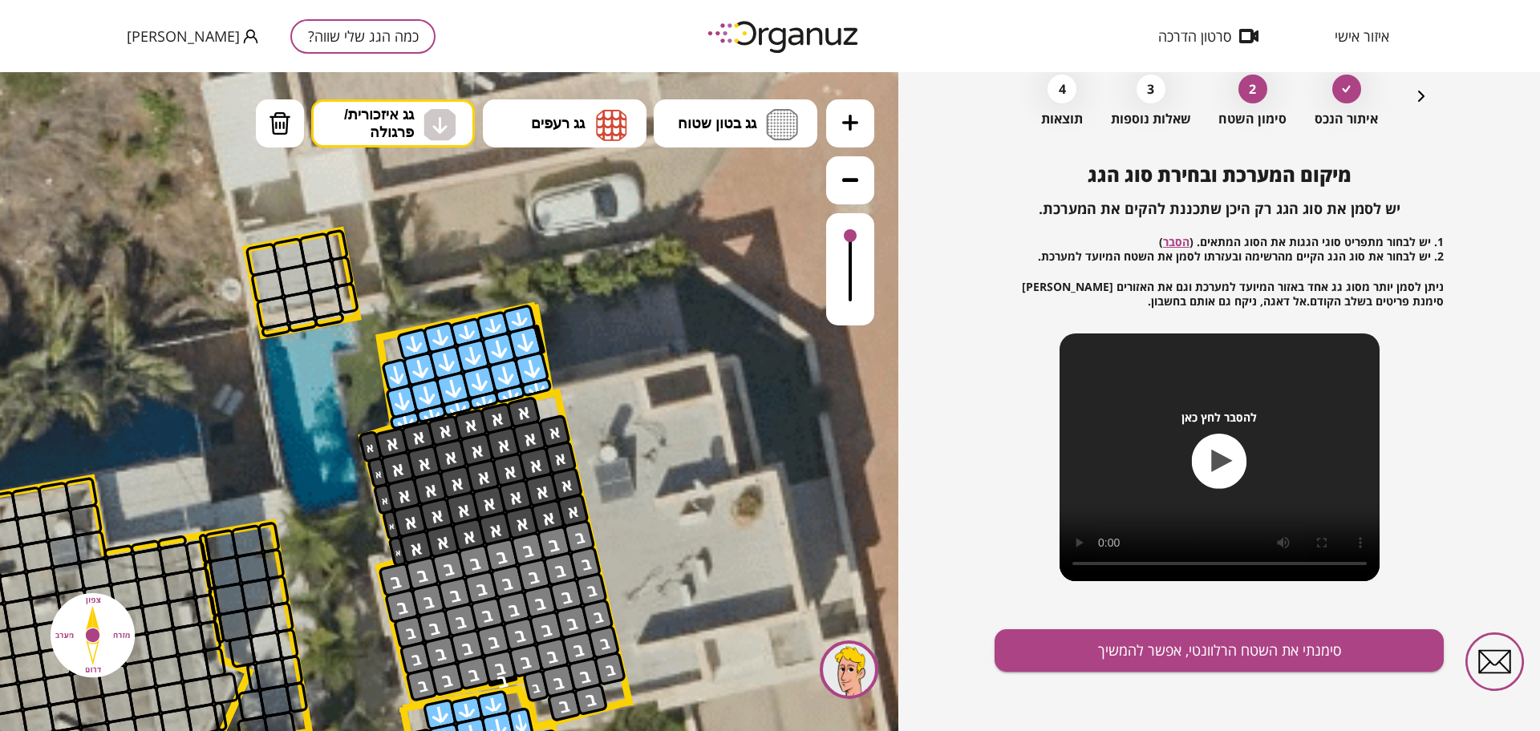
scroll to position [83, 0]
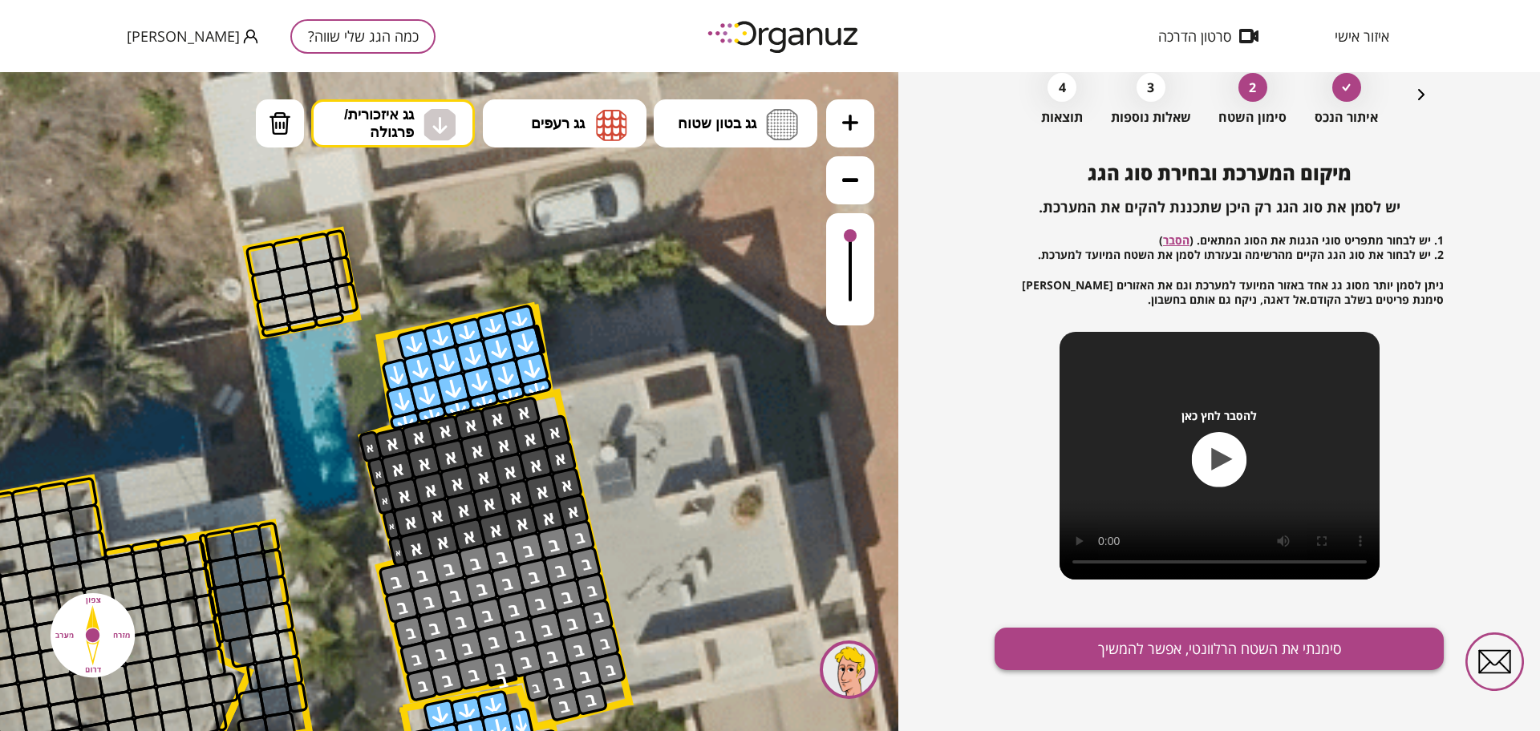
click at [1210, 651] on button "סימנתי את השטח הרלוונטי, אפשר להמשיך" at bounding box center [1218, 649] width 449 height 43
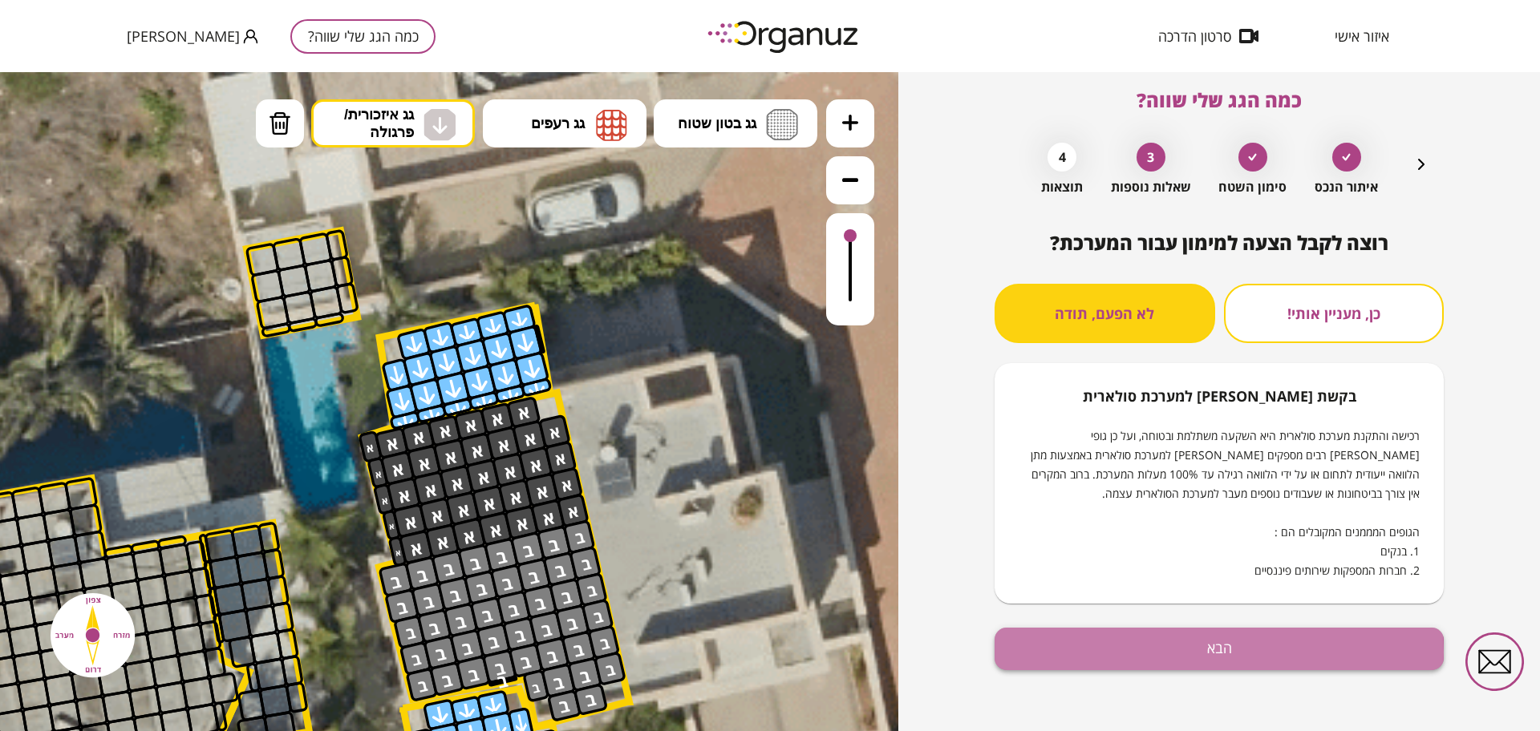
click at [1209, 654] on button "הבא" at bounding box center [1218, 649] width 449 height 43
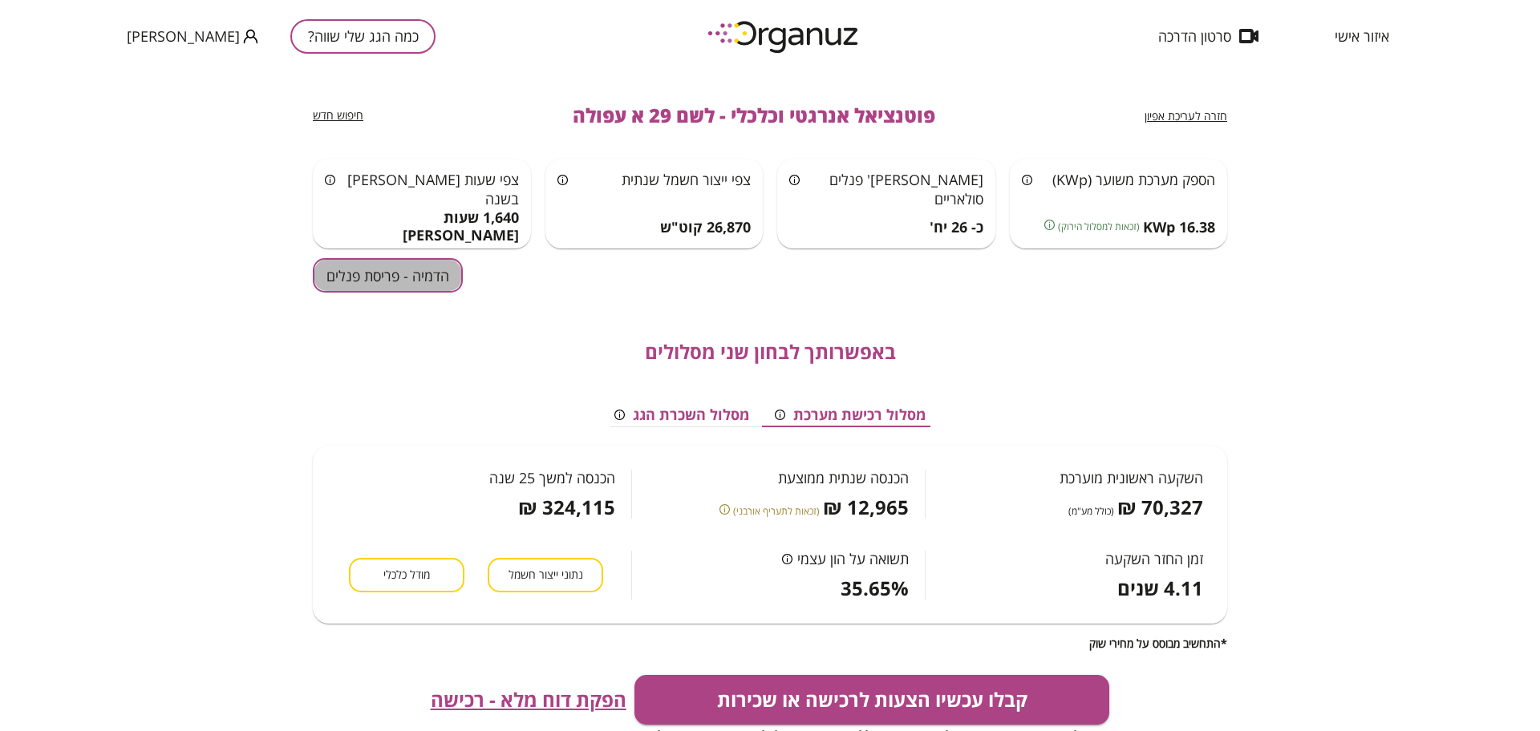
click at [379, 286] on button "הדמיה - פריסת פנלים" at bounding box center [388, 275] width 150 height 34
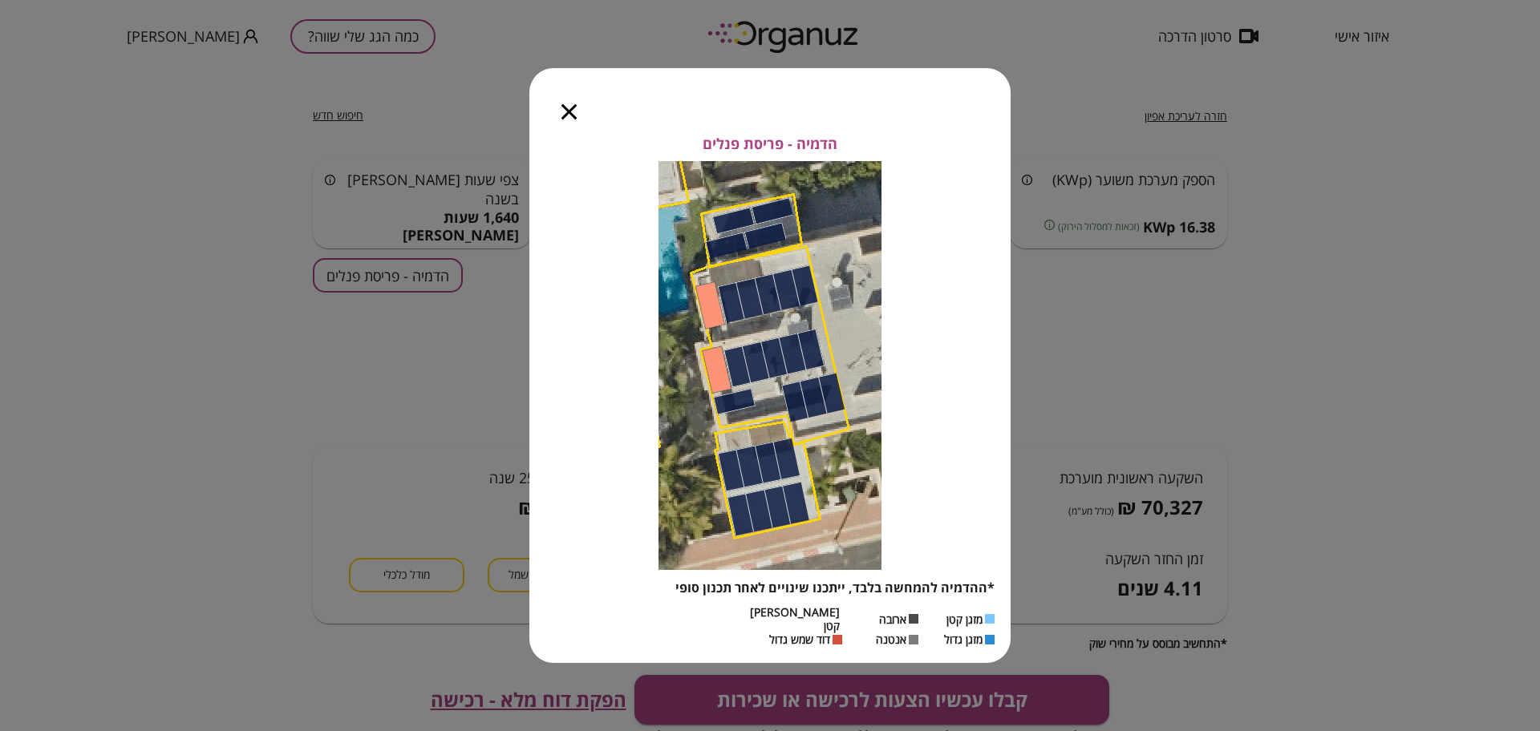
click at [565, 119] on icon "button" at bounding box center [568, 111] width 15 height 15
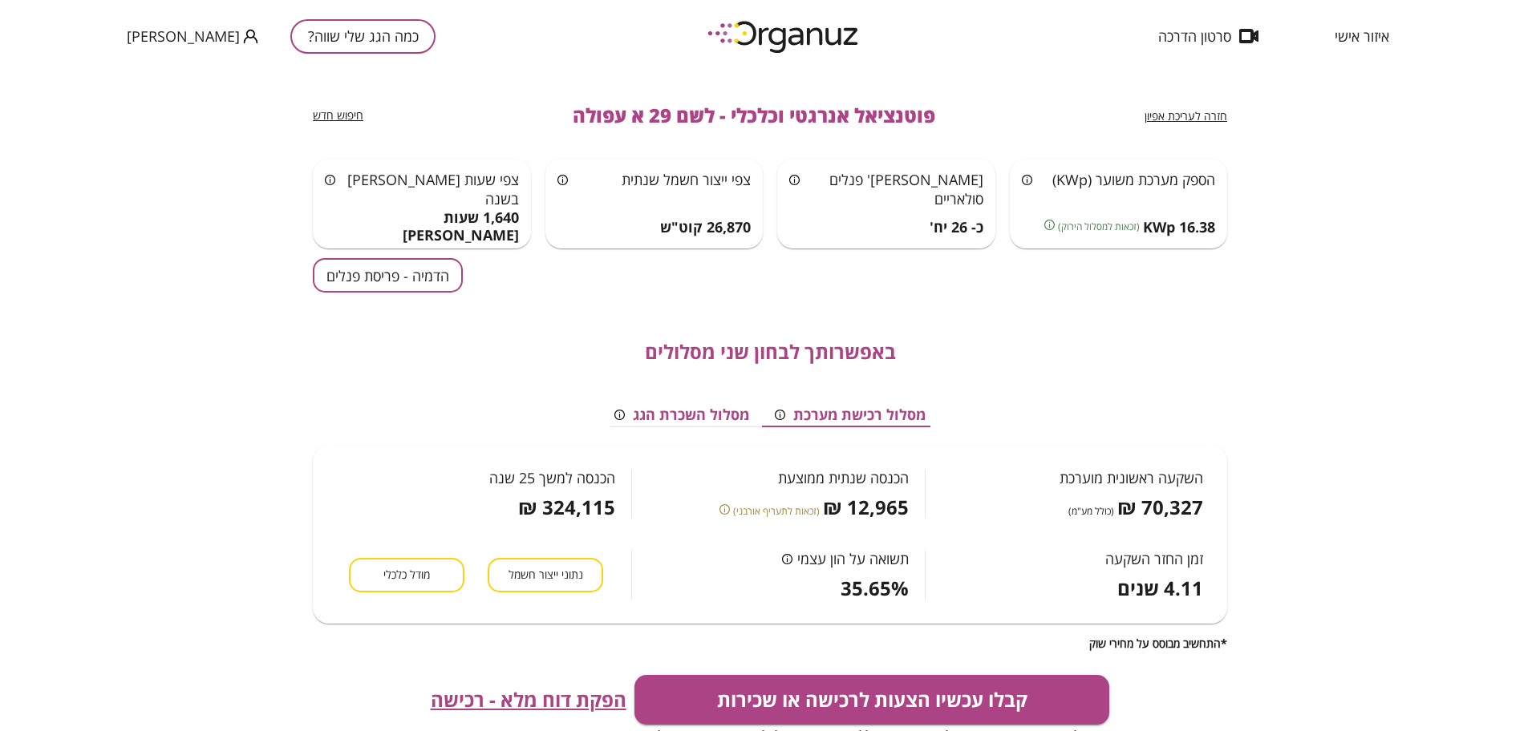
click at [1166, 117] on span "חזרה לעריכת אפיון" at bounding box center [1185, 115] width 83 height 15
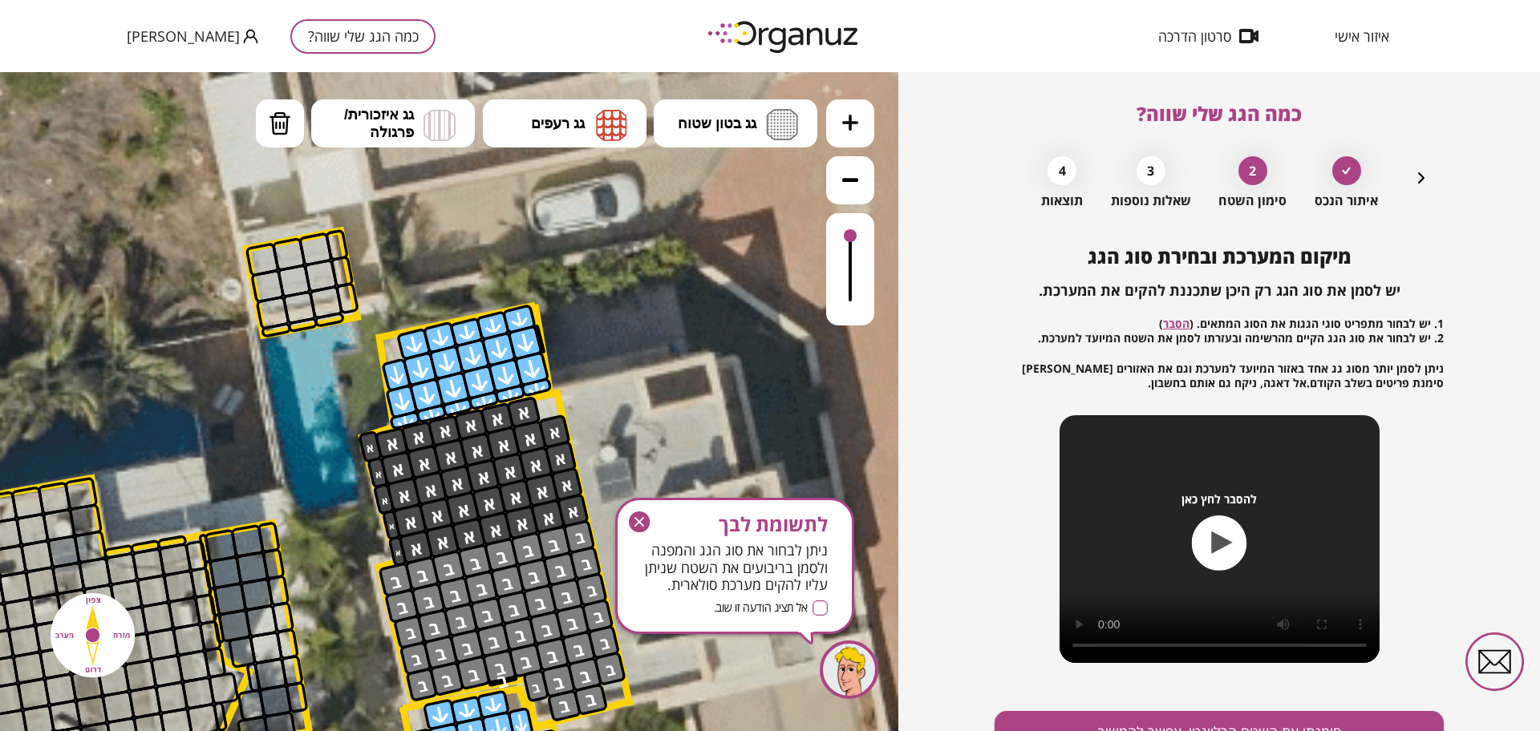
click at [1428, 177] on icon "button" at bounding box center [1421, 177] width 19 height 19
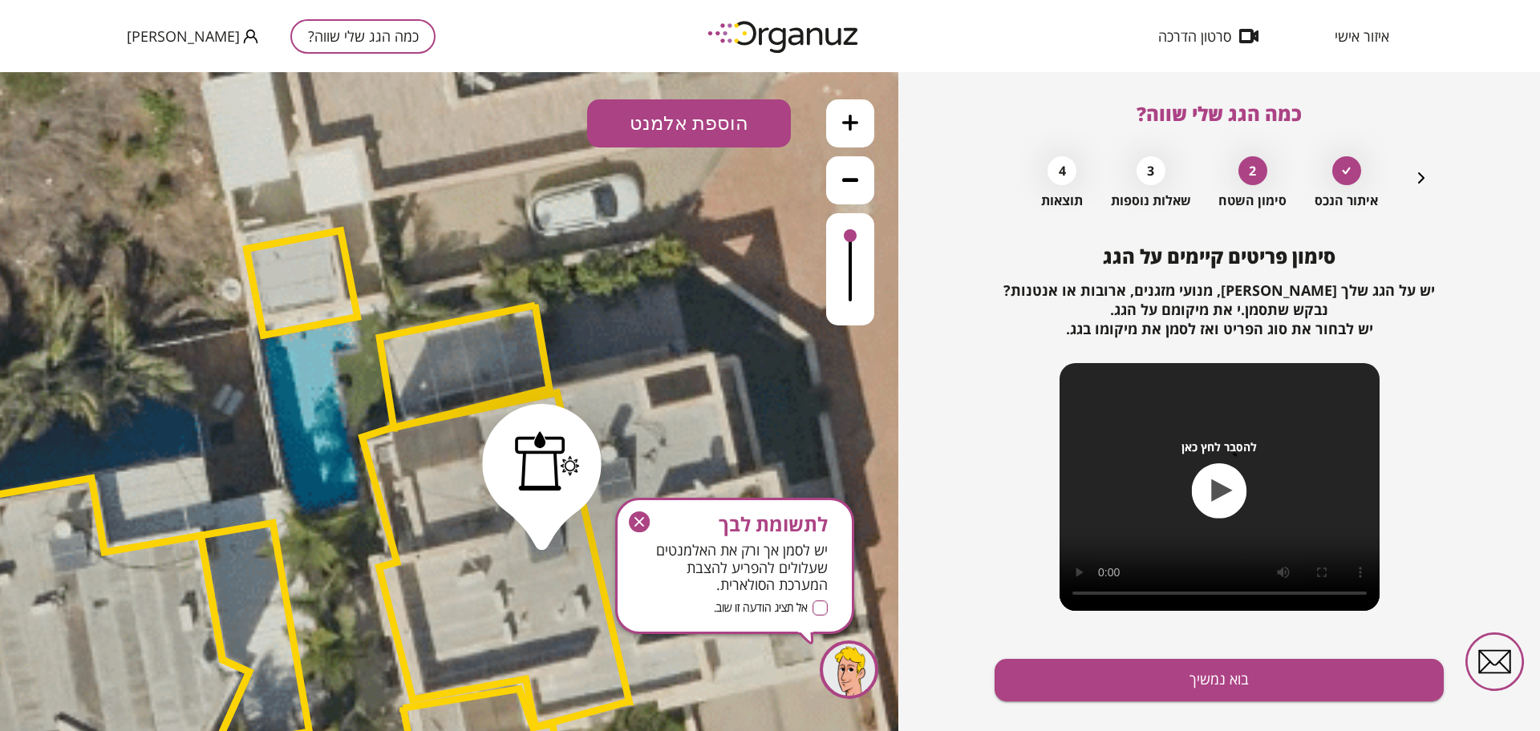
click at [557, 458] on div at bounding box center [547, 460] width 65 height 59
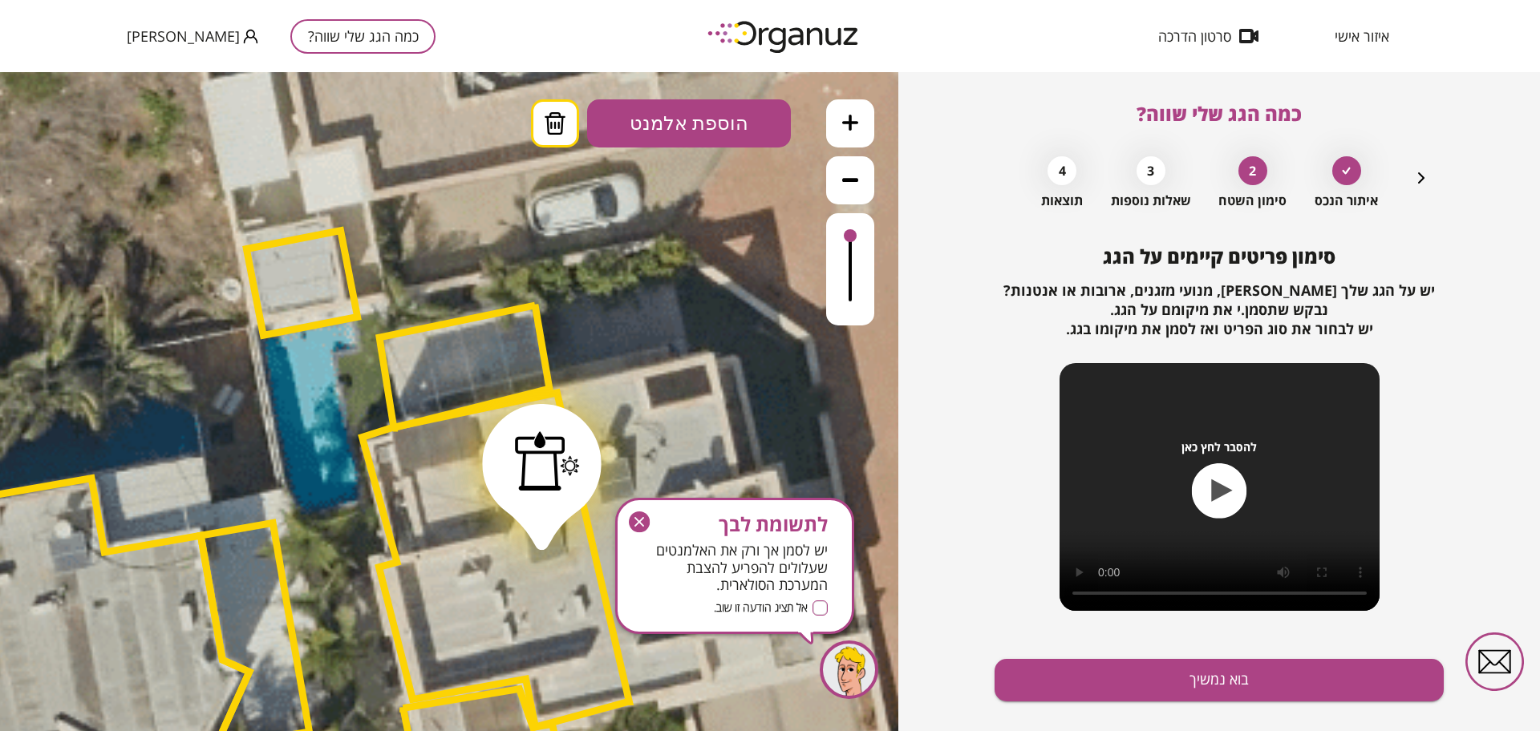
click at [561, 130] on icon at bounding box center [555, 123] width 24 height 22
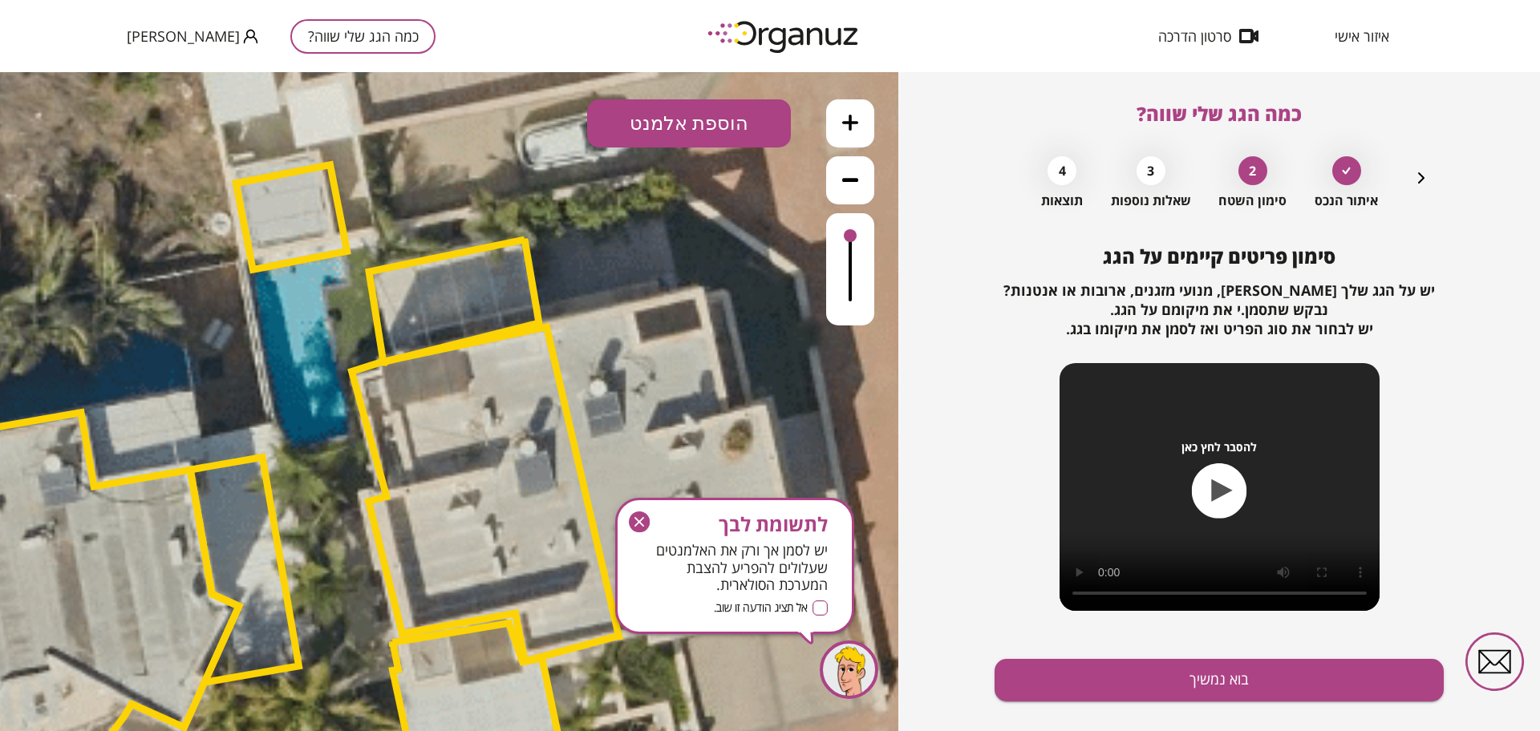
drag, startPoint x: 750, startPoint y: 427, endPoint x: 739, endPoint y: 361, distance: 66.6
click at [739, 361] on icon at bounding box center [309, 470] width 2923 height 2923
click at [638, 525] on icon "button" at bounding box center [639, 522] width 21 height 21
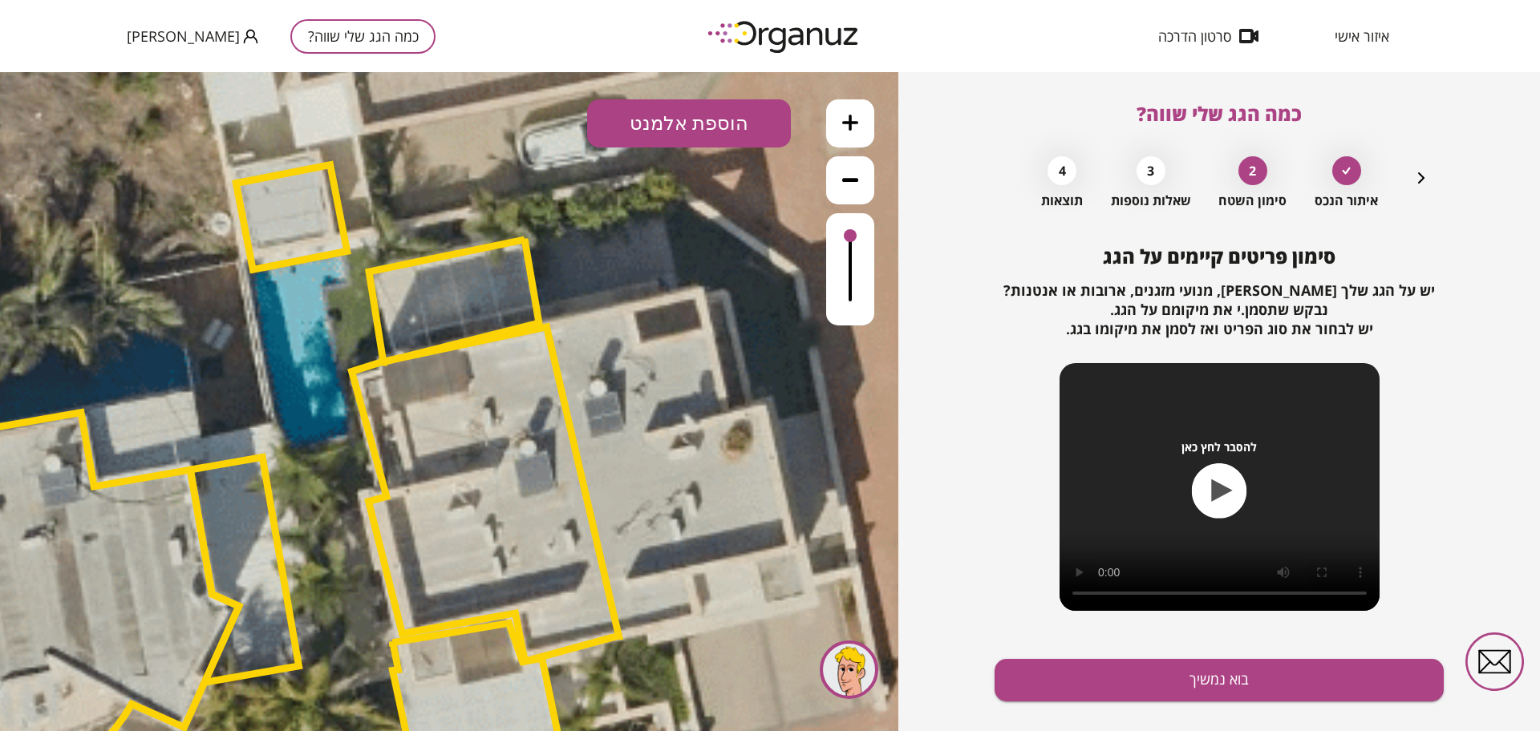
click at [668, 119] on button "הוספת אלמנט" at bounding box center [689, 123] width 204 height 48
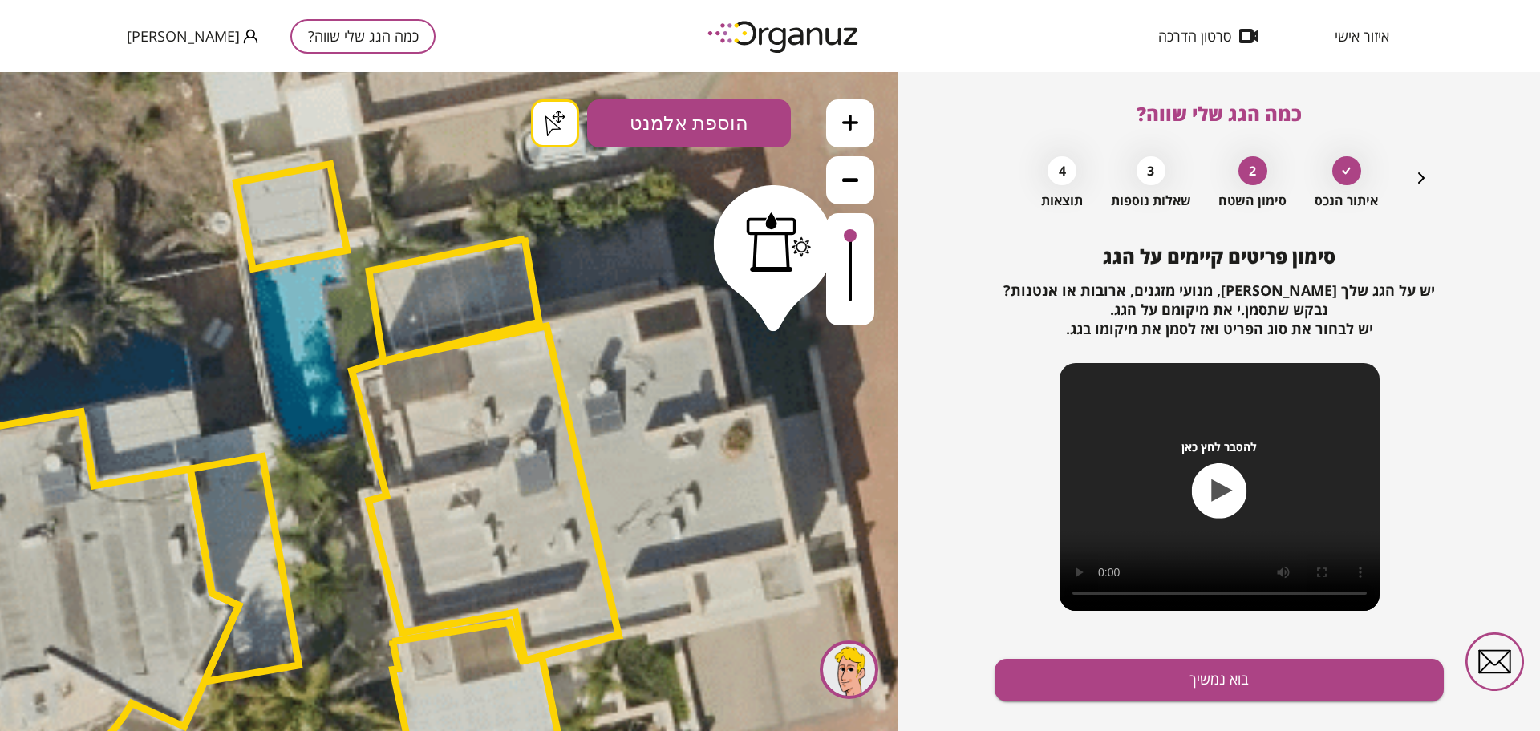
click at [773, 317] on div ".st0 { fill: #FFFFFF; } .st0 { fill: #FFFFFF; }" at bounding box center [449, 401] width 898 height 659
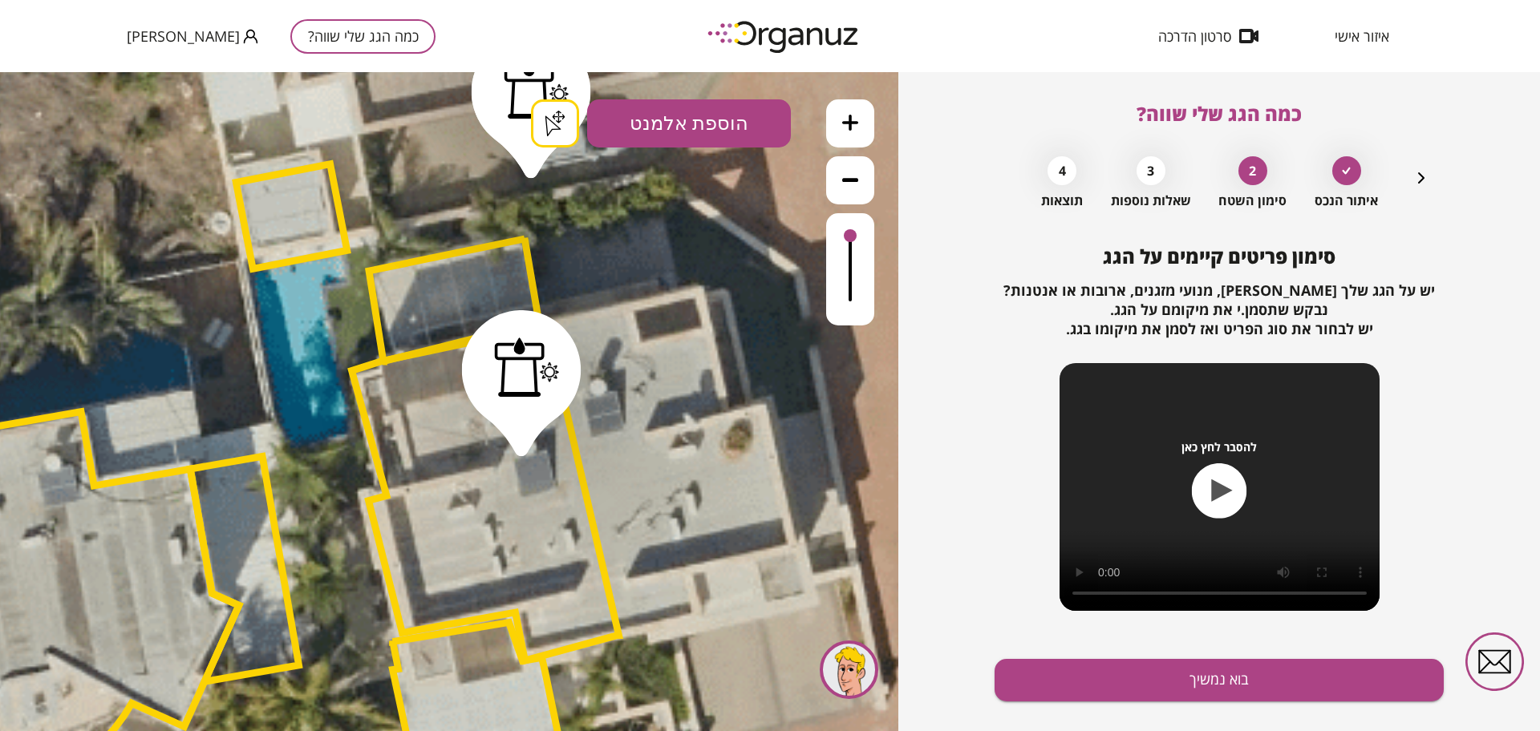
click at [556, 115] on div ".st0 { fill: #FFFFFF; } .st0 { fill: #FFFFFF; }" at bounding box center [449, 401] width 898 height 659
click at [528, 113] on div at bounding box center [536, 88] width 65 height 59
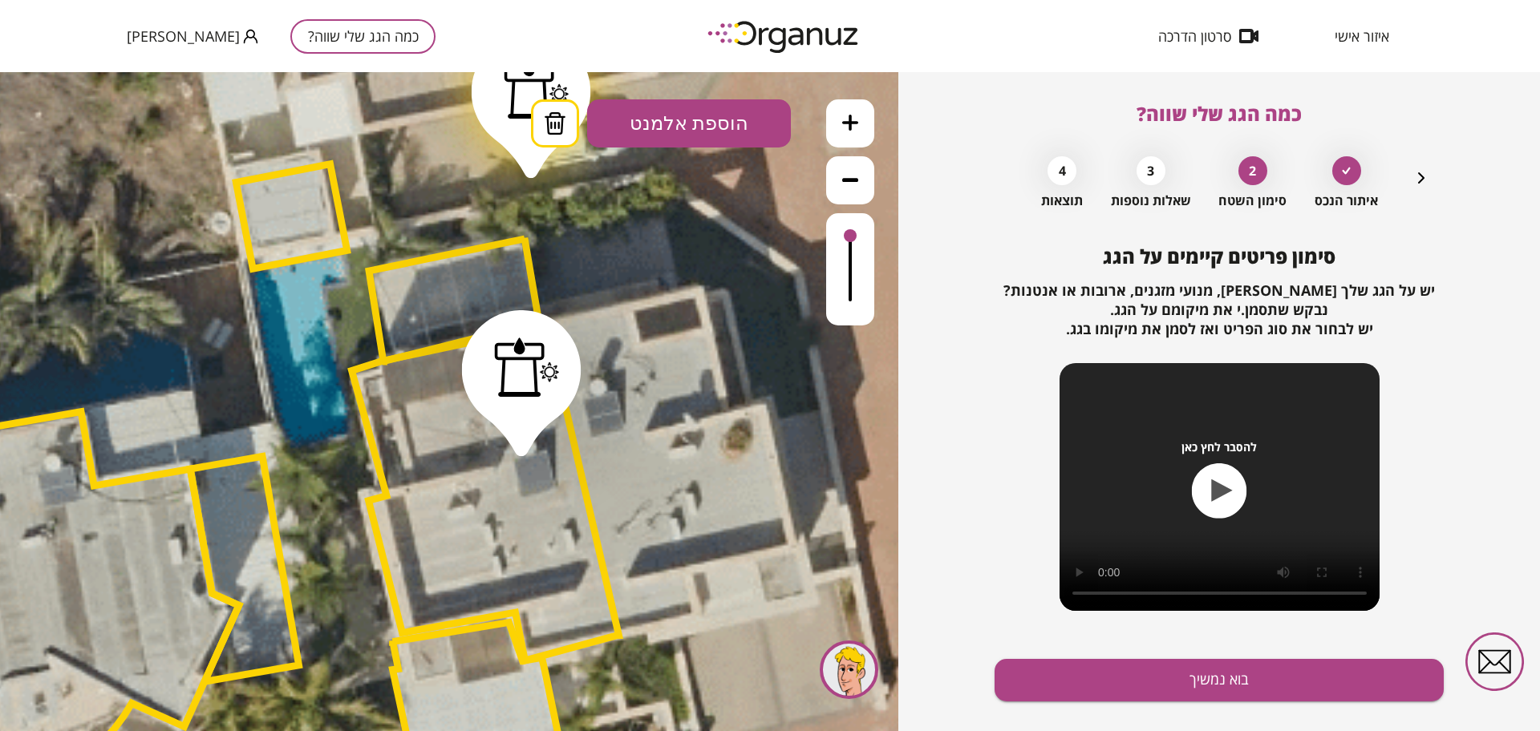
click at [551, 120] on icon at bounding box center [555, 123] width 24 height 22
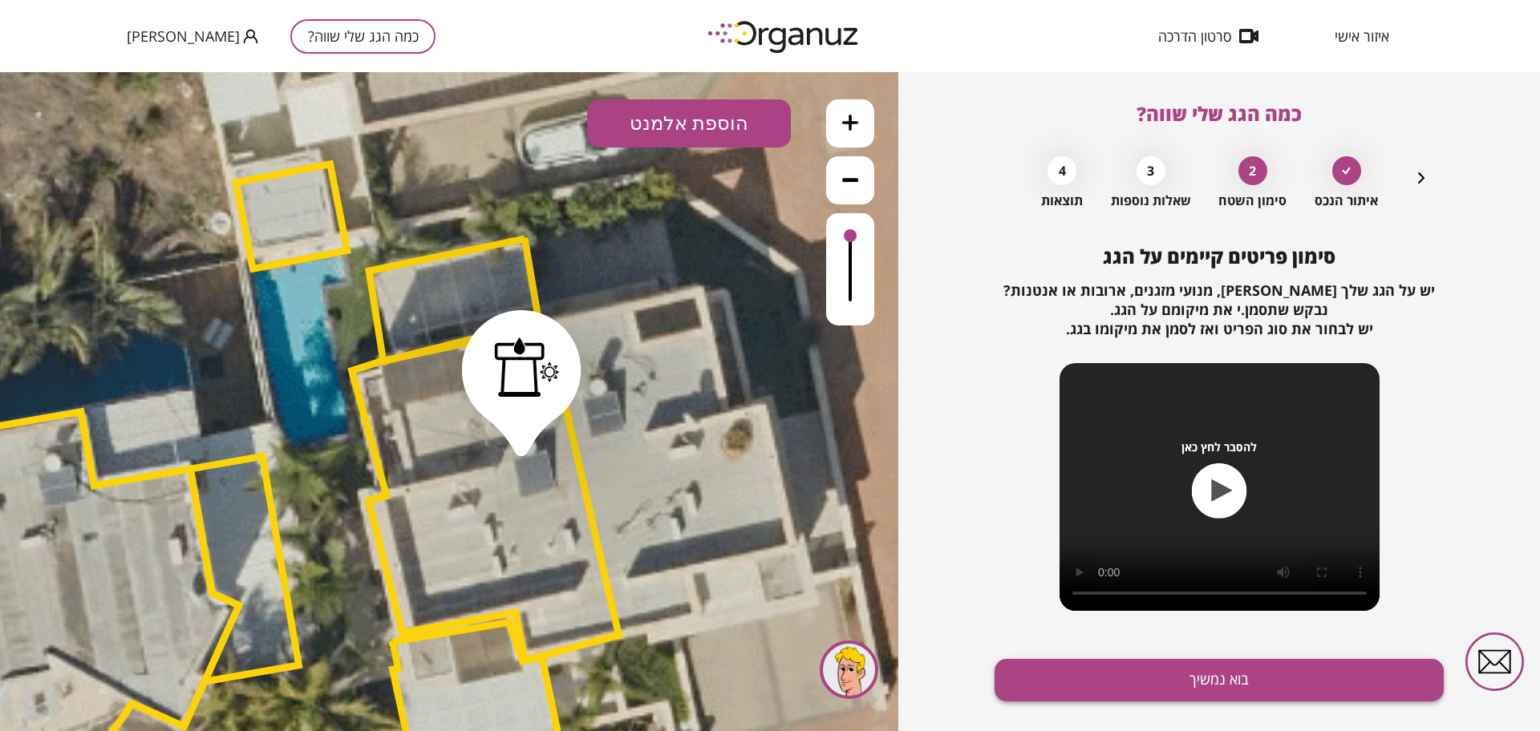
click at [1187, 687] on button "בוא נמשיך" at bounding box center [1218, 680] width 449 height 43
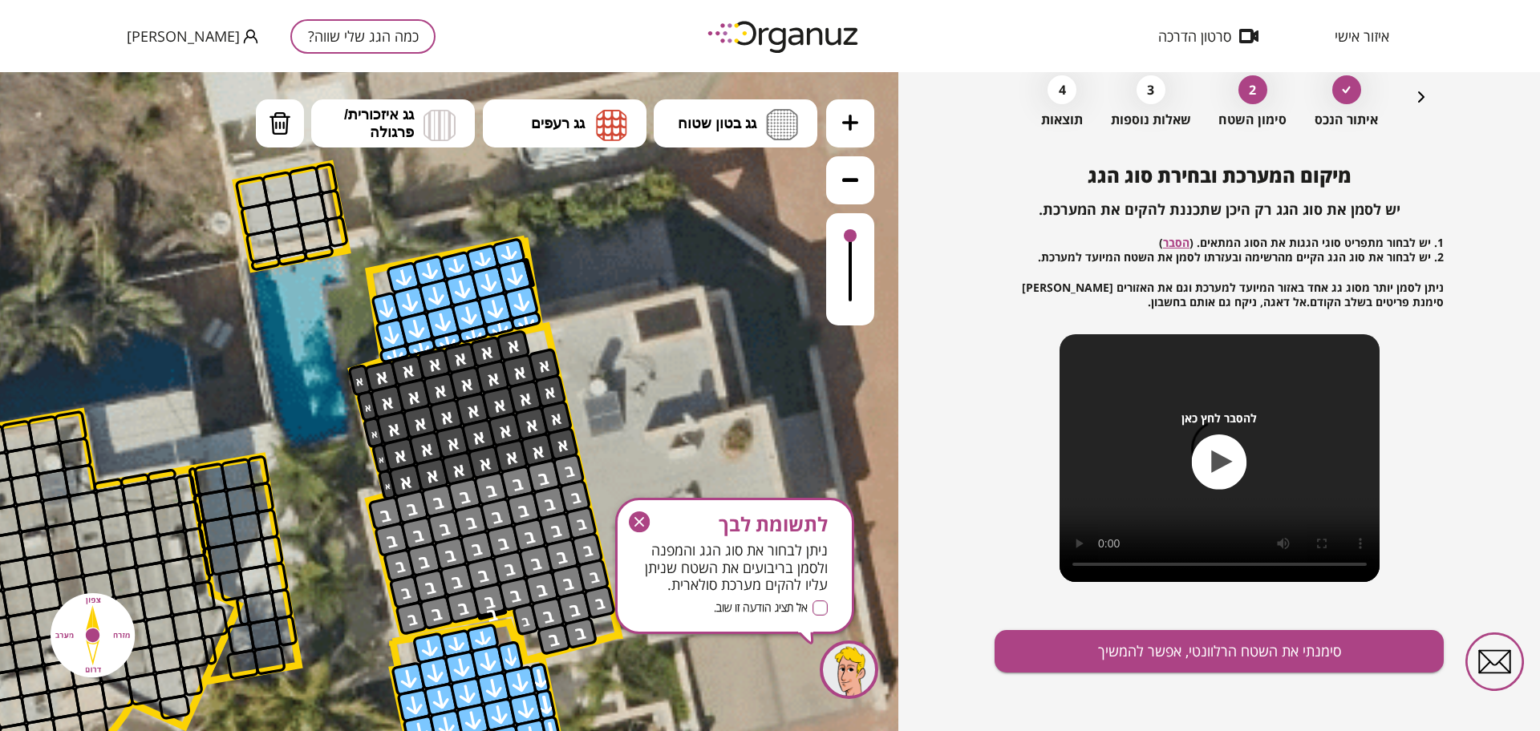
scroll to position [83, 0]
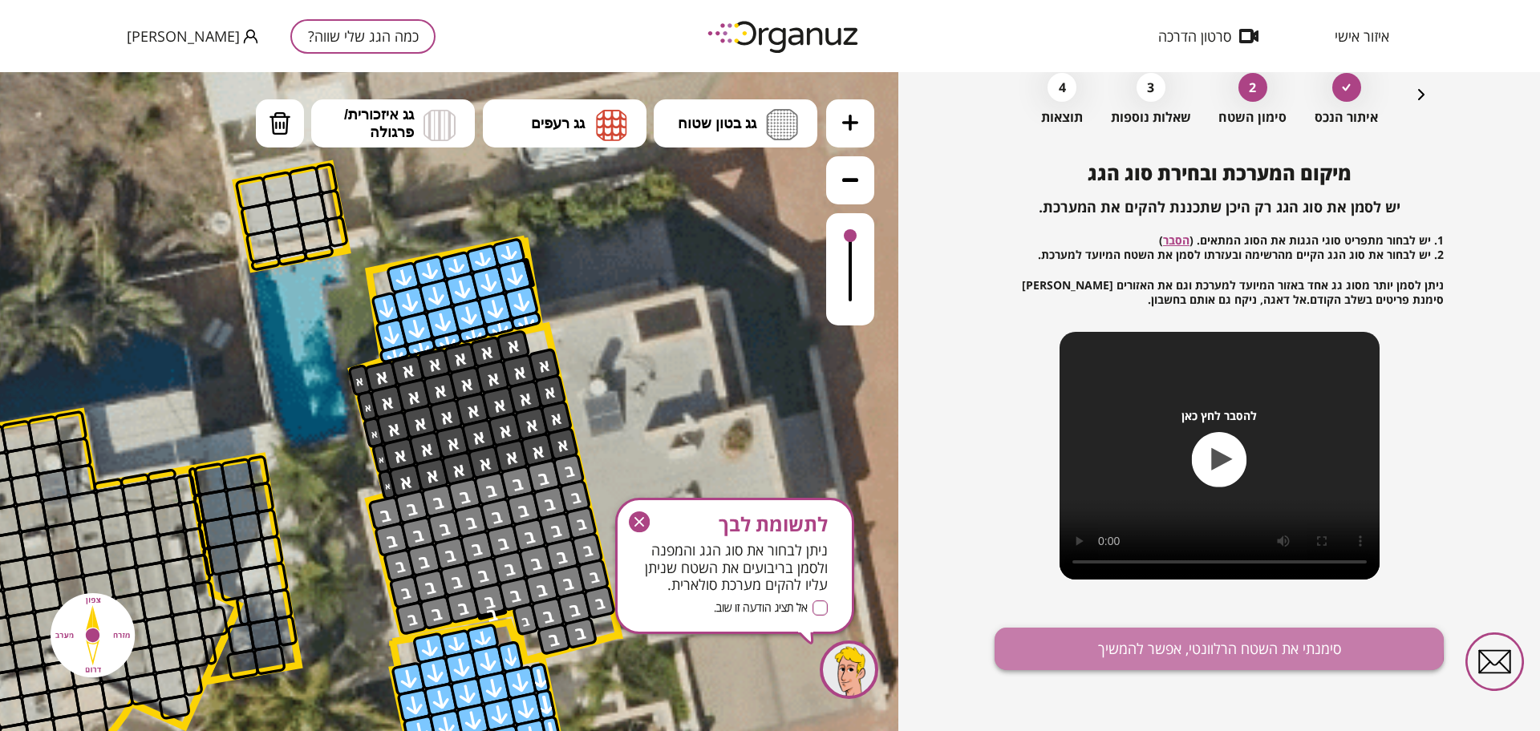
click at [1189, 645] on button "סימנתי את השטח הרלוונטי, אפשר להמשיך" at bounding box center [1218, 649] width 449 height 43
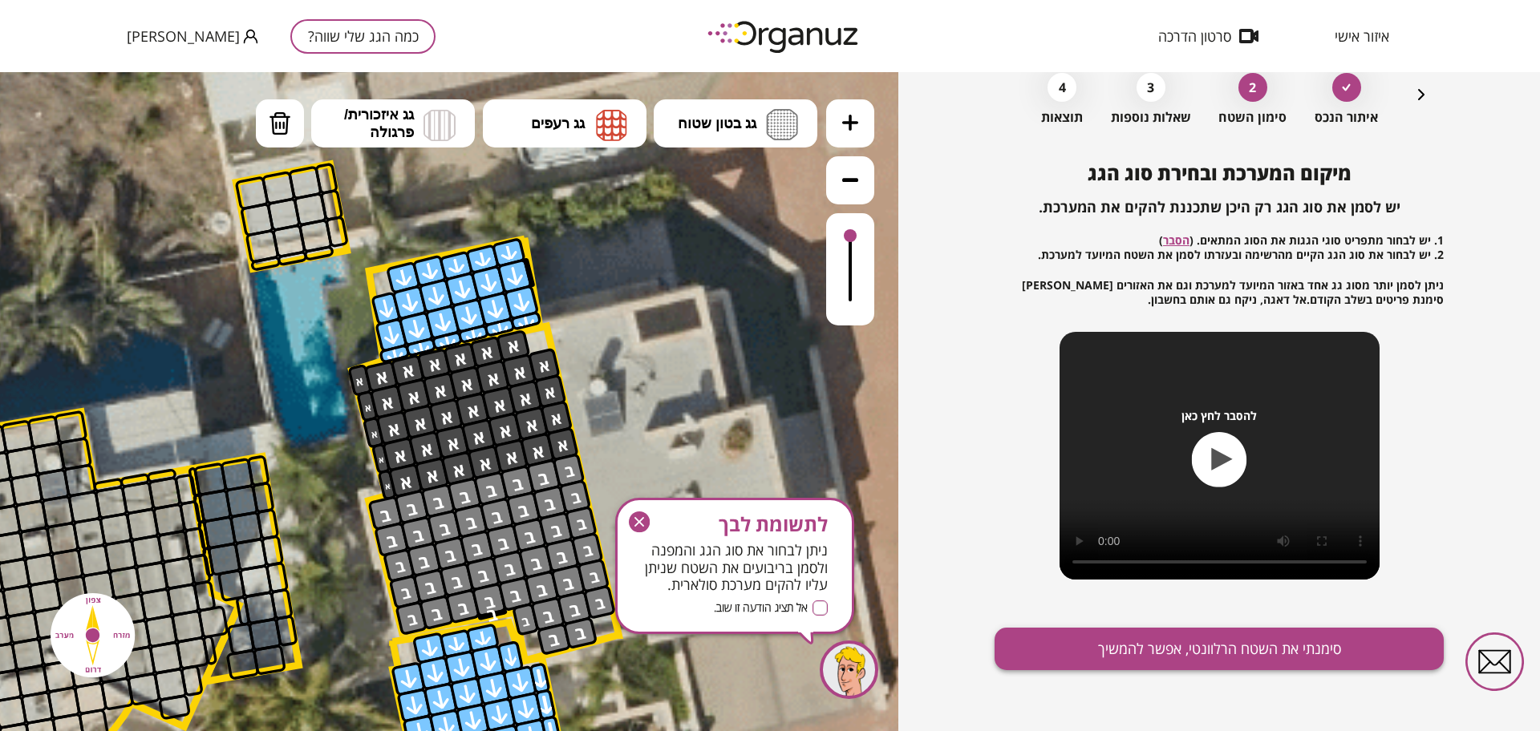
scroll to position [14, 0]
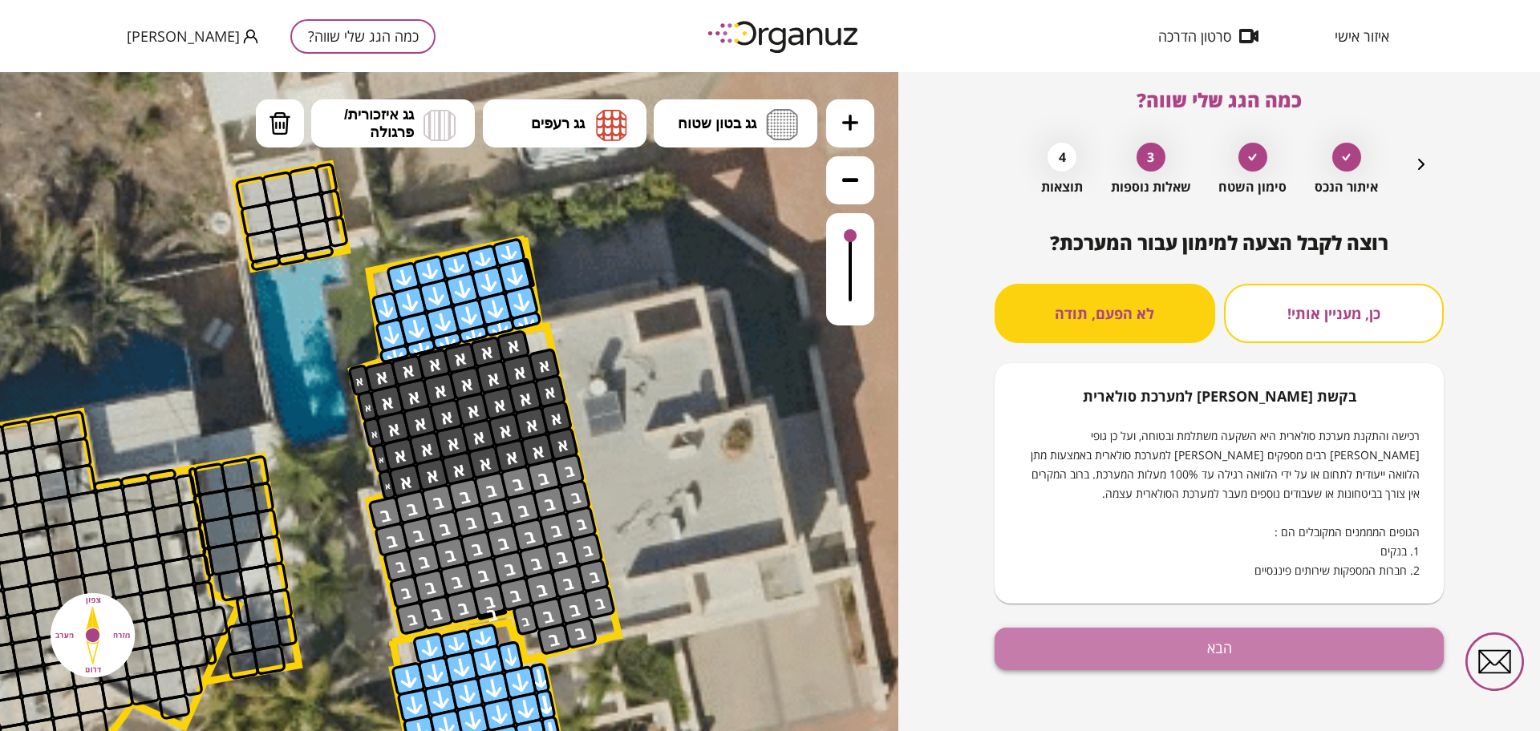
click at [1246, 652] on button "הבא" at bounding box center [1218, 649] width 449 height 43
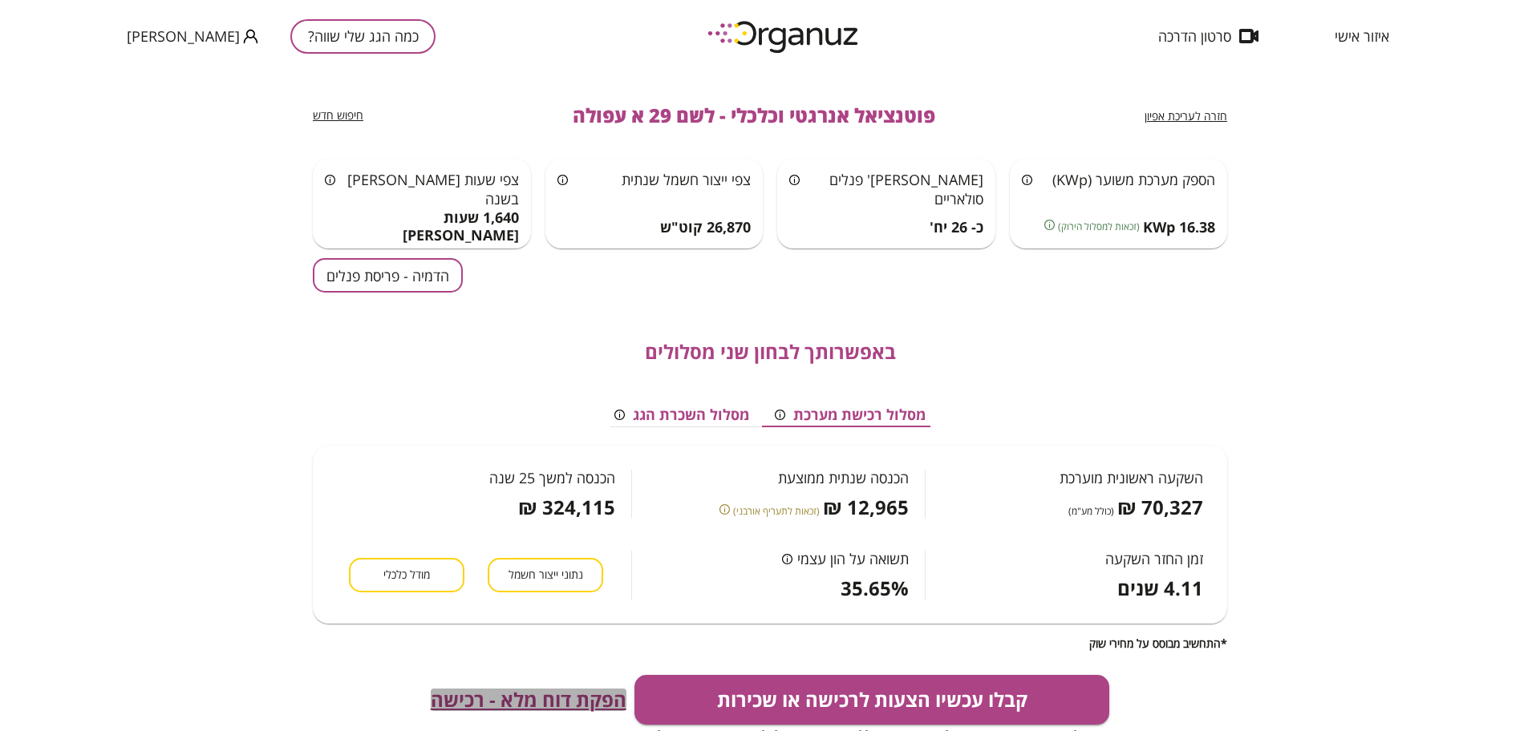
click at [525, 695] on span "הפקת דוח מלא - רכישה" at bounding box center [529, 700] width 196 height 22
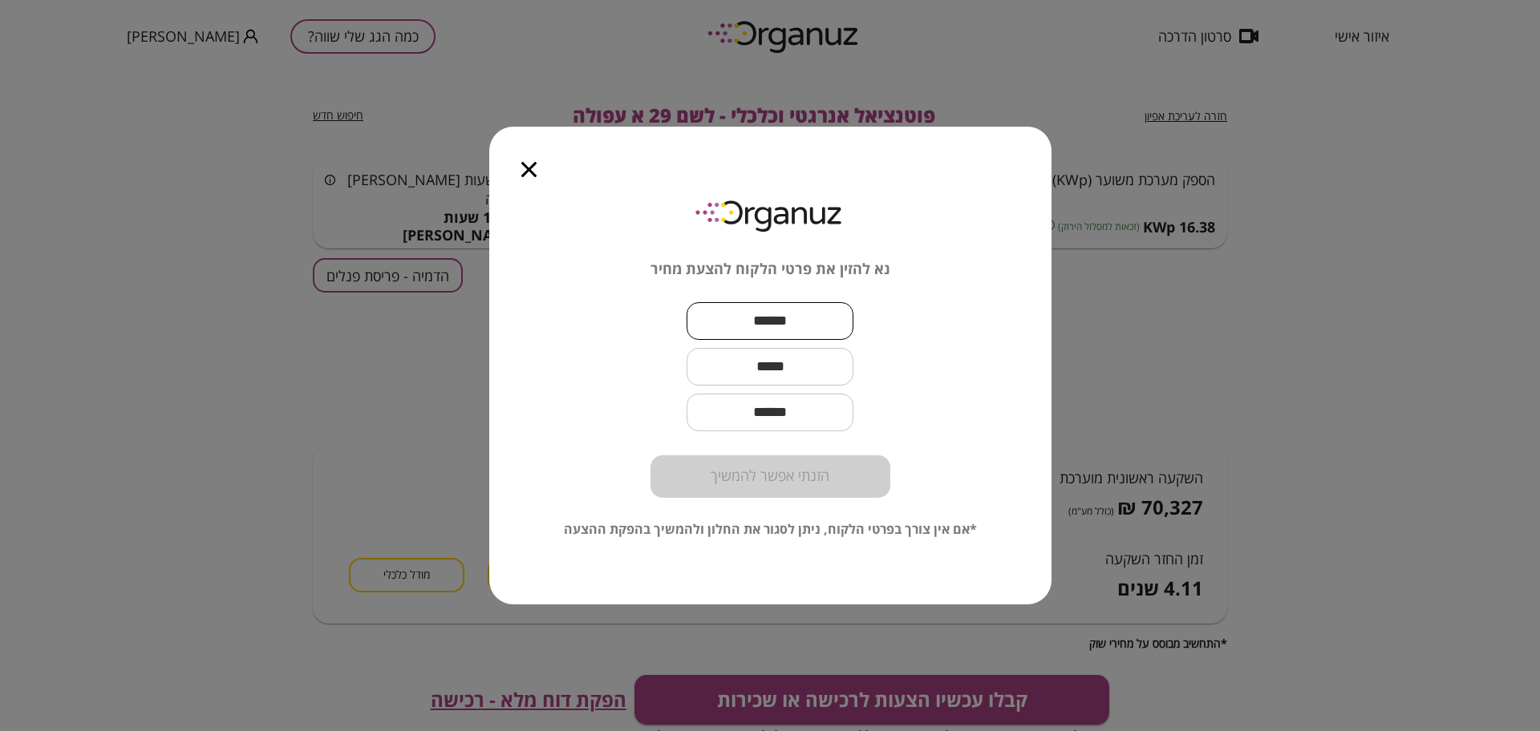
click at [806, 316] on input "text" at bounding box center [770, 321] width 167 height 47
paste input "**********"
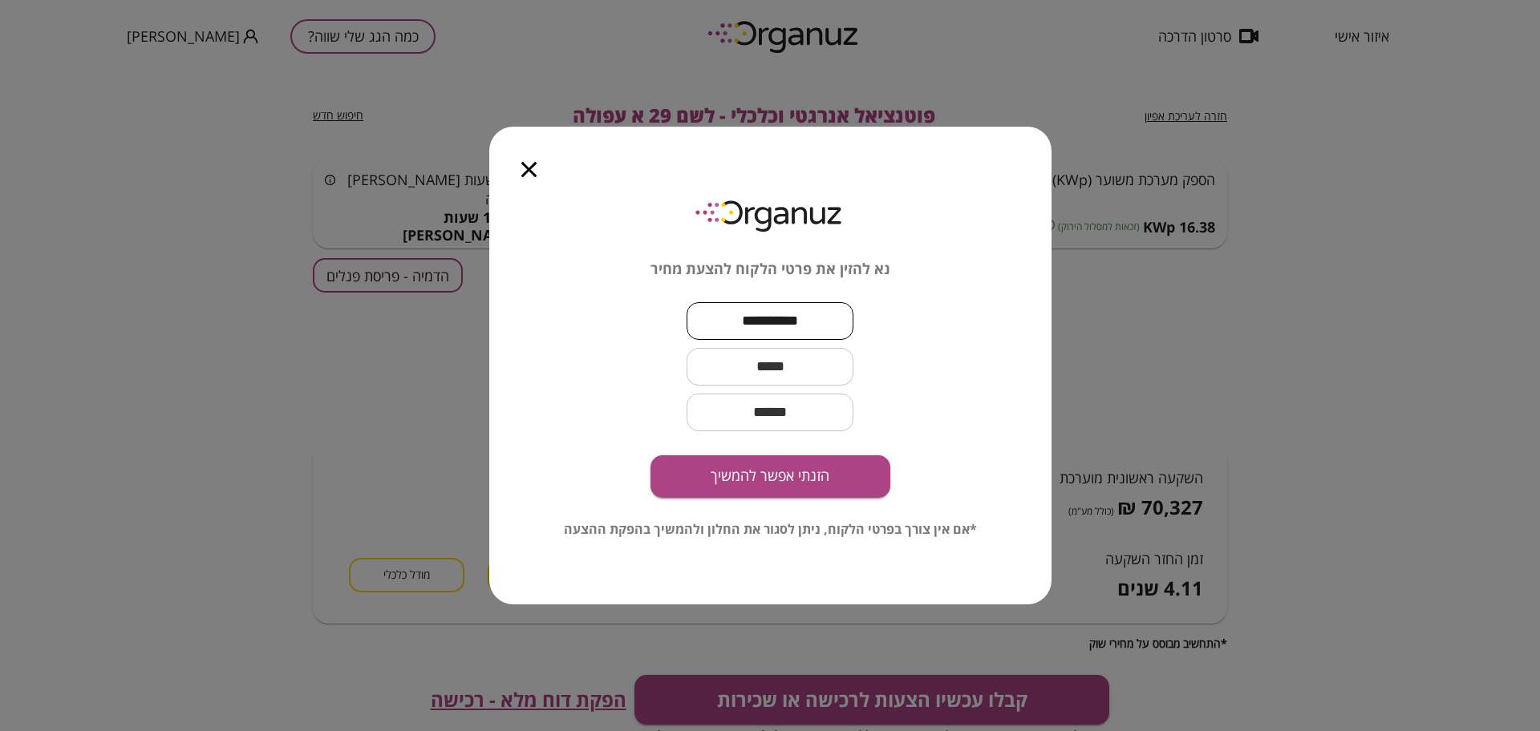
type input "**********"
click at [851, 358] on input "text" at bounding box center [770, 366] width 167 height 47
paste input "**********"
type input "**********"
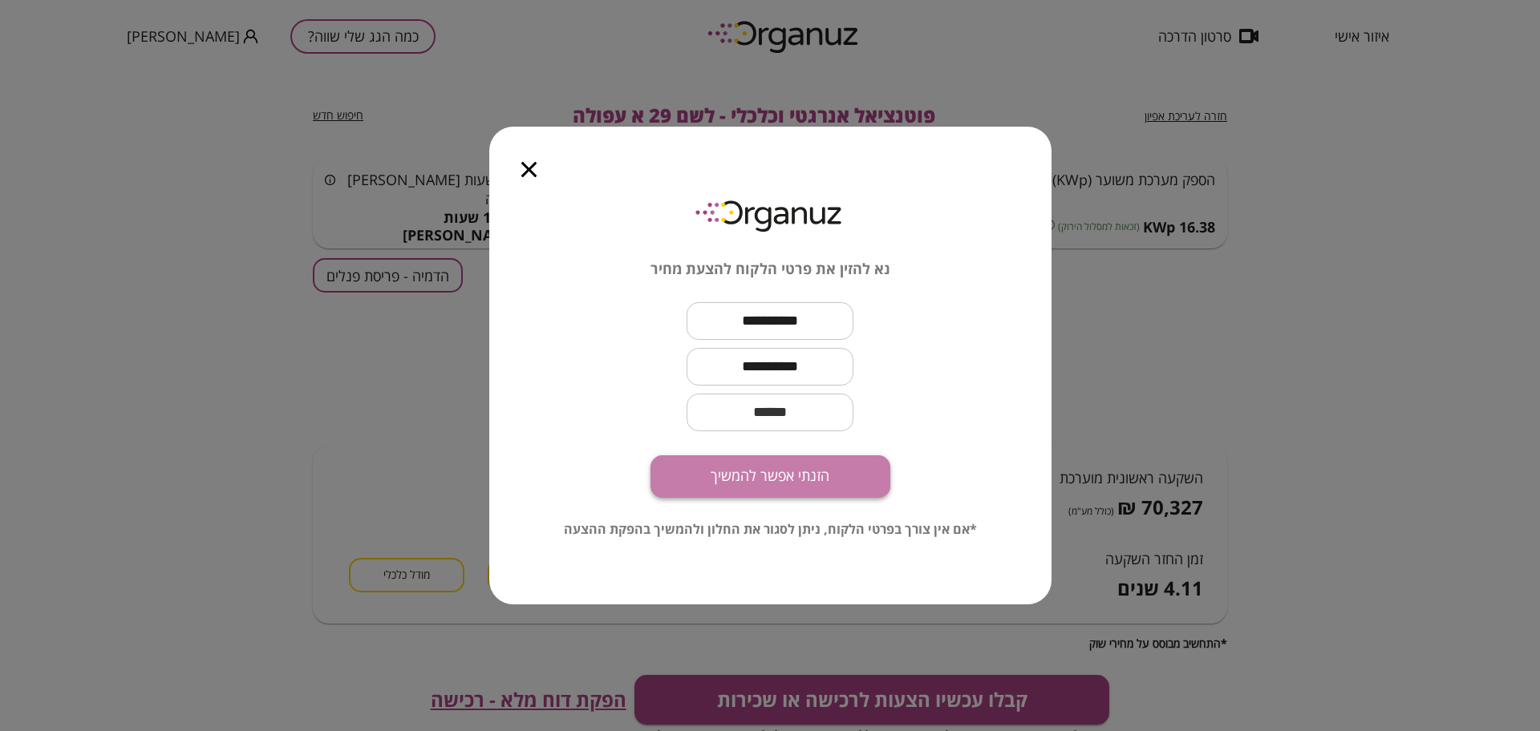
click at [812, 471] on button "הזנתי אפשר להמשיך" at bounding box center [770, 477] width 240 height 43
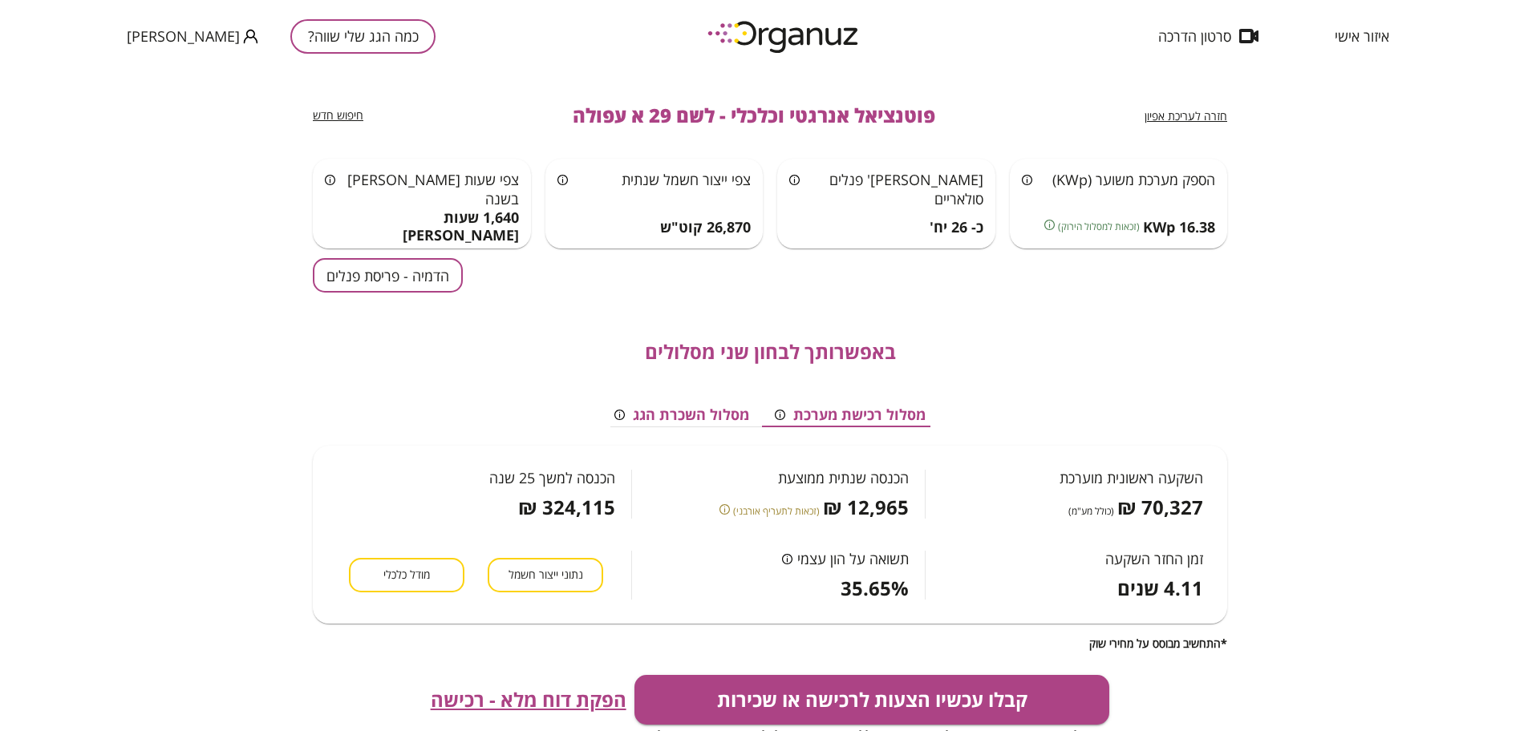
click at [397, 581] on span "מודל כלכלי" at bounding box center [406, 575] width 47 height 15
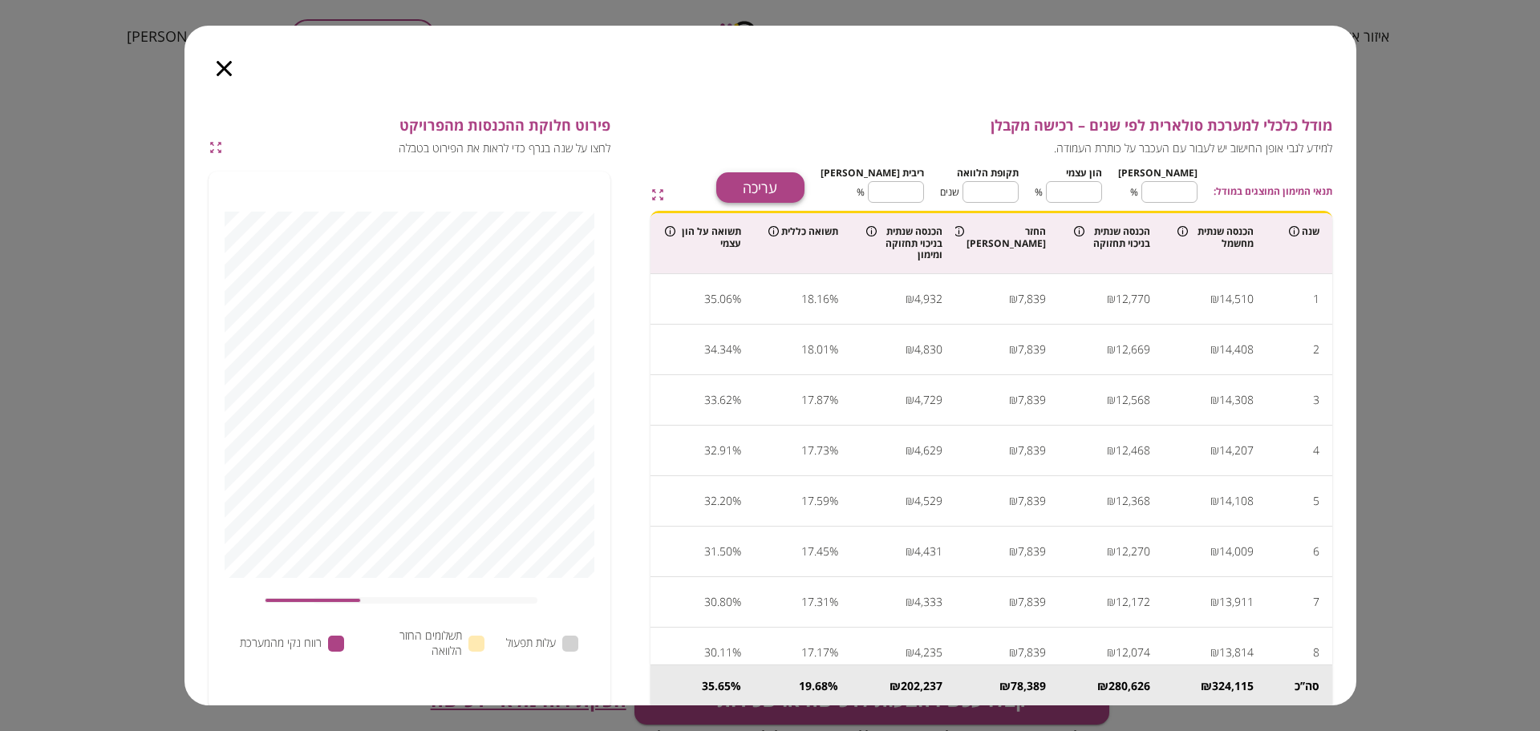
click at [804, 178] on button "עריכה" at bounding box center [760, 187] width 88 height 30
click at [1188, 197] on input "**" at bounding box center [1169, 192] width 56 height 43
type input "*"
type input "***"
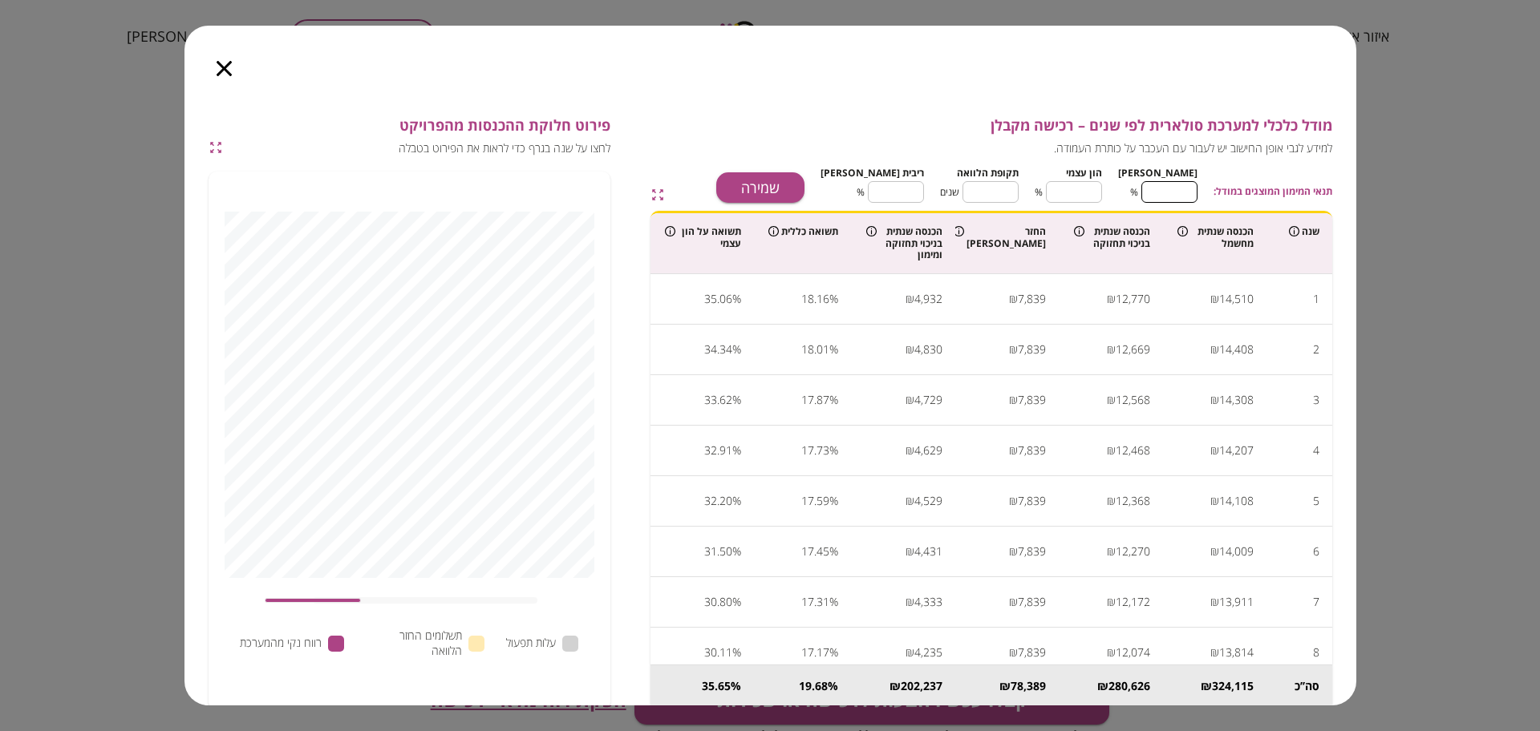
type input "*"
click at [1019, 190] on input "**" at bounding box center [990, 192] width 56 height 43
type input "*"
click at [912, 191] on input "****" at bounding box center [896, 192] width 56 height 43
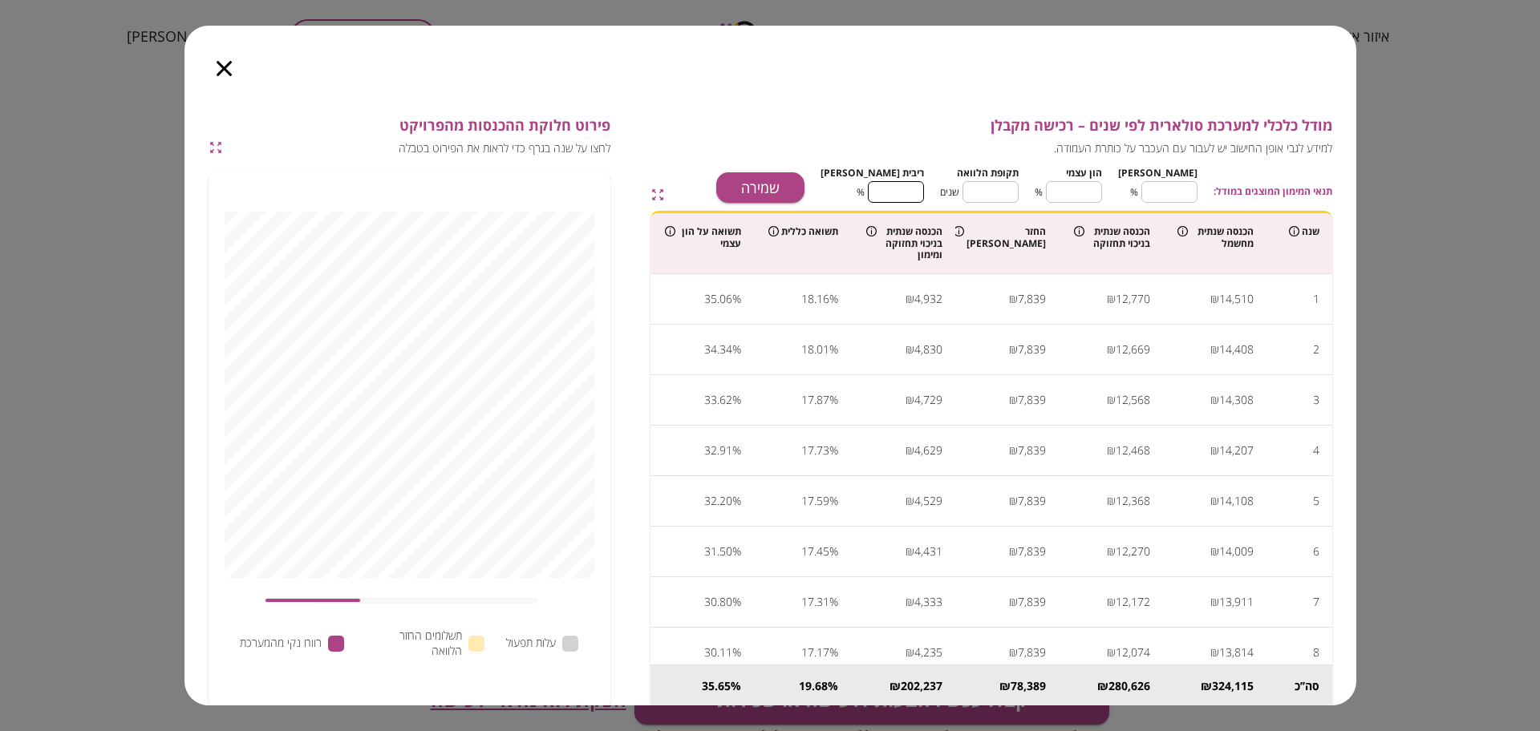
click at [912, 191] on input "****" at bounding box center [896, 192] width 56 height 43
click at [804, 194] on button "שמירה" at bounding box center [760, 187] width 88 height 30
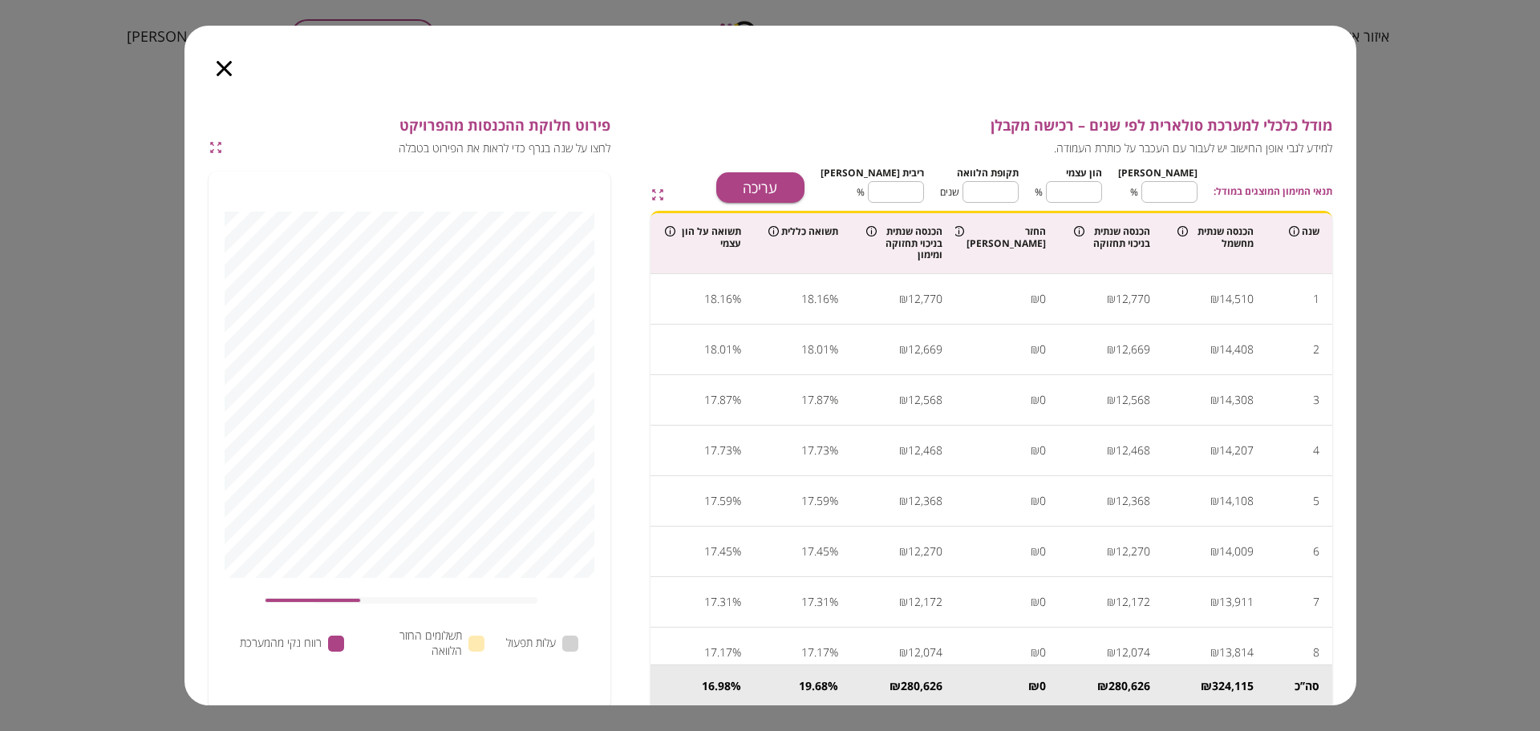
type input "****"
click at [226, 72] on icon "button" at bounding box center [224, 68] width 15 height 15
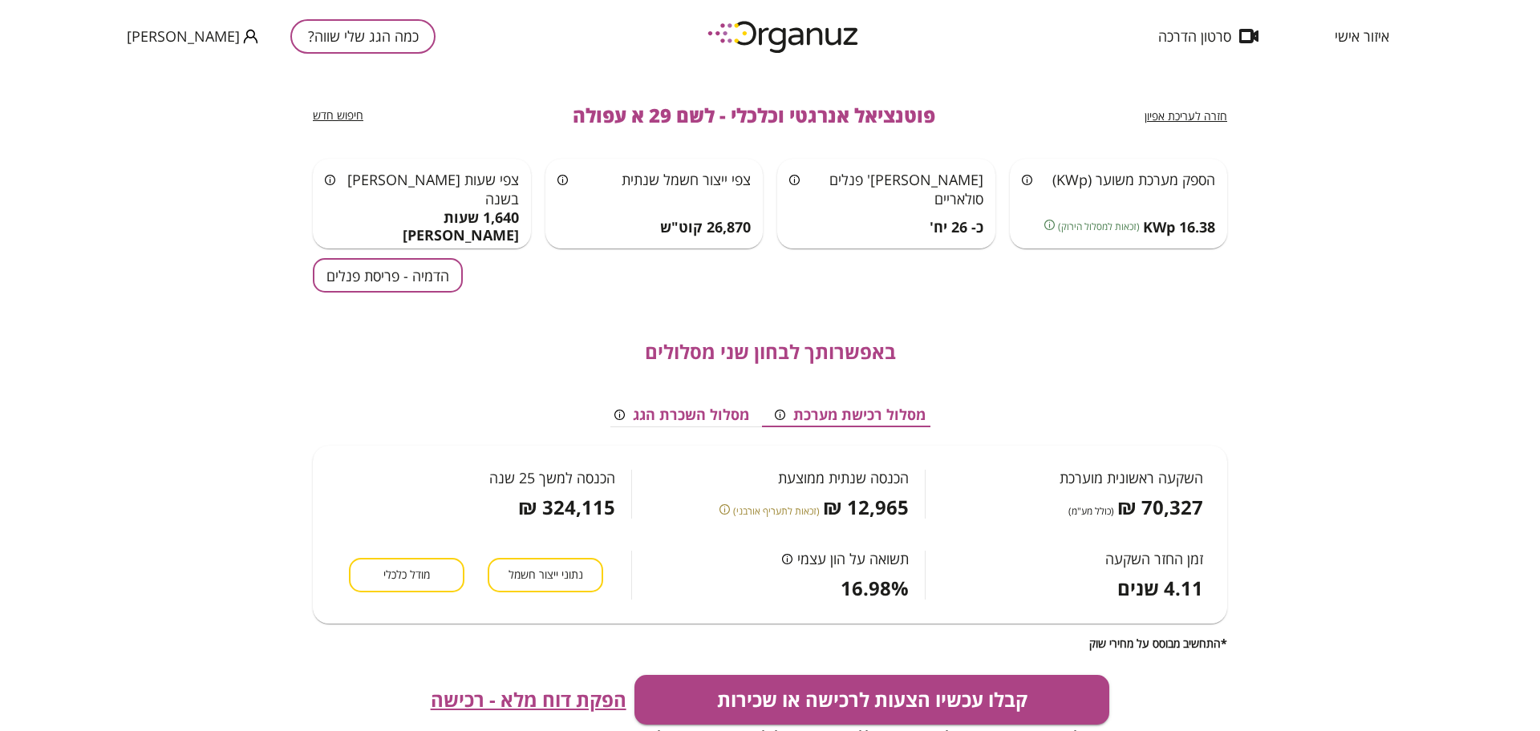
click at [522, 701] on span "הפקת דוח מלא - רכישה" at bounding box center [529, 700] width 196 height 22
click at [982, 708] on button "קבלו עכשיו הצעות לרכישה או שכירות" at bounding box center [872, 700] width 476 height 50
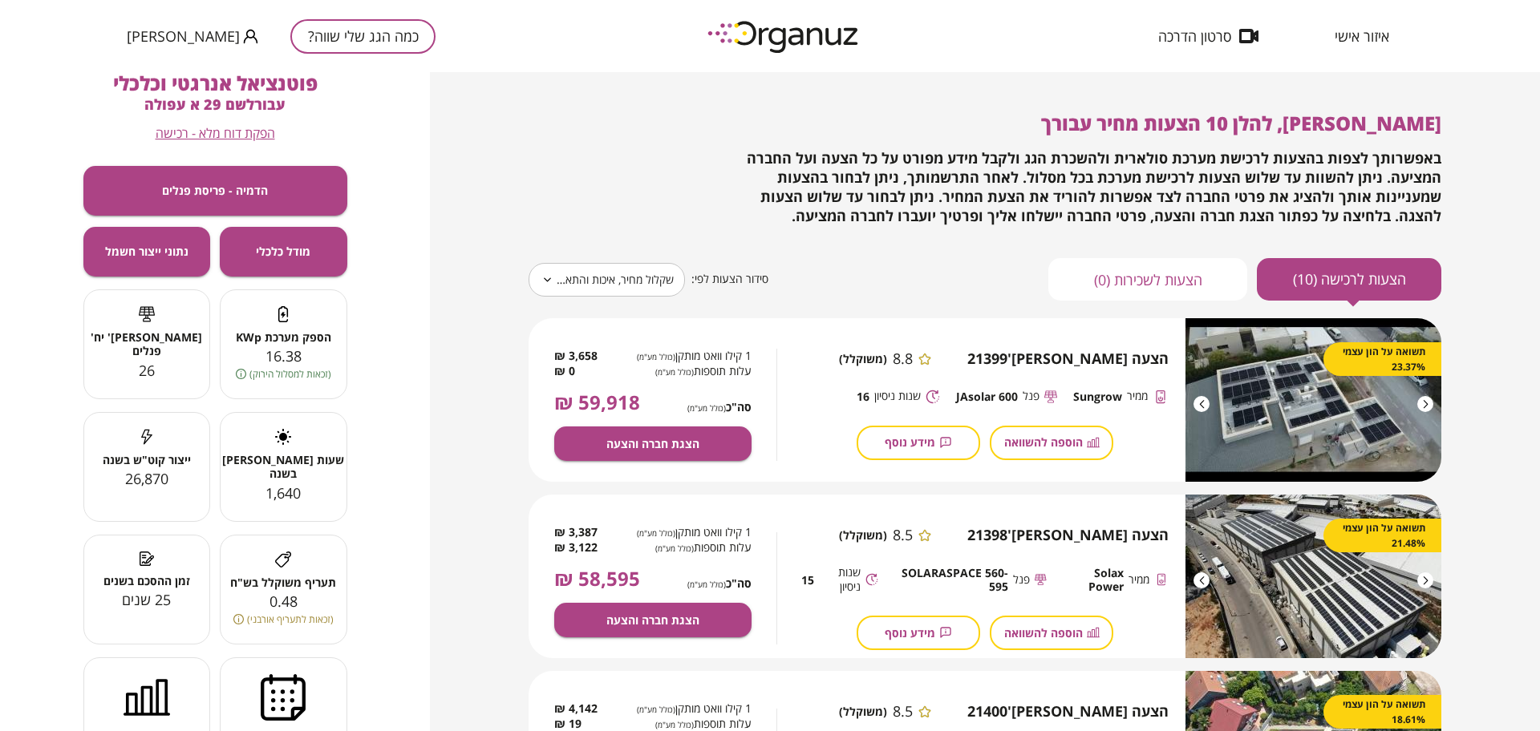
click at [648, 290] on body "**********" at bounding box center [770, 365] width 1540 height 731
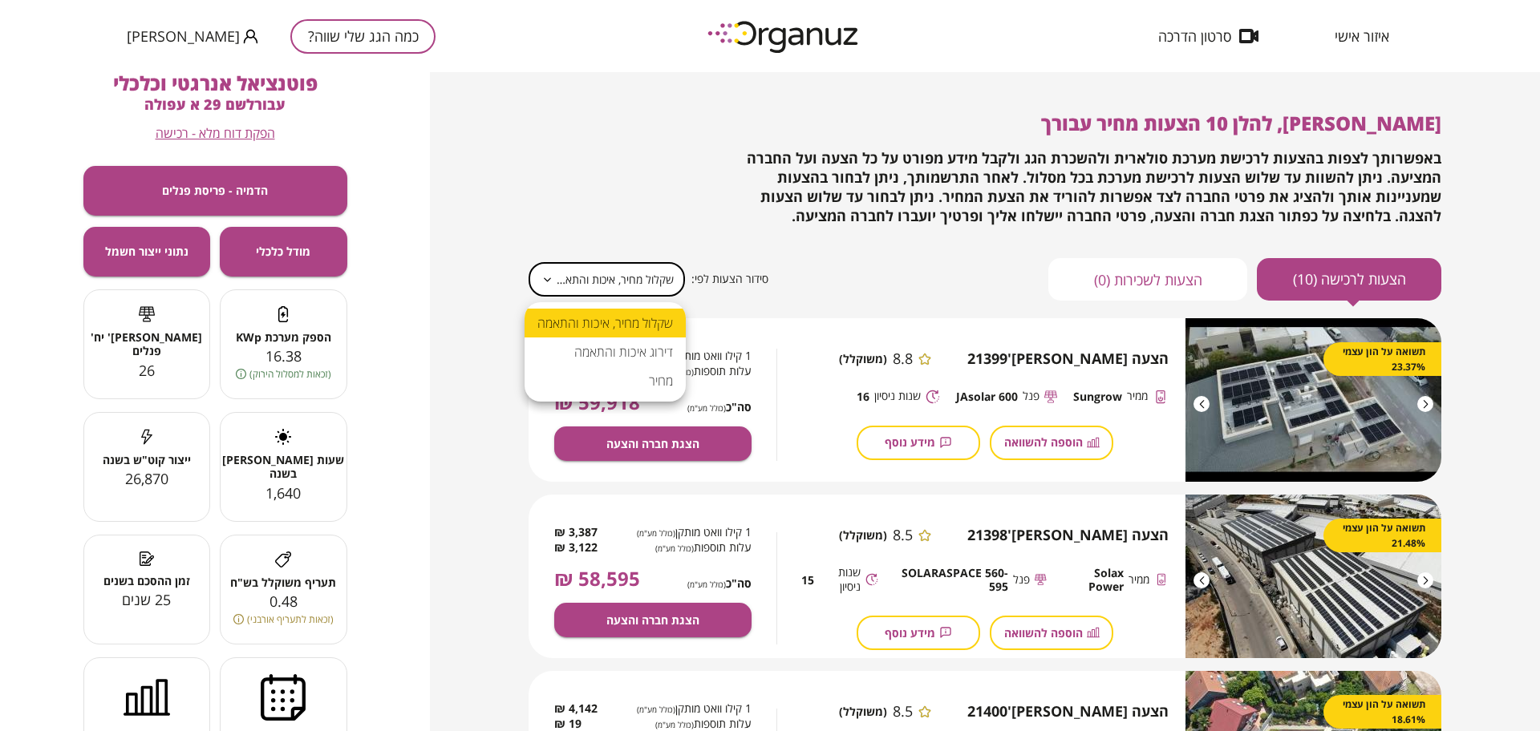
click at [669, 382] on li "מחיר" at bounding box center [605, 381] width 161 height 29
type input "*****"
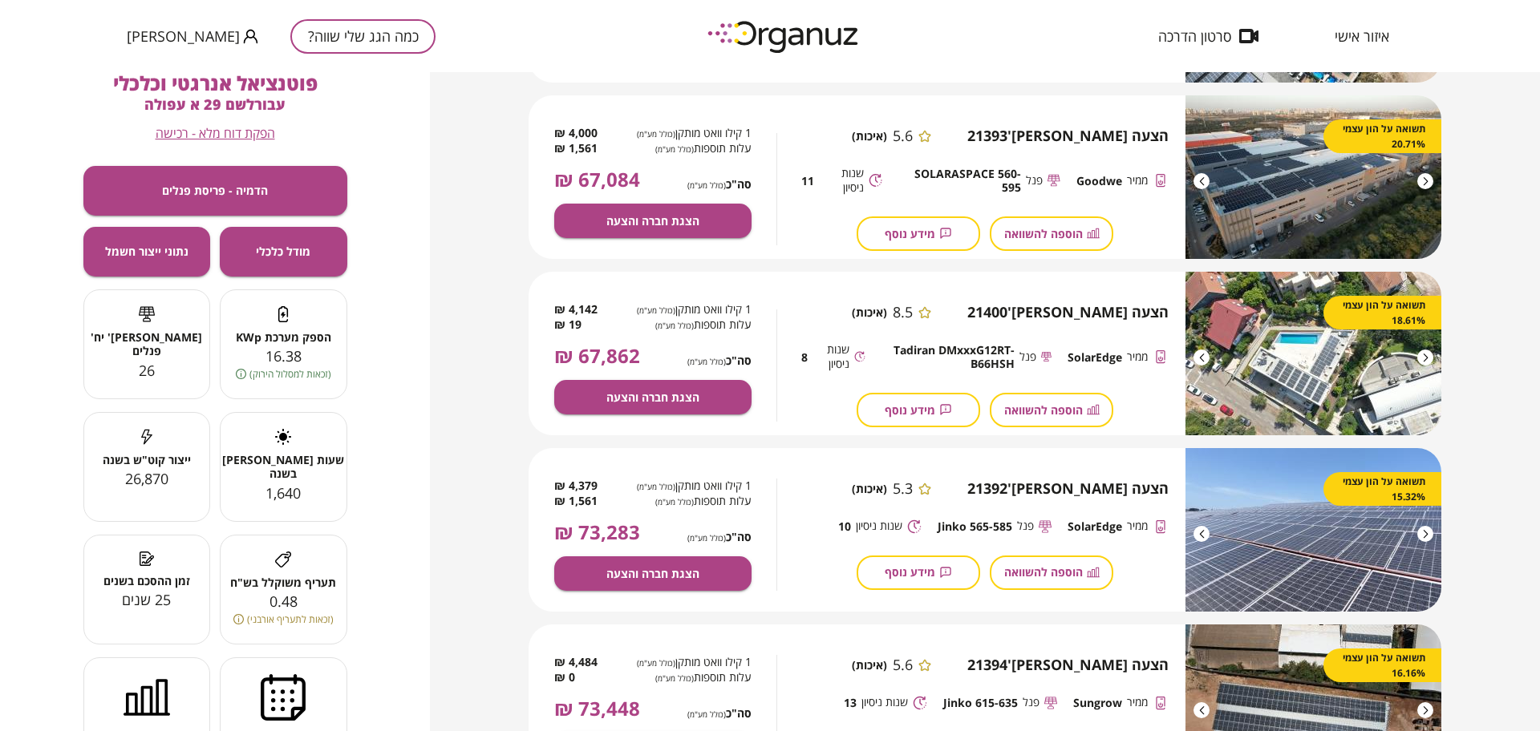
scroll to position [1379, 0]
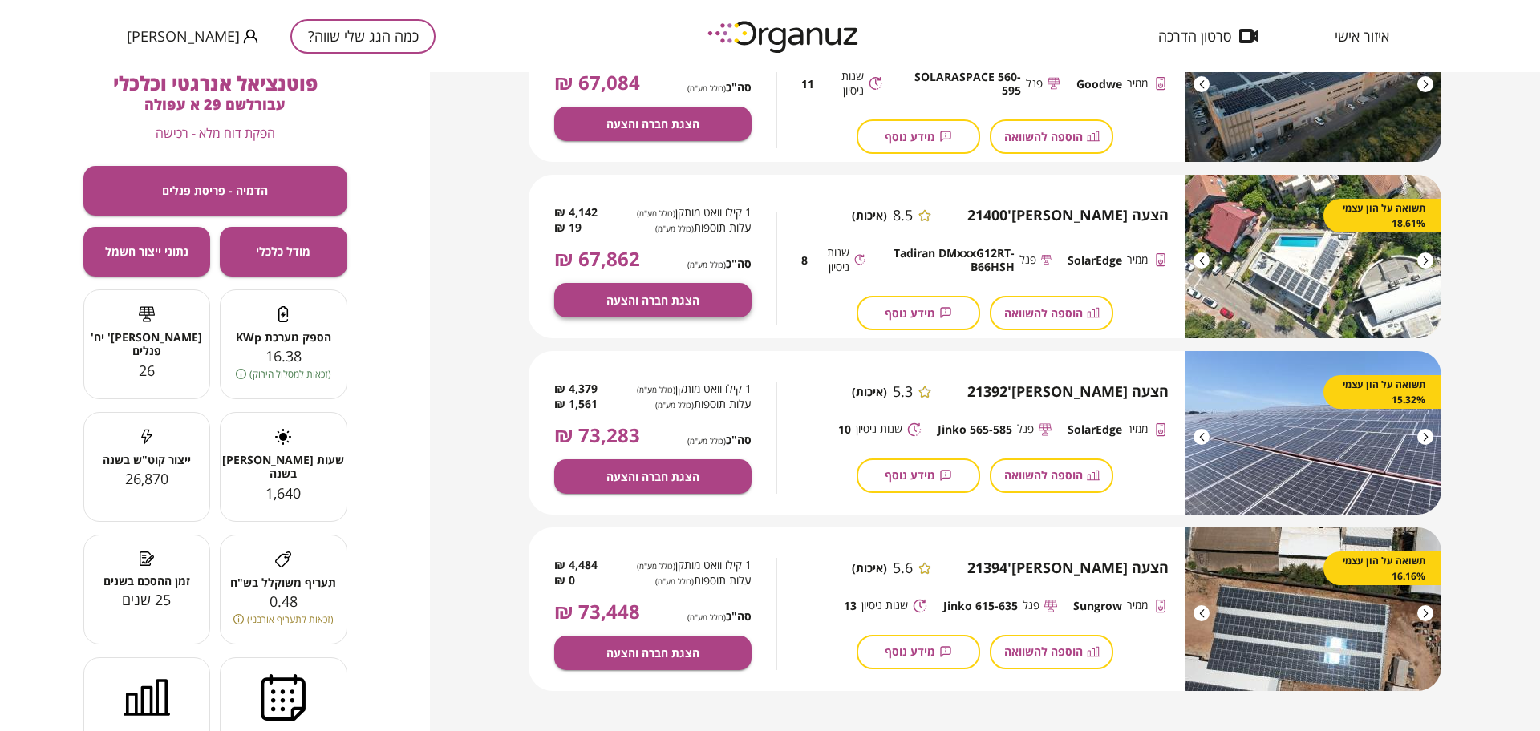
click at [670, 298] on span "הצגת חברה והצעה" at bounding box center [652, 301] width 93 height 14
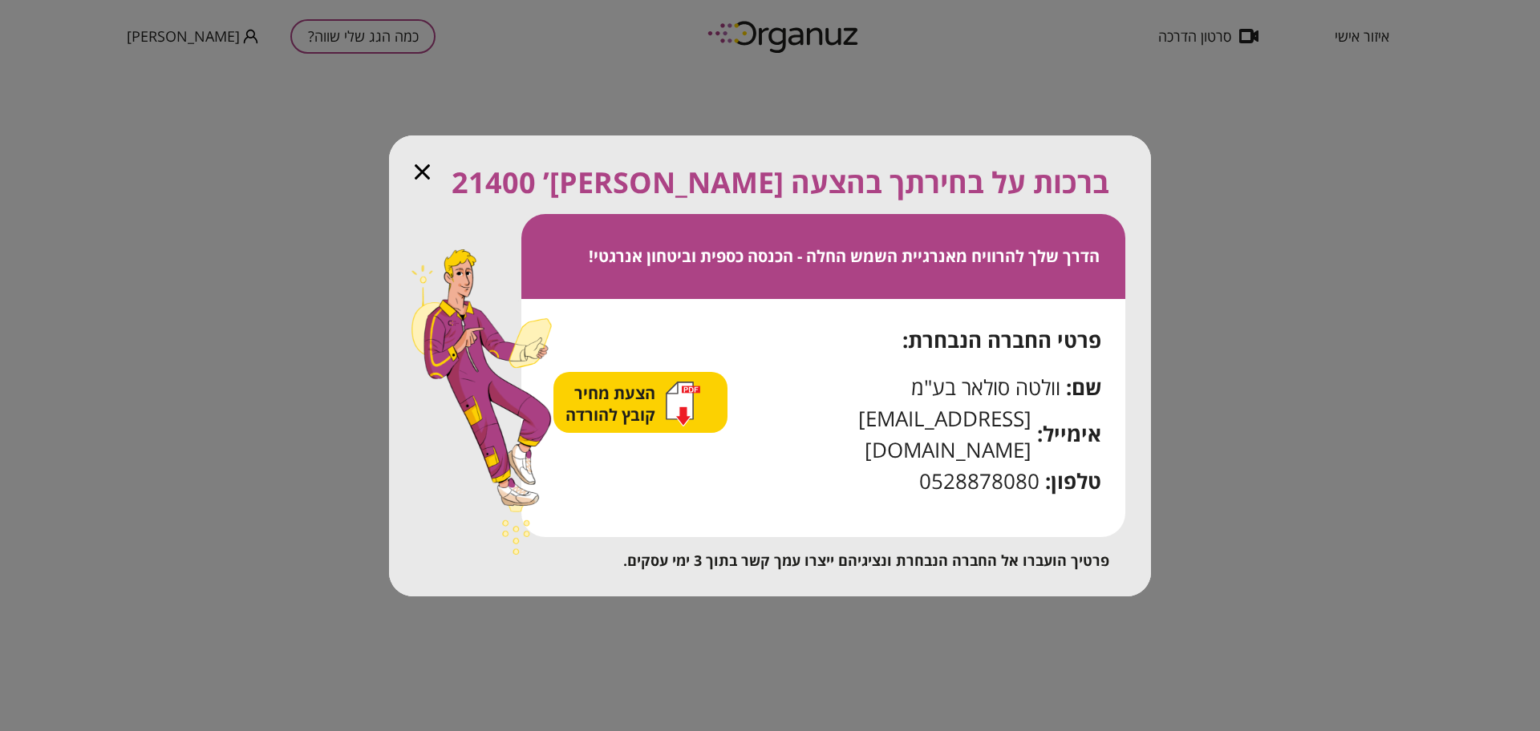
click at [605, 424] on span "הצעת מחיר קובץ להורדה" at bounding box center [612, 404] width 94 height 43
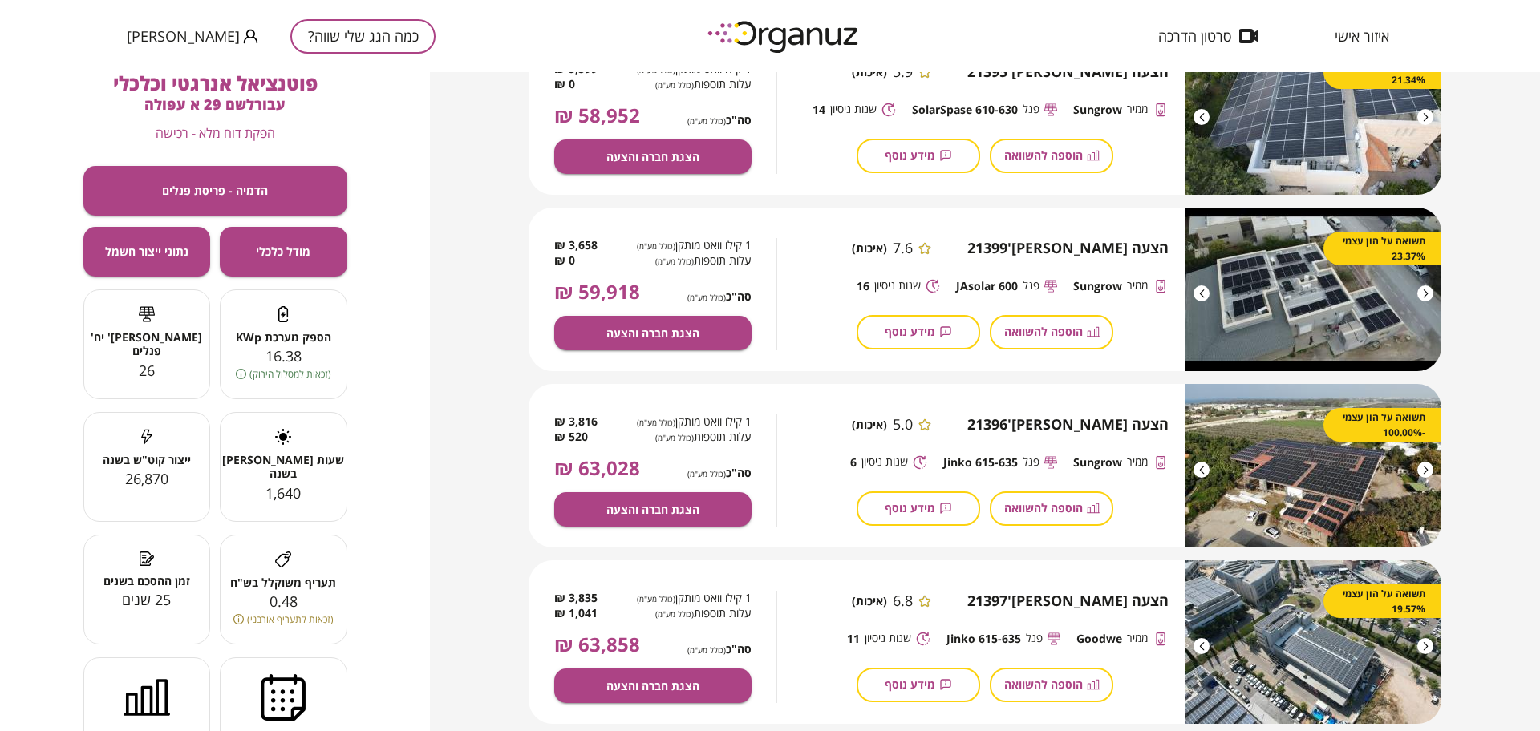
scroll to position [577, 0]
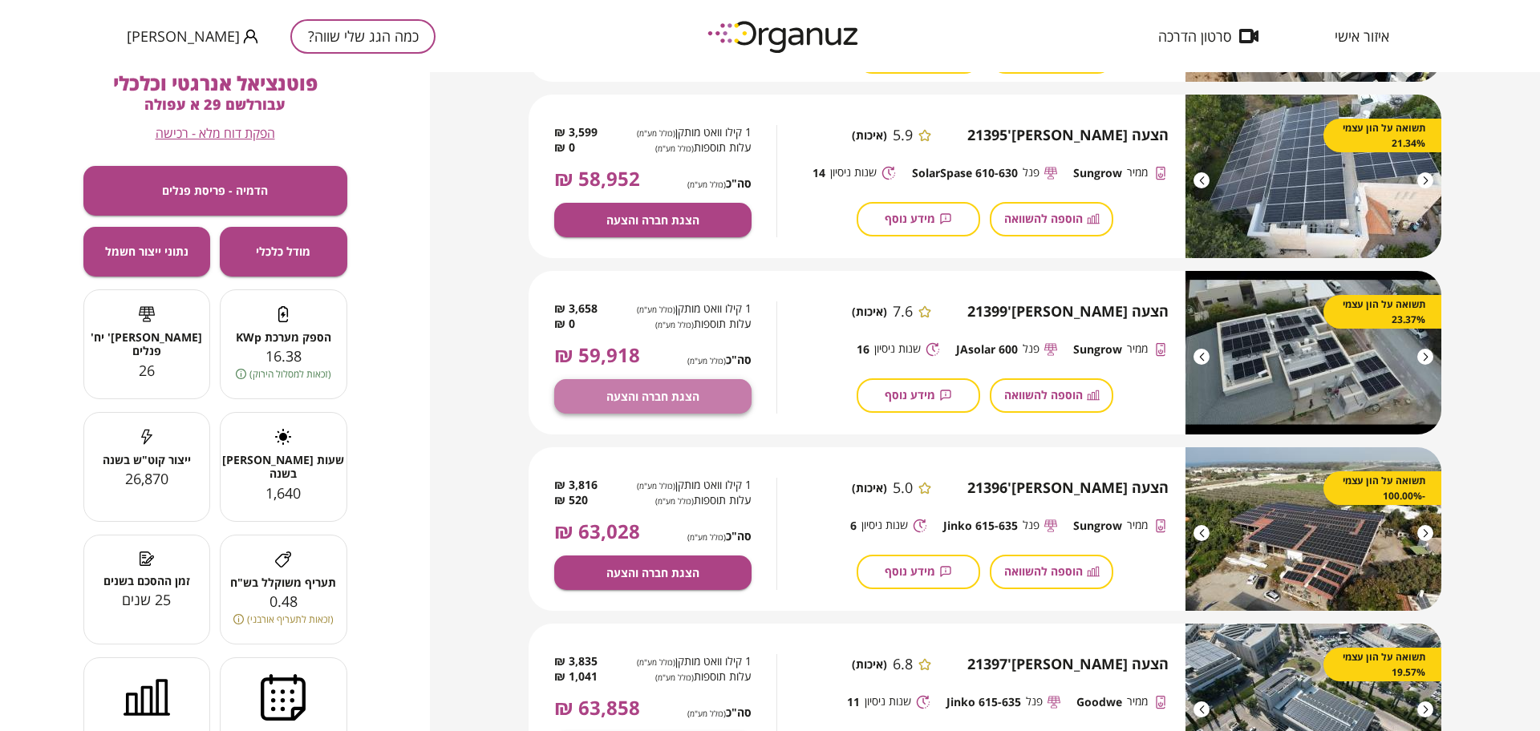
click at [707, 387] on button "הצגת חברה והצעה" at bounding box center [652, 396] width 197 height 34
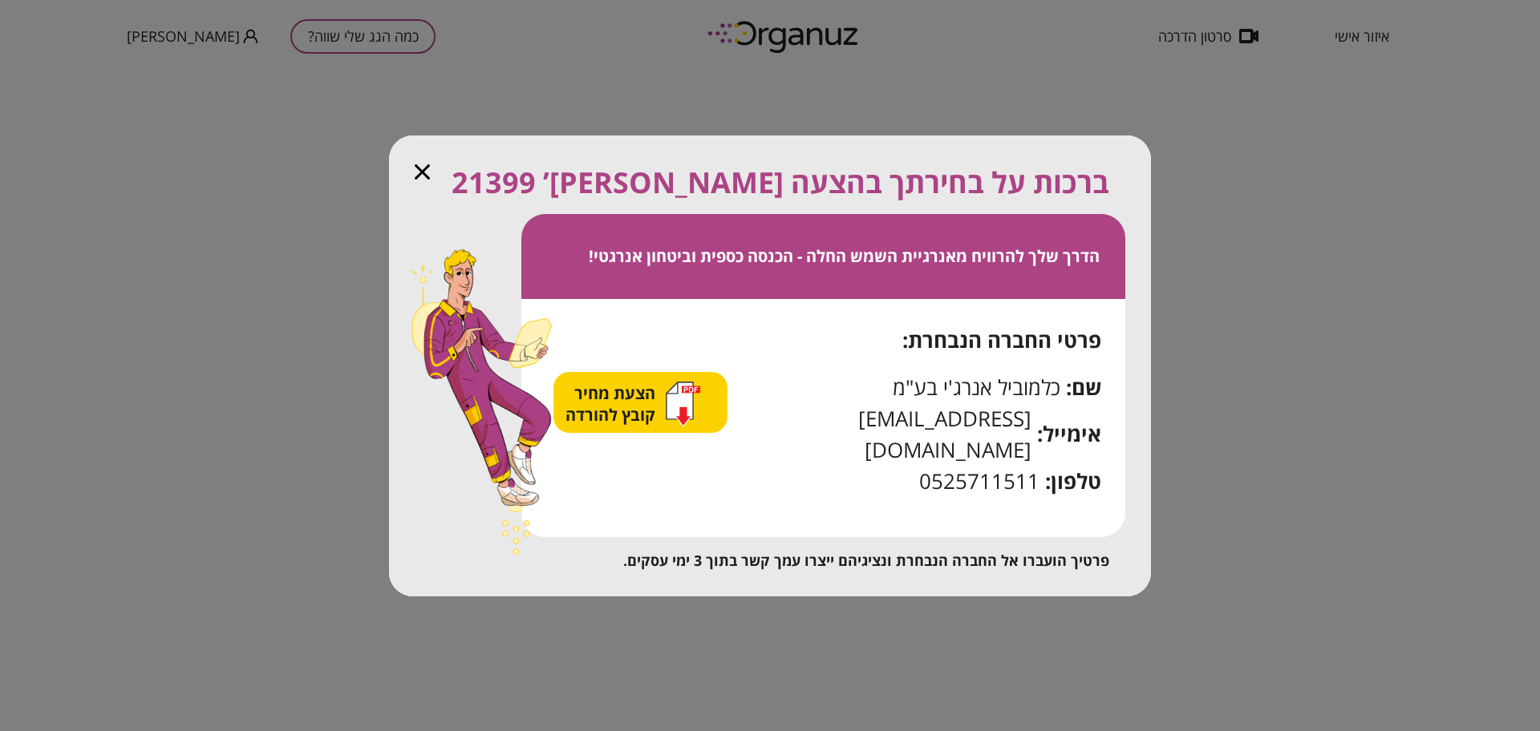
click at [693, 401] on icon "button" at bounding box center [679, 400] width 26 height 37
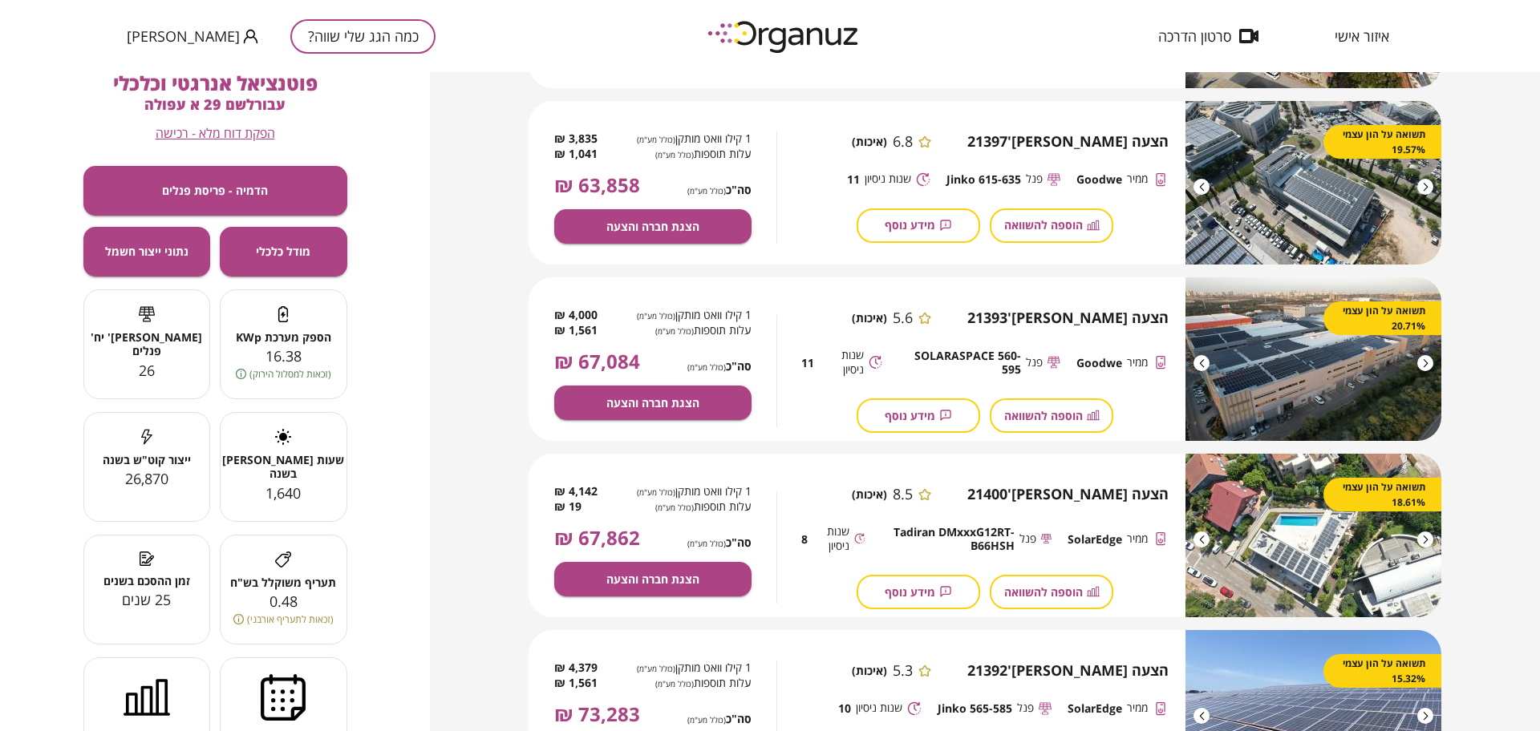
scroll to position [1278, 0]
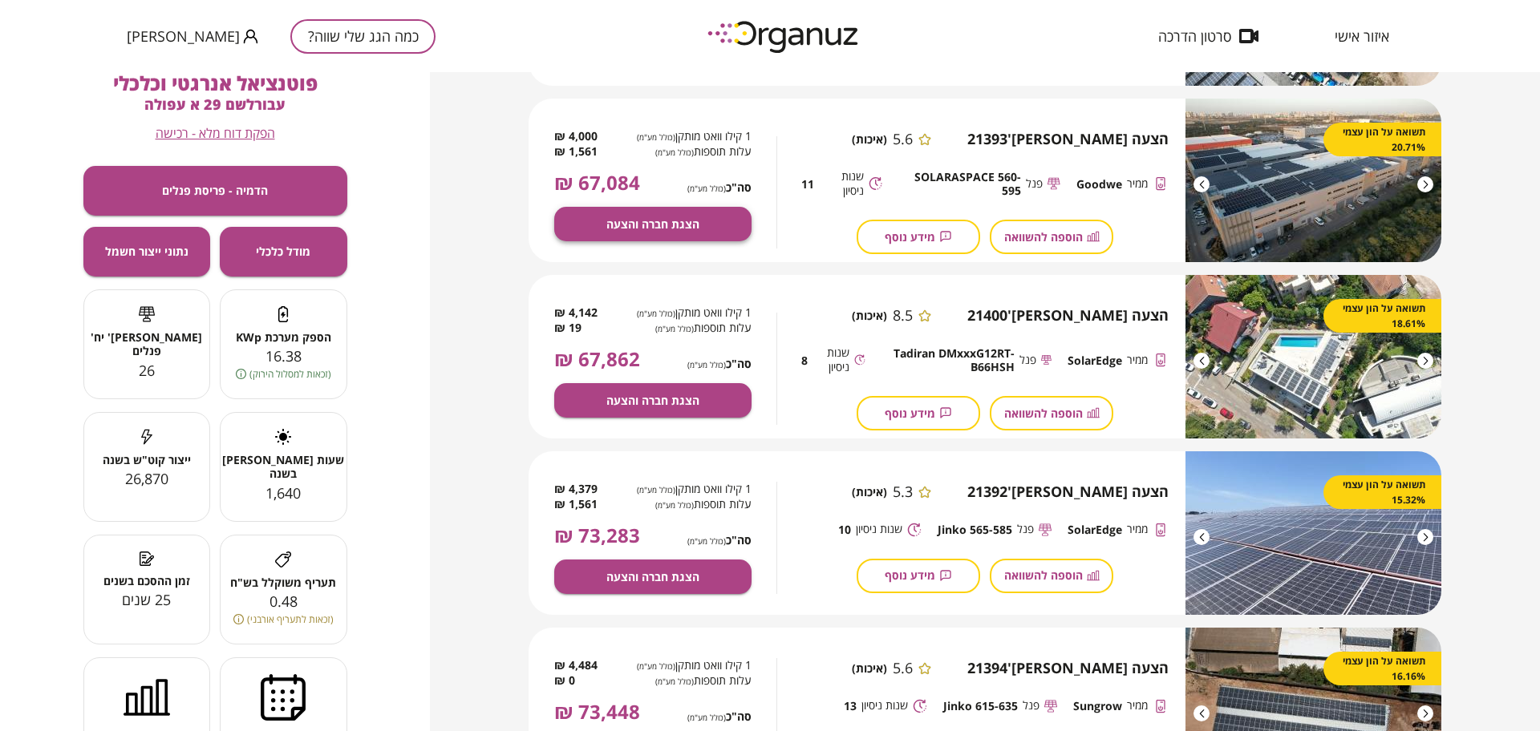
click at [646, 217] on span "הצגת חברה והצעה" at bounding box center [652, 224] width 93 height 14
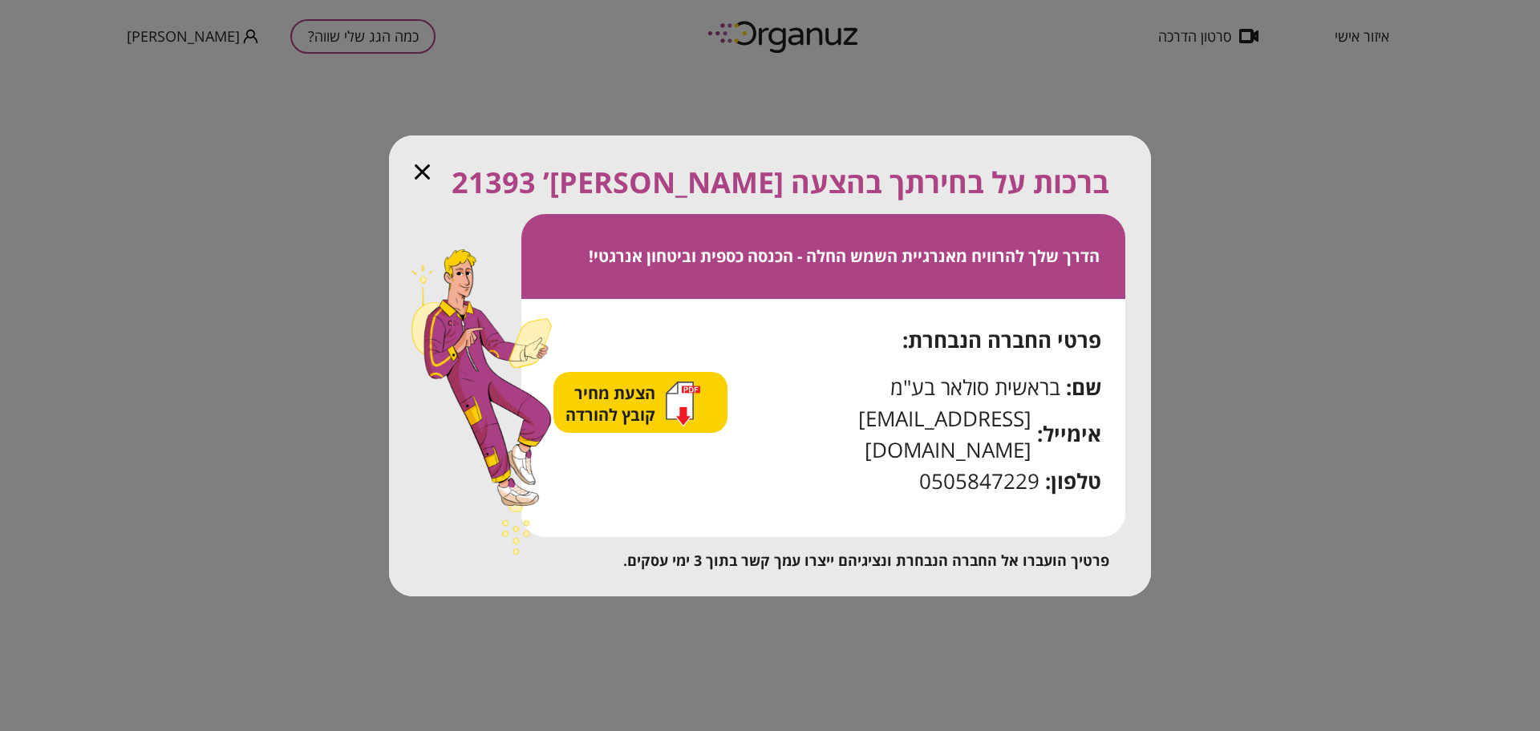
click at [617, 423] on span "הצעת מחיר קובץ להורדה" at bounding box center [612, 404] width 94 height 43
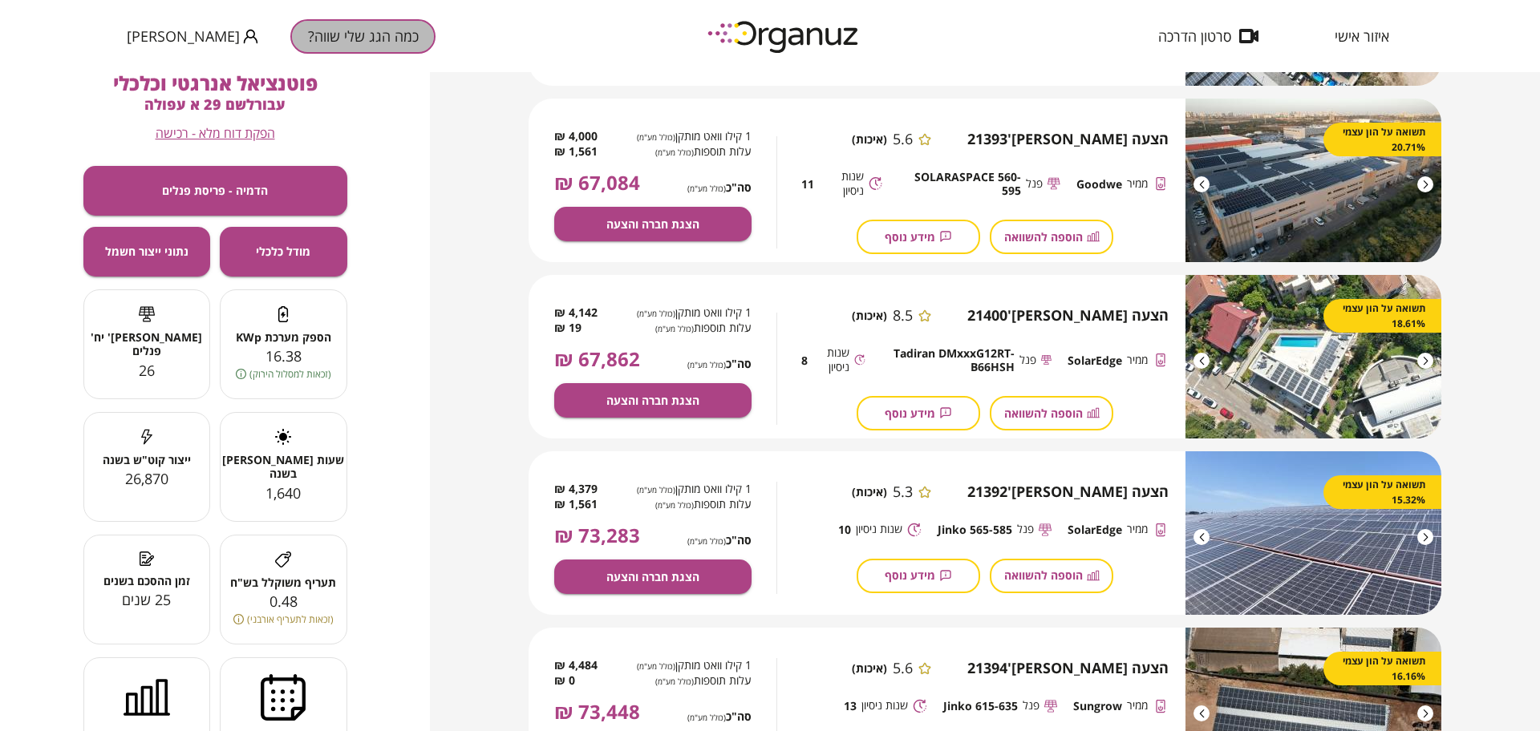
click at [290, 34] on button "כמה הגג שלי שווה?" at bounding box center [362, 36] width 145 height 34
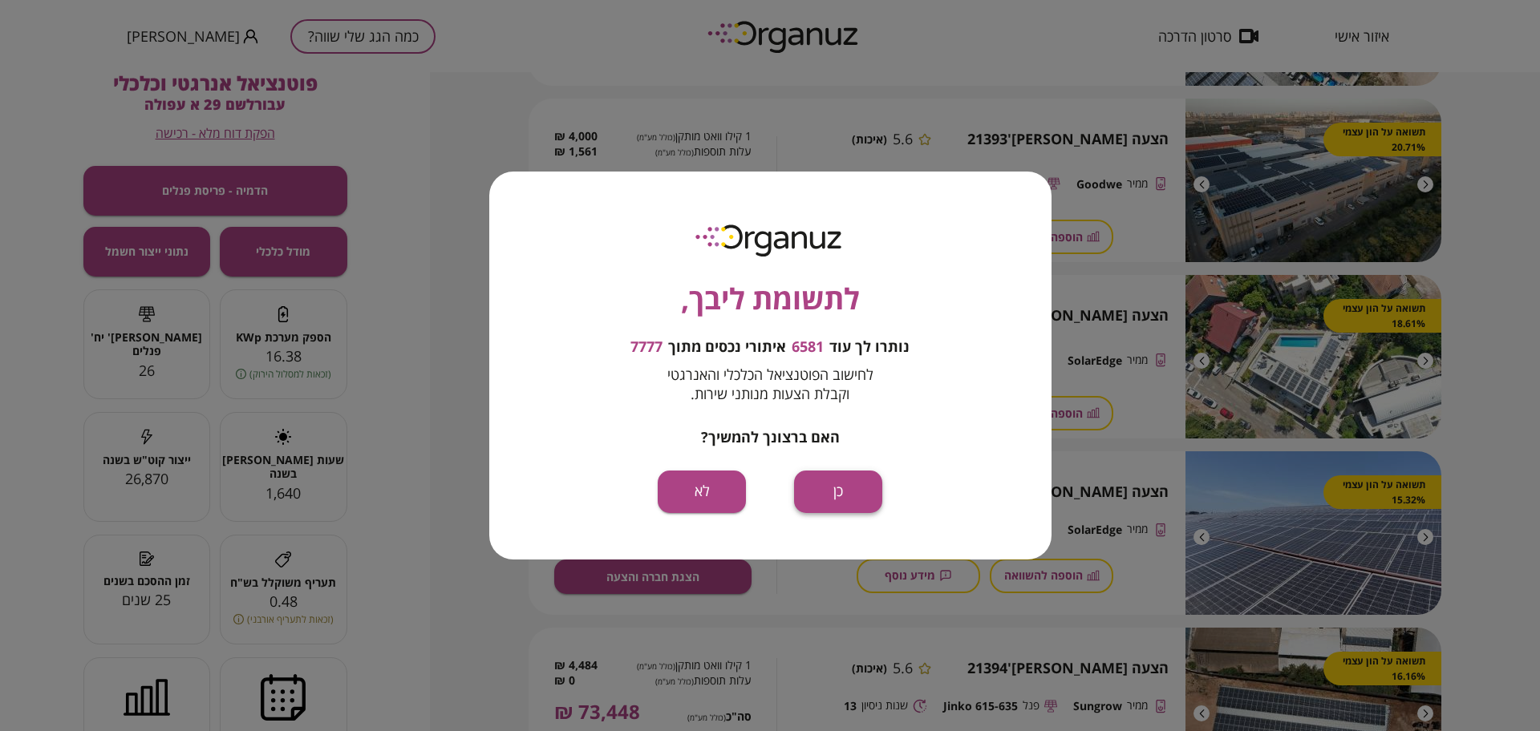
click at [857, 501] on button "כן" at bounding box center [838, 492] width 88 height 43
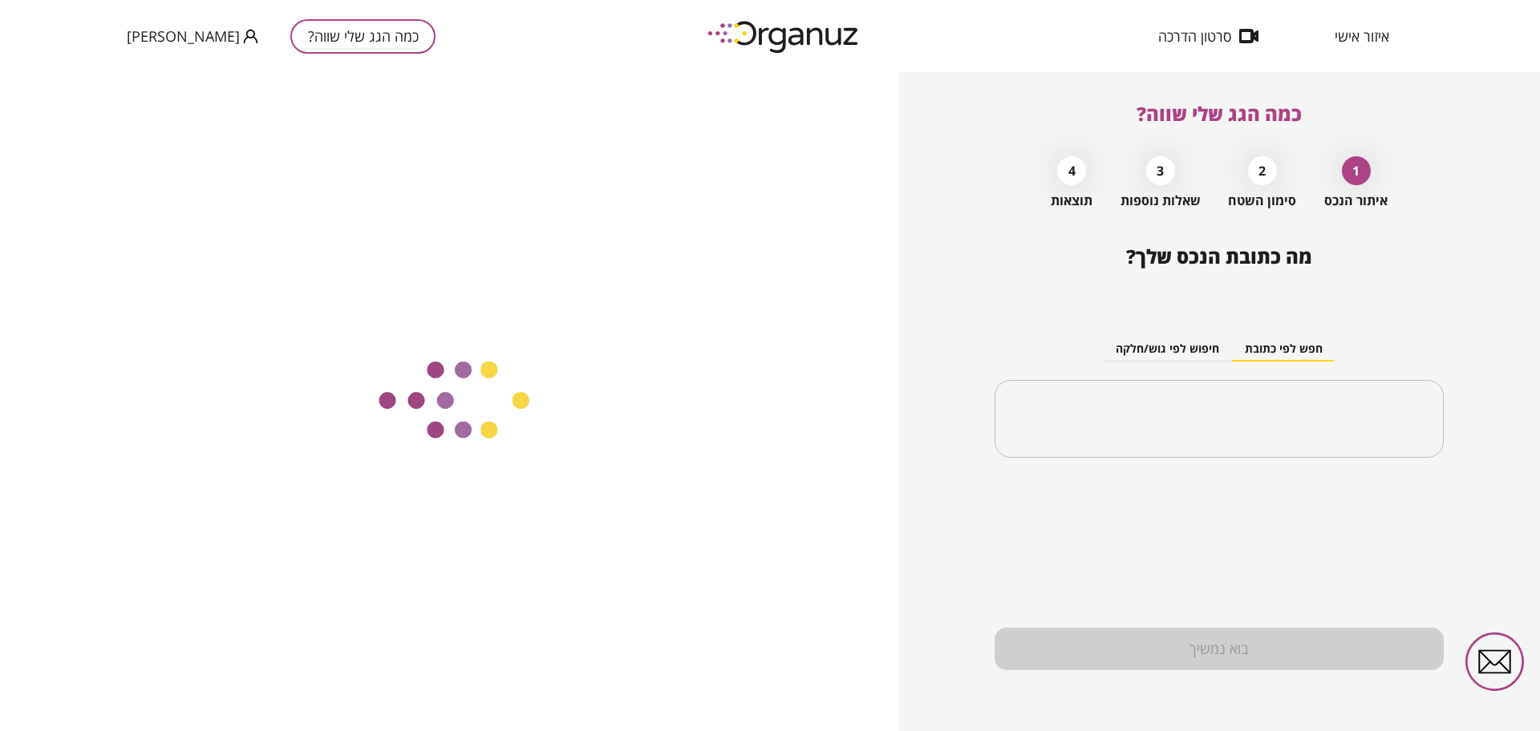
click at [1323, 420] on input "text" at bounding box center [1219, 419] width 411 height 40
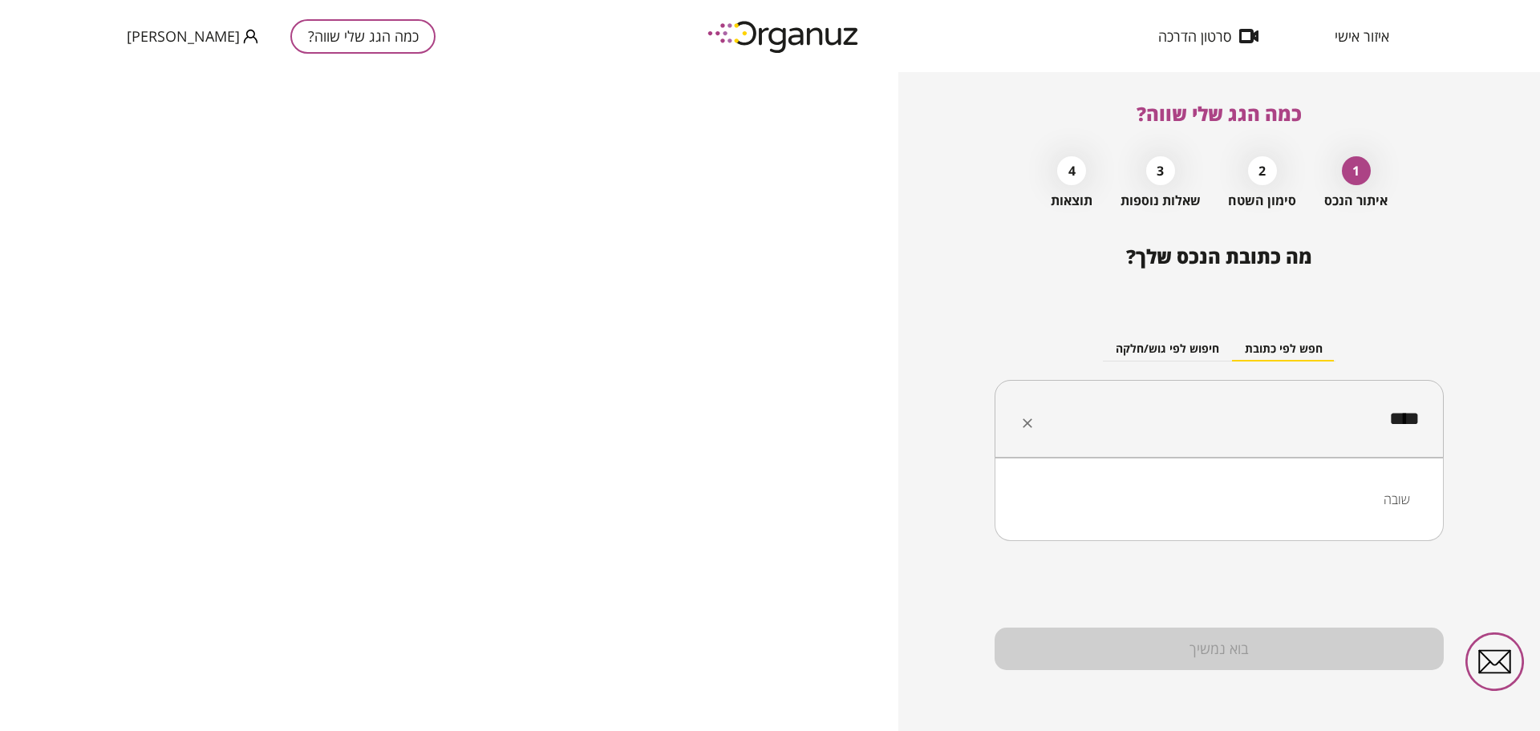
click at [1389, 488] on li "שובה" at bounding box center [1218, 499] width 407 height 29
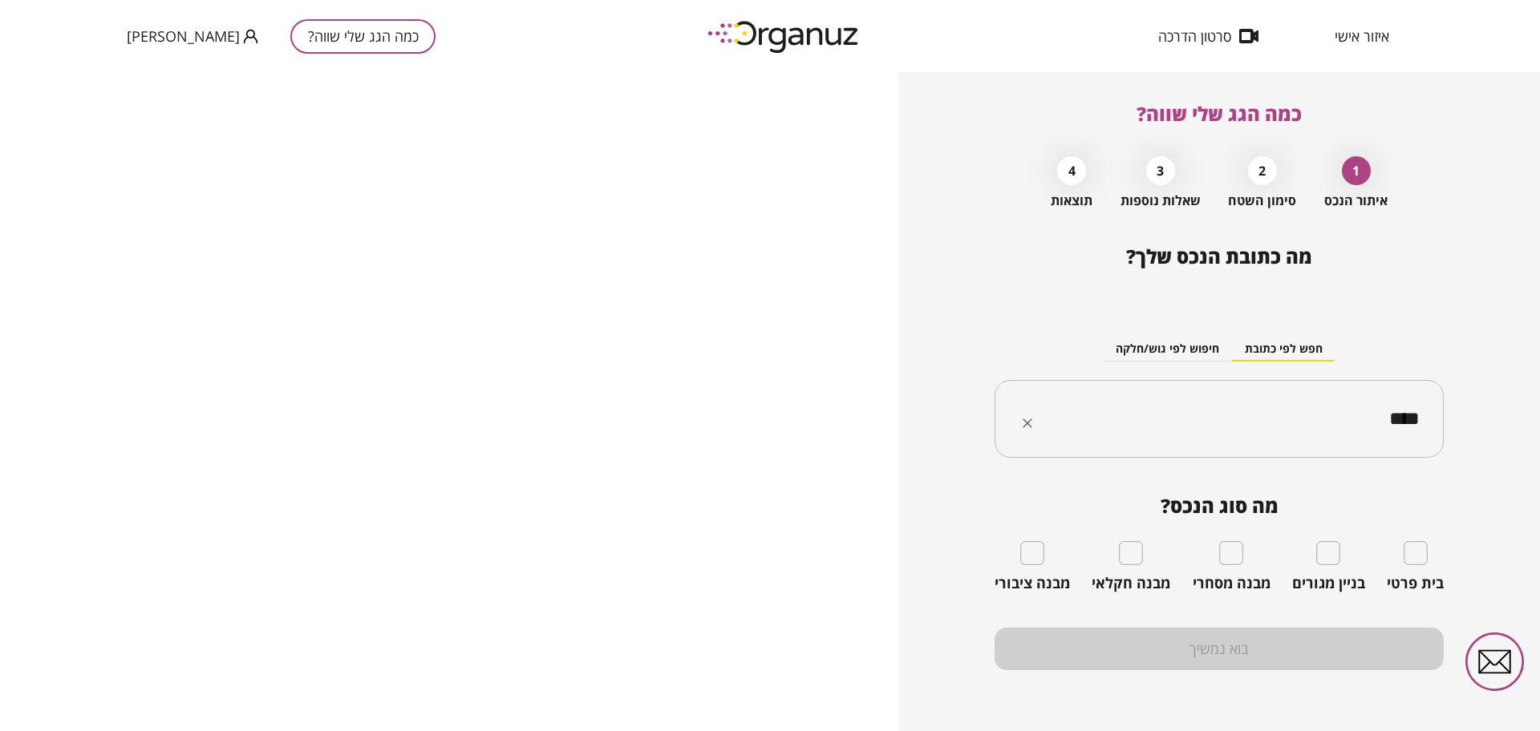
type input "****"
click at [1350, 28] on span "איזור אישי" at bounding box center [1362, 36] width 55 height 16
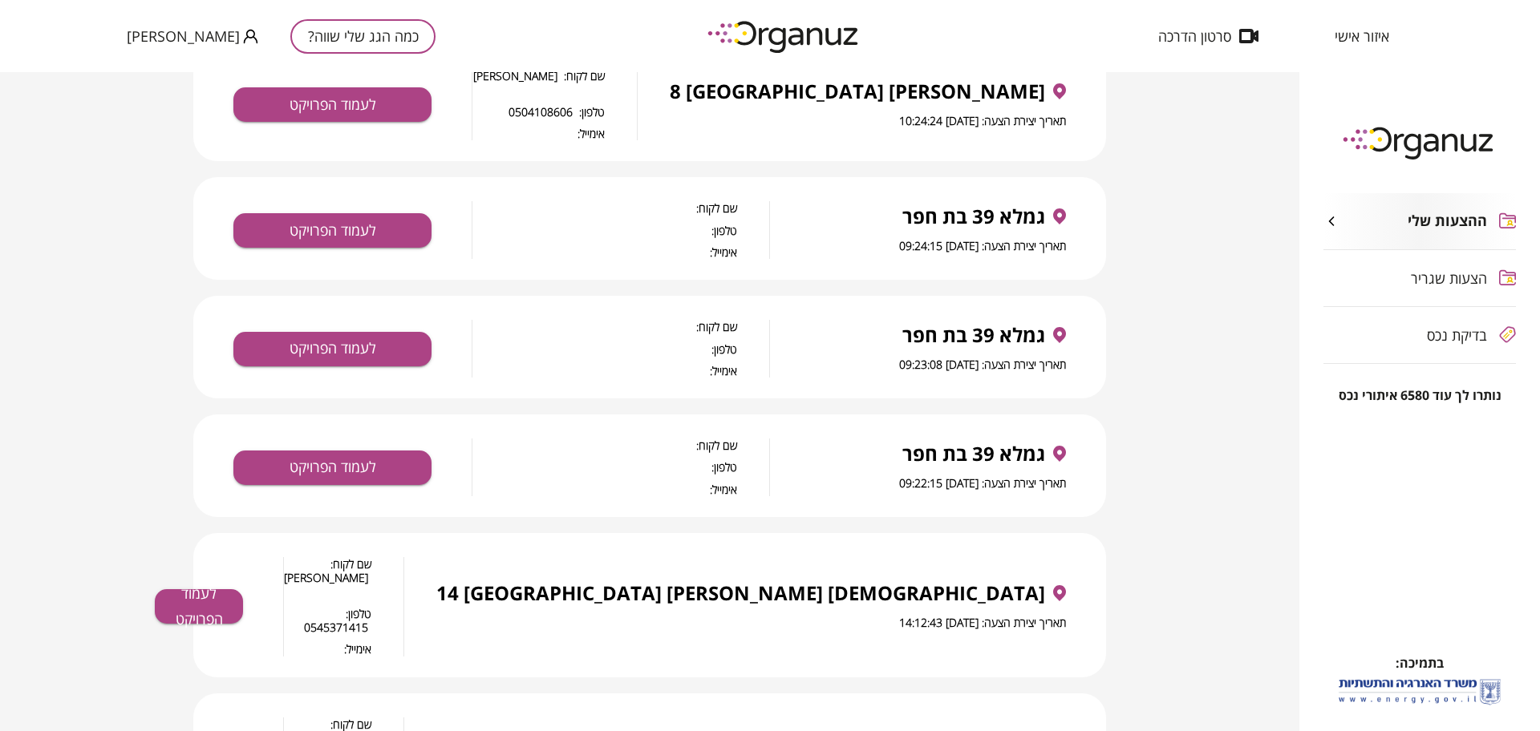
scroll to position [1504, 0]
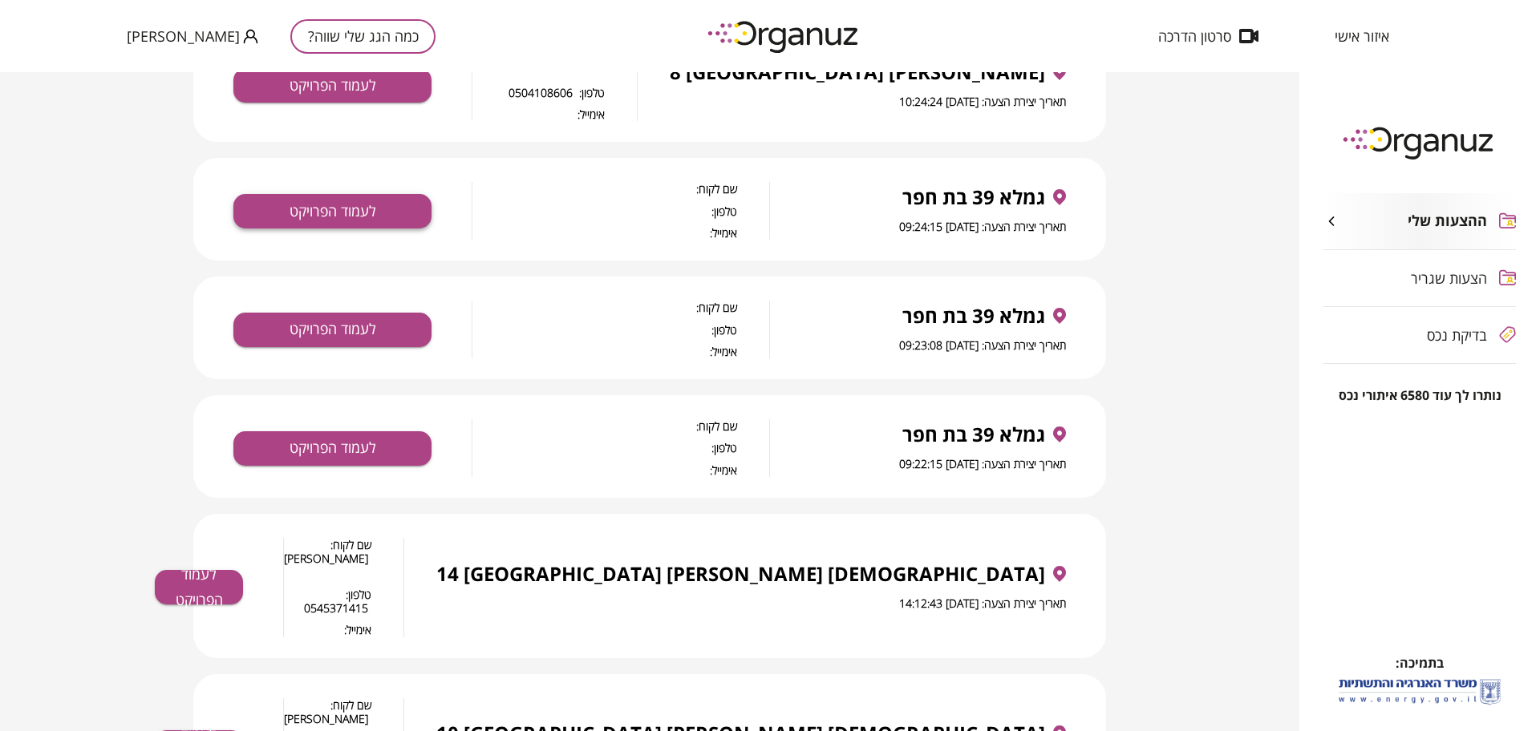
click at [382, 208] on button "לעמוד הפרויקט" at bounding box center [332, 211] width 198 height 34
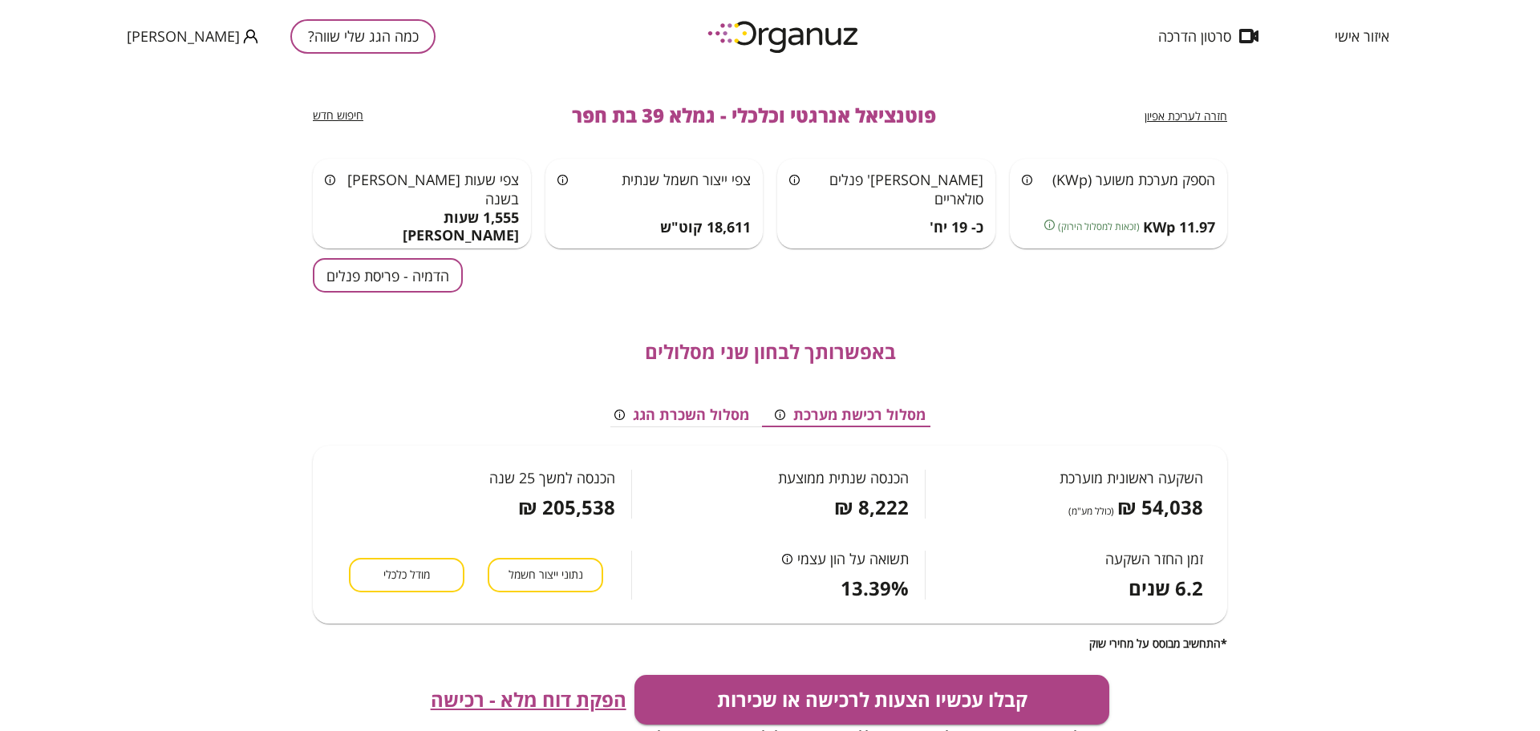
click at [406, 280] on button "הדמיה - פריסת פנלים" at bounding box center [388, 275] width 150 height 34
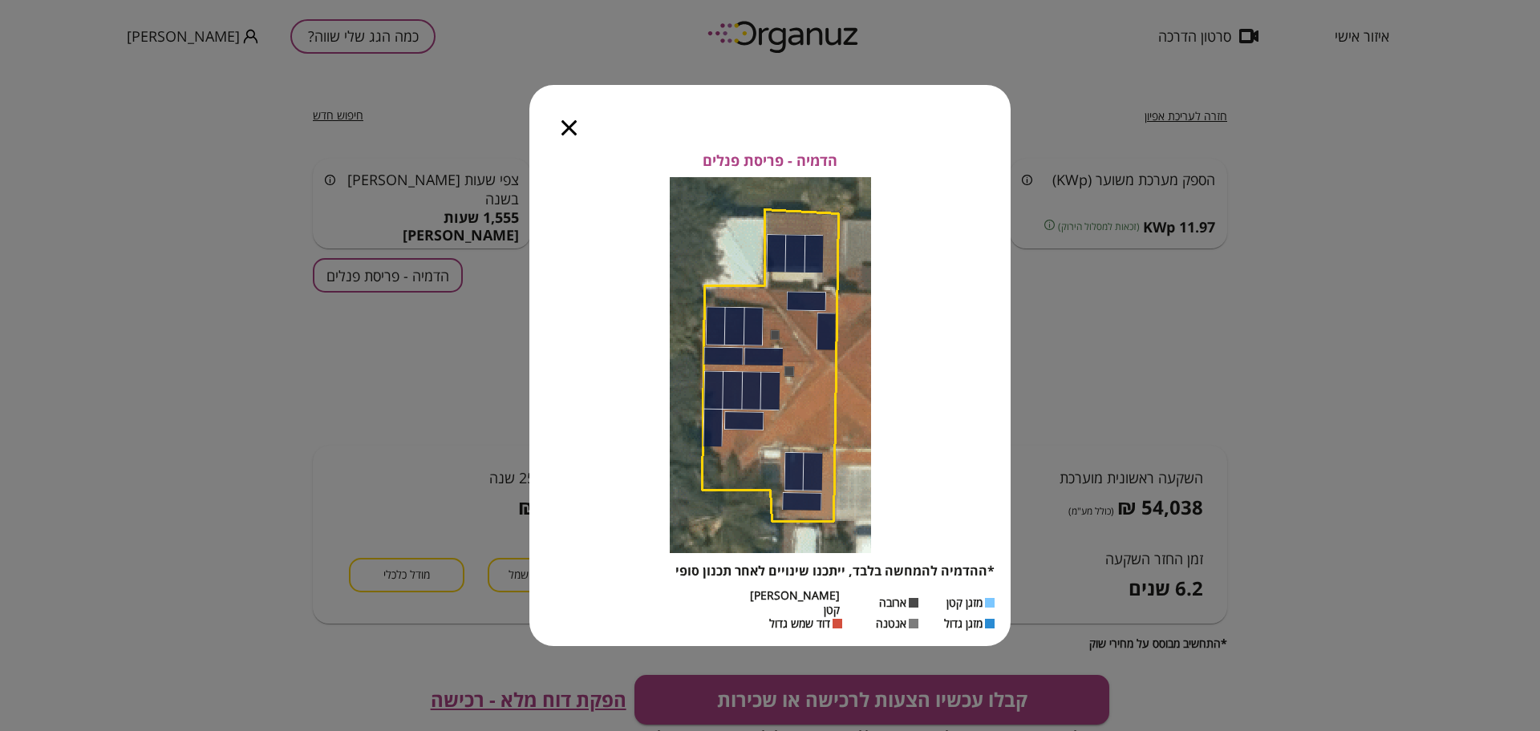
click at [572, 131] on icon "button" at bounding box center [568, 127] width 15 height 15
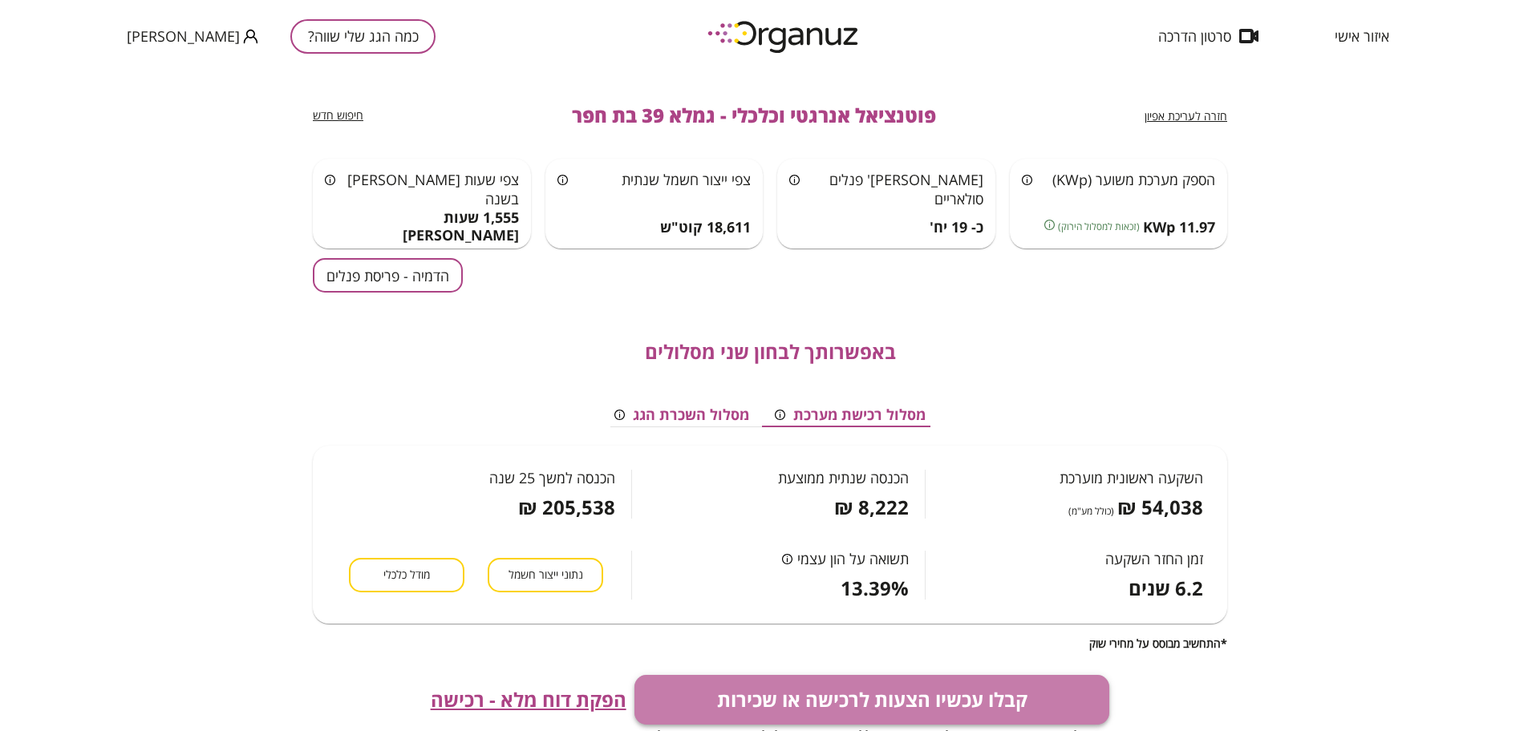
click at [779, 692] on button "קבלו עכשיו הצעות לרכישה או שכירות" at bounding box center [872, 700] width 476 height 50
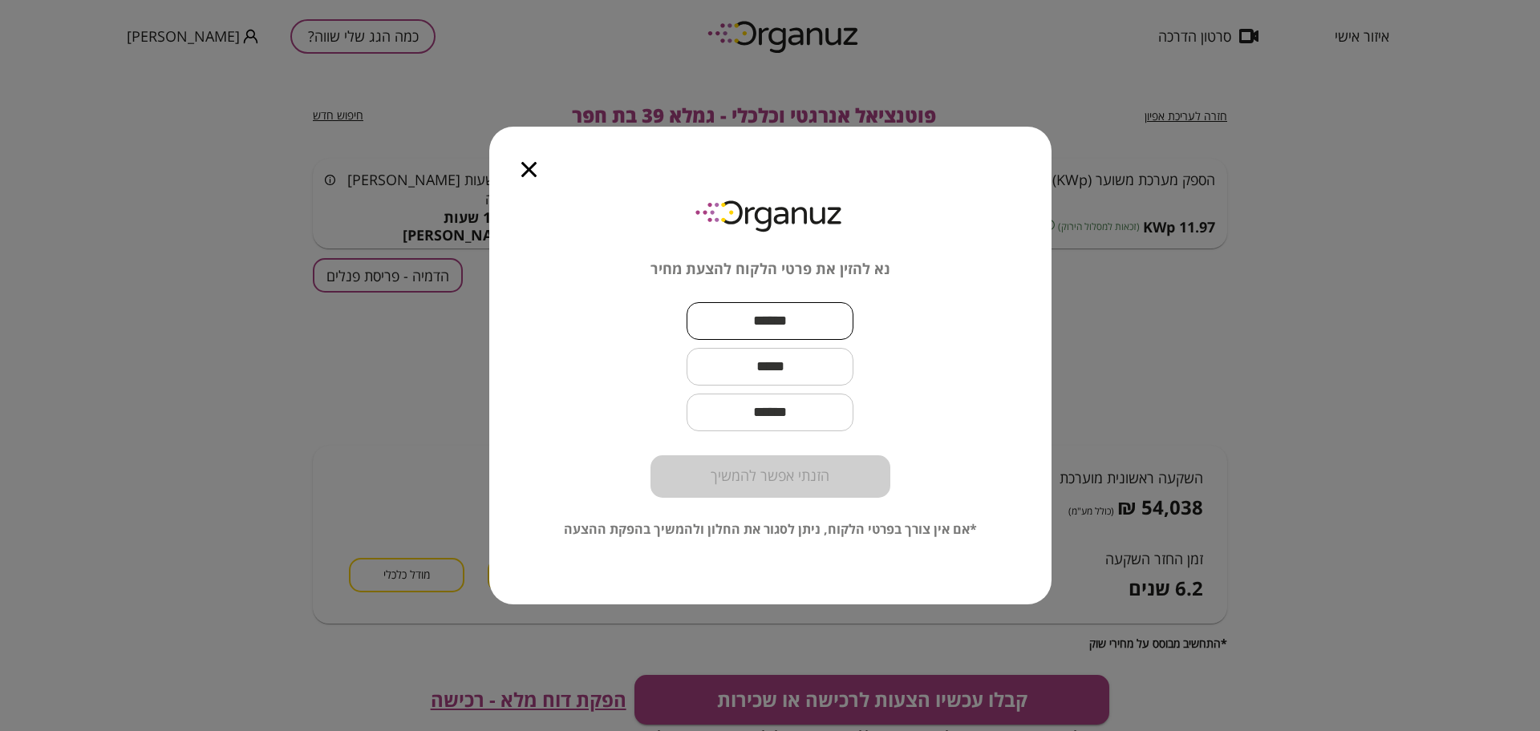
click at [799, 321] on input "text" at bounding box center [770, 321] width 167 height 47
paste input "*********"
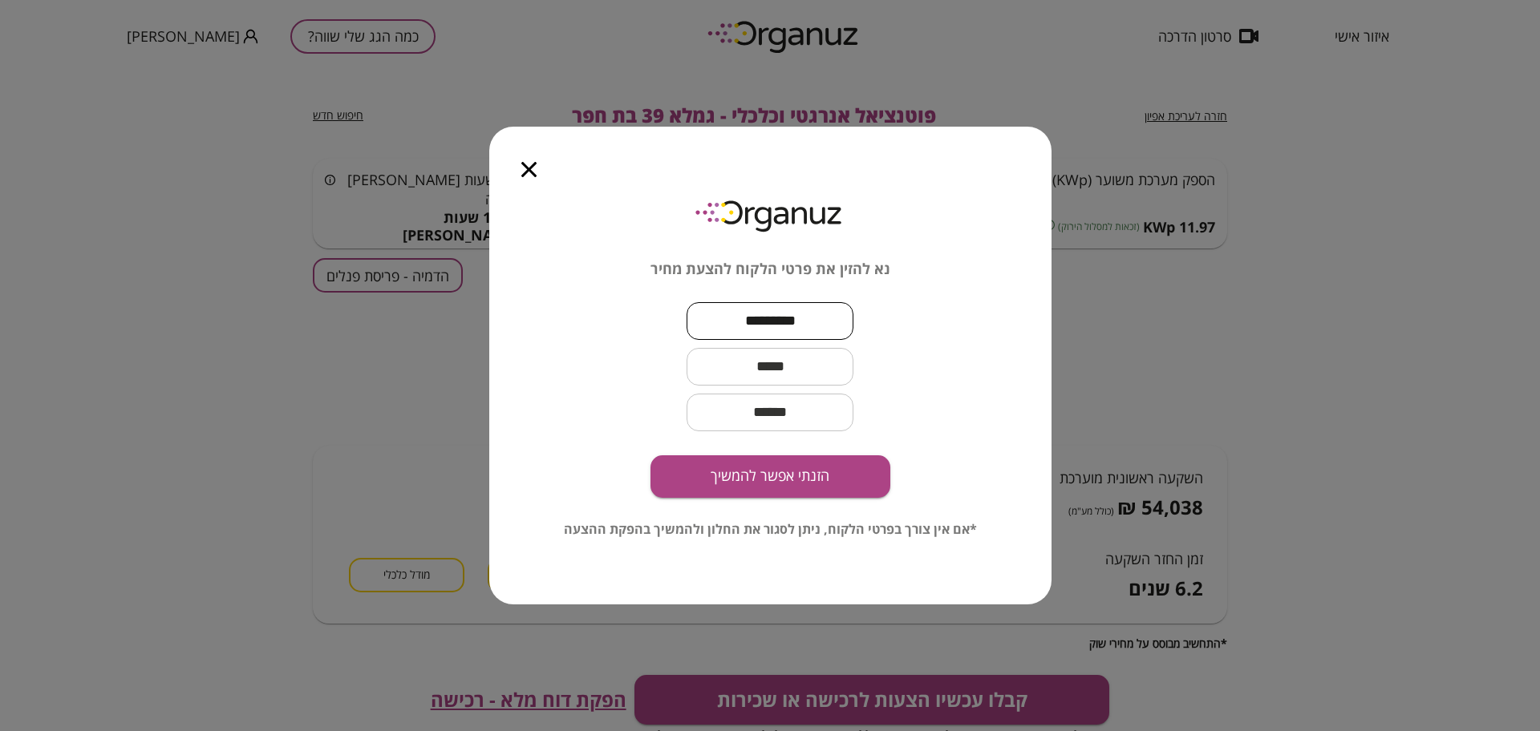
type input "*********"
drag, startPoint x: 790, startPoint y: 367, endPoint x: 799, endPoint y: 354, distance: 15.6
click at [792, 365] on input "text" at bounding box center [770, 366] width 167 height 47
click at [748, 363] on input "text" at bounding box center [770, 366] width 167 height 47
paste input "**********"
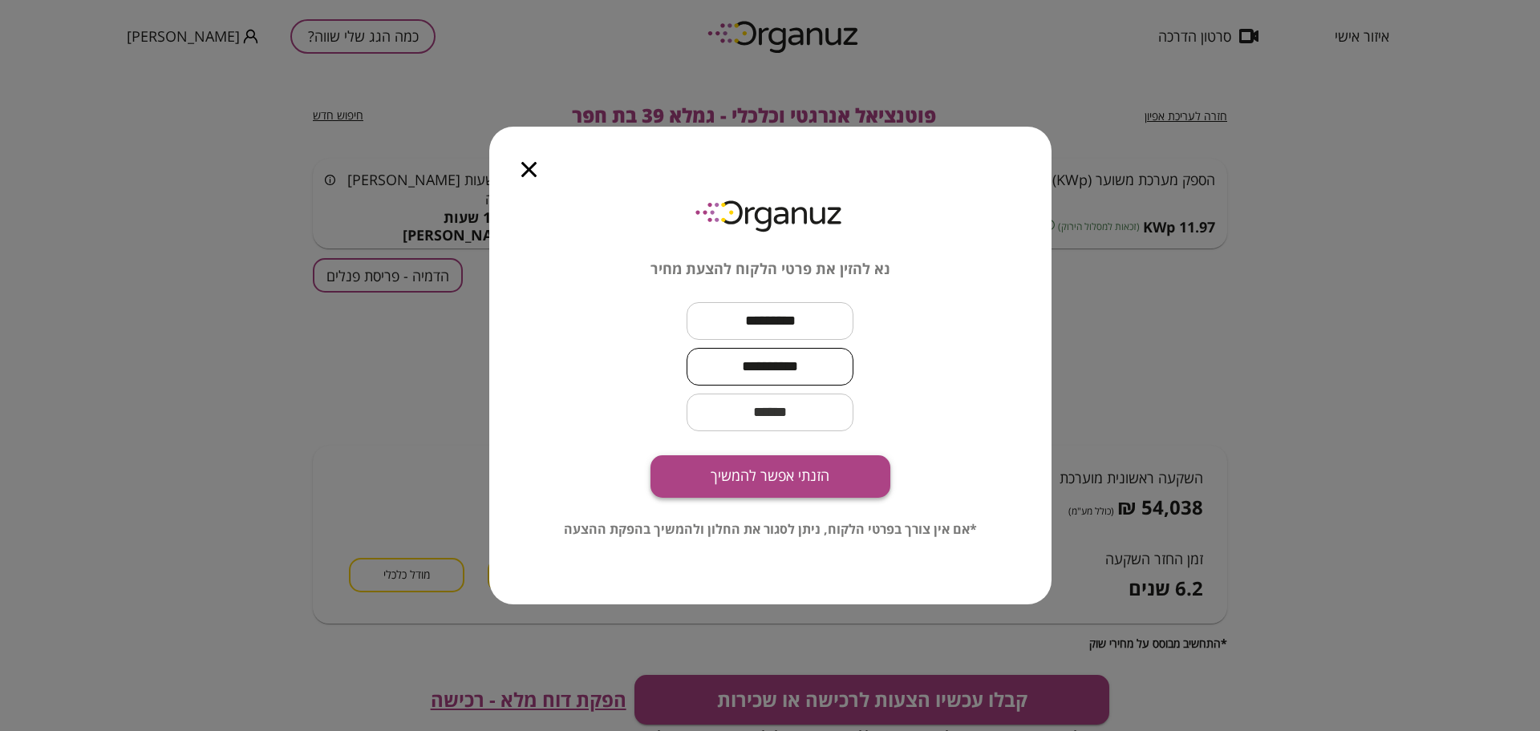
type input "**********"
click at [828, 492] on button "הזנתי אפשר להמשיך" at bounding box center [770, 477] width 240 height 43
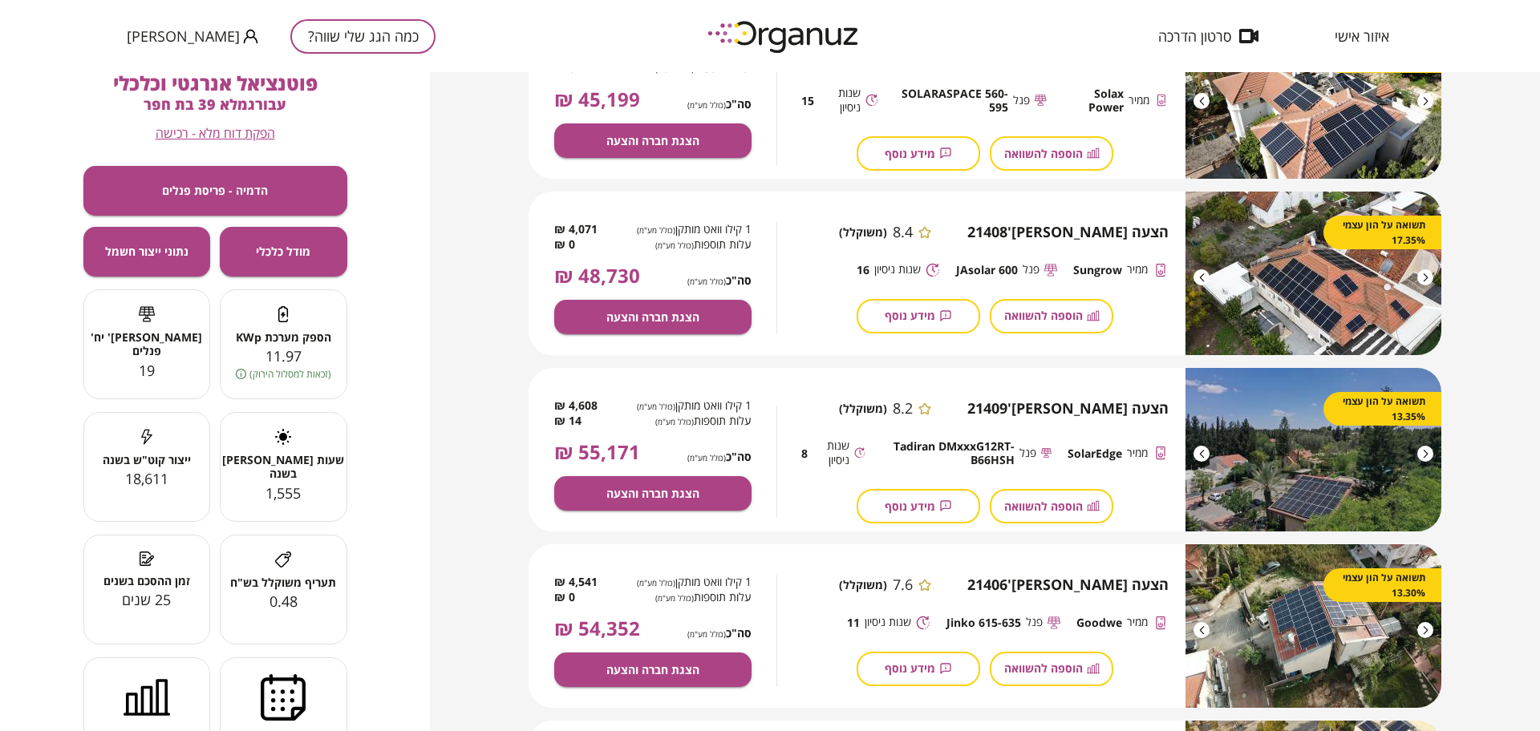
scroll to position [301, 0]
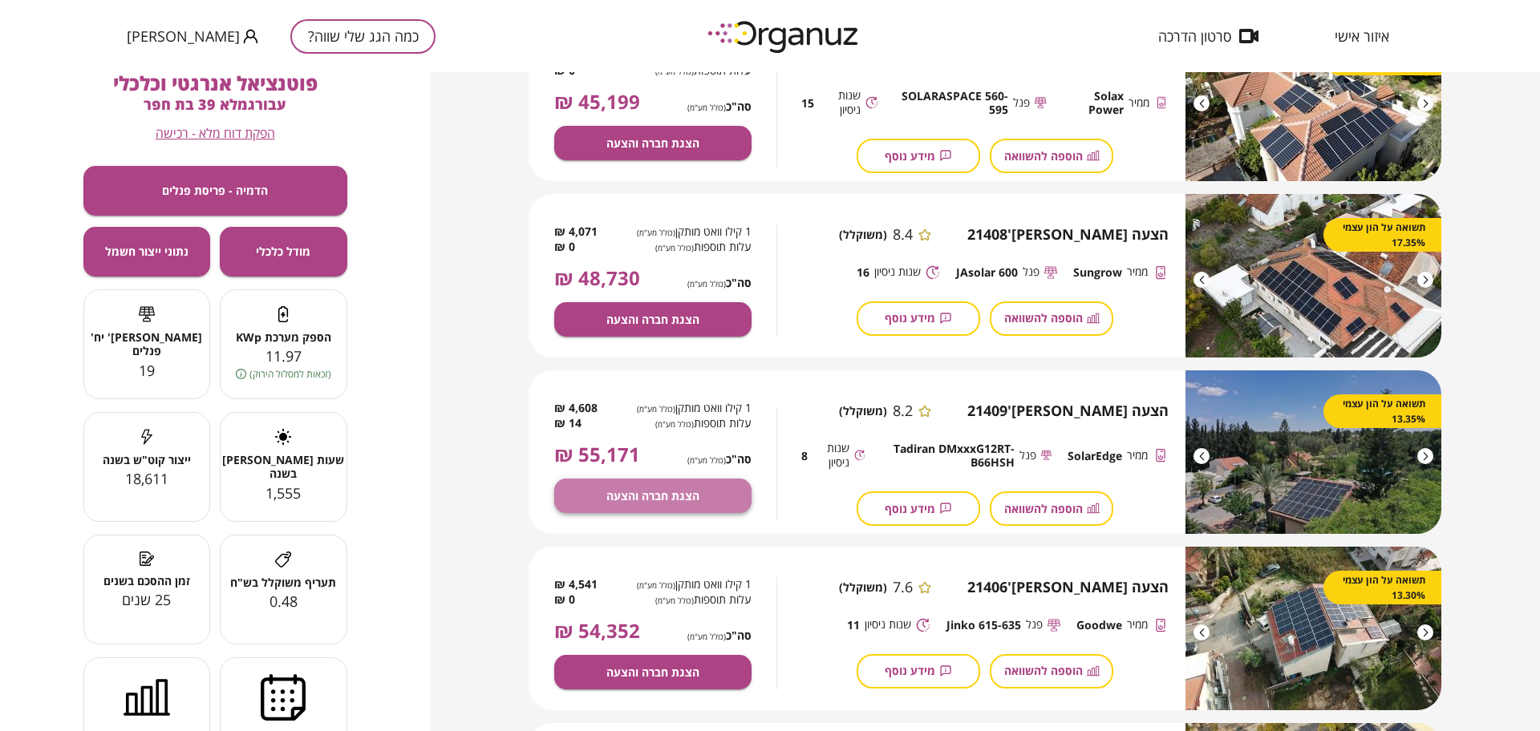
click at [699, 490] on button "הצגת חברה והצעה" at bounding box center [652, 496] width 197 height 34
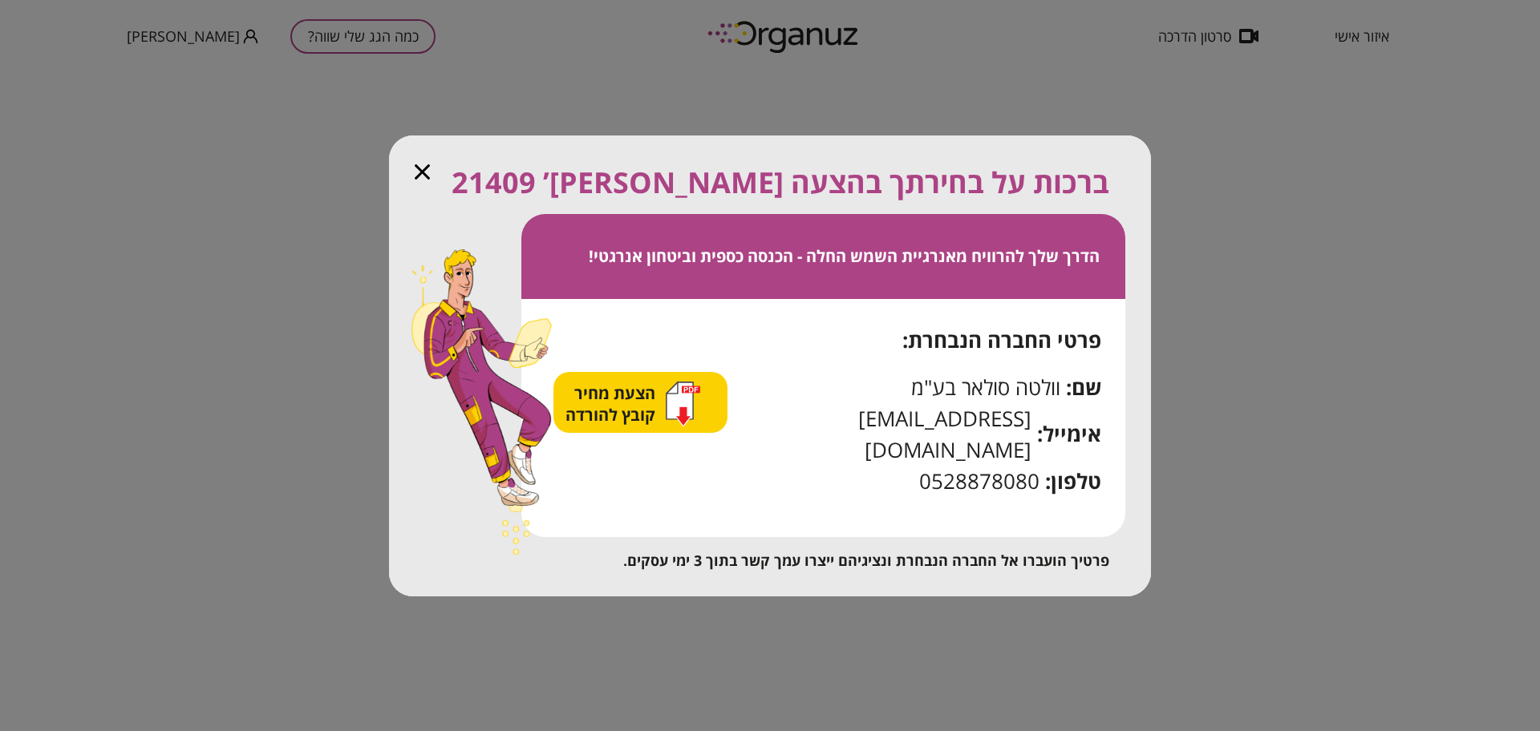
click at [677, 421] on icon "button" at bounding box center [683, 404] width 34 height 45
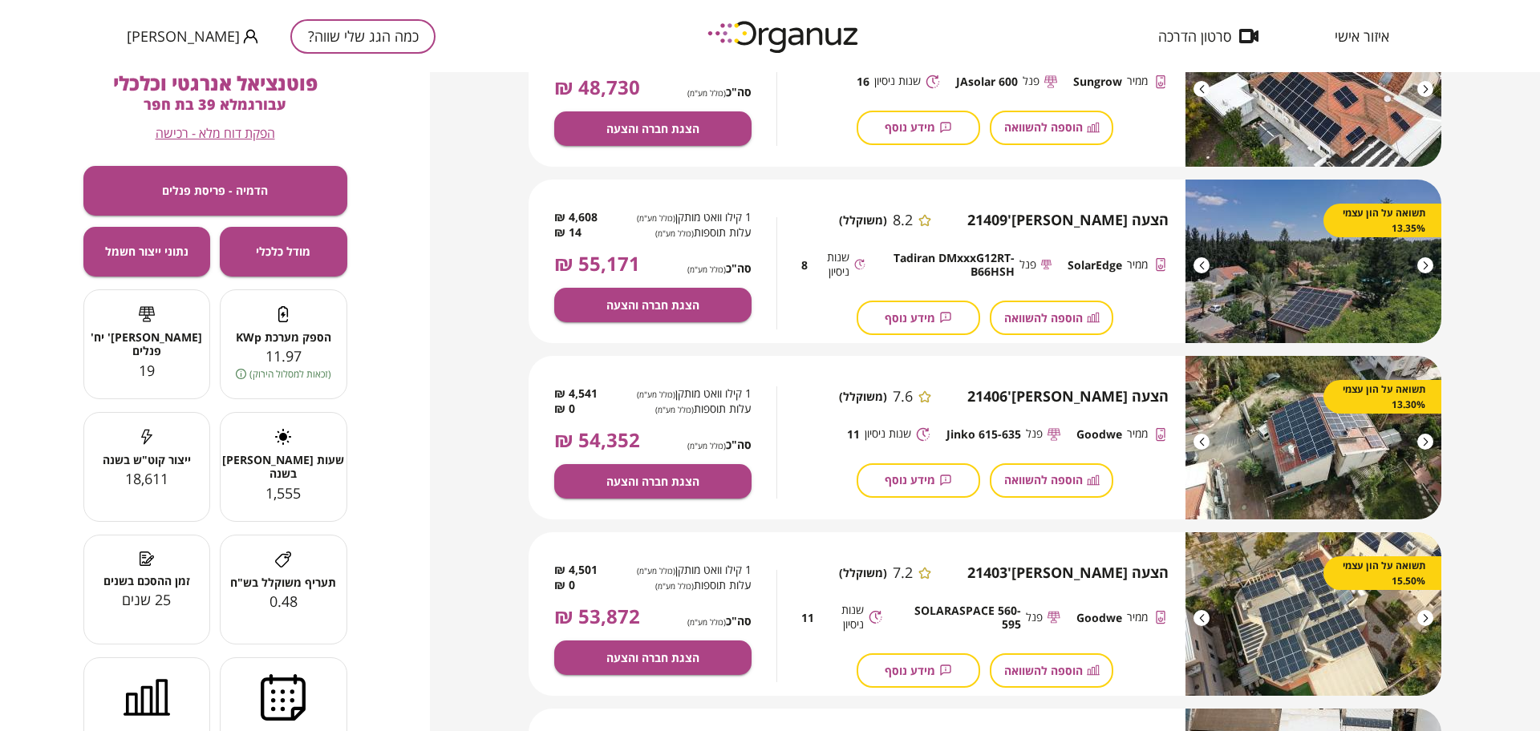
scroll to position [602, 0]
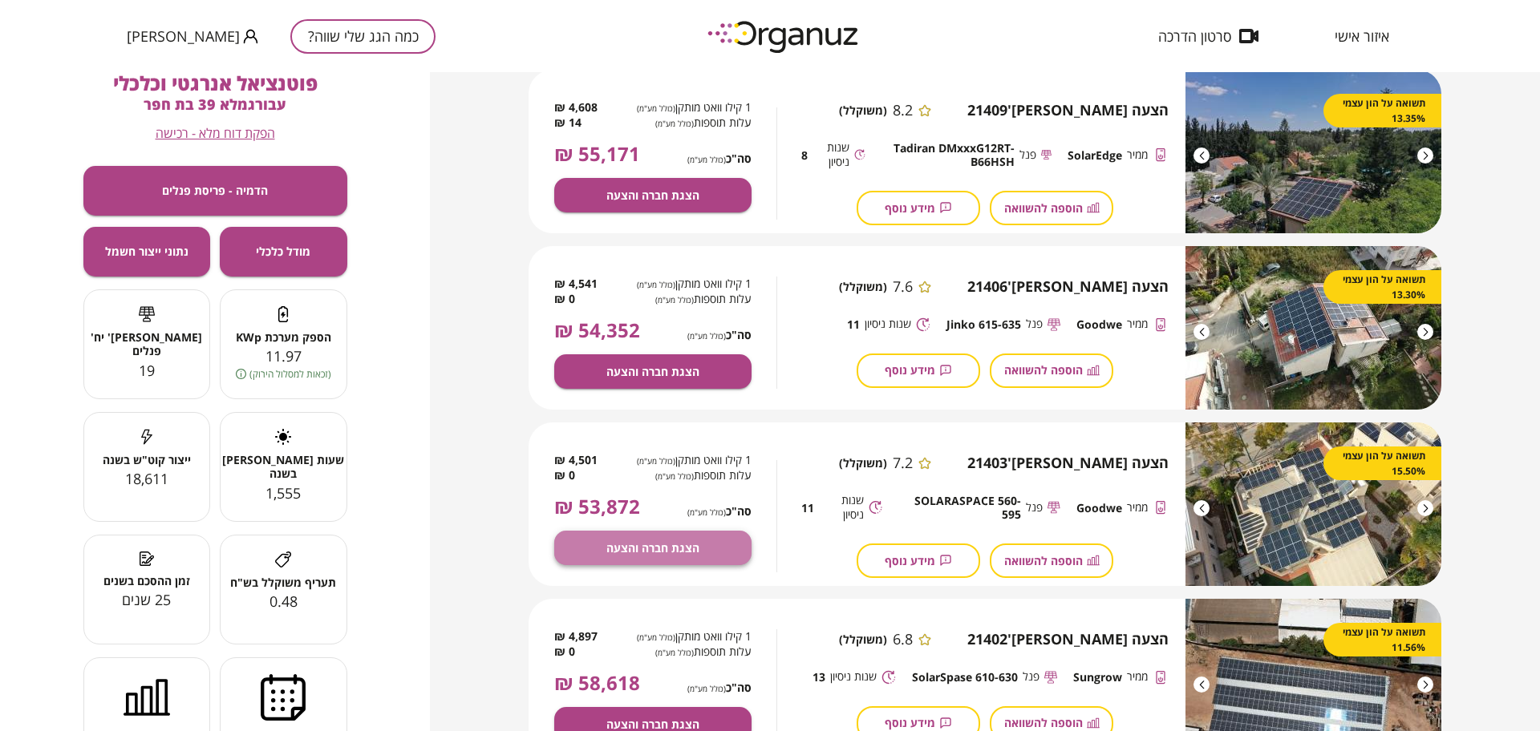
click at [665, 552] on span "הצגת חברה והצעה" at bounding box center [652, 548] width 93 height 14
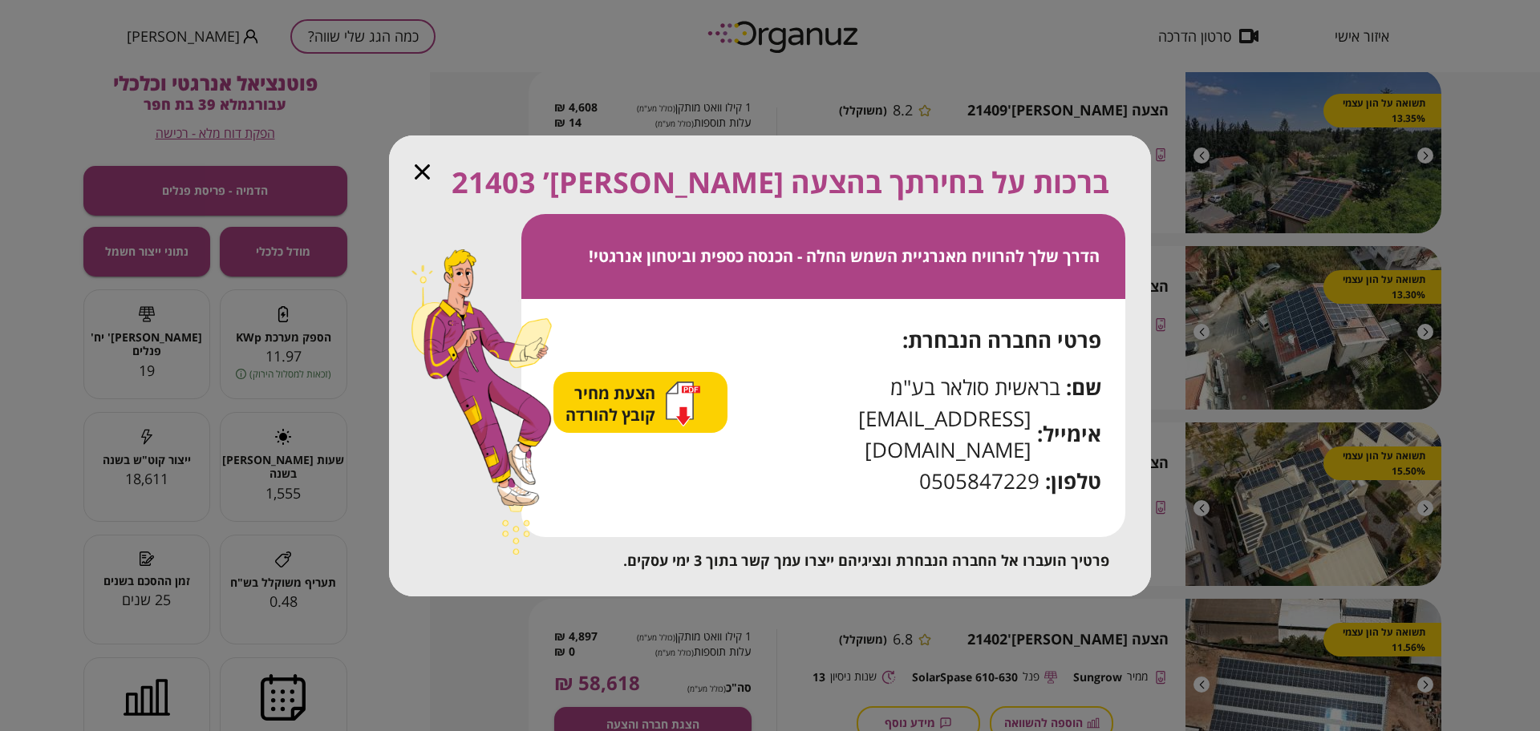
click at [638, 426] on span "הצעת מחיר קובץ להורדה" at bounding box center [612, 404] width 94 height 43
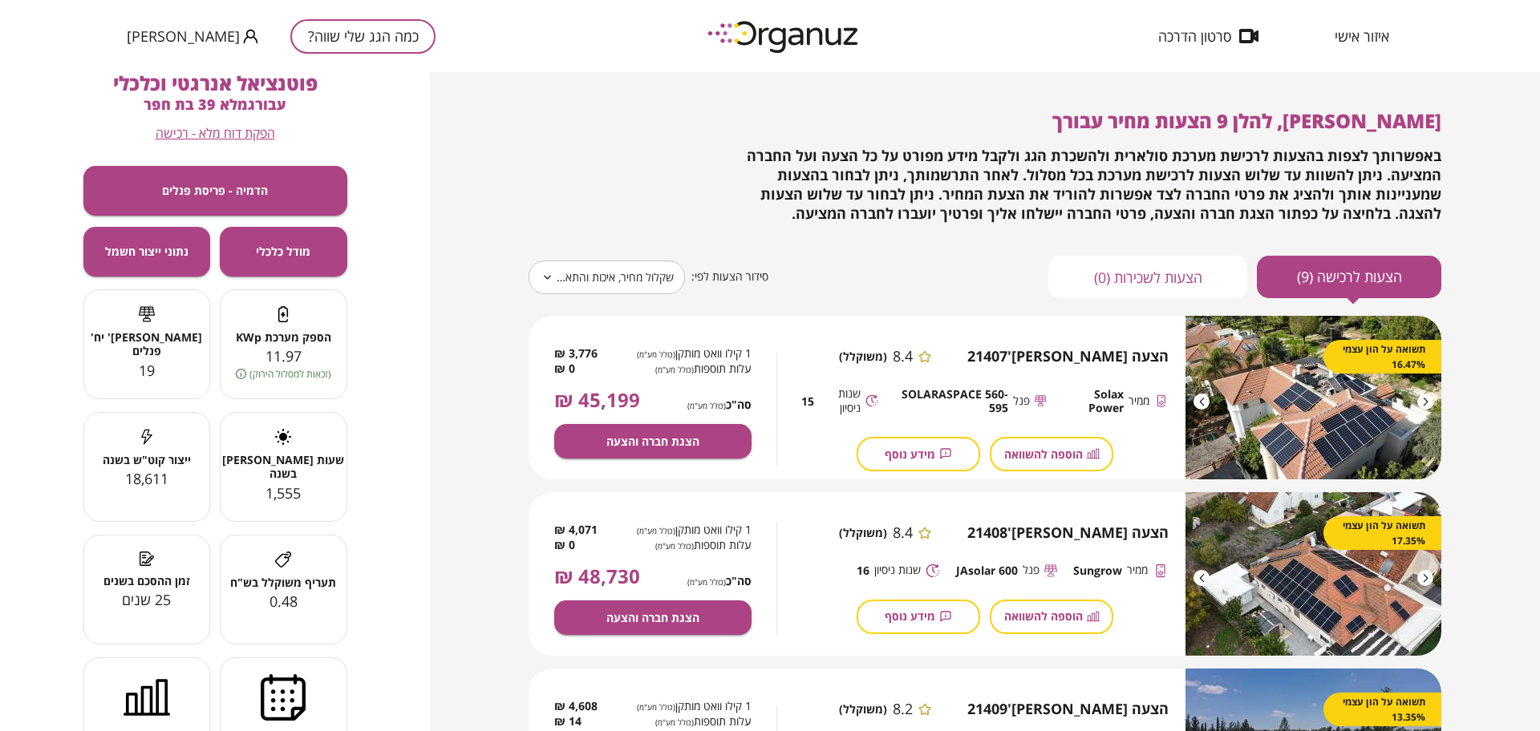
scroll to position [0, 0]
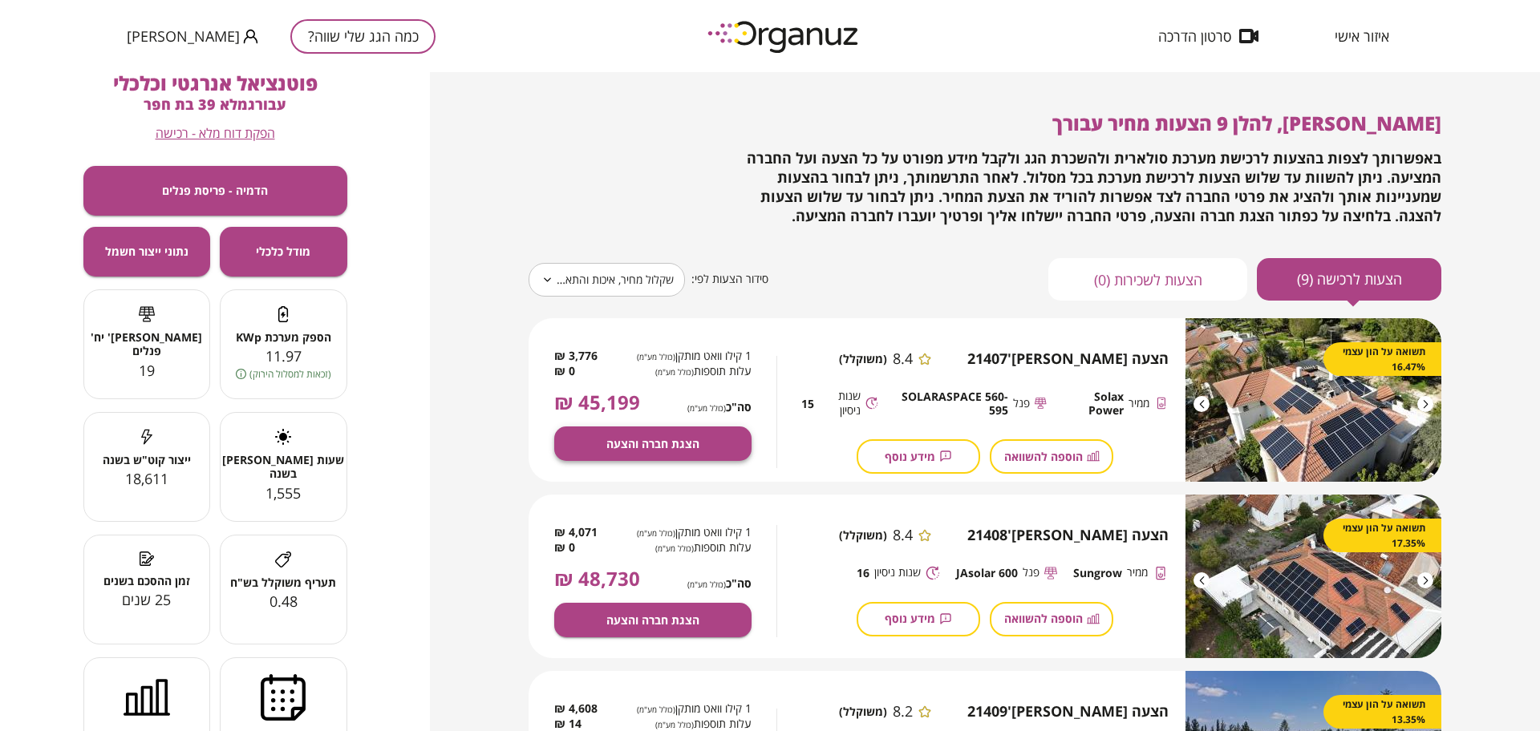
click at [690, 441] on span "הצגת חברה והצעה" at bounding box center [652, 444] width 93 height 14
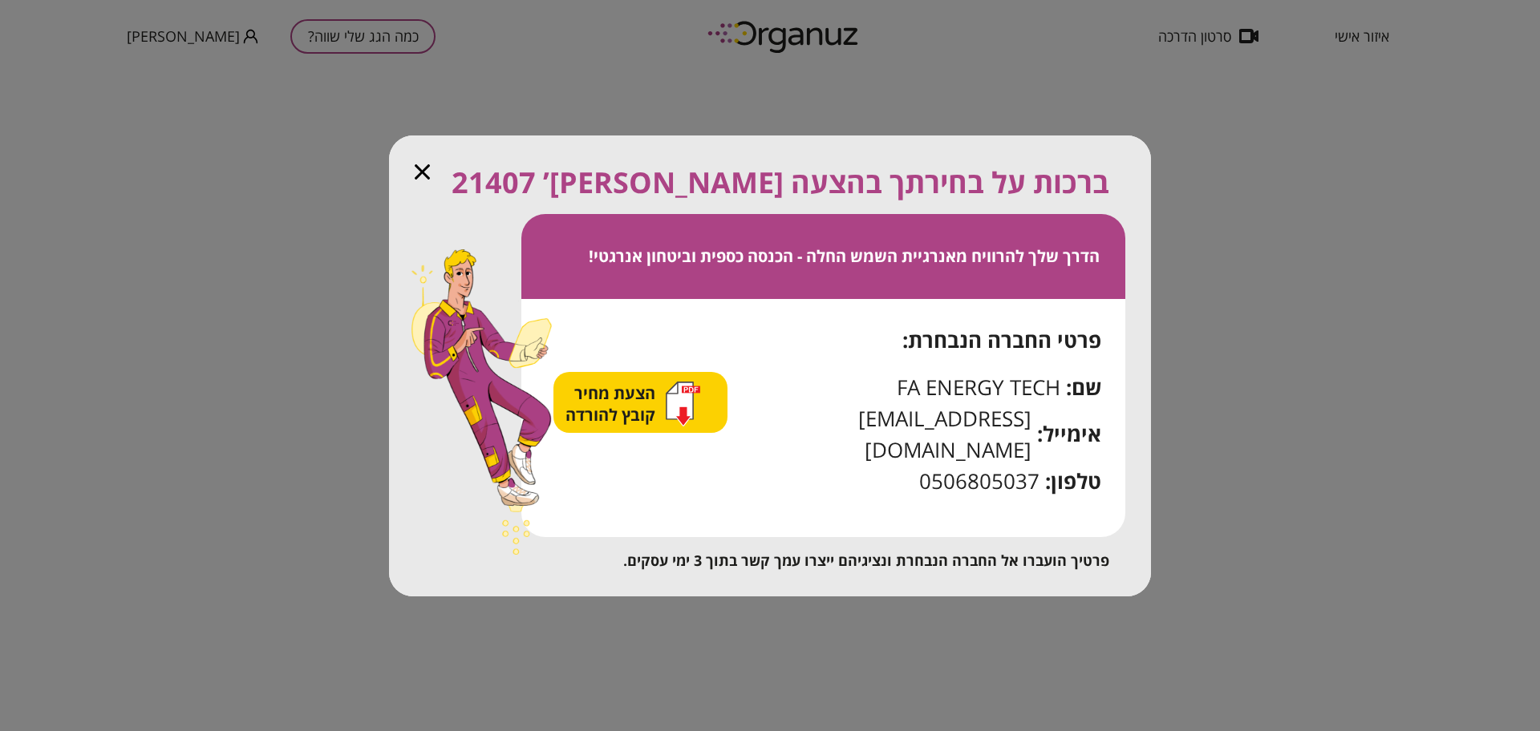
click at [688, 419] on icon "button" at bounding box center [679, 400] width 26 height 37
